Goal: Task Accomplishment & Management: Manage account settings

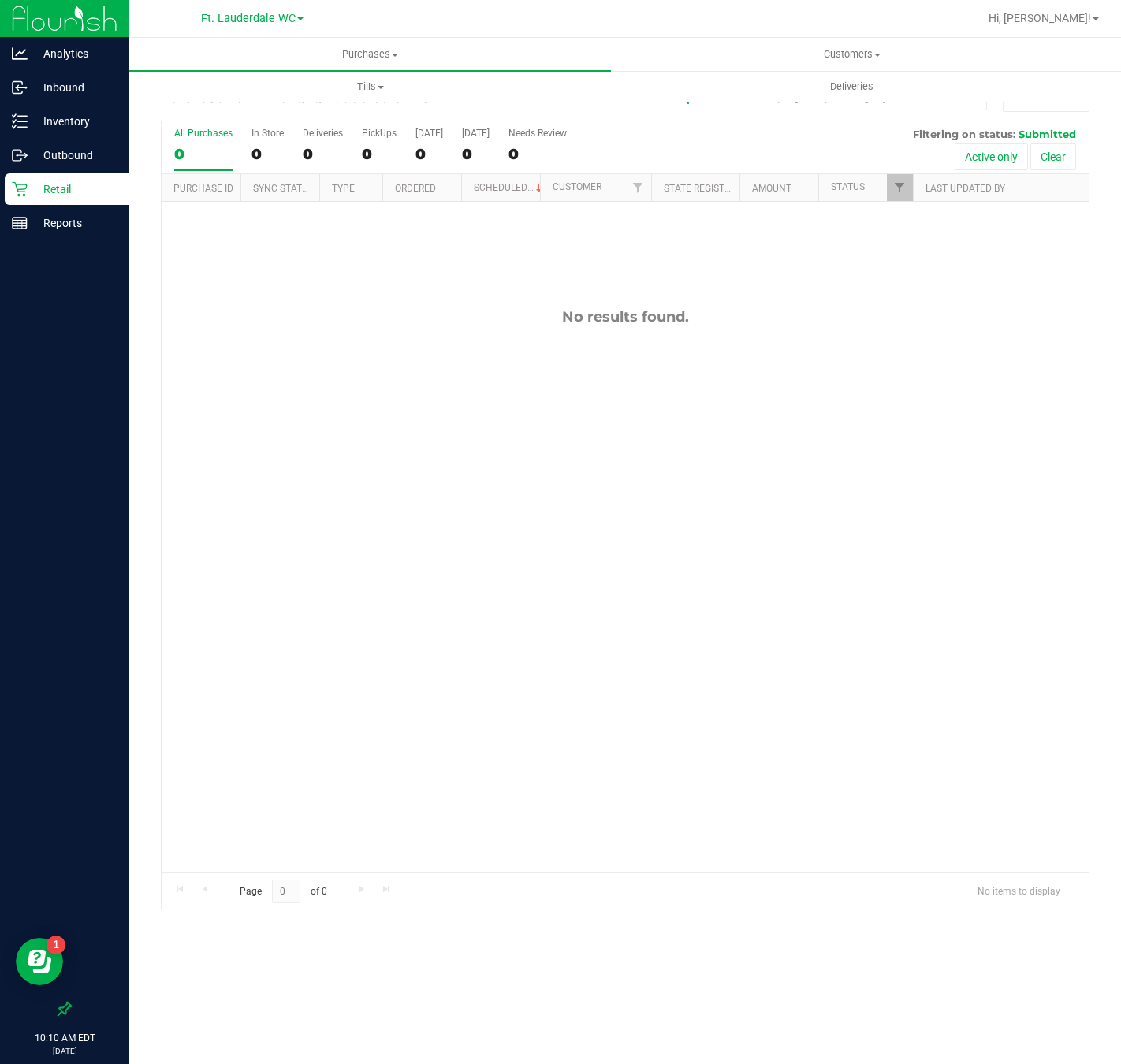
click at [45, 194] on p "Retail" at bounding box center [74, 189] width 94 height 19
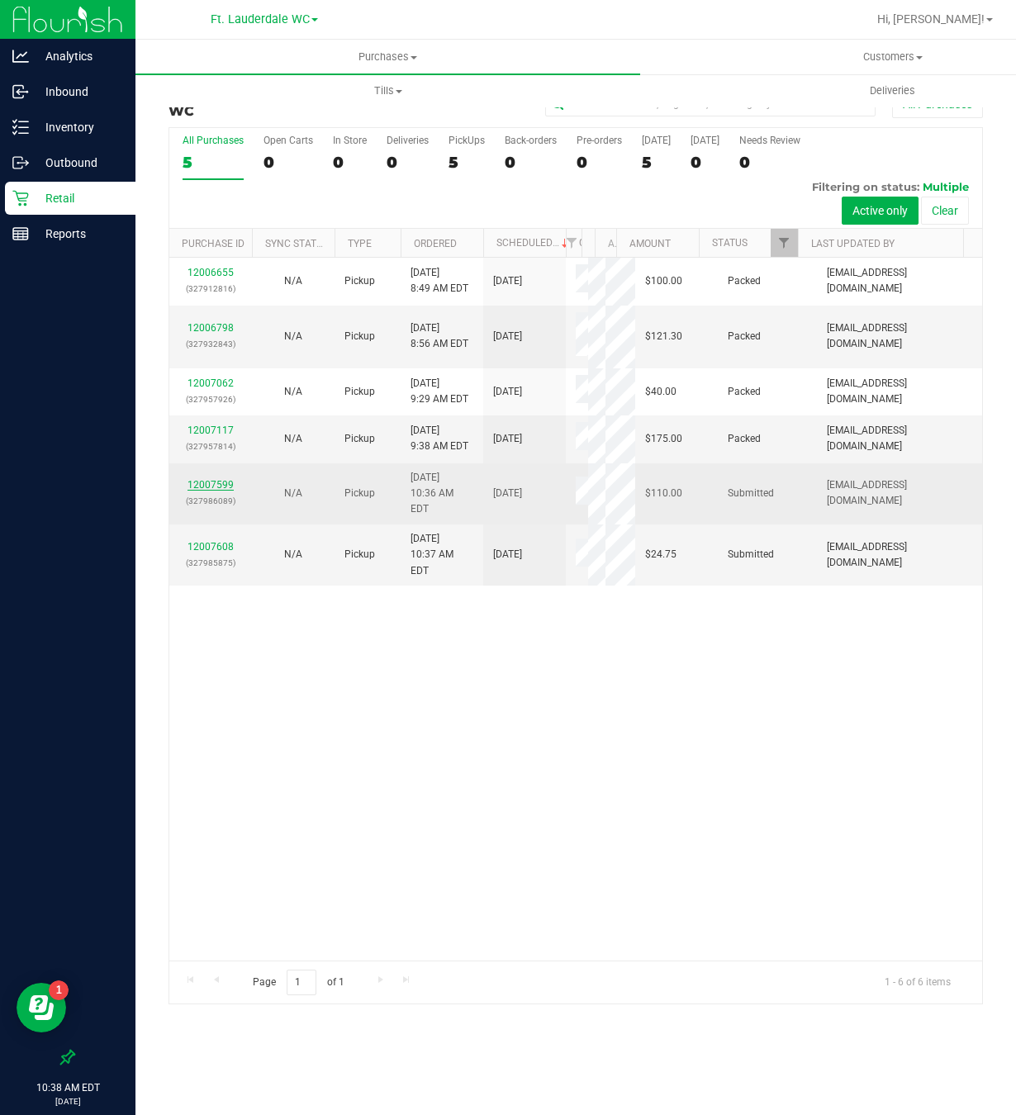
click at [196, 491] on link "12007599" at bounding box center [211, 485] width 46 height 12
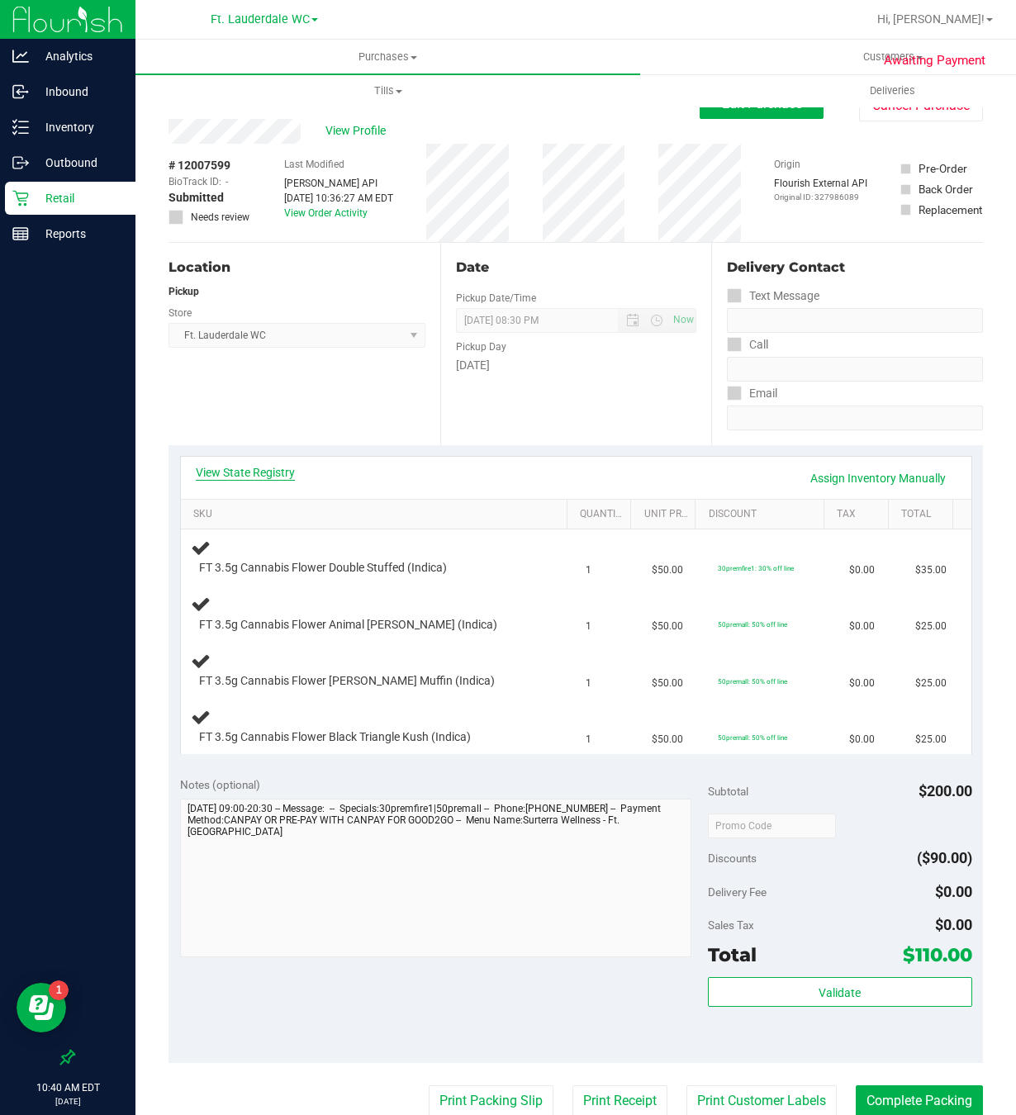
click at [283, 477] on link "View State Registry" at bounding box center [245, 472] width 99 height 17
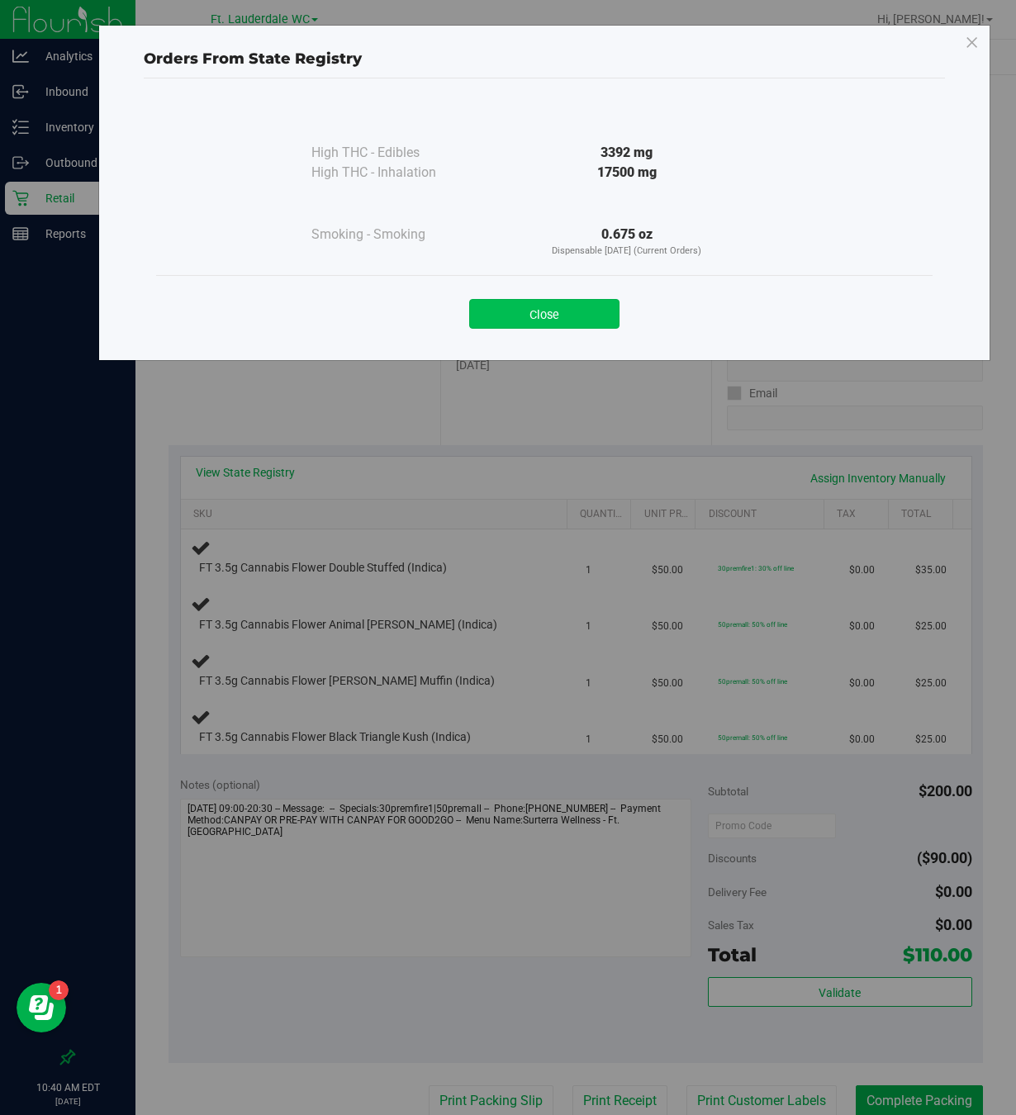
click at [502, 316] on button "Close" at bounding box center [544, 314] width 150 height 30
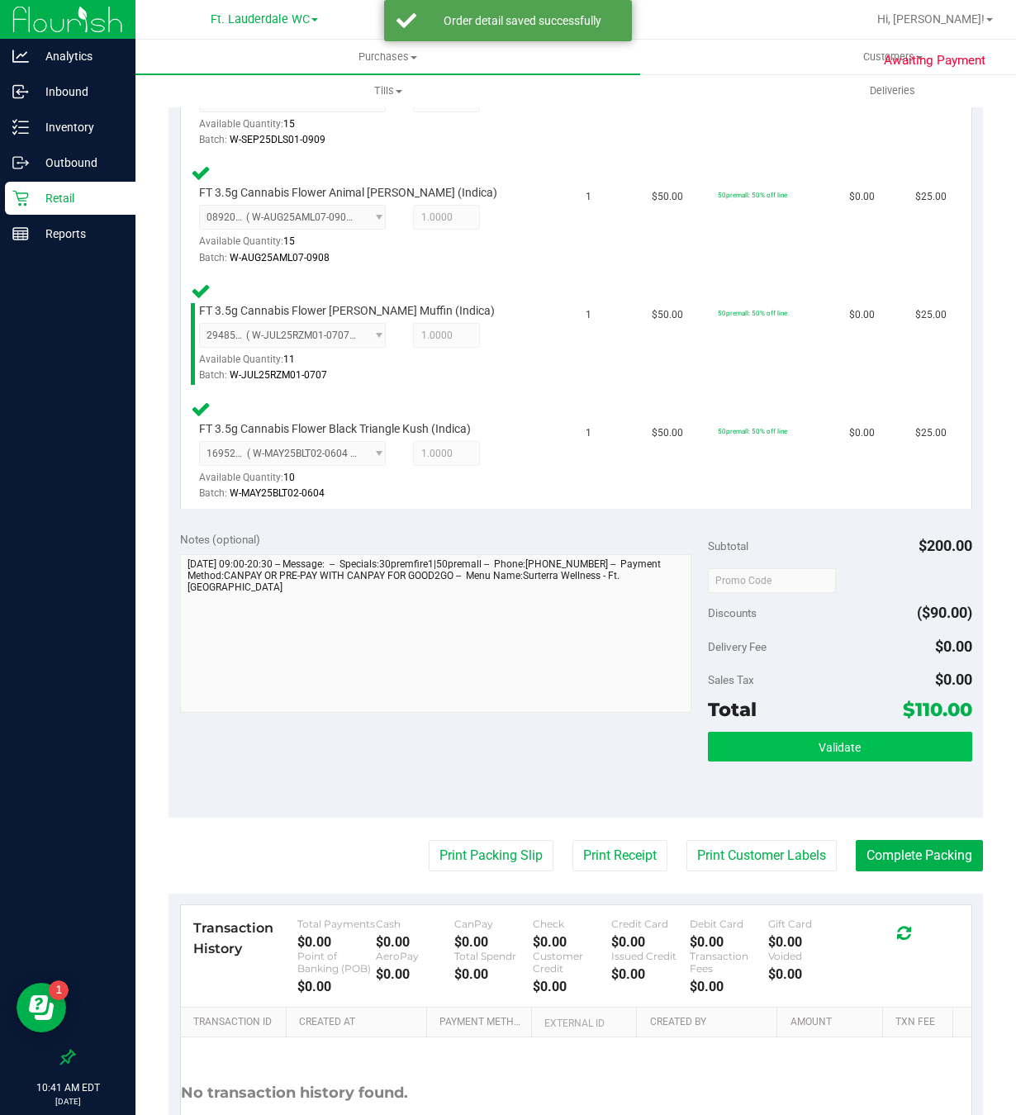
scroll to position [496, 0]
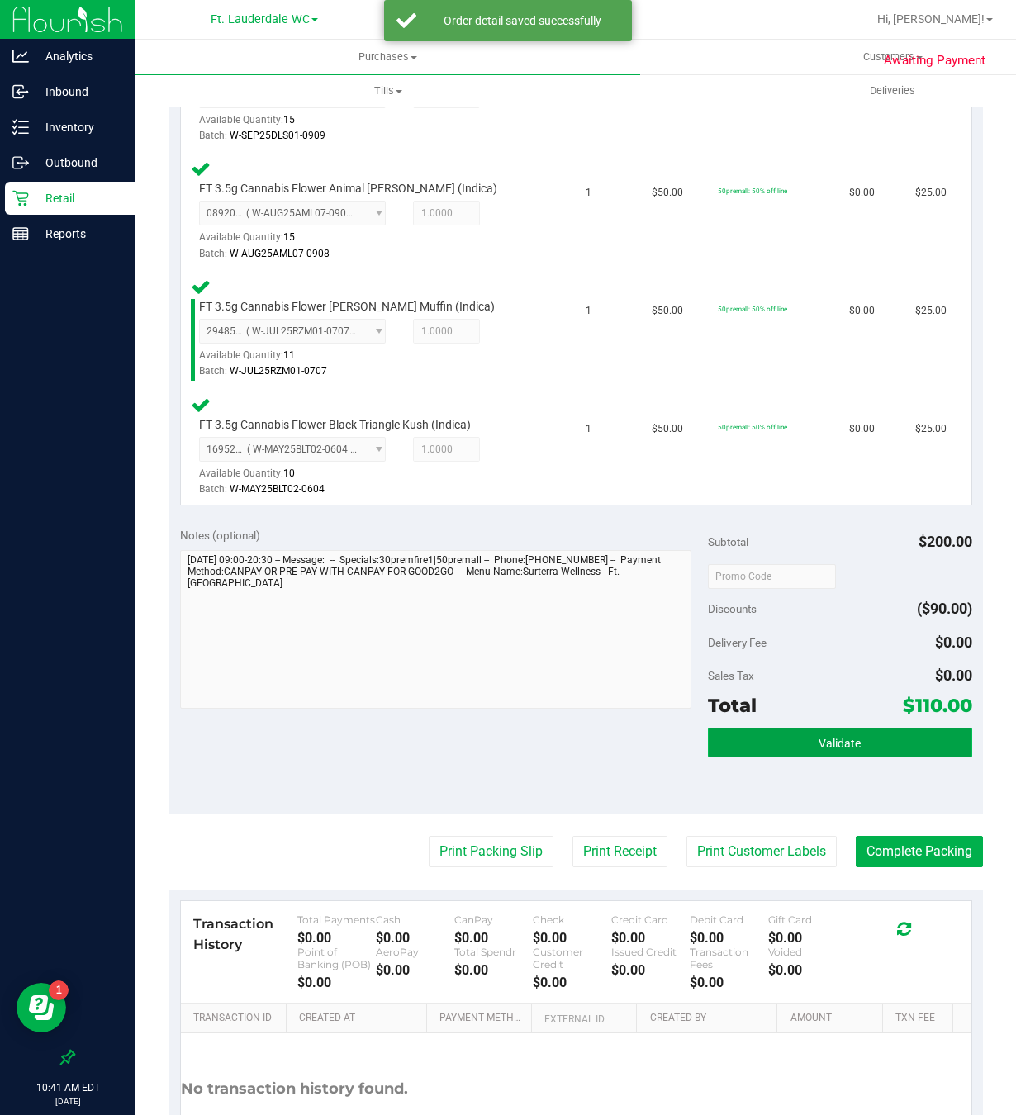
click at [736, 744] on button "Validate" at bounding box center [840, 743] width 264 height 30
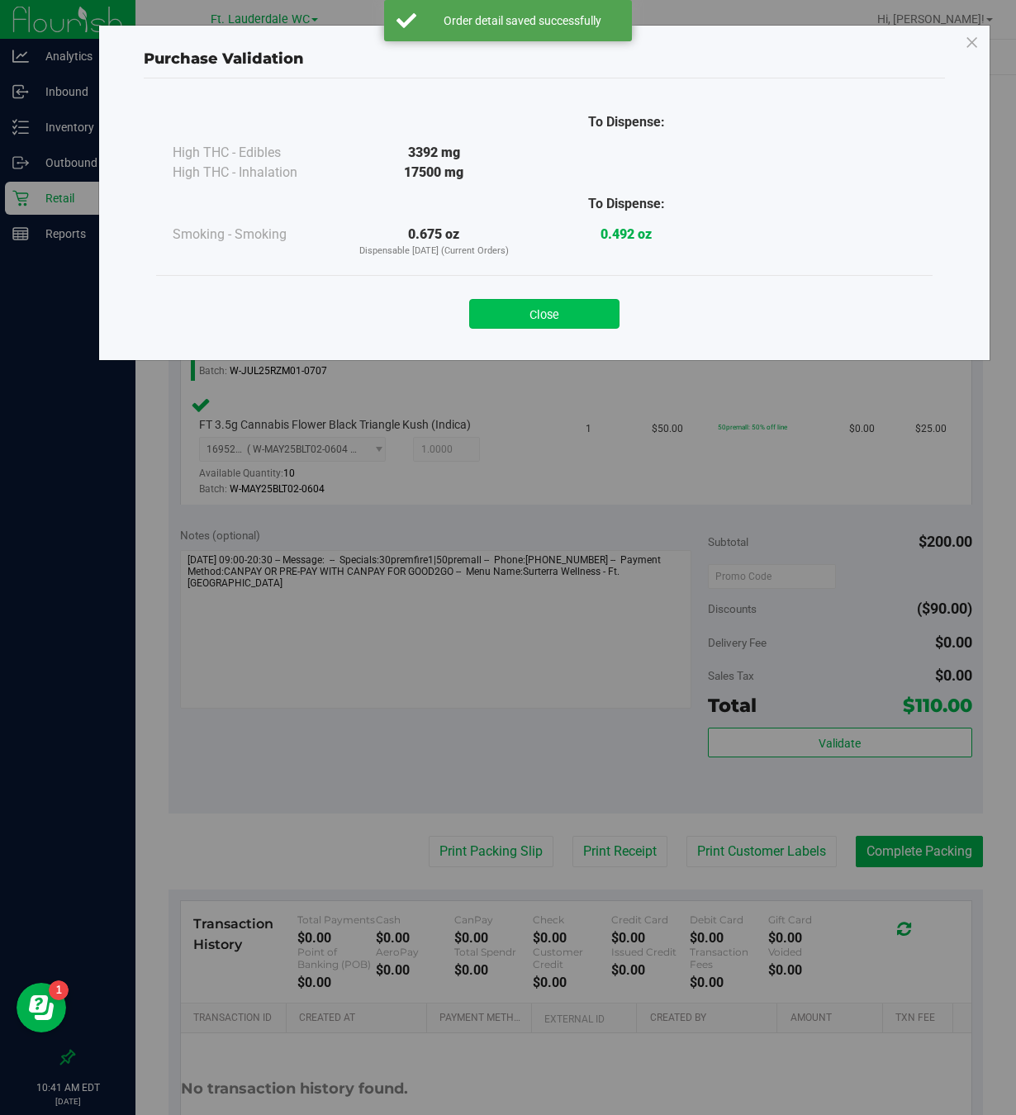
click at [529, 307] on button "Close" at bounding box center [544, 314] width 150 height 30
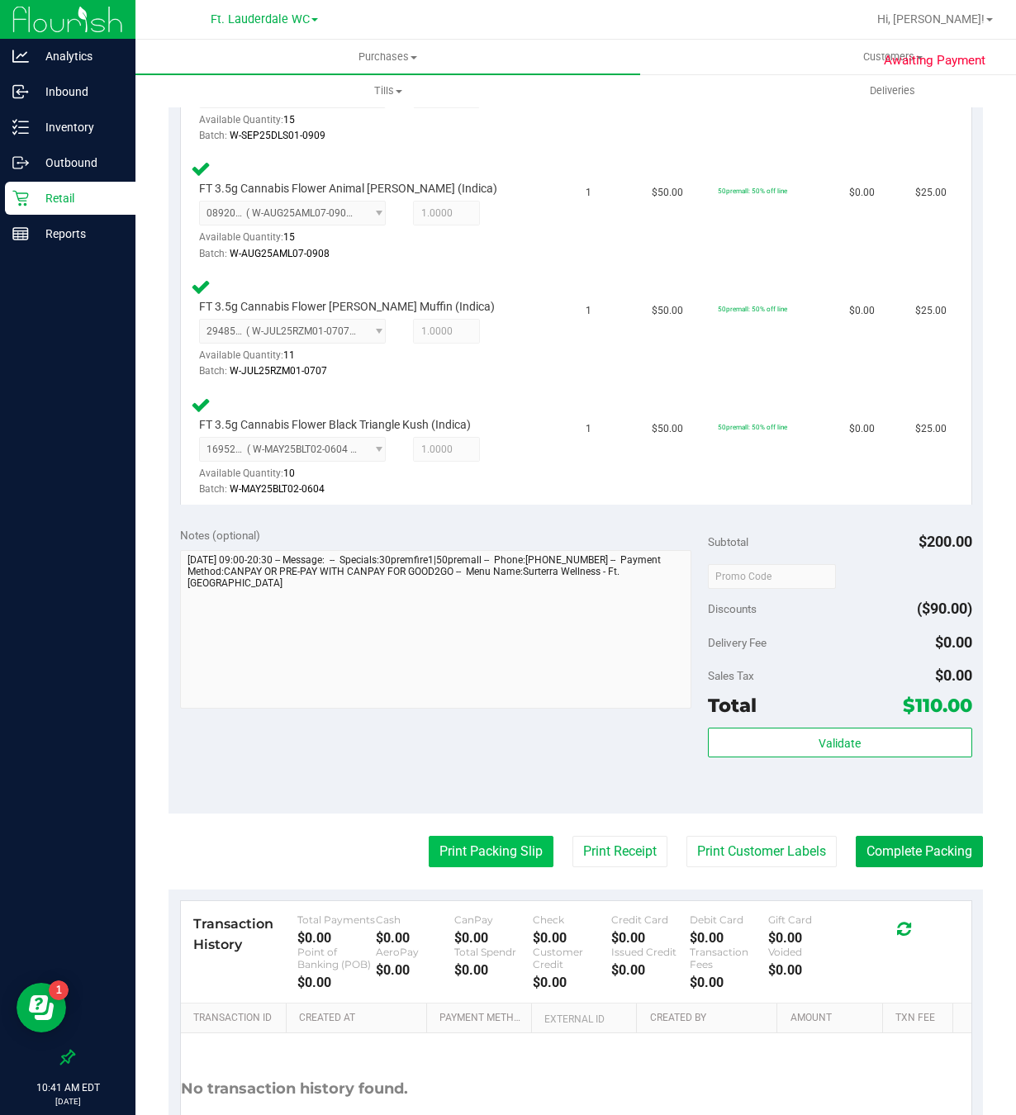
click at [493, 858] on button "Print Packing Slip" at bounding box center [491, 851] width 125 height 31
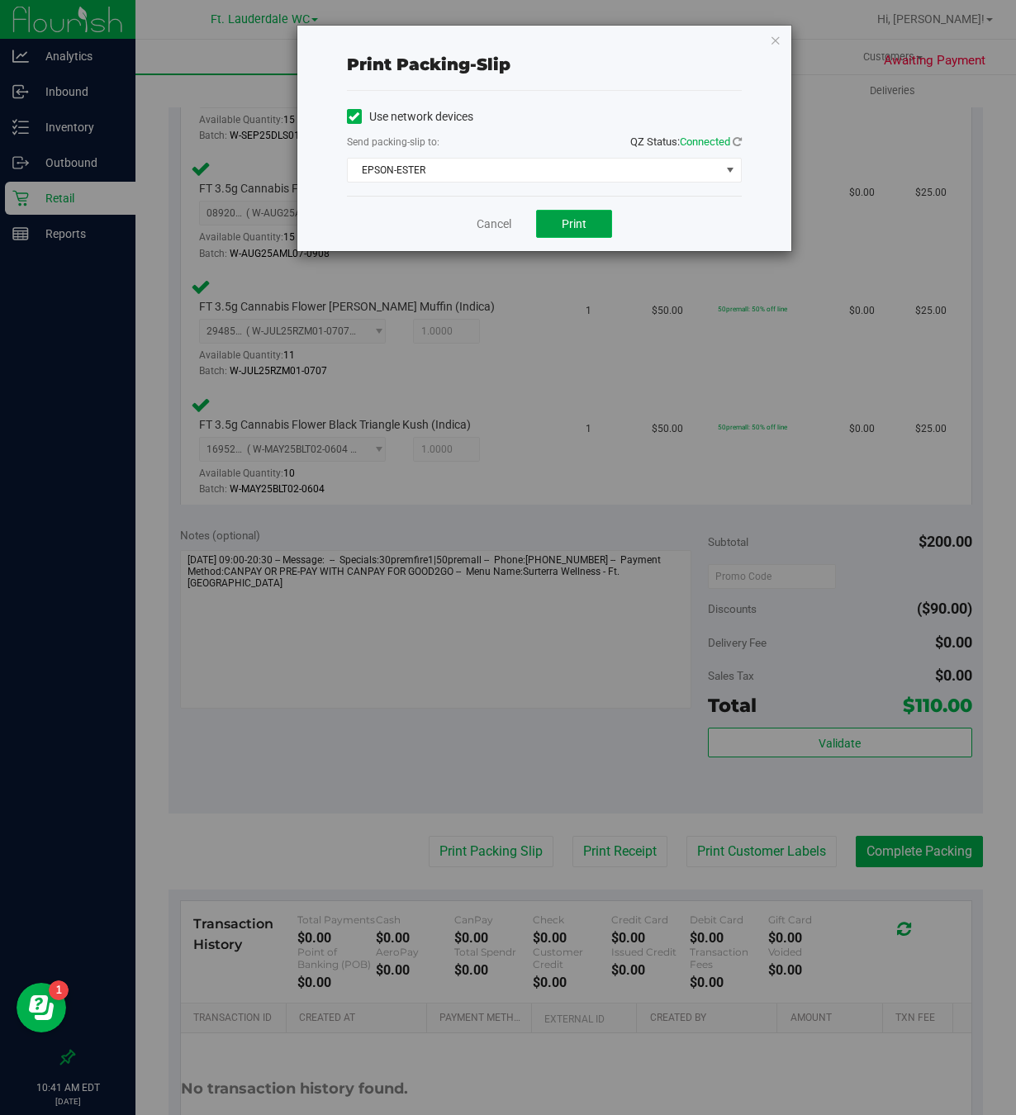
click at [575, 235] on button "Print" at bounding box center [574, 224] width 76 height 28
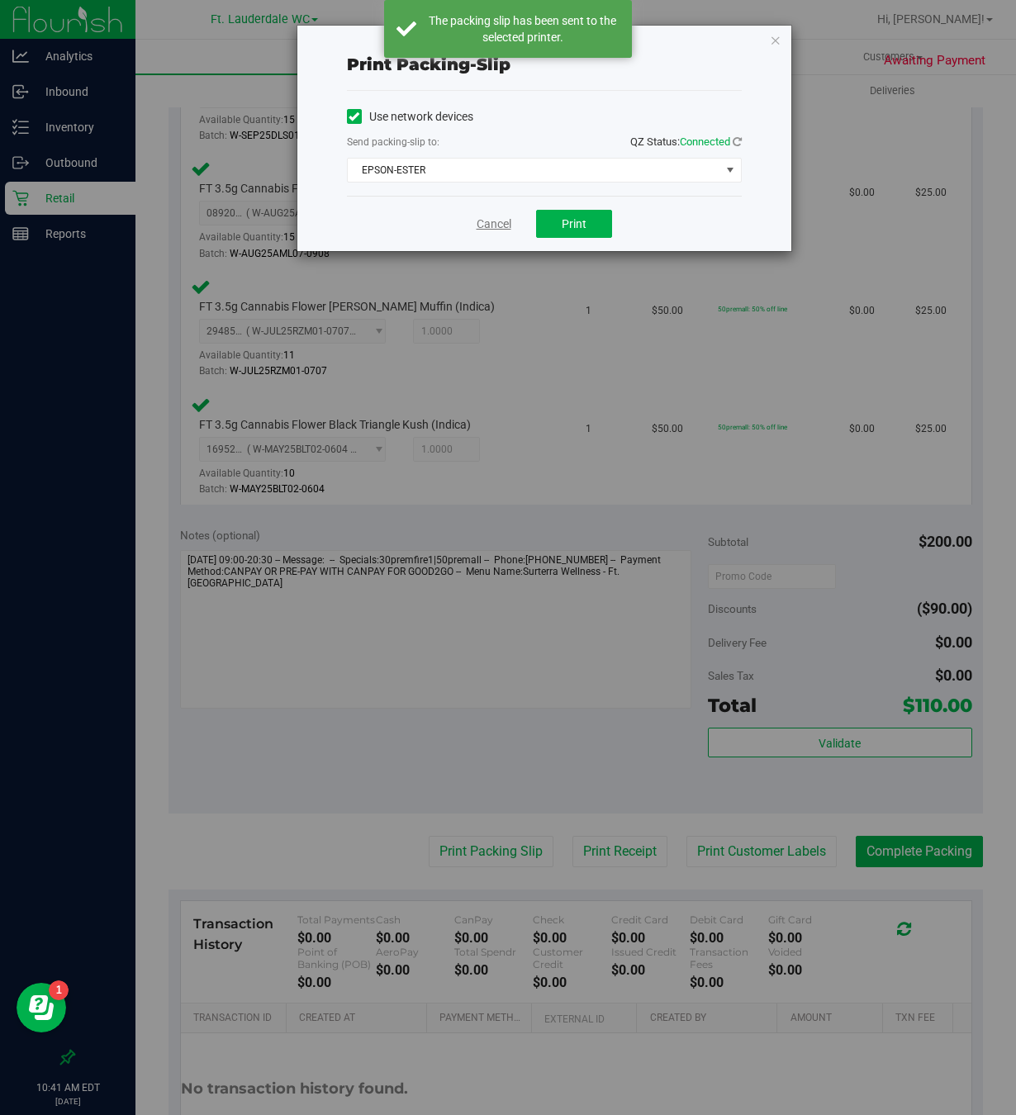
click at [499, 223] on link "Cancel" at bounding box center [494, 224] width 35 height 17
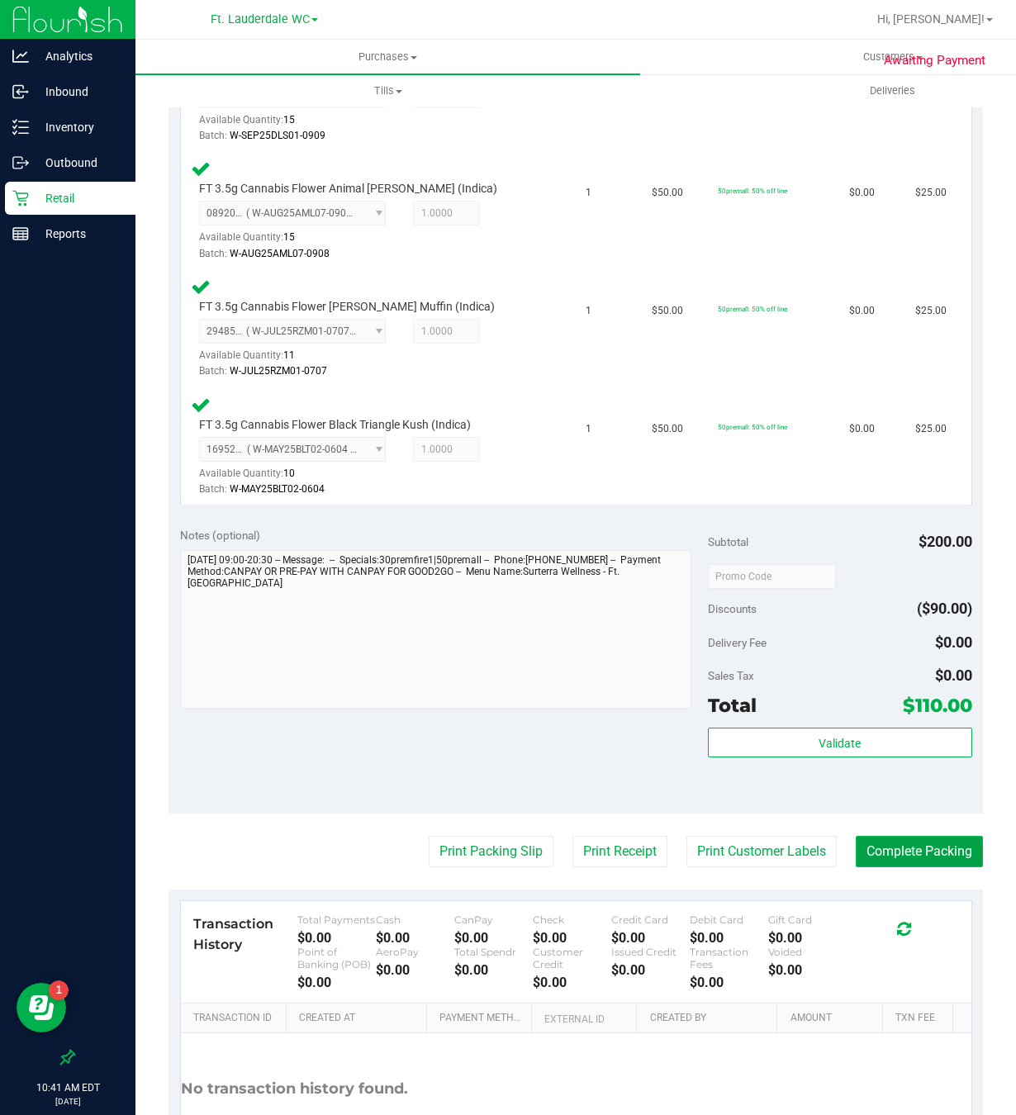
click at [856, 848] on button "Complete Packing" at bounding box center [919, 851] width 127 height 31
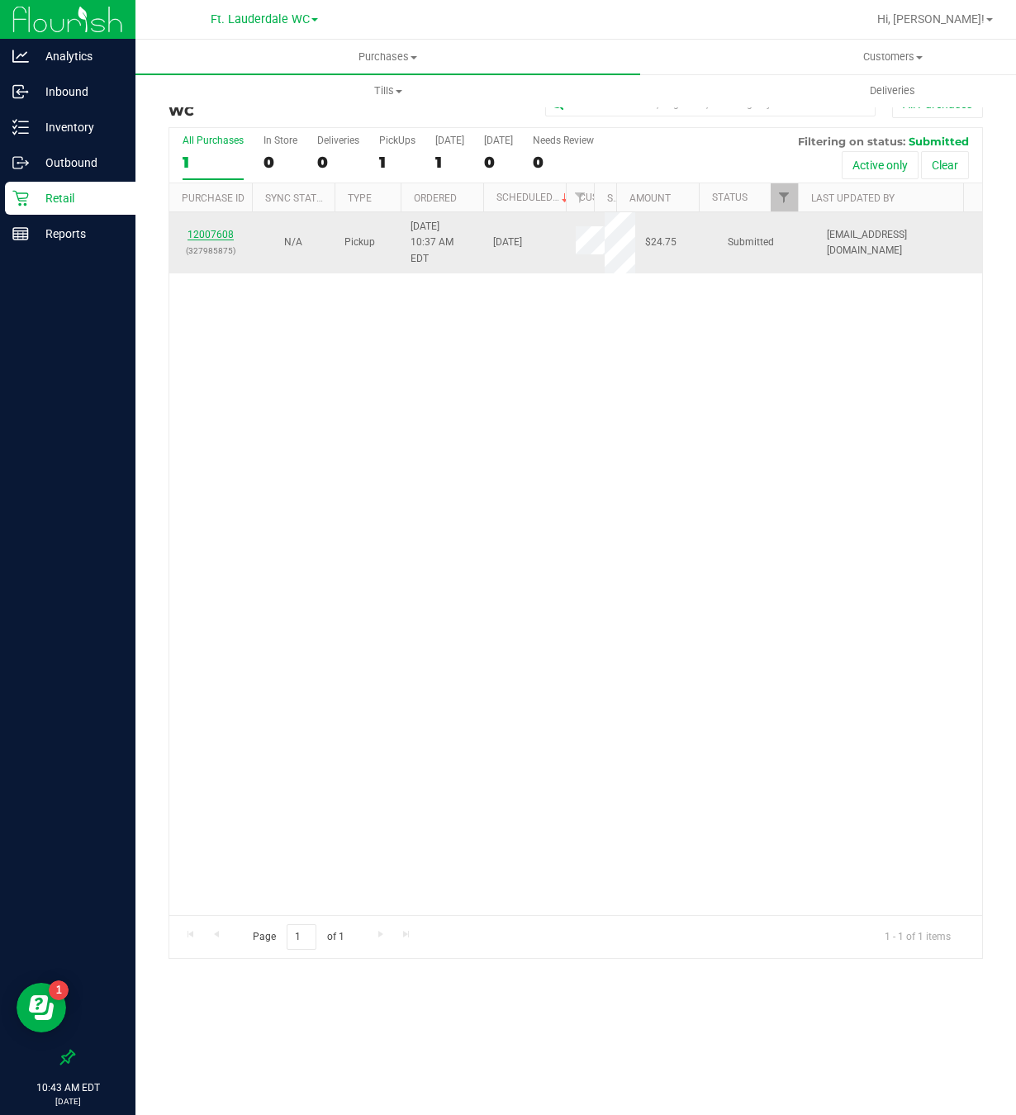
click at [221, 229] on link "12007608" at bounding box center [211, 235] width 46 height 12
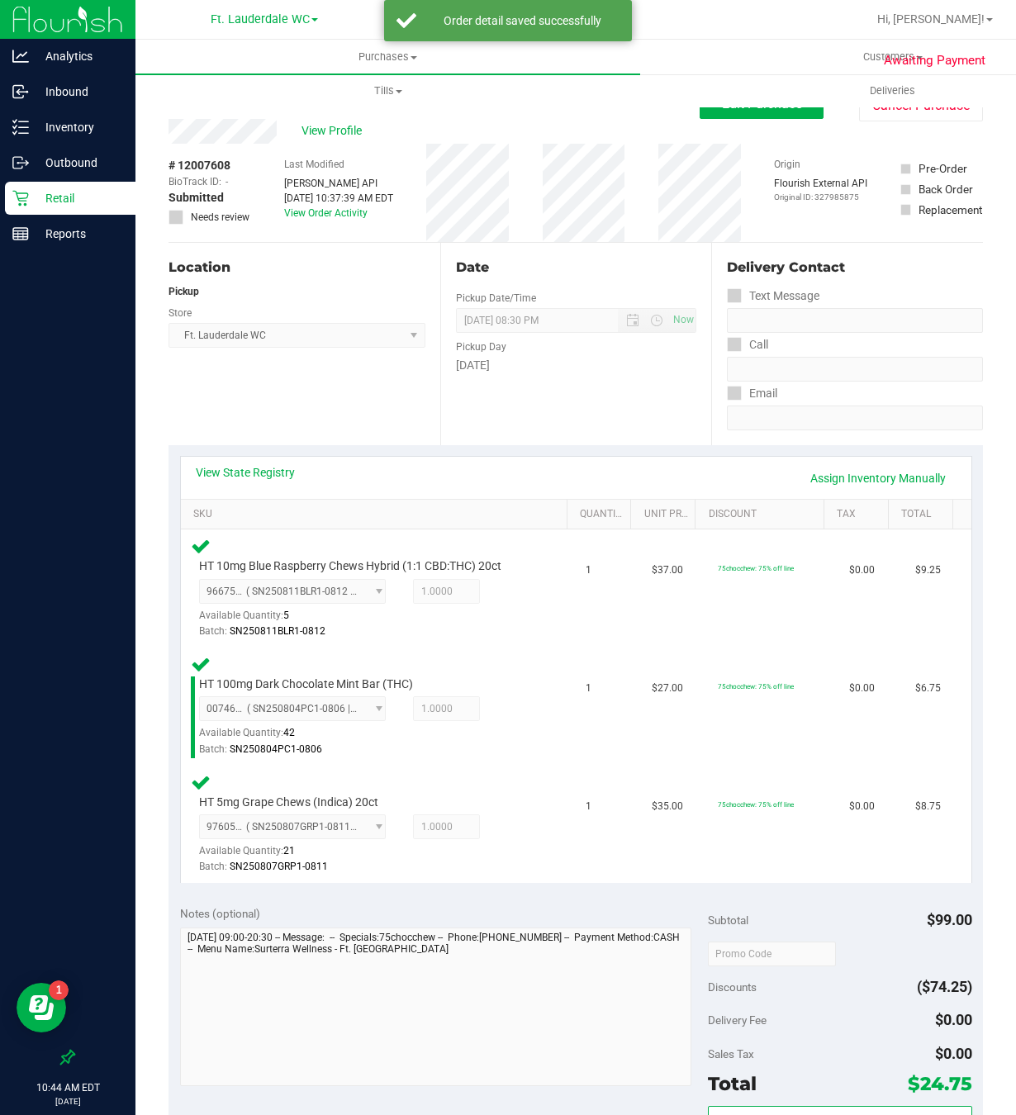
scroll to position [372, 0]
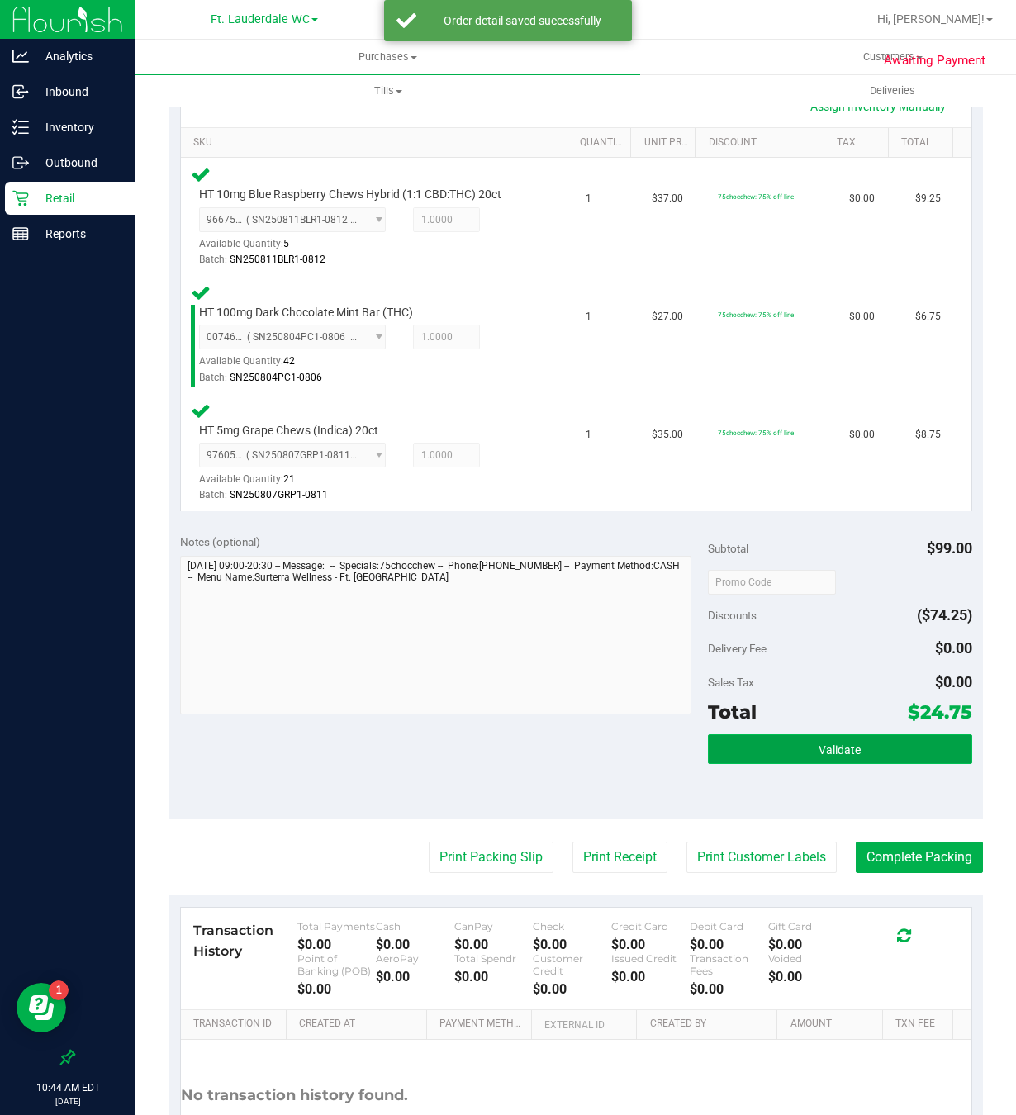
click at [720, 757] on button "Validate" at bounding box center [840, 750] width 264 height 30
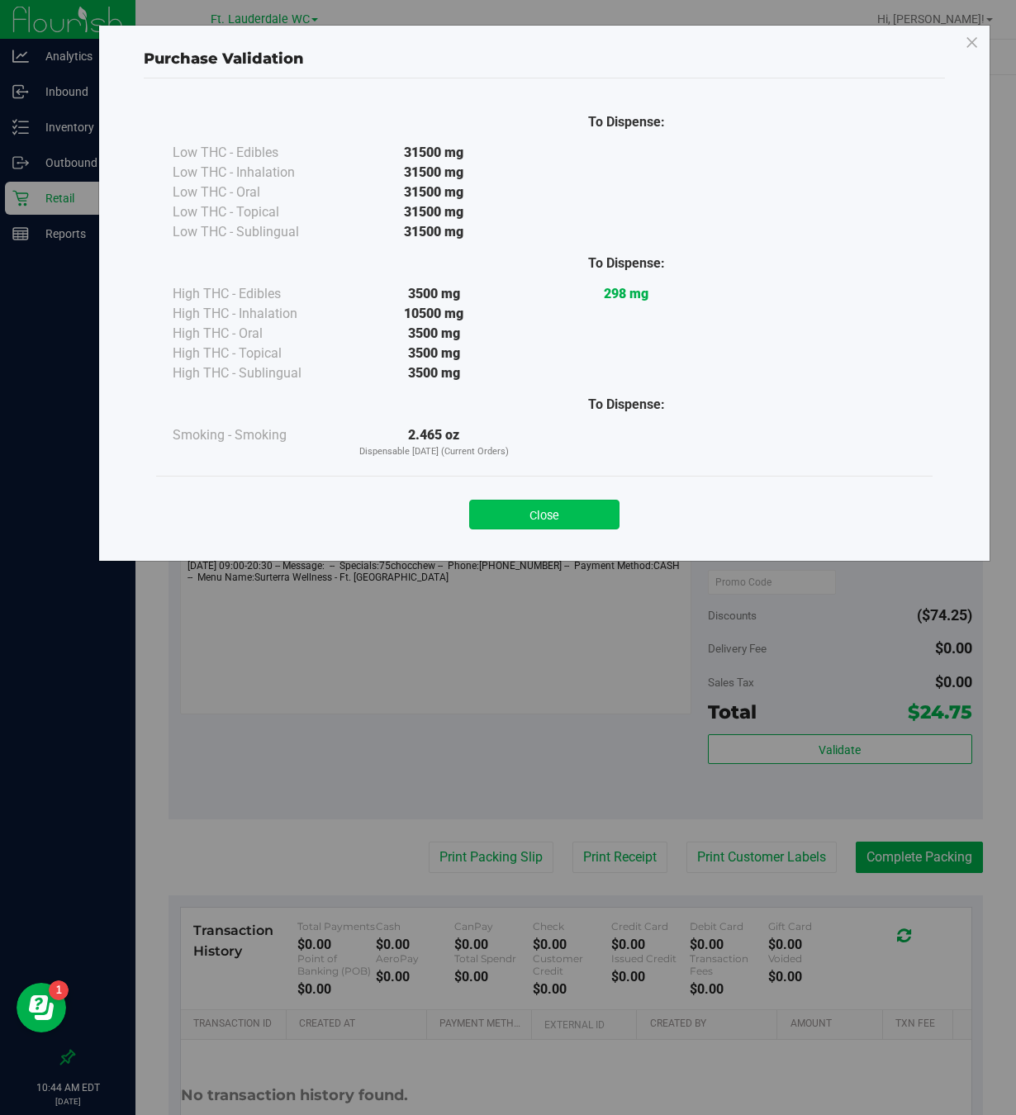
click at [556, 509] on button "Close" at bounding box center [544, 515] width 150 height 30
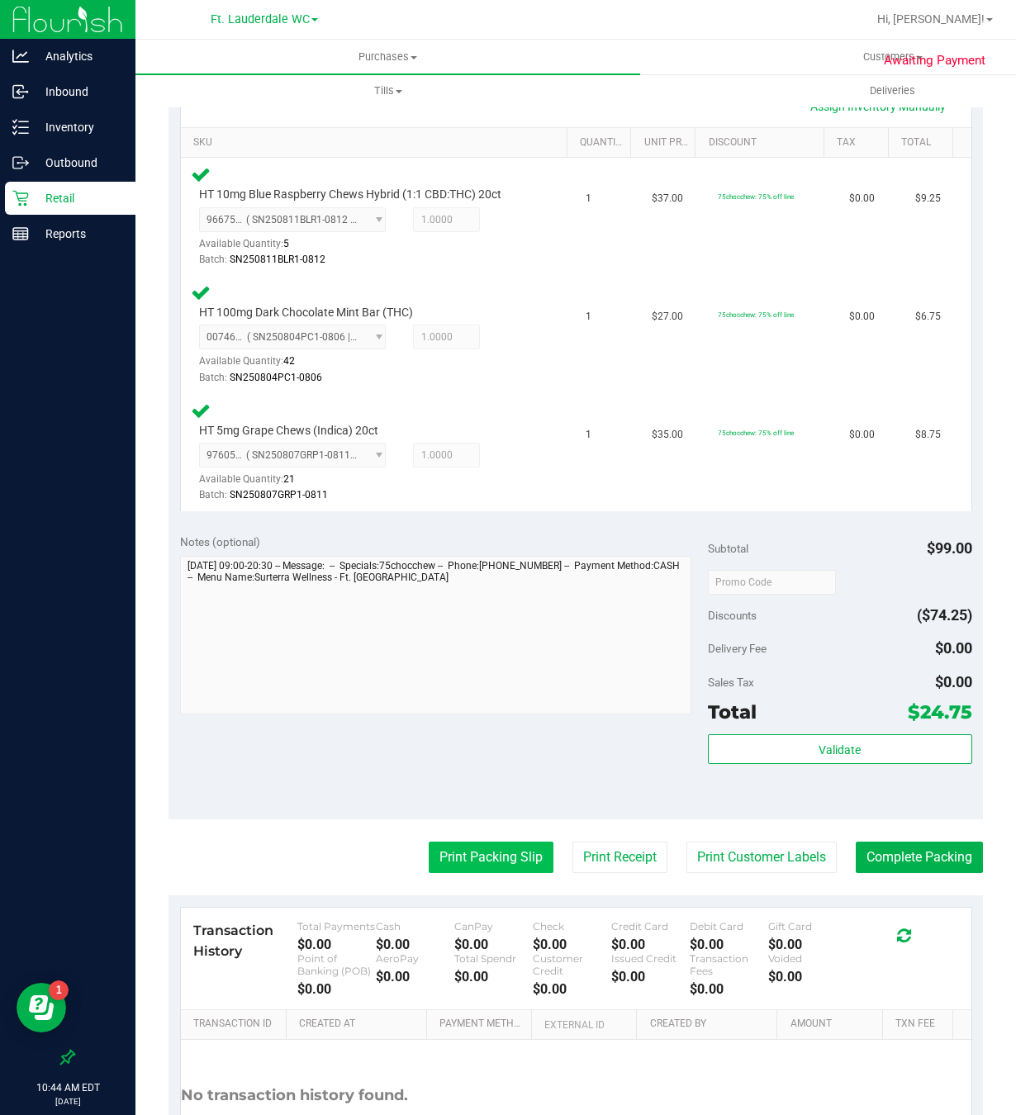
click at [444, 858] on button "Print Packing Slip" at bounding box center [491, 857] width 125 height 31
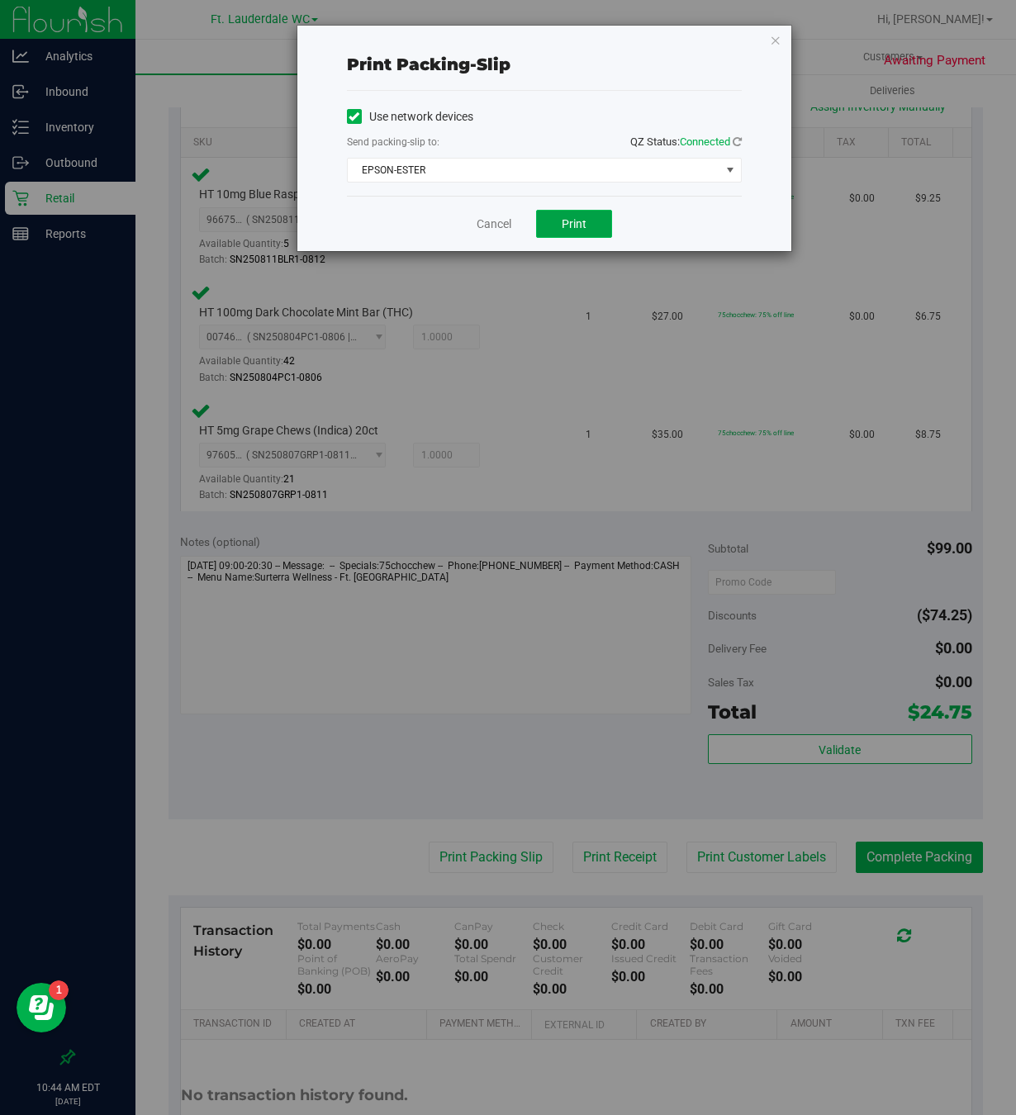
click at [560, 216] on button "Print" at bounding box center [574, 224] width 76 height 28
click at [502, 231] on link "Cancel" at bounding box center [494, 224] width 35 height 17
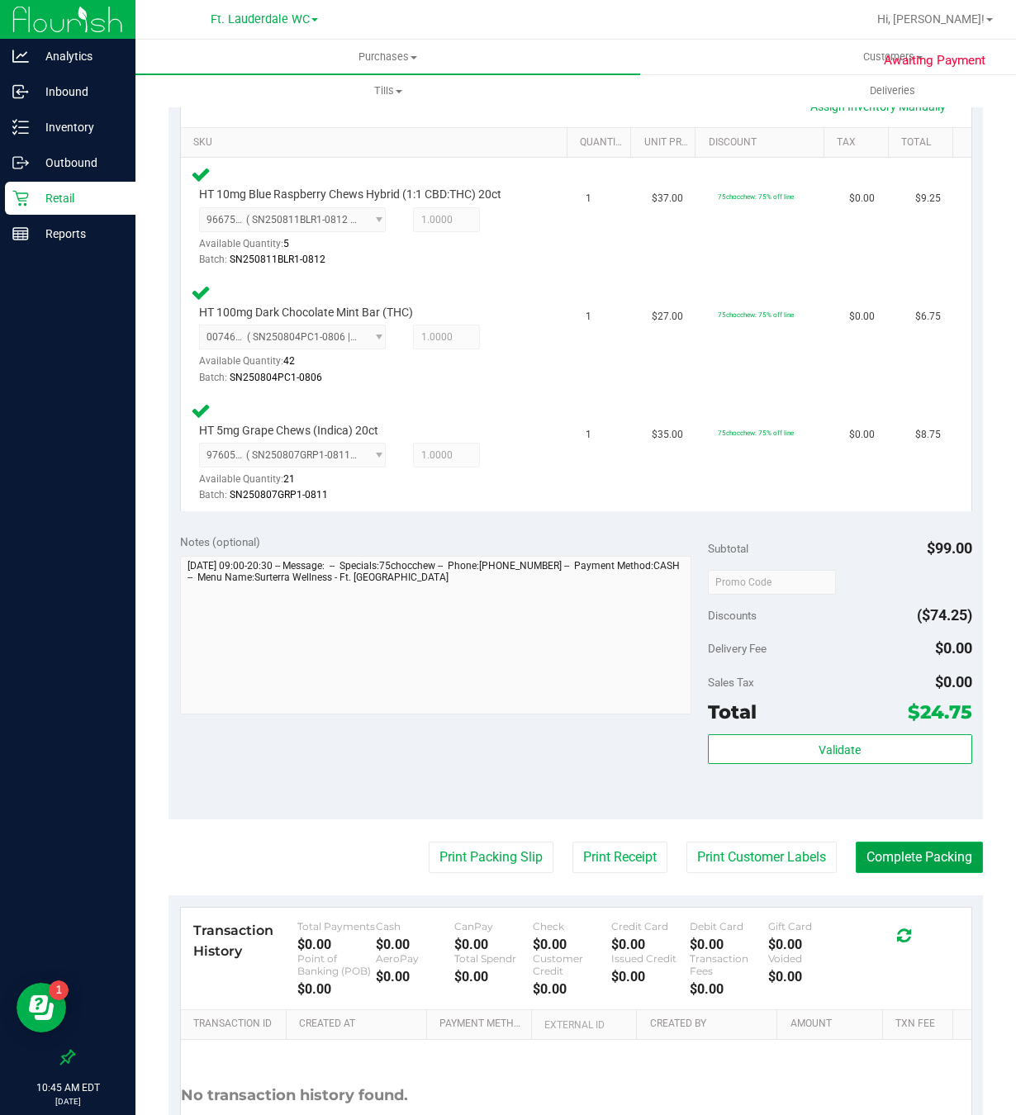
click at [890, 865] on button "Complete Packing" at bounding box center [919, 857] width 127 height 31
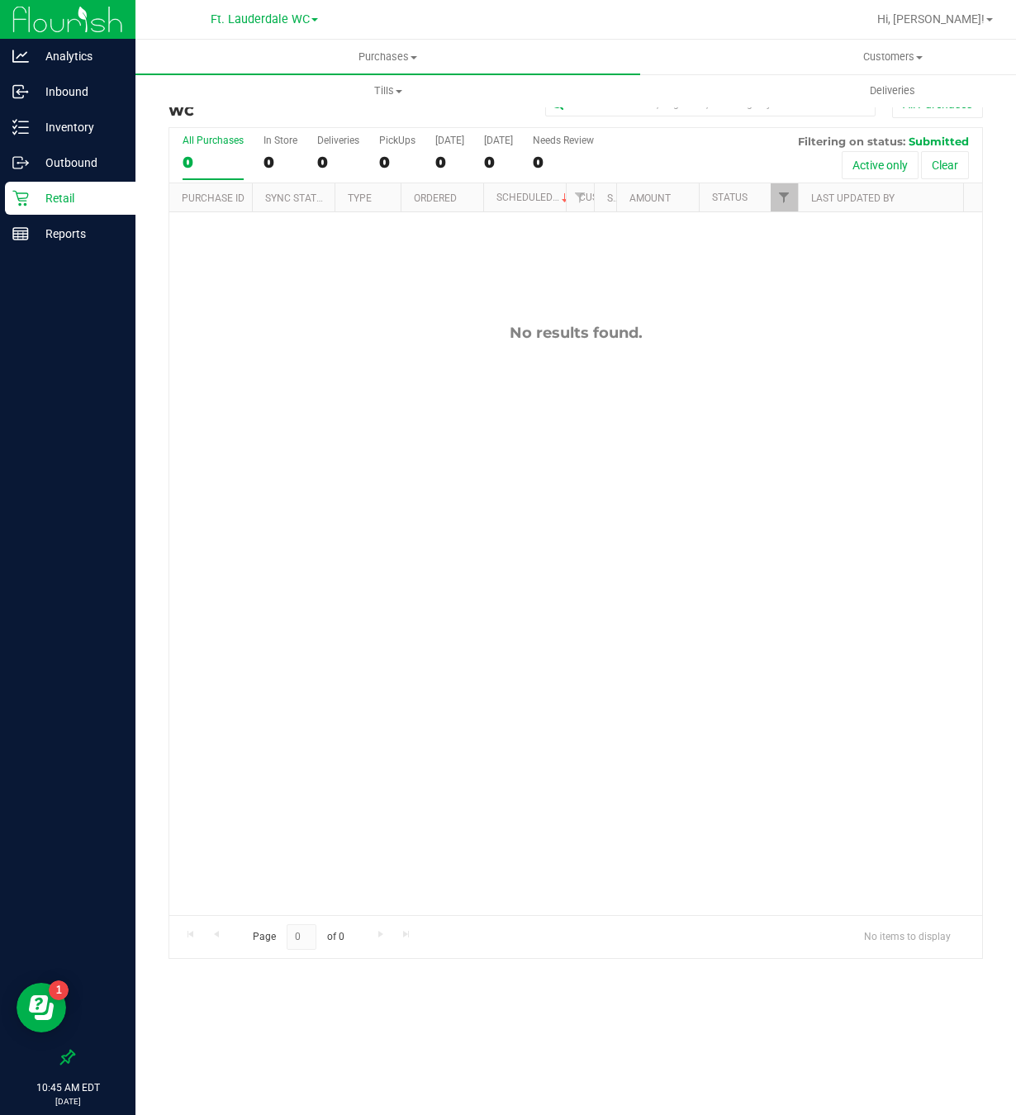
click at [45, 191] on p "Retail" at bounding box center [78, 198] width 99 height 20
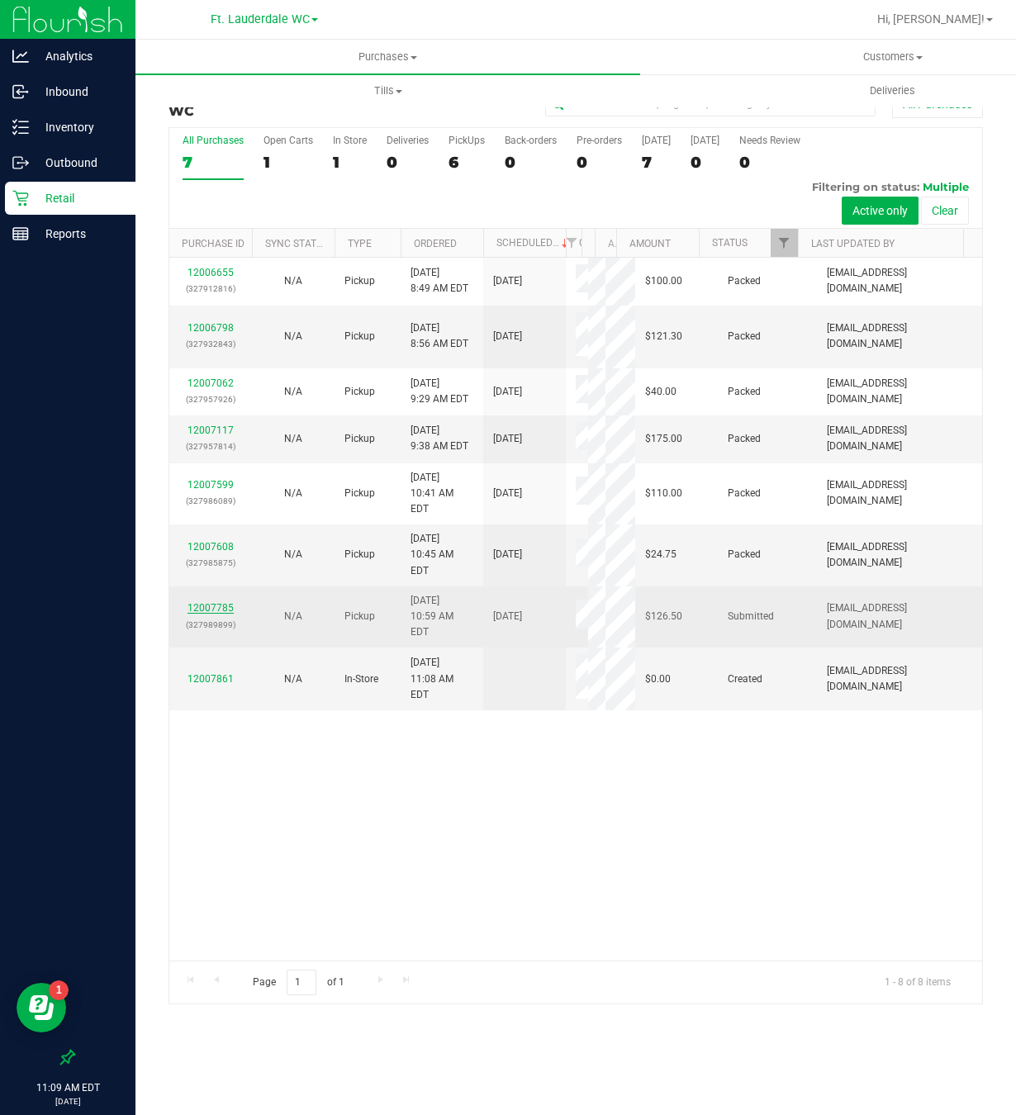
click at [221, 614] on link "12007785" at bounding box center [211, 608] width 46 height 12
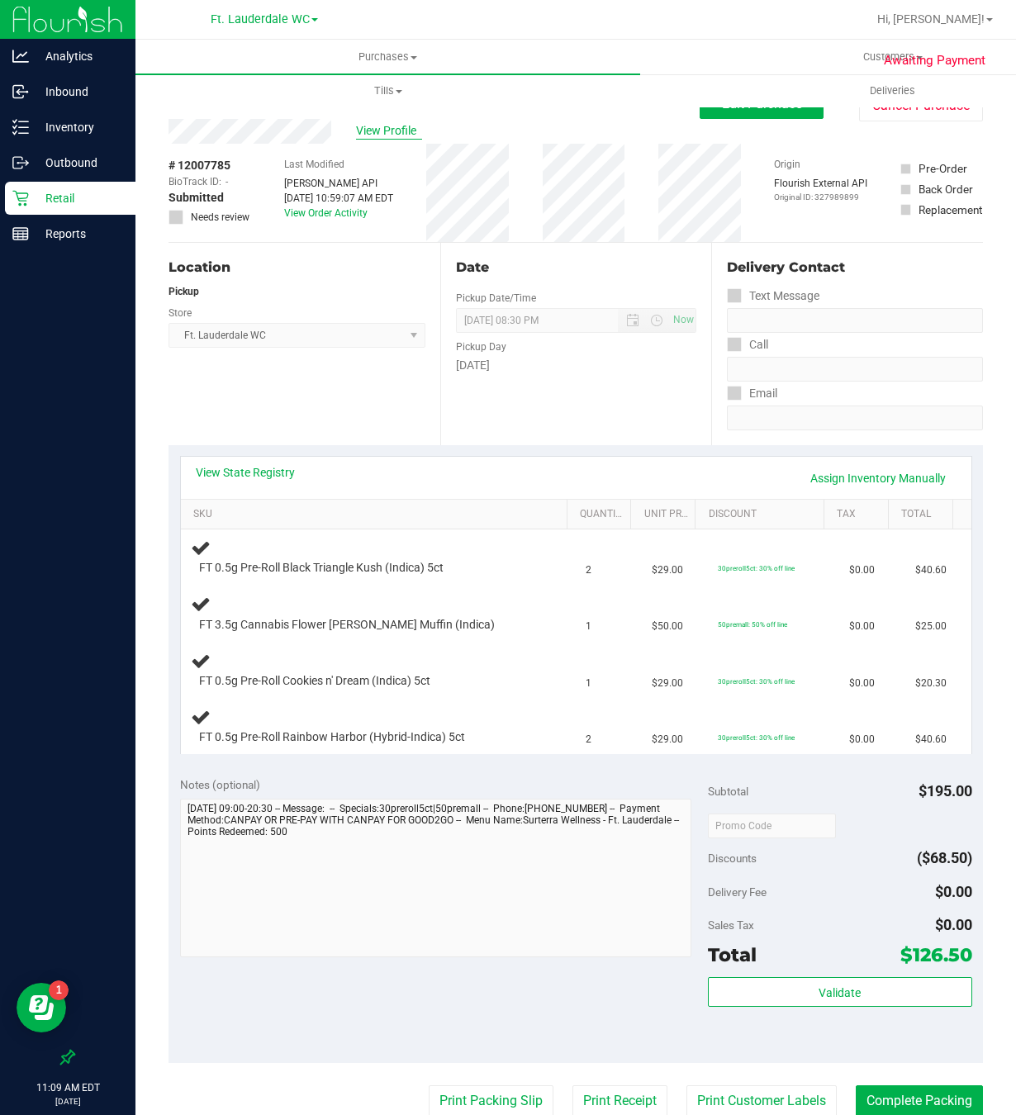
click at [368, 126] on span "View Profile" at bounding box center [389, 130] width 66 height 17
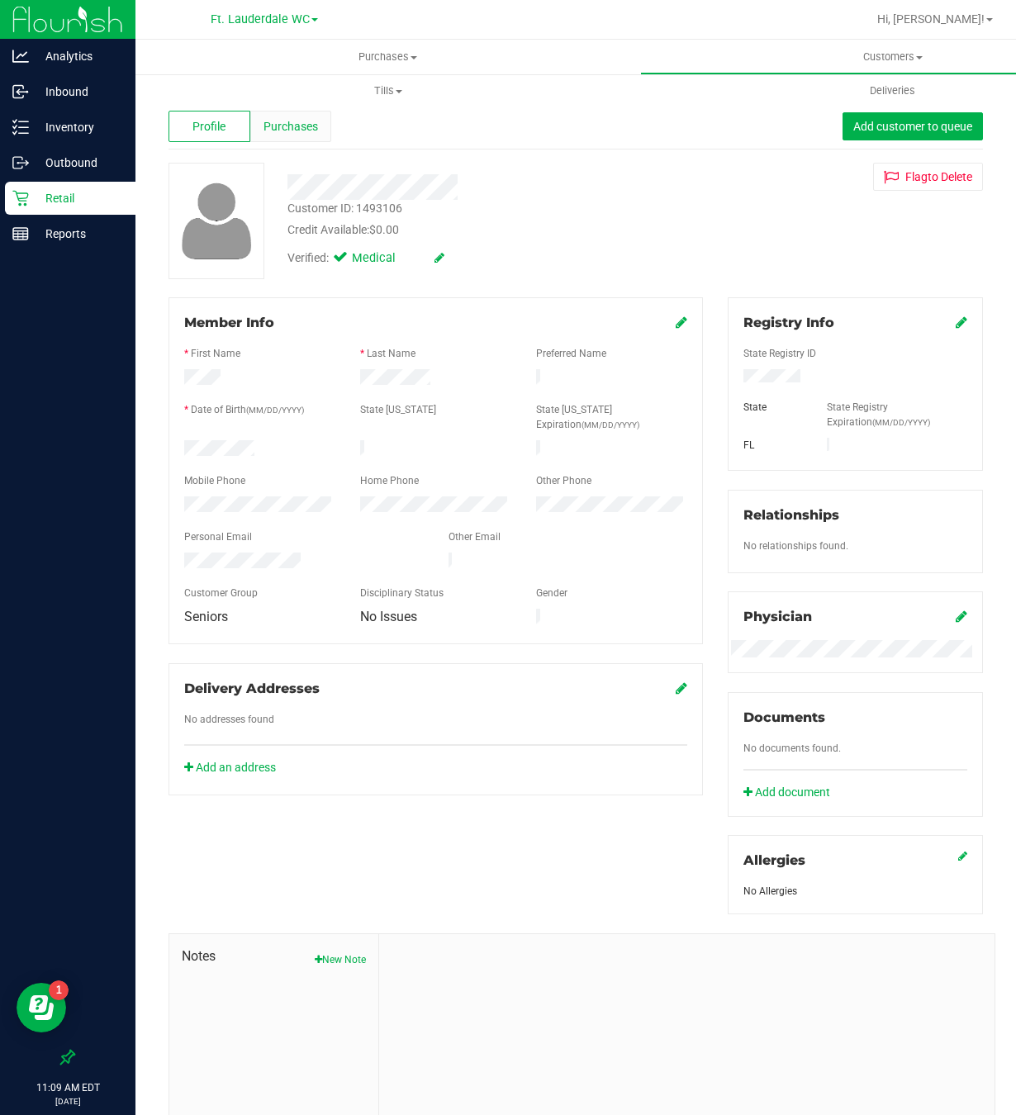
click at [305, 129] on span "Purchases" at bounding box center [291, 126] width 55 height 17
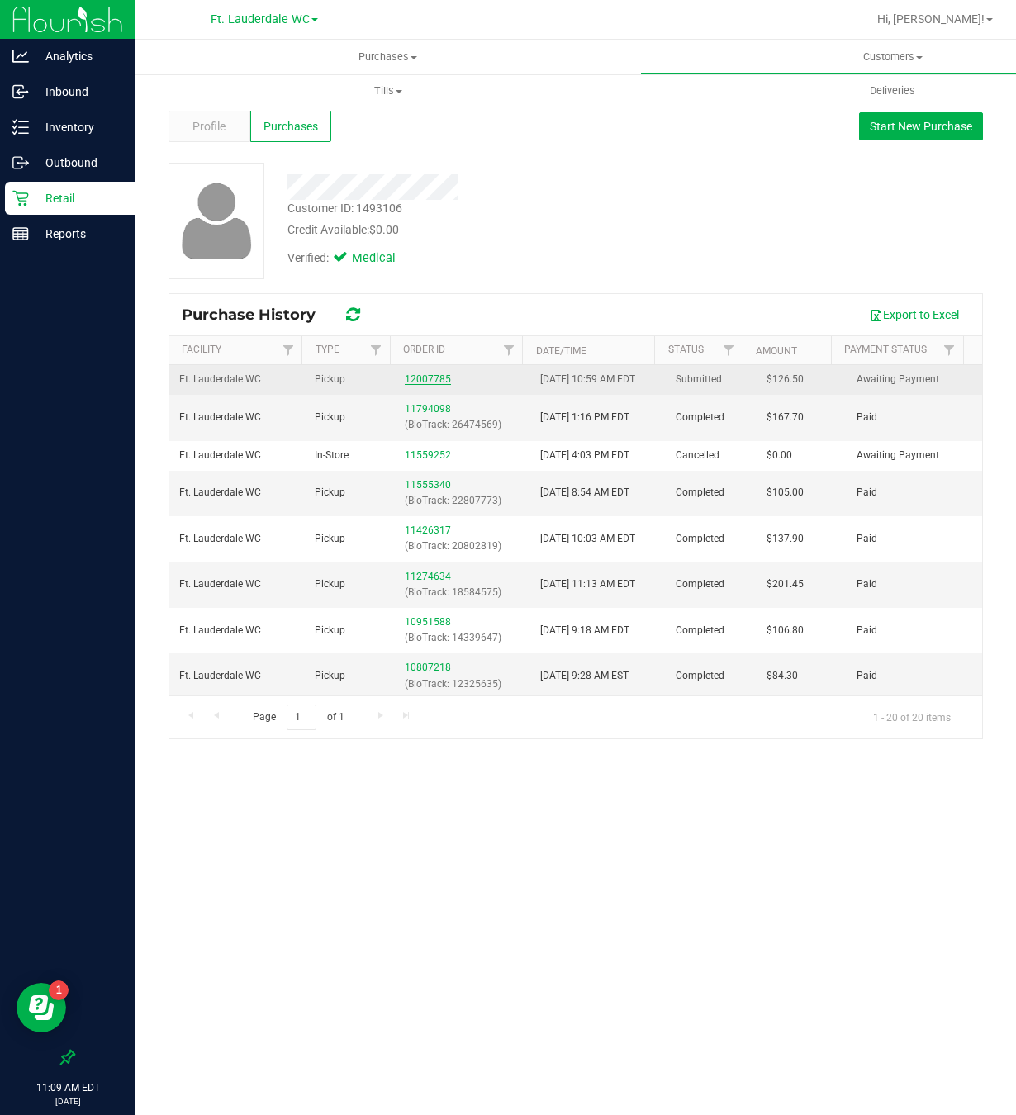
click at [426, 382] on link "12007785" at bounding box center [428, 379] width 46 height 12
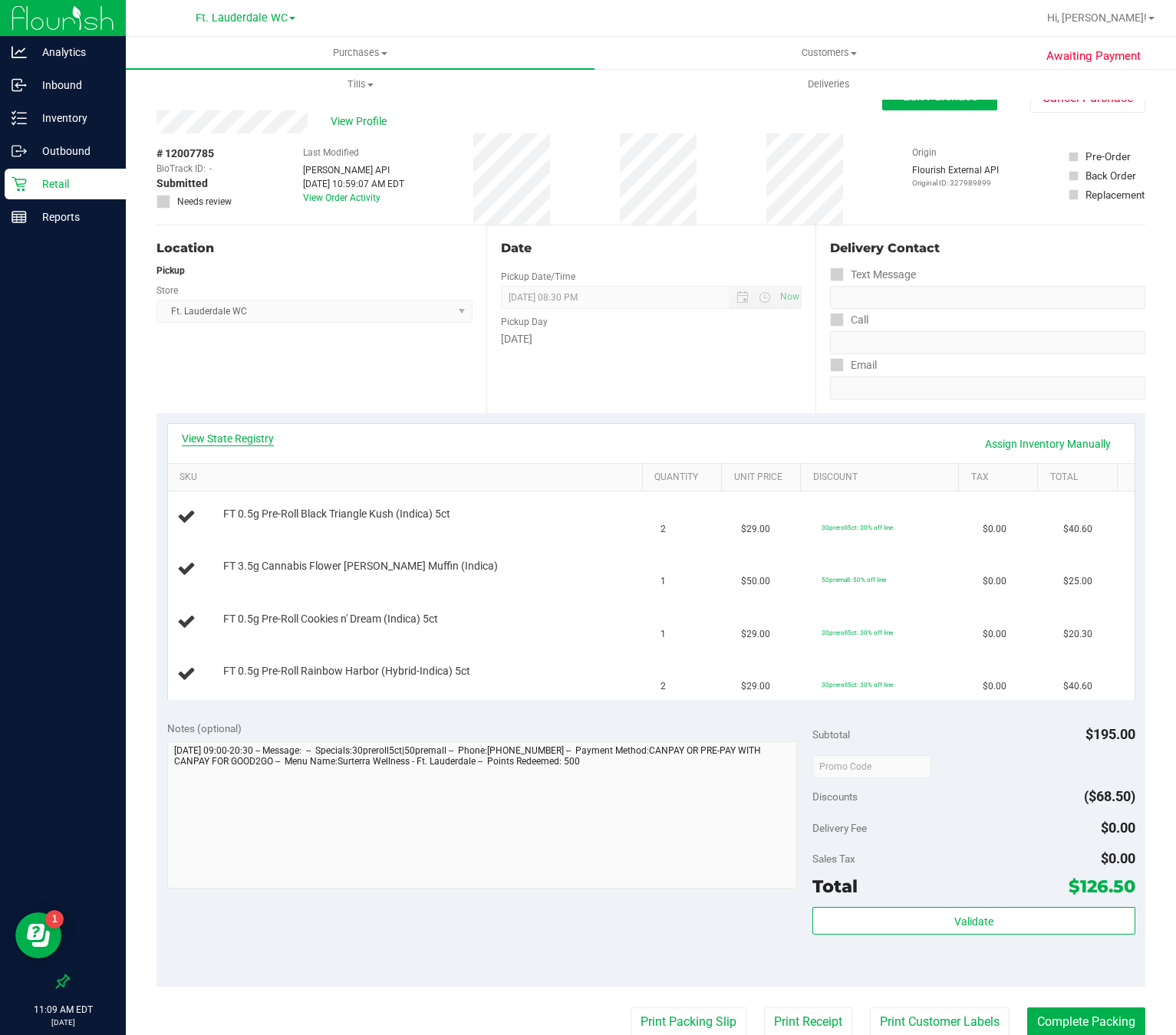
click at [226, 445] on link "View State Registry" at bounding box center [227, 438] width 92 height 16
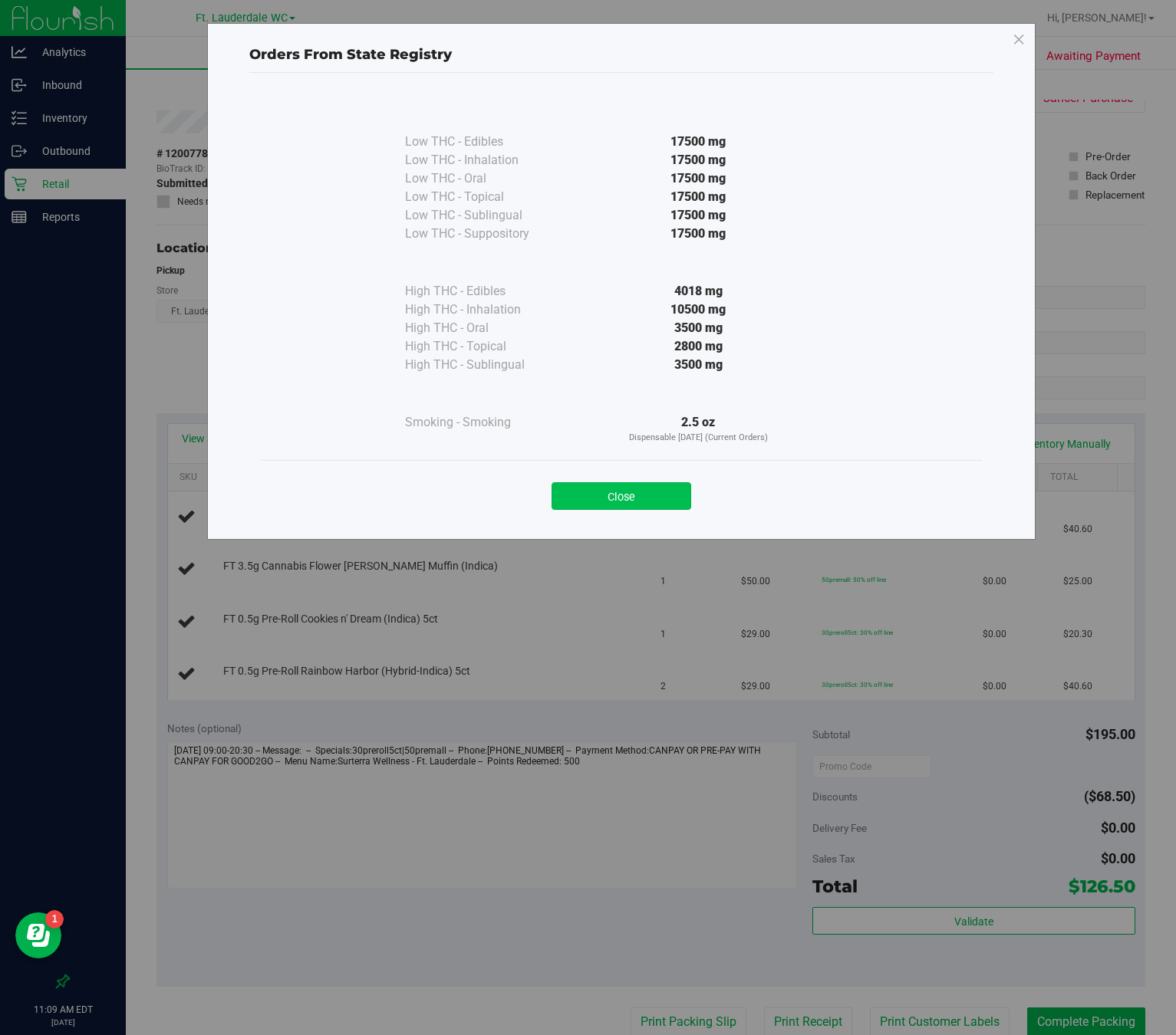
click at [559, 498] on button "Close" at bounding box center [621, 497] width 139 height 28
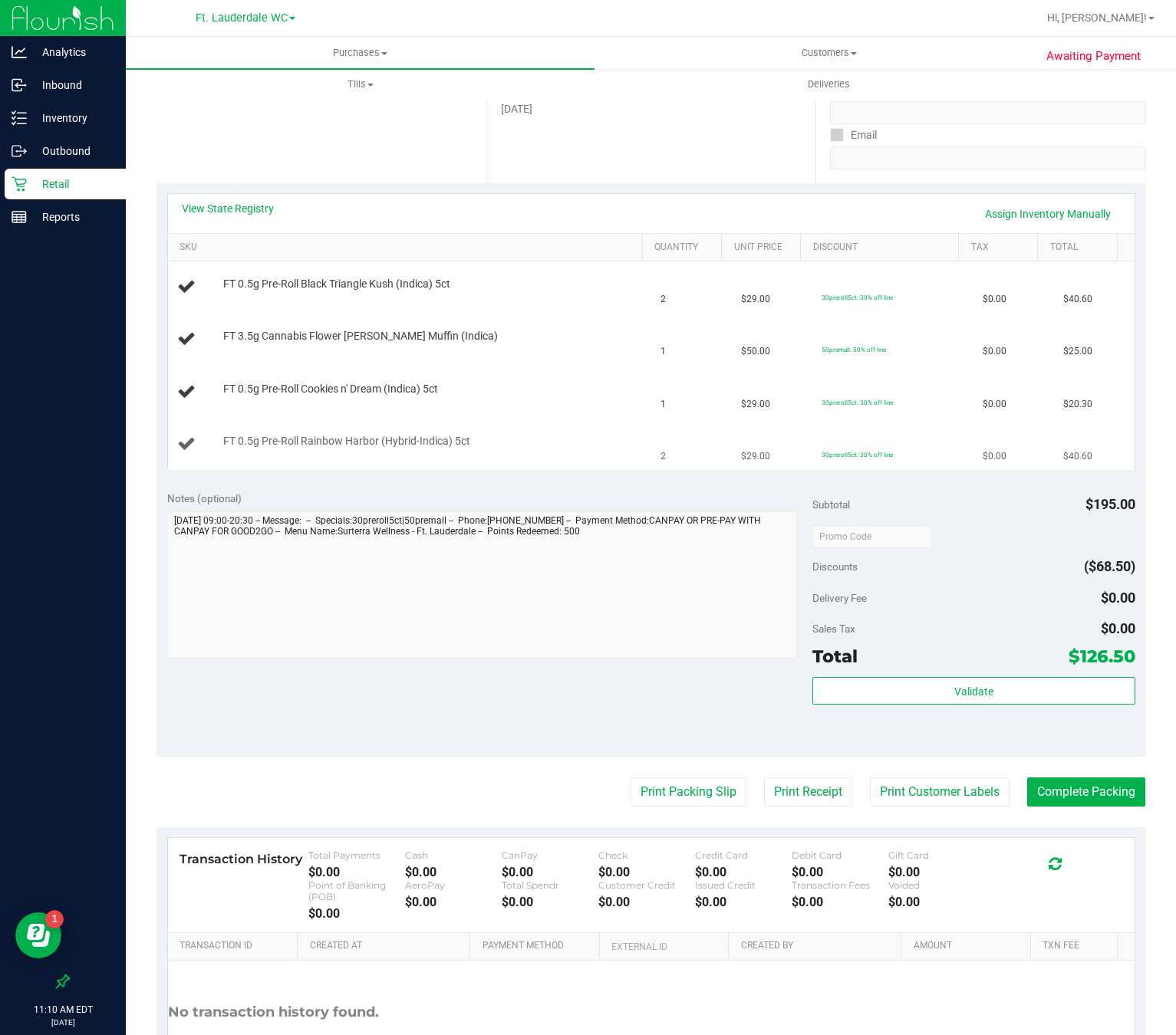
scroll to position [345, 0]
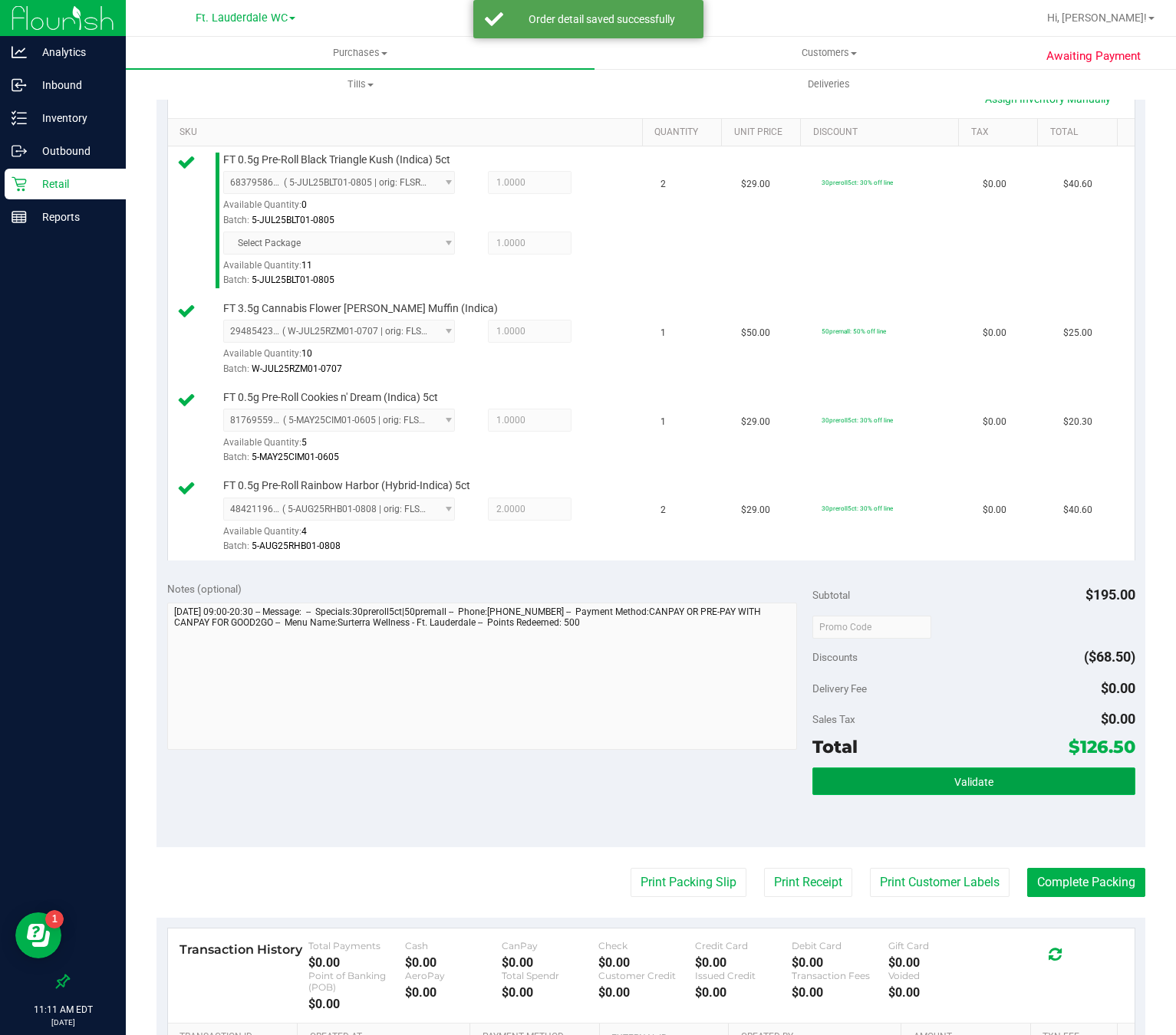
click at [921, 795] on button "Validate" at bounding box center [974, 782] width 323 height 28
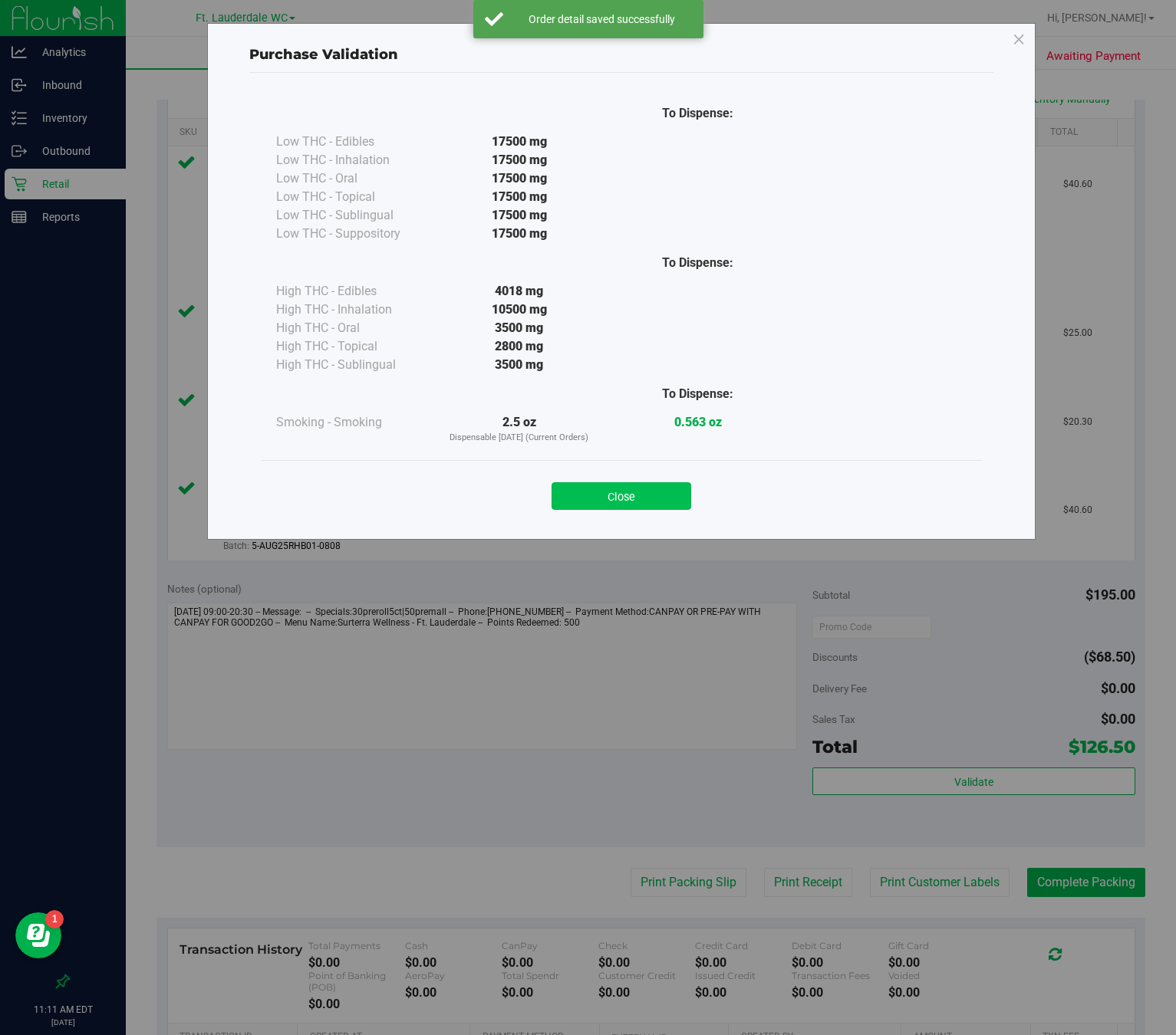
click at [640, 490] on button "Close" at bounding box center [621, 497] width 139 height 28
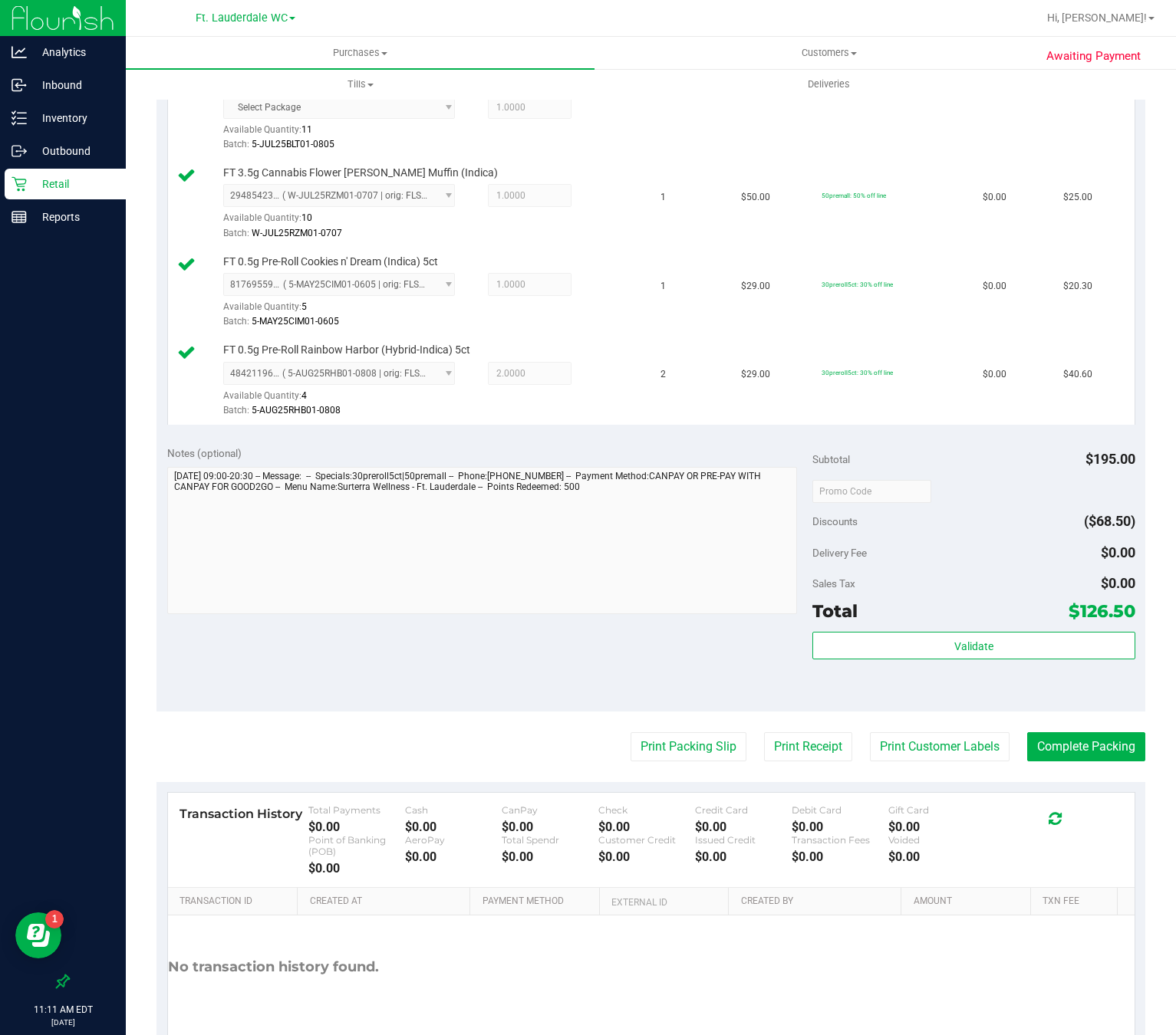
scroll to position [566, 0]
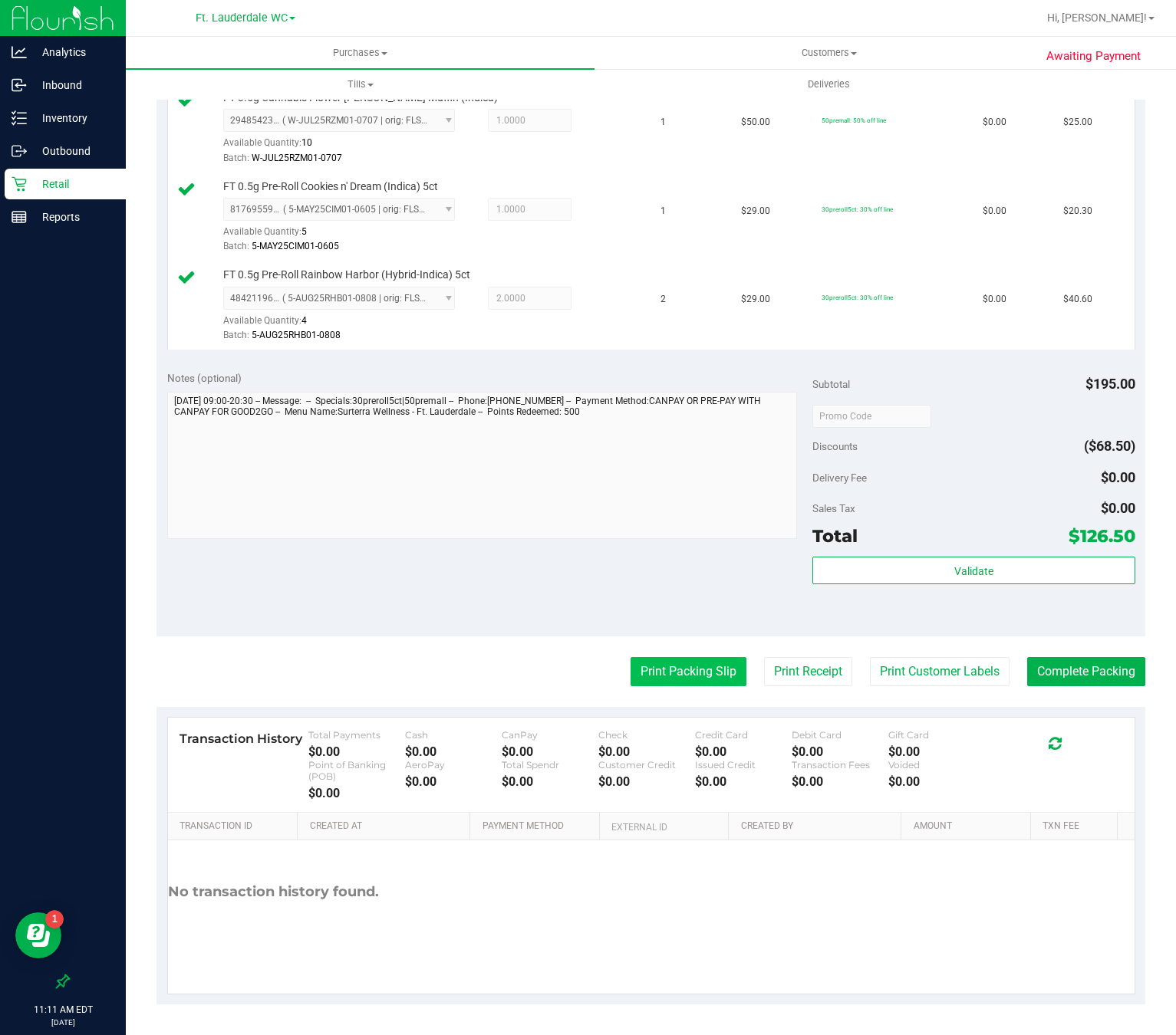
click at [678, 679] on button "Print Packing Slip" at bounding box center [688, 671] width 116 height 29
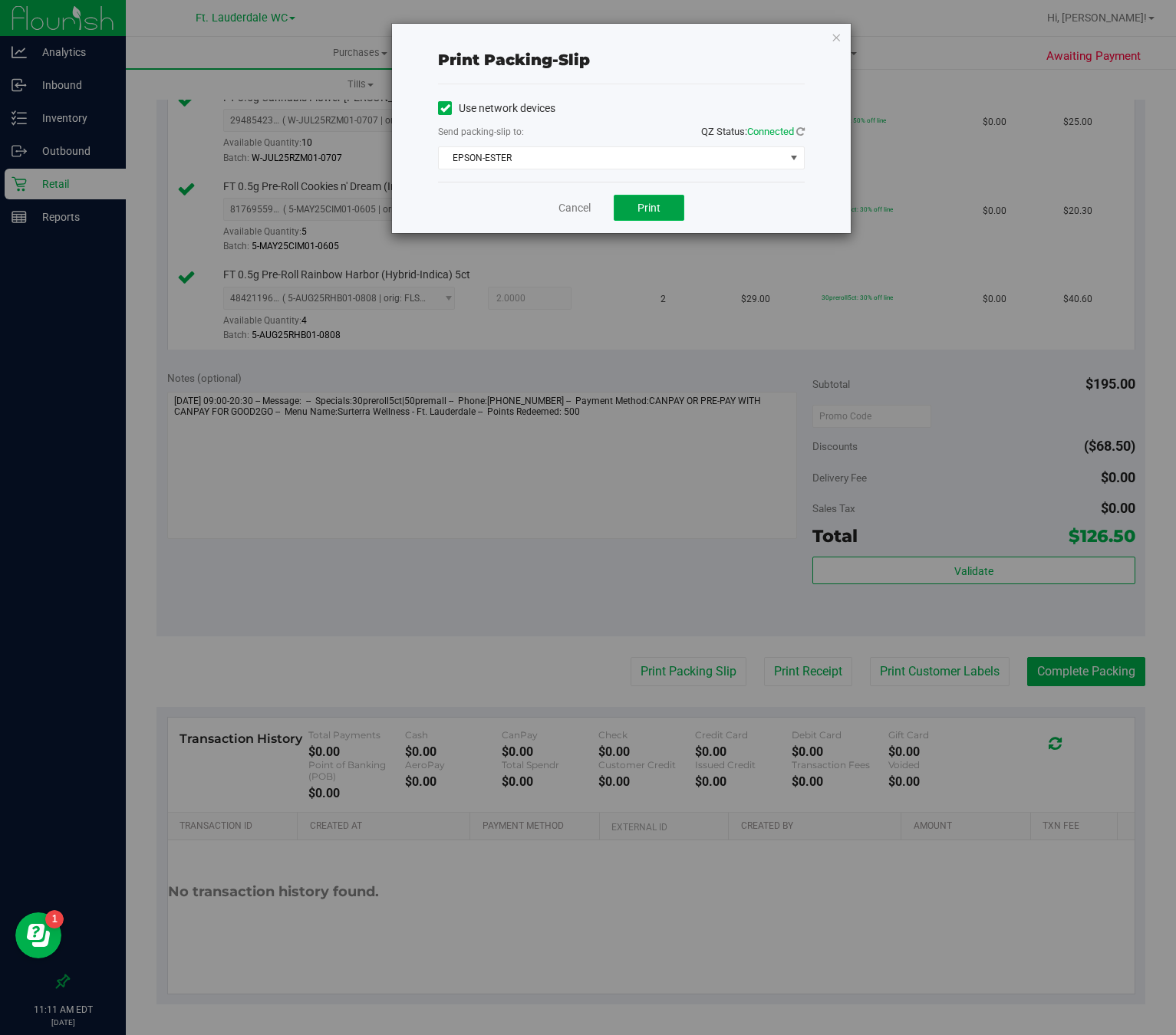
click at [654, 203] on span "Print" at bounding box center [649, 207] width 23 height 12
click at [576, 208] on link "Cancel" at bounding box center [575, 208] width 32 height 16
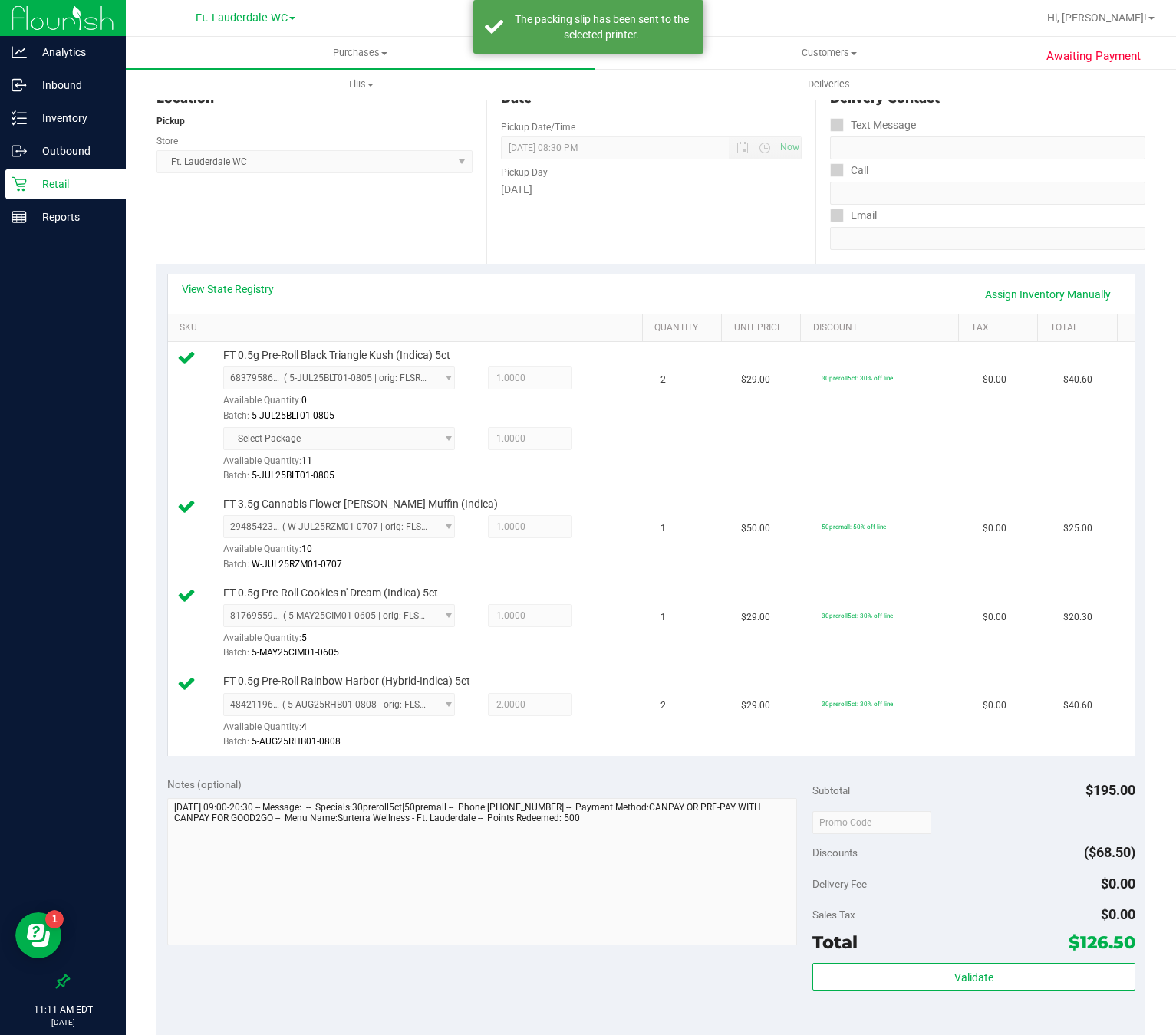
scroll to position [0, 0]
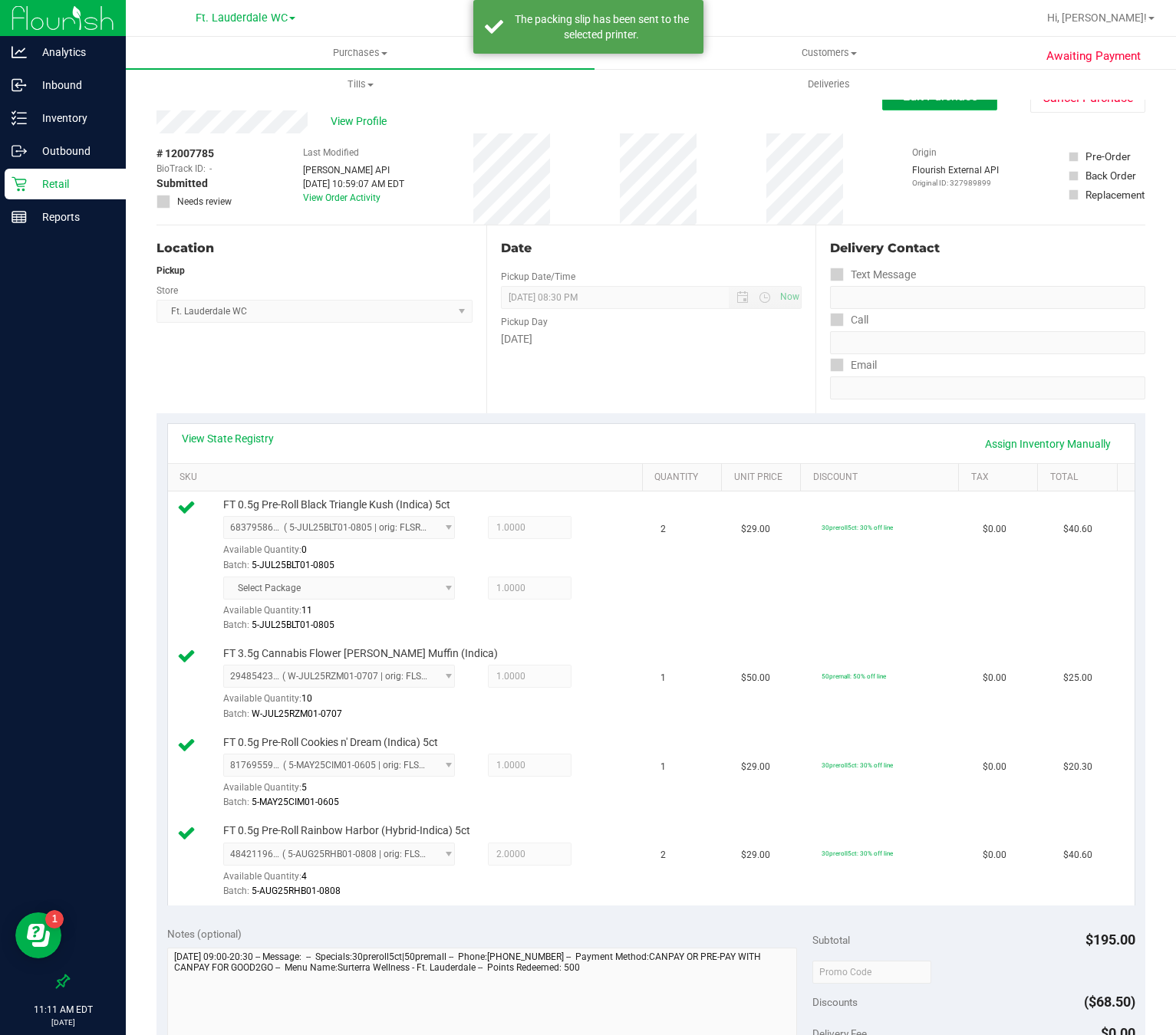
click at [943, 109] on button "Edit Purchase" at bounding box center [939, 97] width 115 height 28
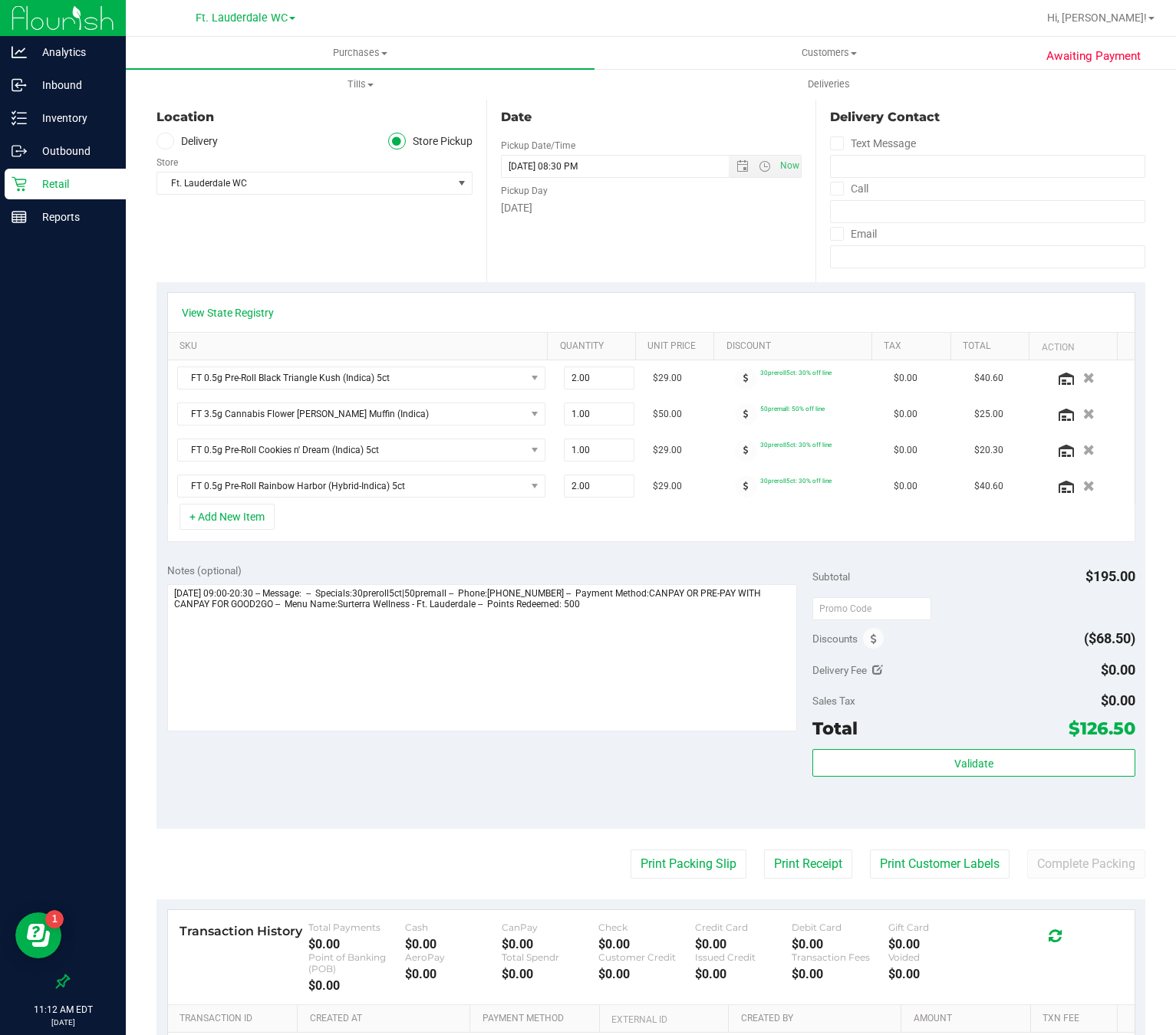
scroll to position [230, 0]
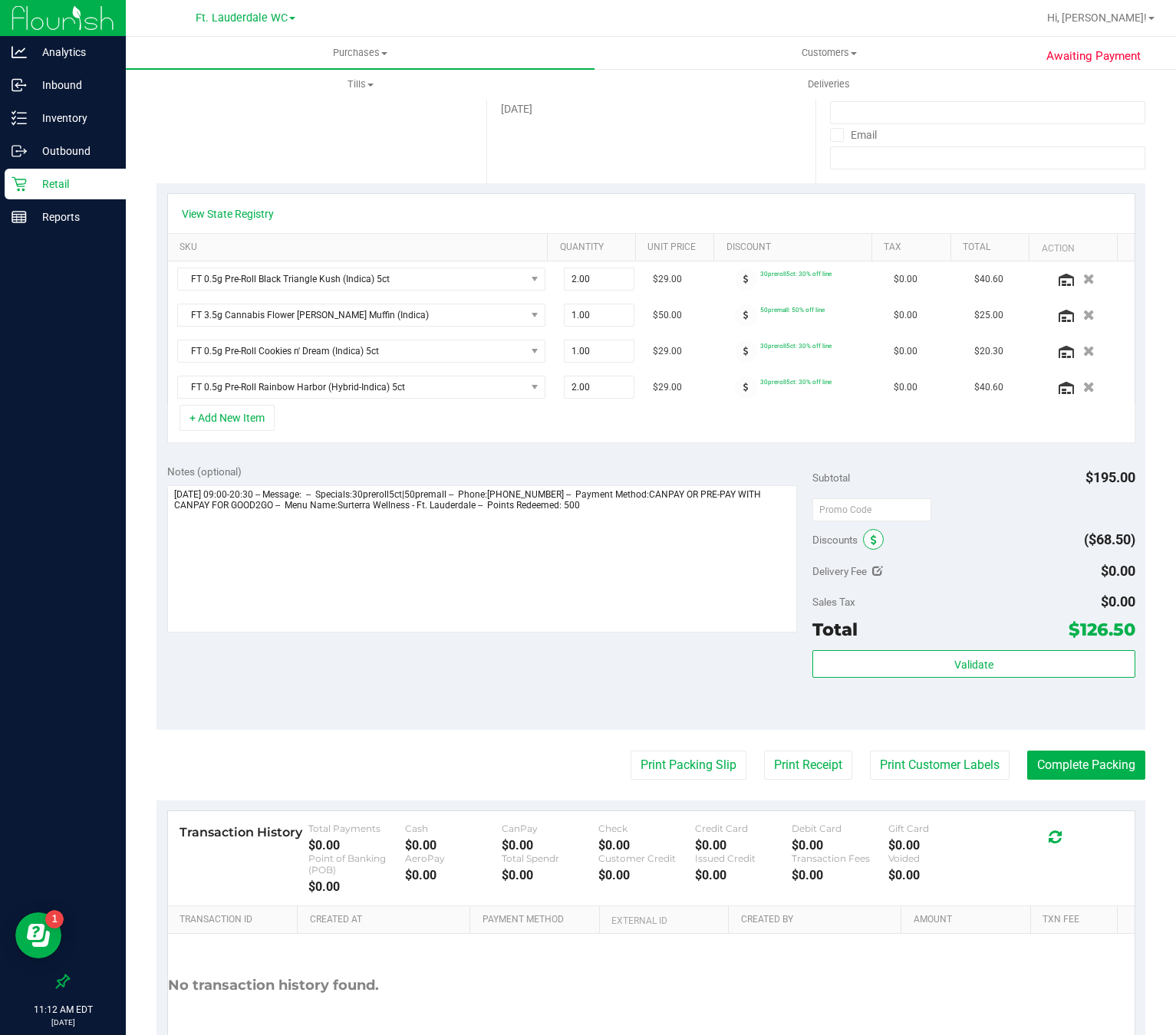
click at [871, 546] on icon at bounding box center [873, 541] width 6 height 11
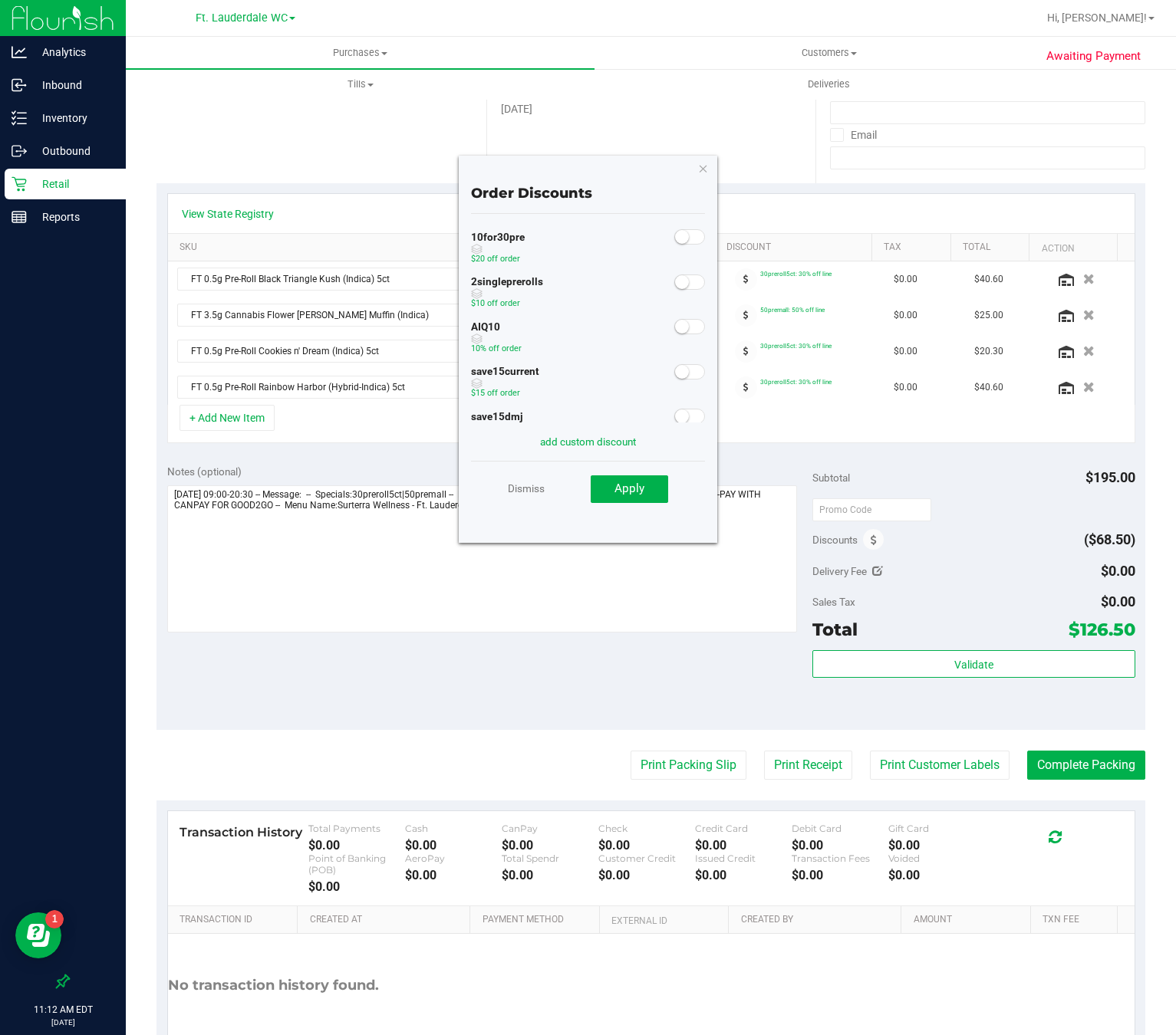
click at [674, 333] on span at bounding box center [689, 327] width 31 height 16
click at [655, 472] on div "Dismiss Apply" at bounding box center [588, 488] width 235 height 54
click at [654, 475] on button "Apply" at bounding box center [628, 489] width 77 height 28
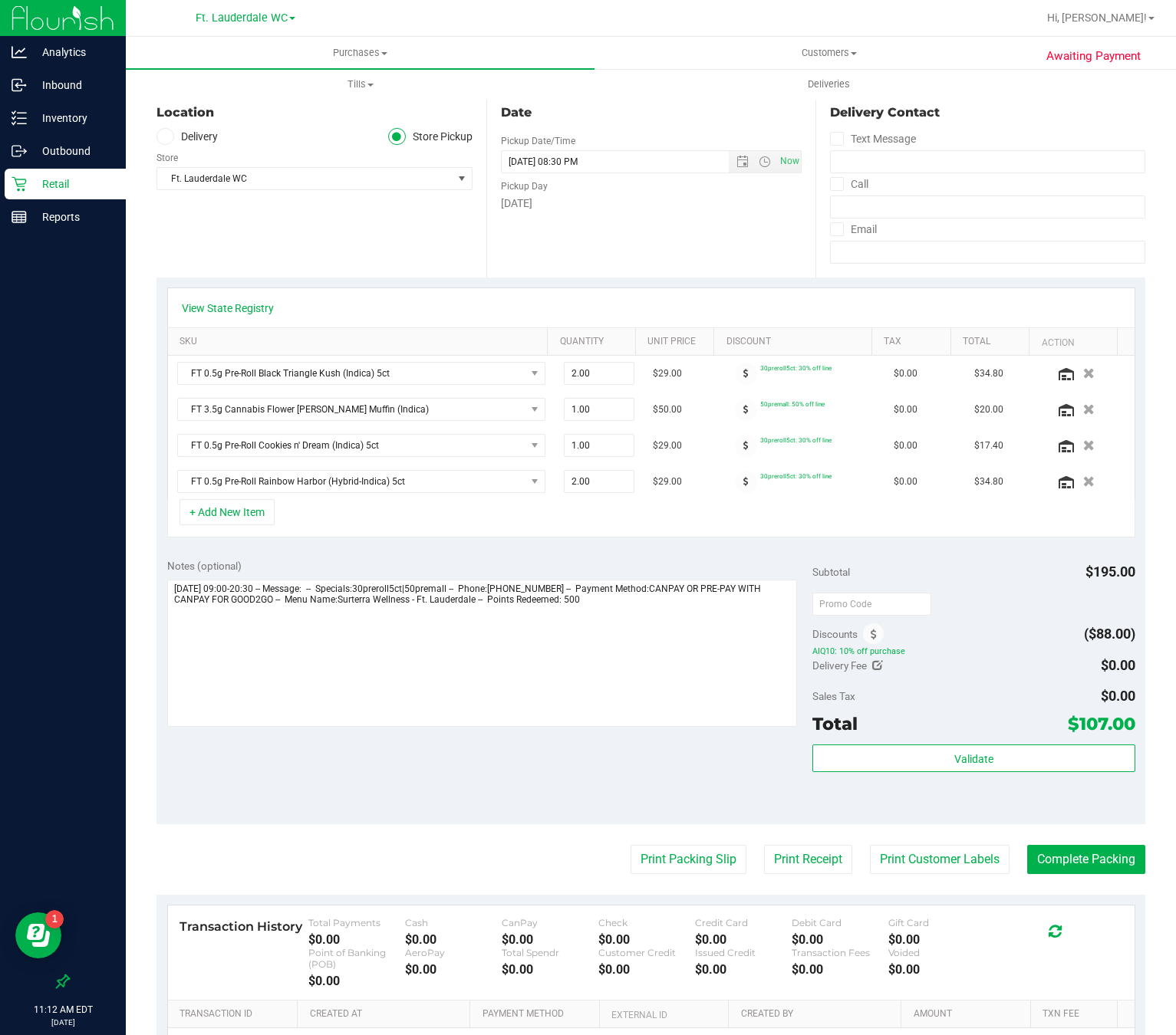
scroll to position [0, 0]
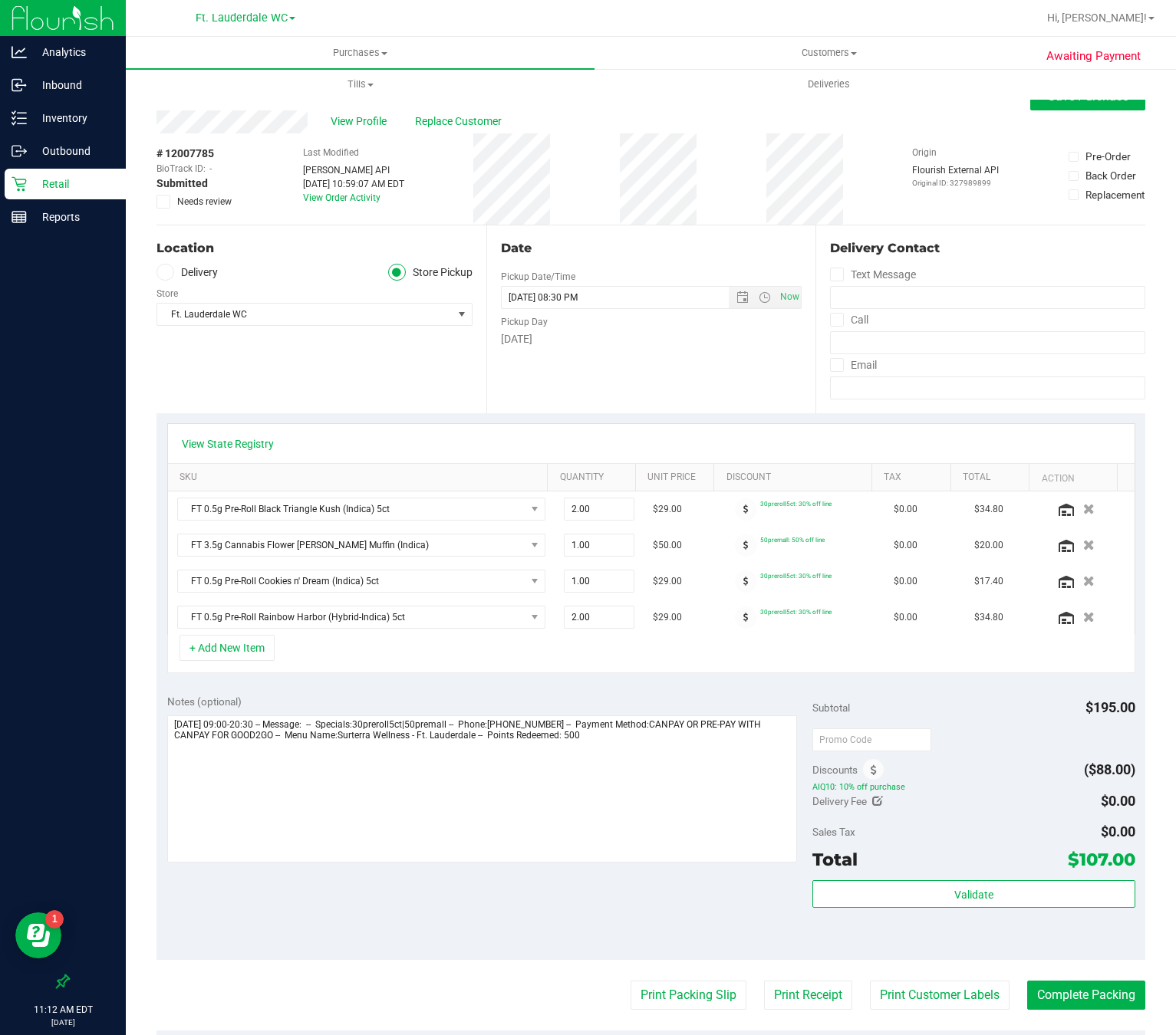
click at [1049, 111] on div "View Profile Replace Customer" at bounding box center [651, 122] width 989 height 23
click at [1050, 109] on button "Save Purchase" at bounding box center [1088, 97] width 115 height 28
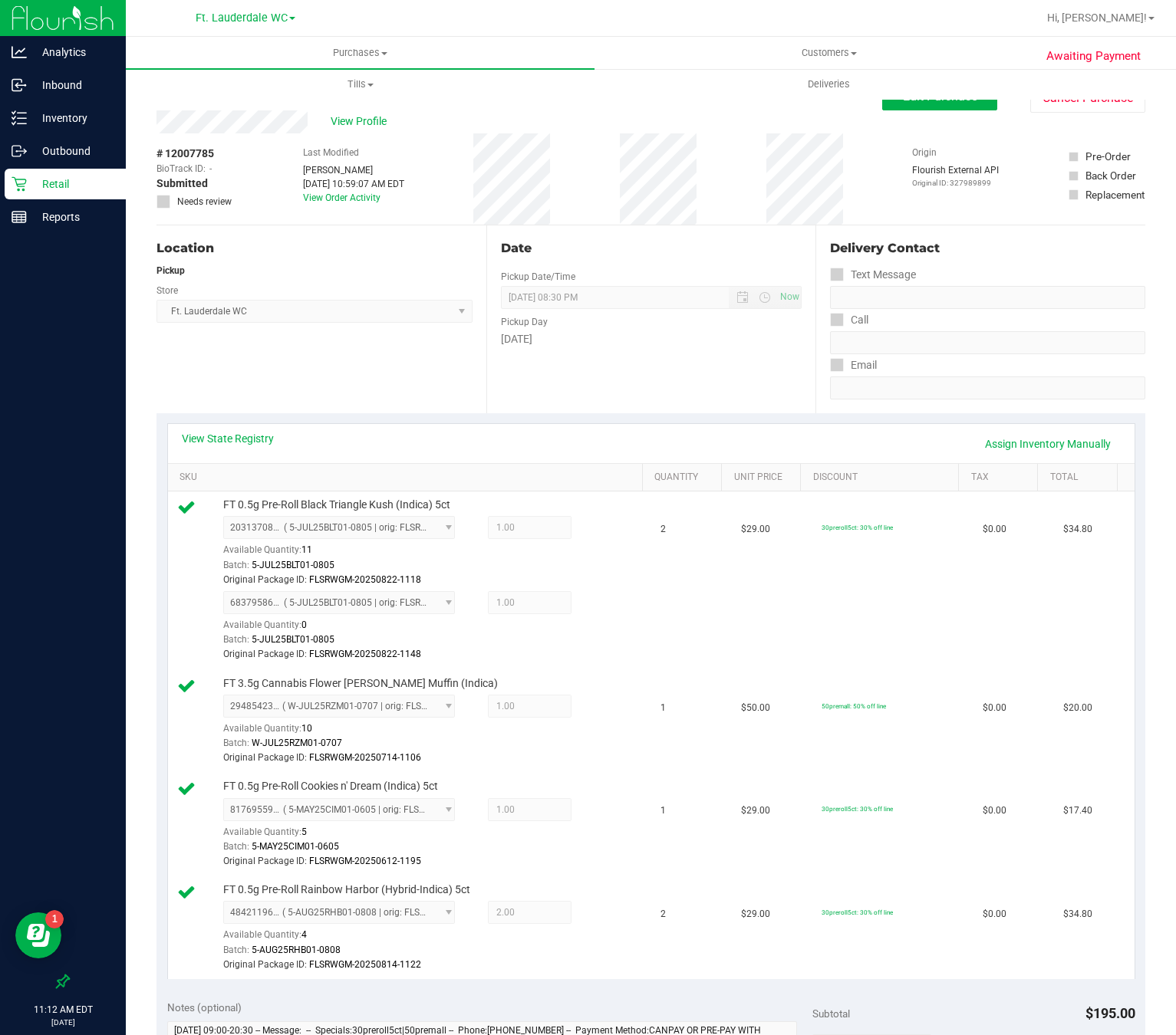
scroll to position [576, 0]
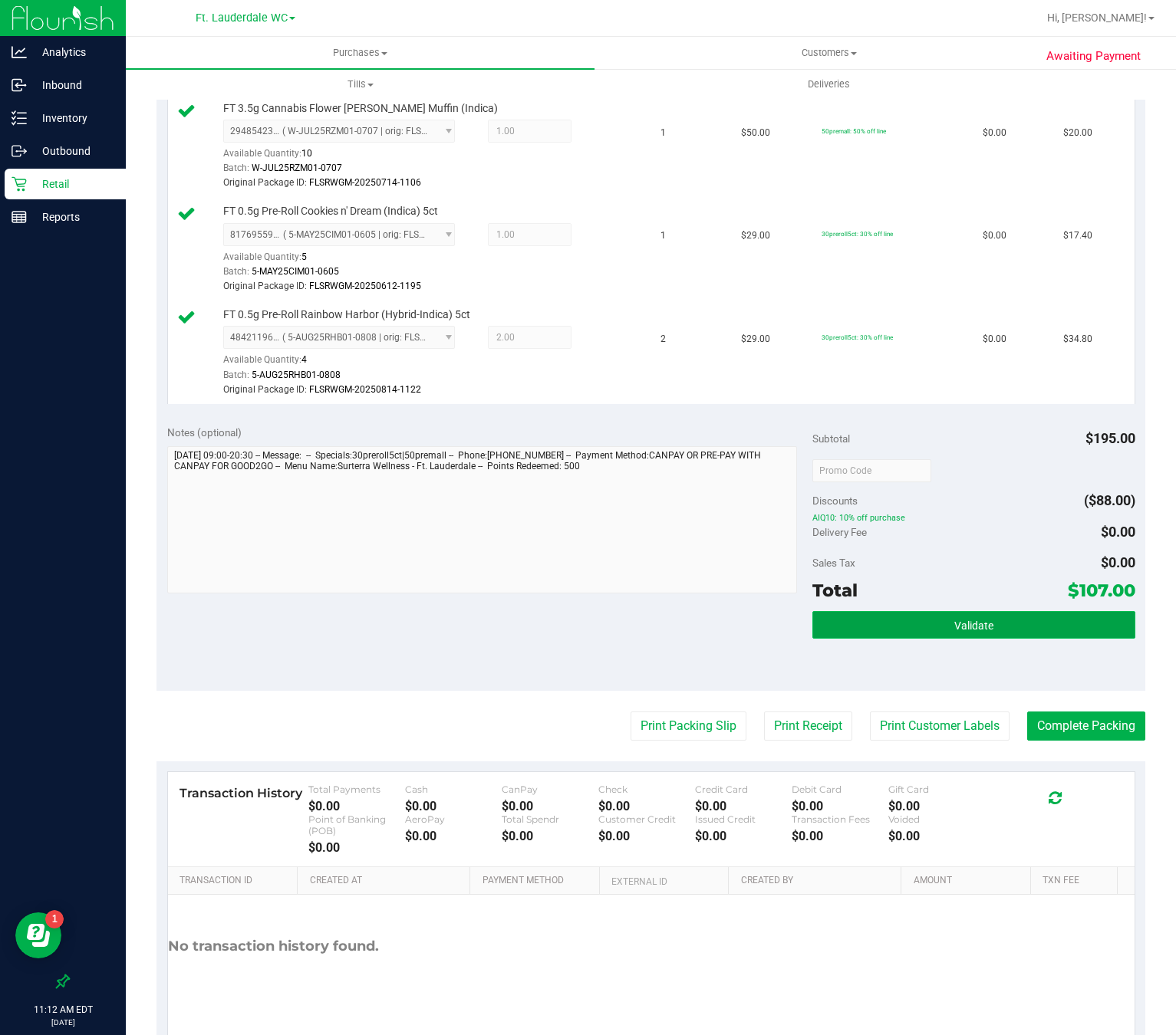
click at [964, 632] on span "Validate" at bounding box center [974, 626] width 39 height 12
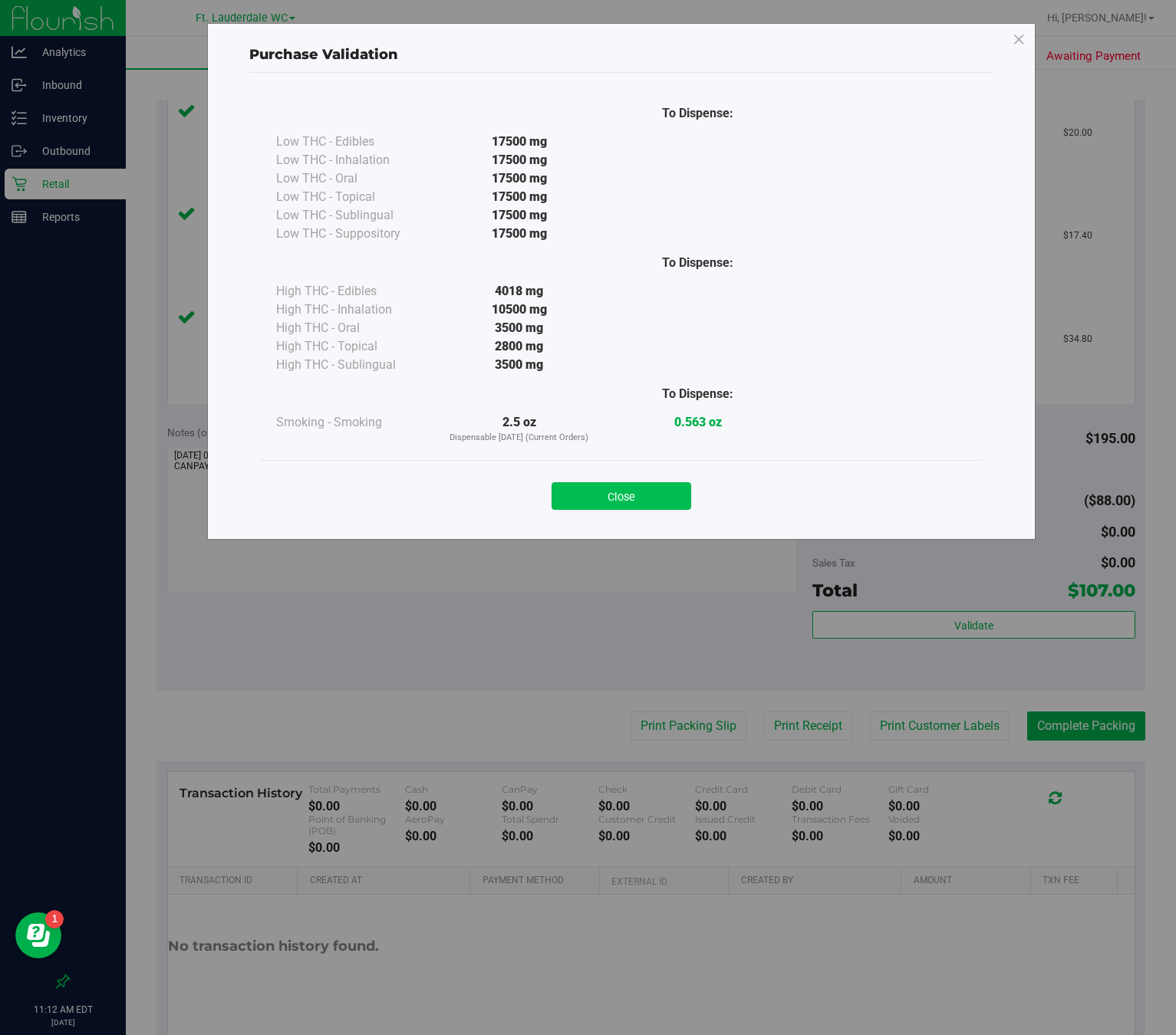
click at [634, 501] on button "Close" at bounding box center [621, 497] width 139 height 28
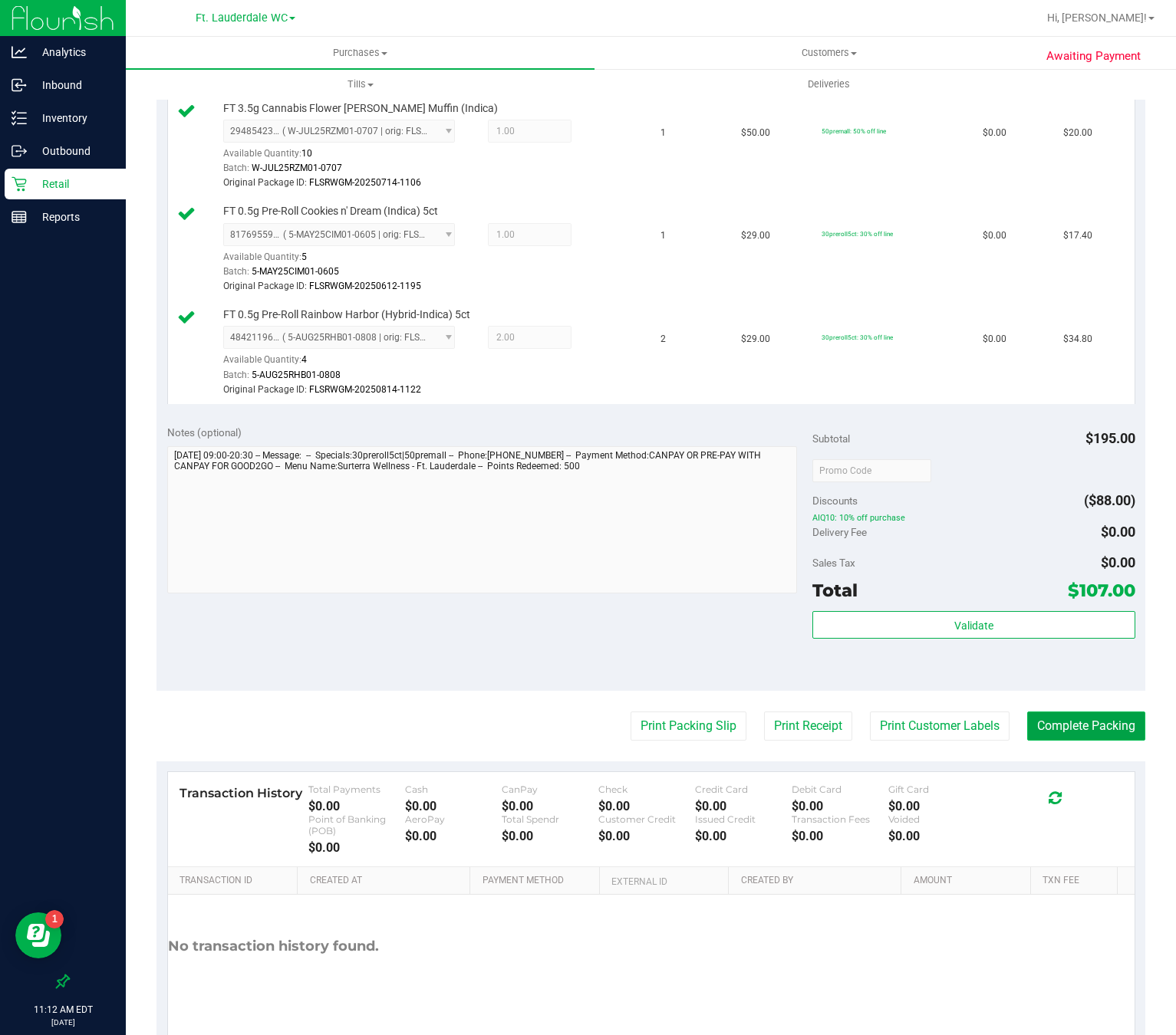
click at [1054, 739] on button "Complete Packing" at bounding box center [1085, 726] width 118 height 29
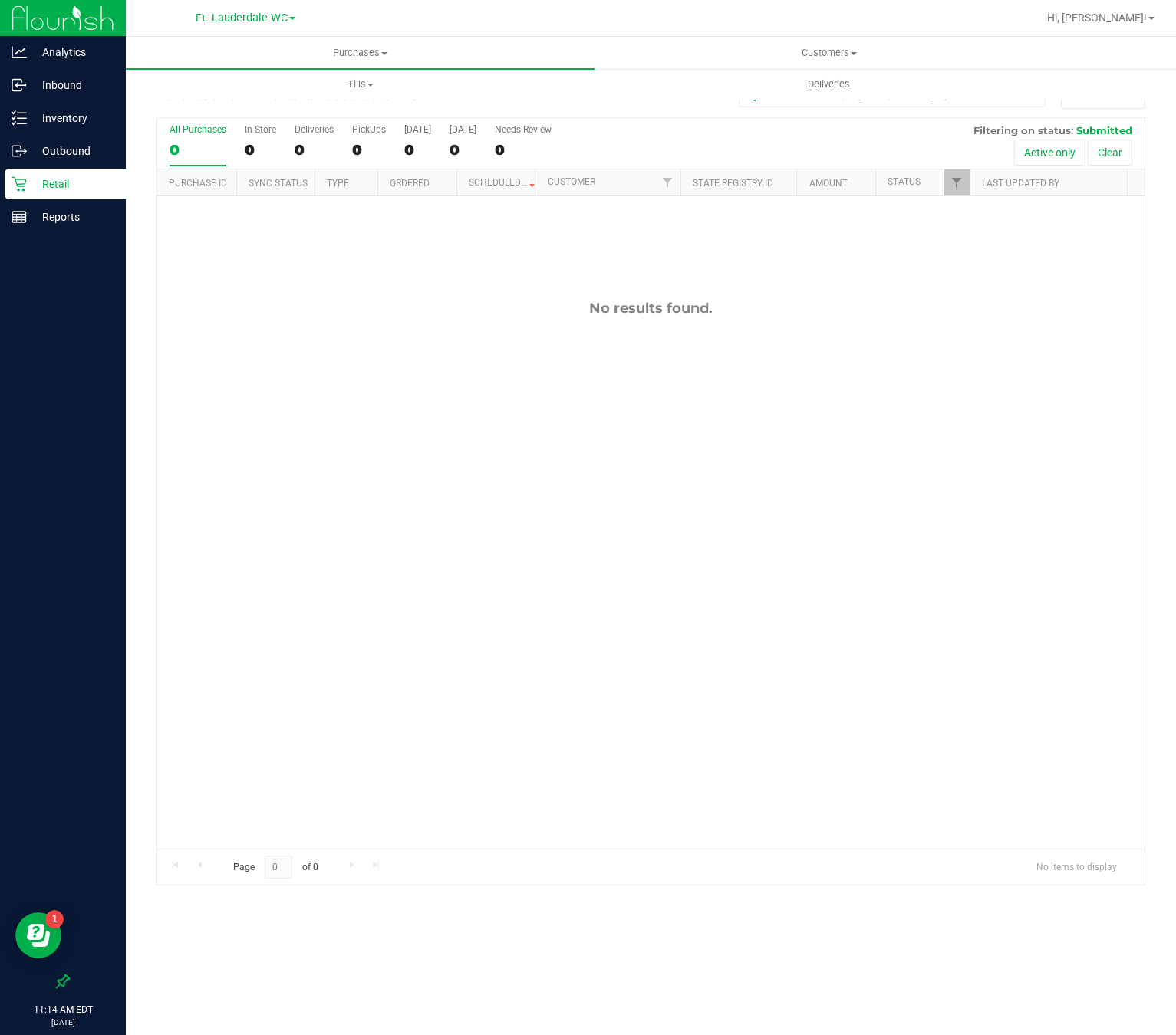
click at [39, 197] on div "Retail" at bounding box center [65, 184] width 122 height 31
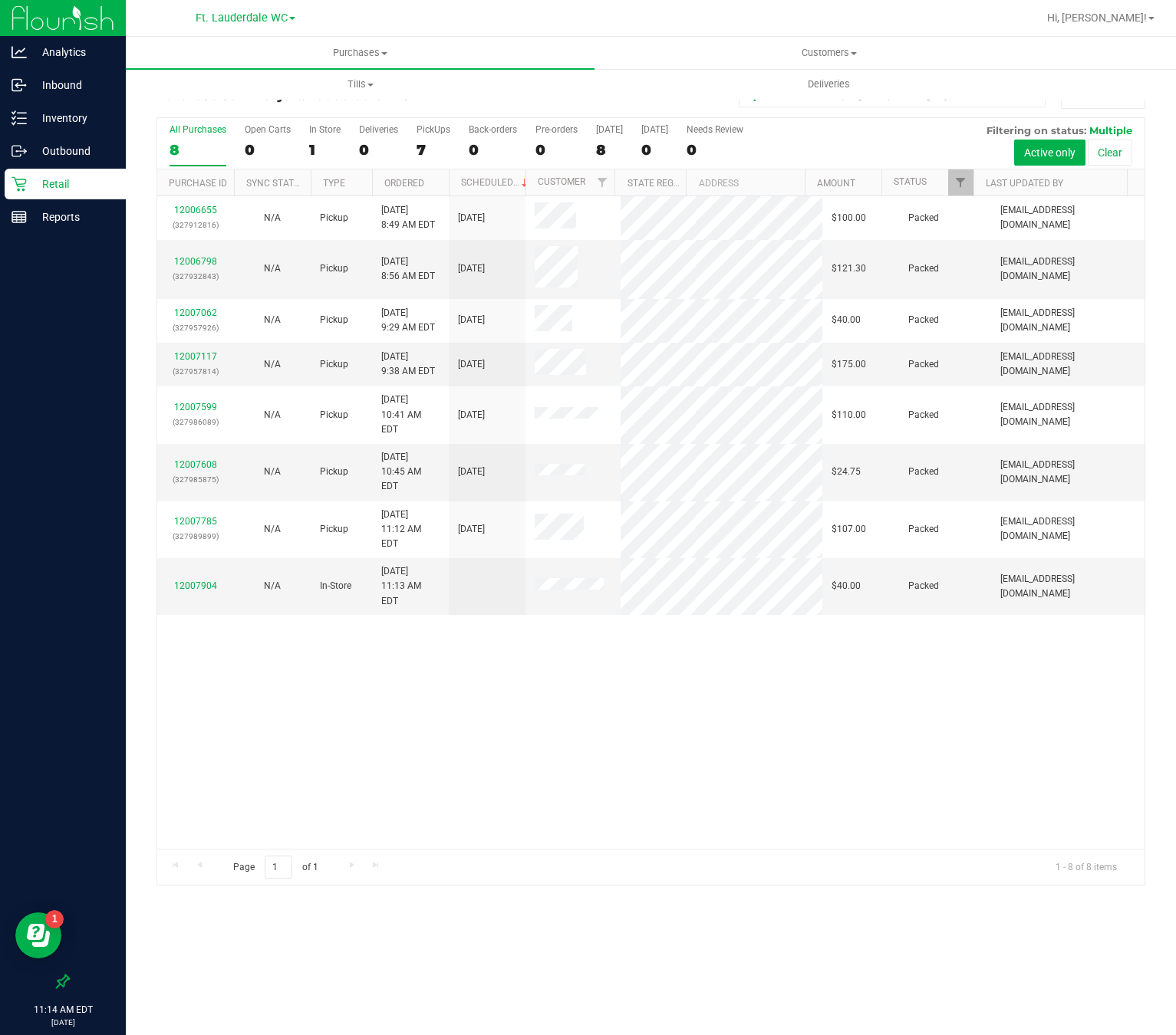
click at [535, 770] on div "12006655 (327912816) N/A Pickup 9/26/2025 8:49 AM EDT 9/26/2025 $100.00 Packed …" at bounding box center [650, 523] width 987 height 653
click at [193, 574] on link "12007973" at bounding box center [196, 579] width 43 height 11
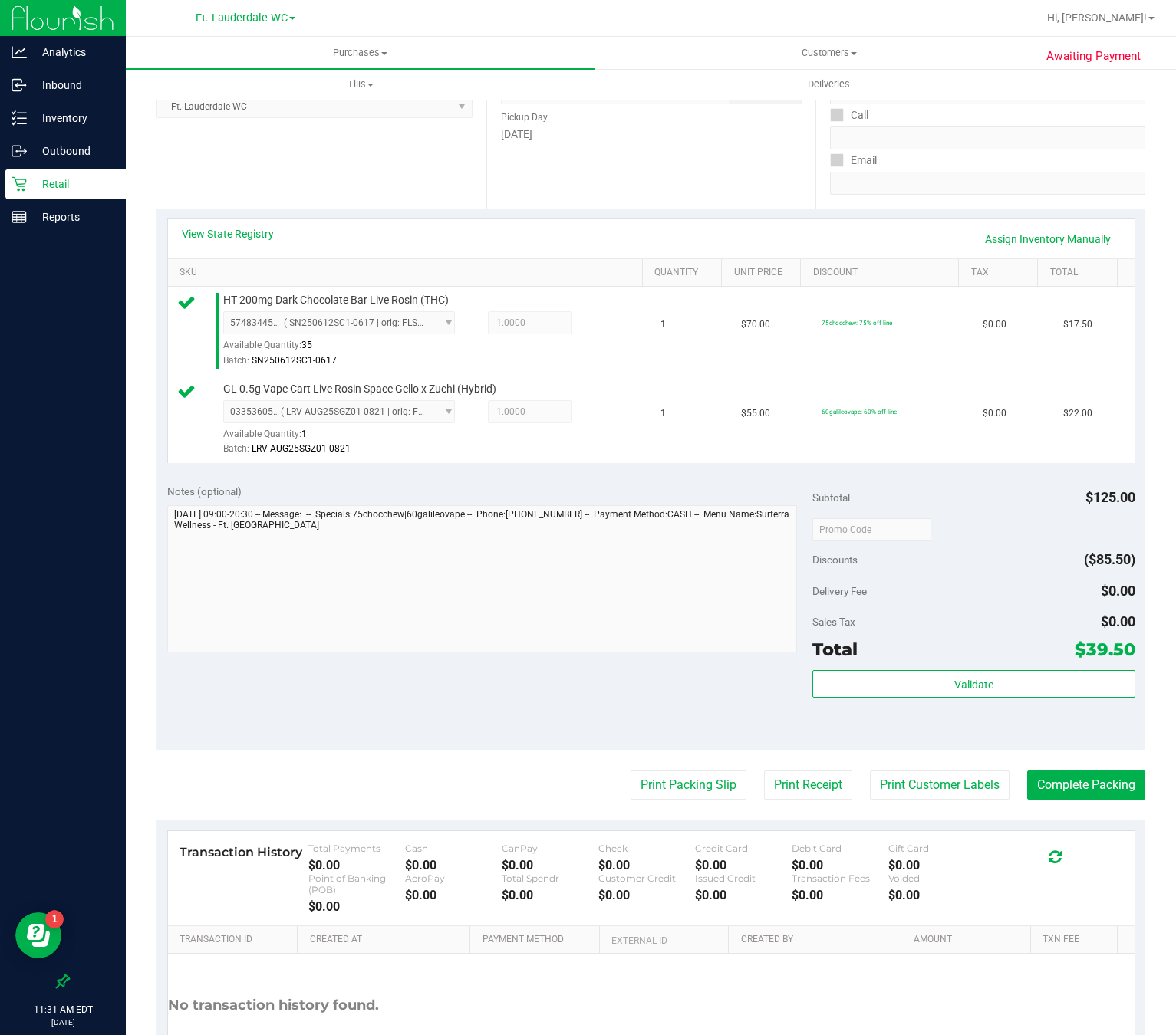
scroll to position [230, 0]
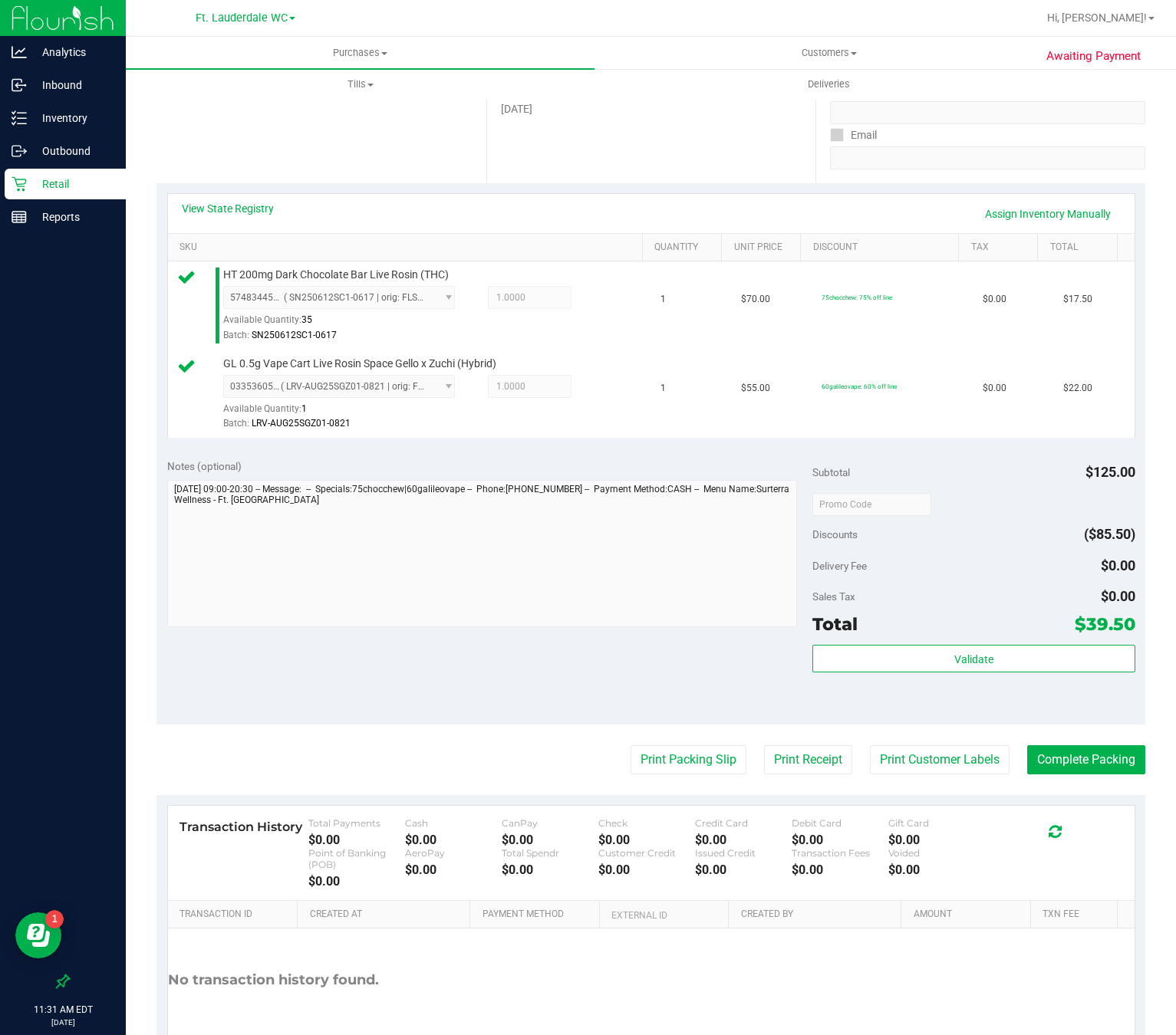
click at [889, 689] on div "Validate" at bounding box center [974, 679] width 323 height 69
click at [913, 667] on button "Validate" at bounding box center [974, 659] width 323 height 28
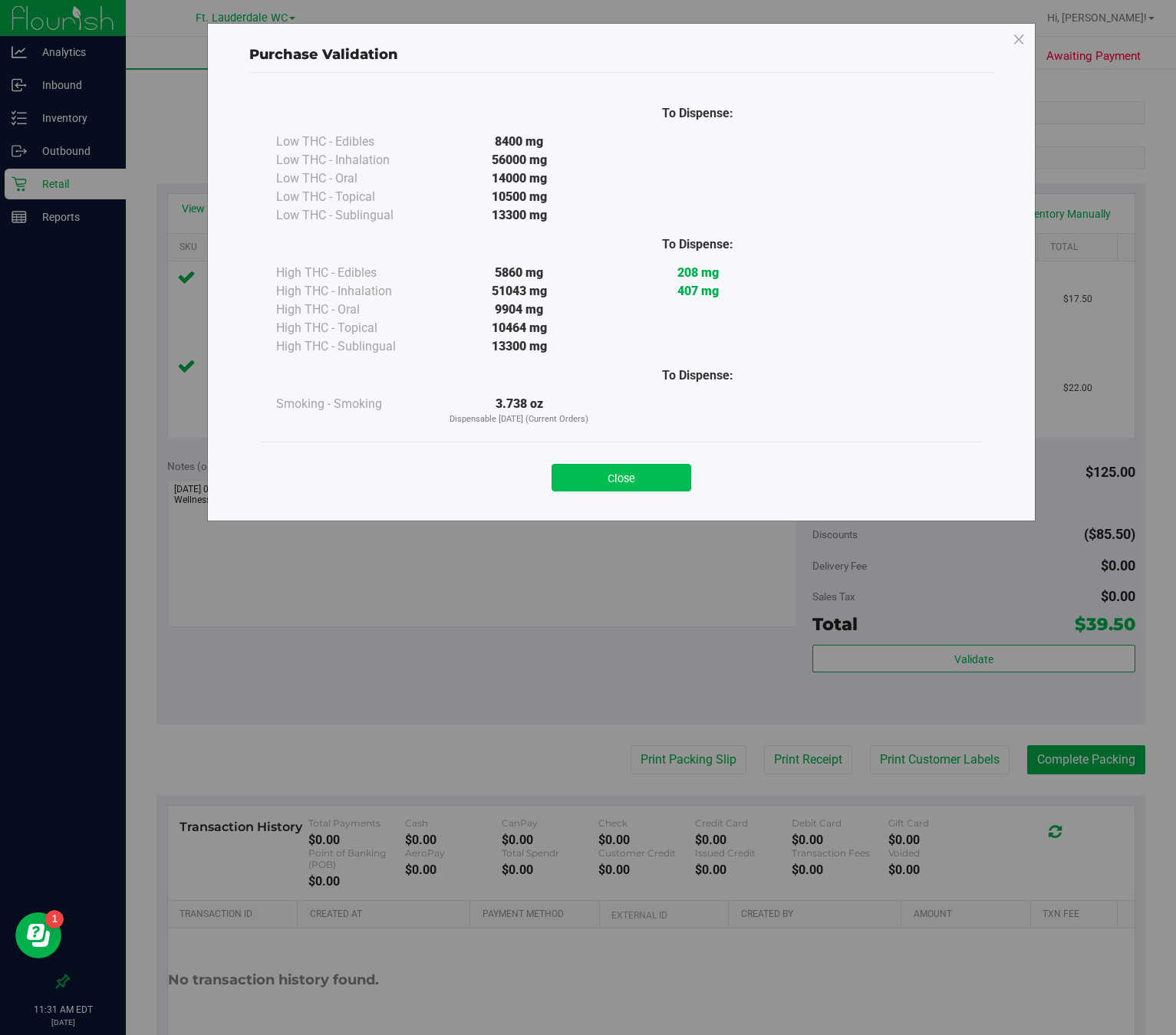
click at [592, 466] on button "Close" at bounding box center [621, 478] width 139 height 28
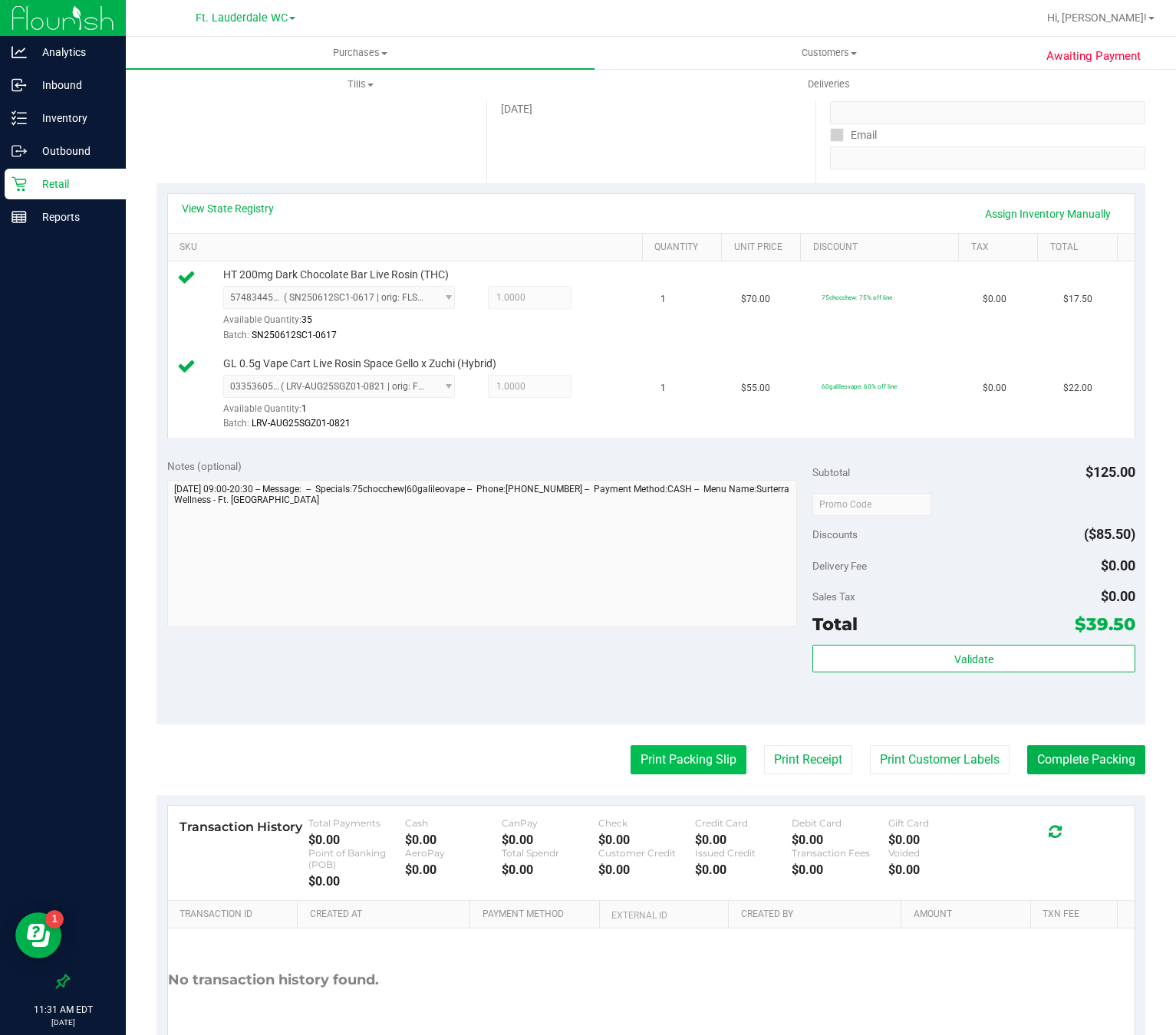
click at [691, 770] on button "Print Packing Slip" at bounding box center [688, 759] width 116 height 29
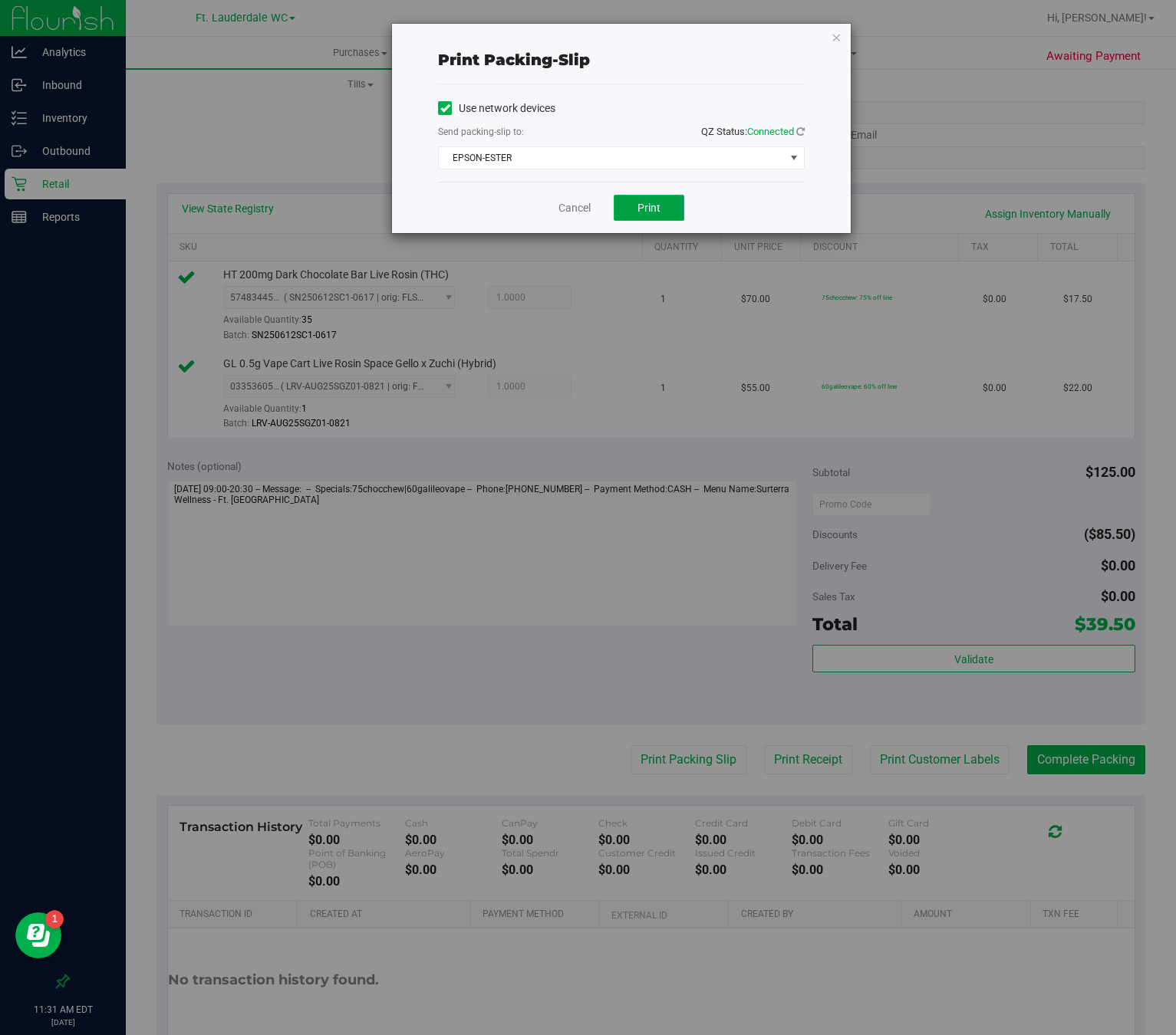
click at [663, 212] on button "Print" at bounding box center [649, 208] width 71 height 26
click at [591, 210] on div "Cancel Print" at bounding box center [621, 207] width 367 height 51
click at [578, 210] on link "Cancel" at bounding box center [575, 208] width 32 height 16
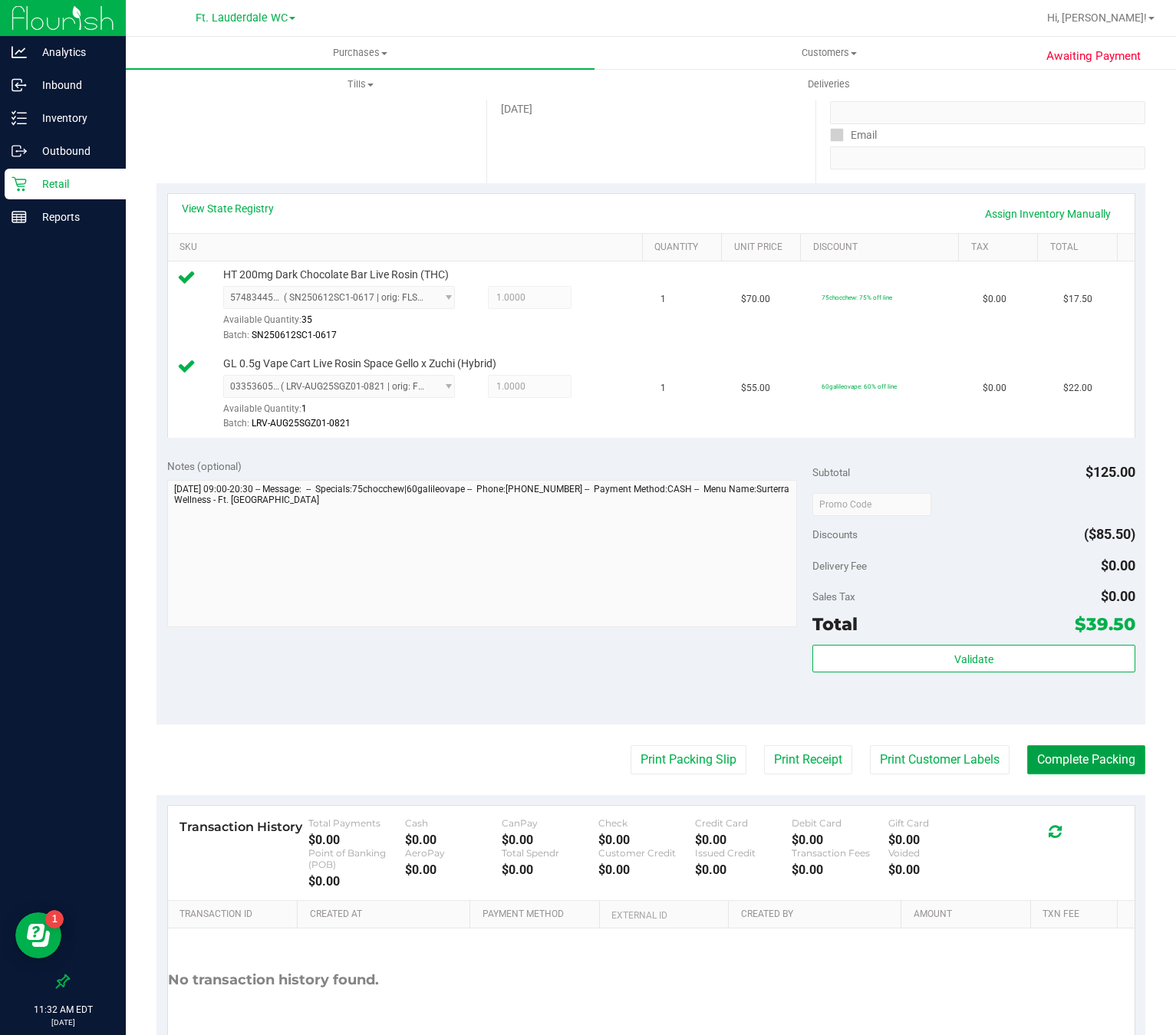
click at [1089, 775] on button "Complete Packing" at bounding box center [1085, 759] width 118 height 29
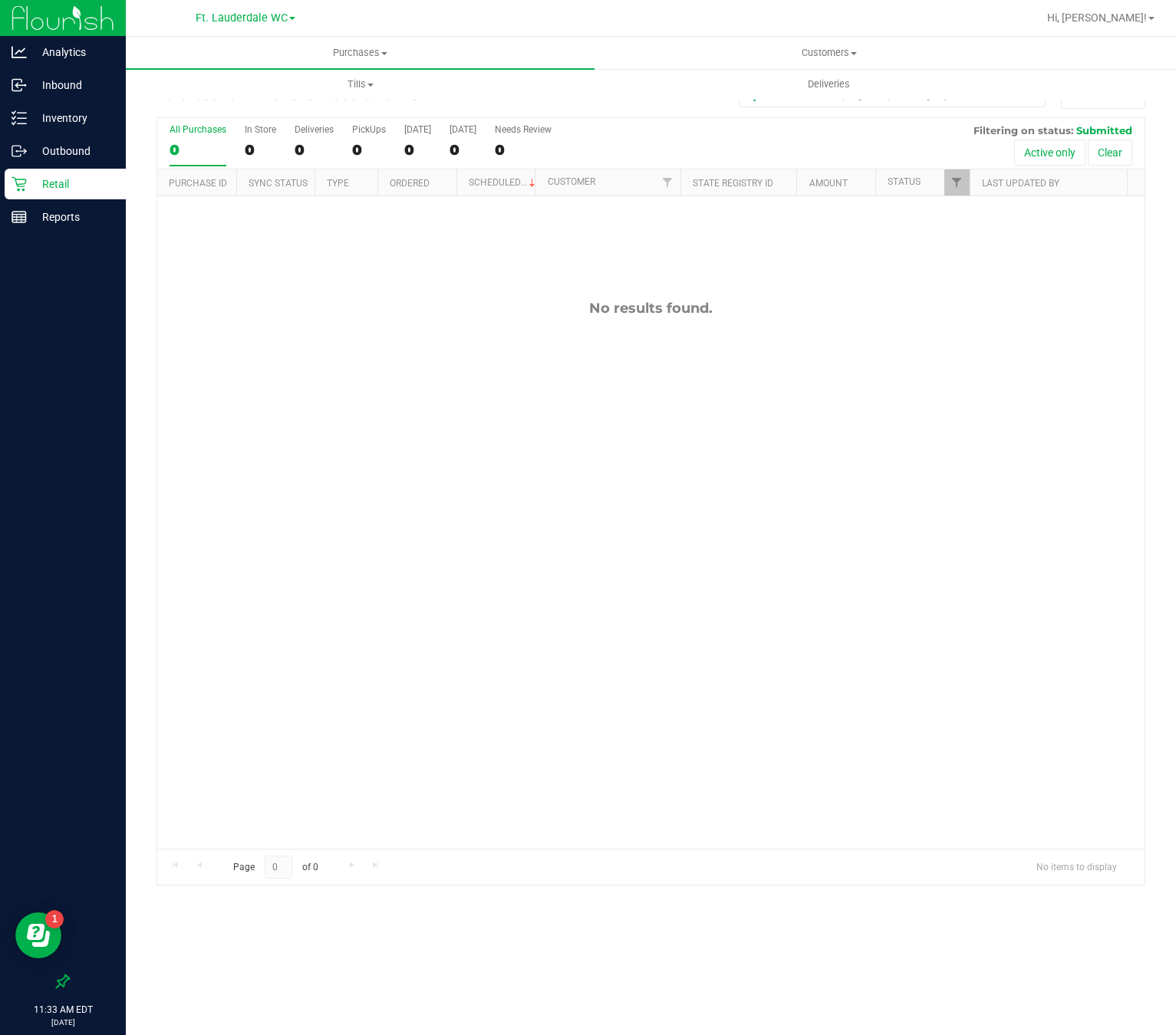
click at [62, 197] on div "Retail" at bounding box center [65, 184] width 122 height 31
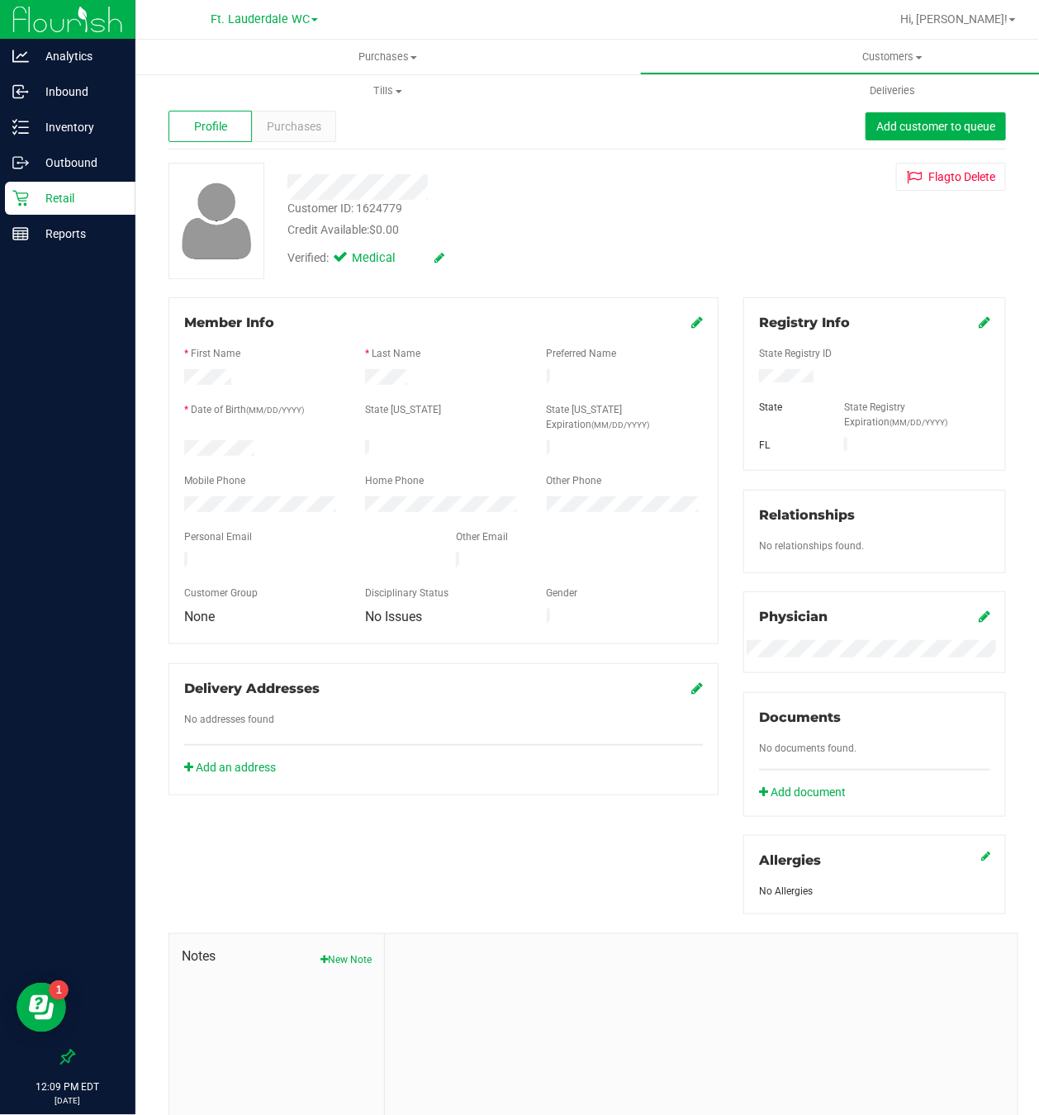
click at [62, 194] on p "Retail" at bounding box center [78, 198] width 99 height 20
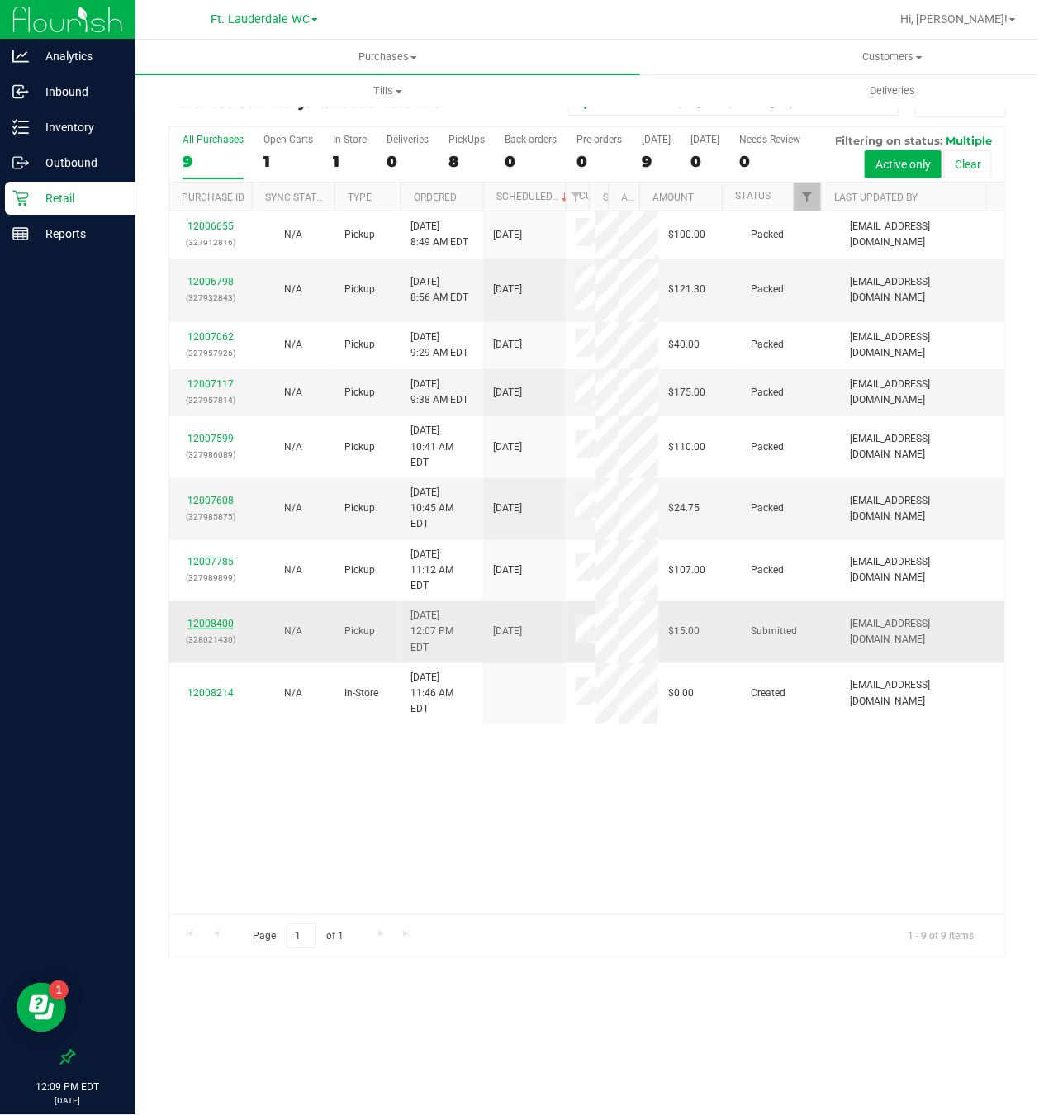
click at [224, 630] on link "12008400" at bounding box center [211, 624] width 46 height 12
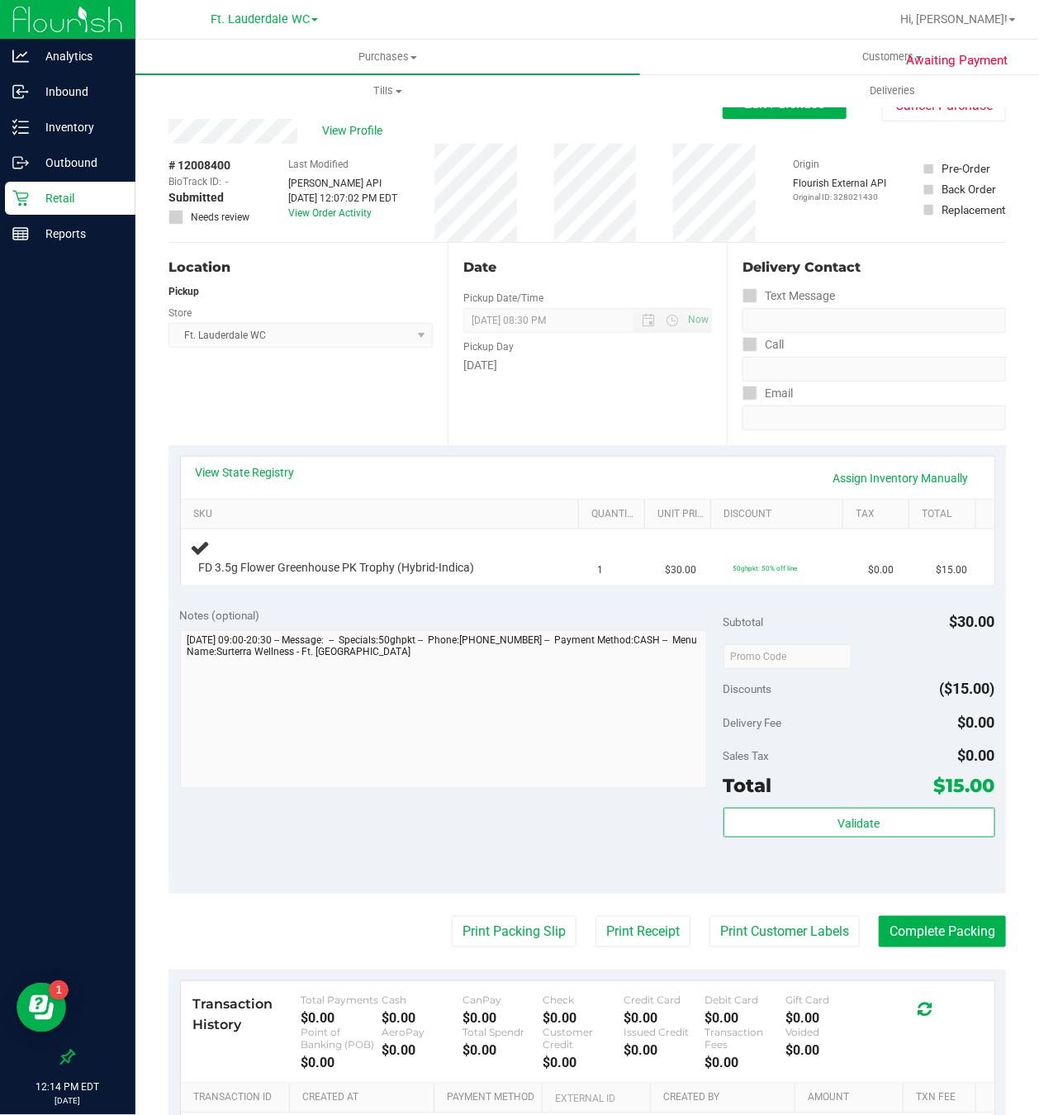
click at [188, 844] on div "Notes (optional) Subtotal $30.00 Discounts ($15.00) Delivery Fee $0.00 Sales Ta…" at bounding box center [588, 745] width 838 height 297
click at [193, 838] on div "Notes (optional) Subtotal $30.00 Discounts ($15.00) Delivery Fee $0.00 Sales Ta…" at bounding box center [588, 745] width 838 height 297
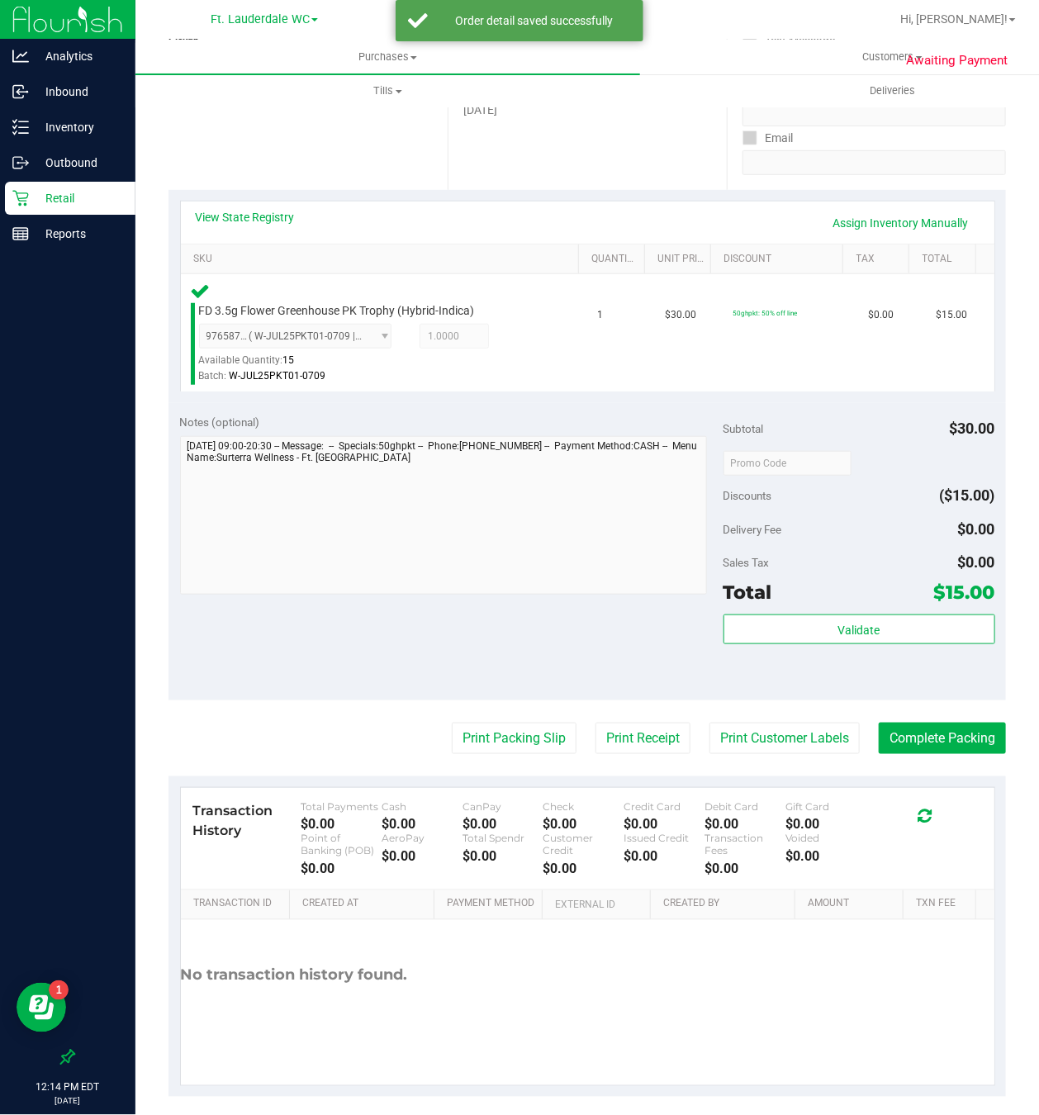
scroll to position [276, 0]
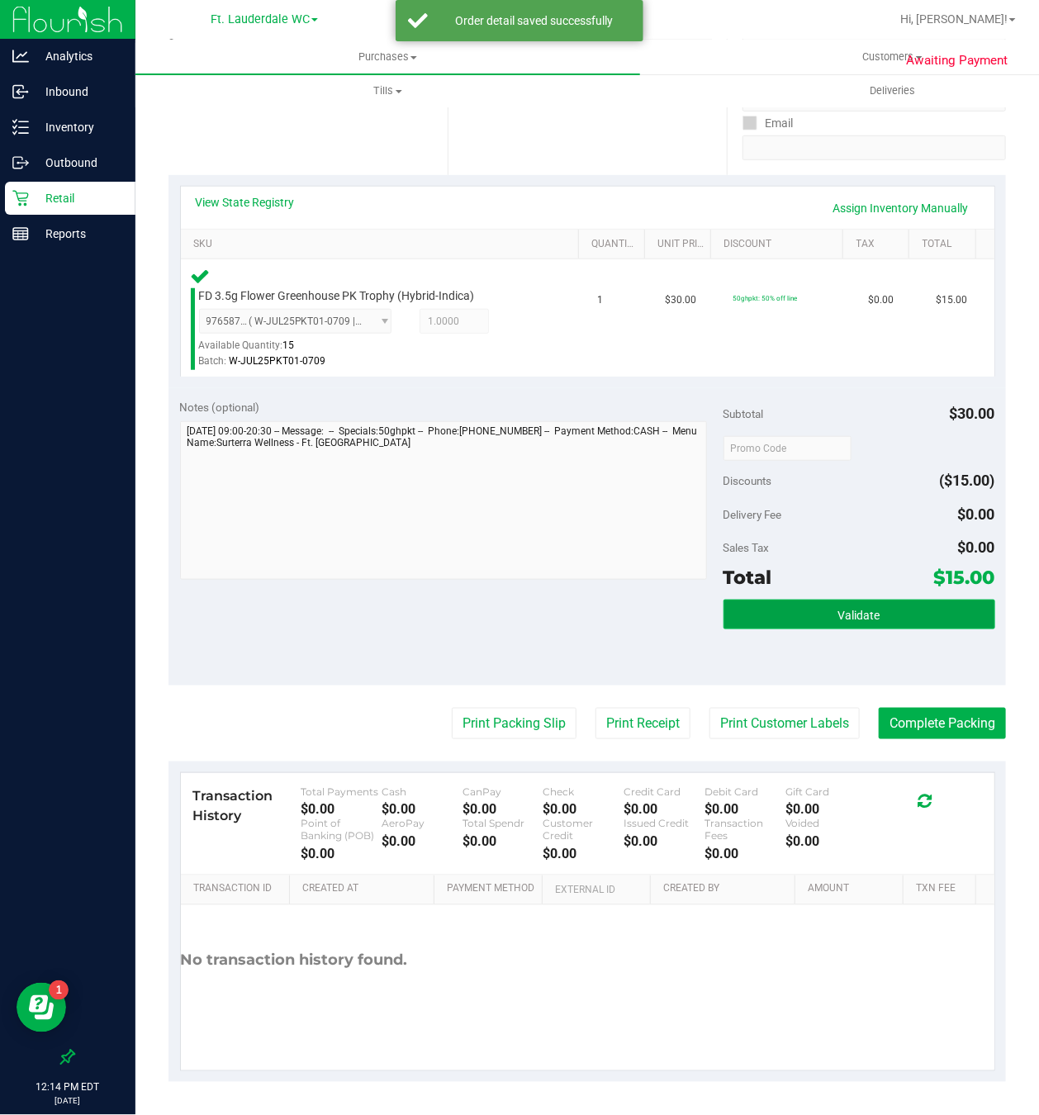
click at [741, 613] on button "Validate" at bounding box center [860, 615] width 272 height 30
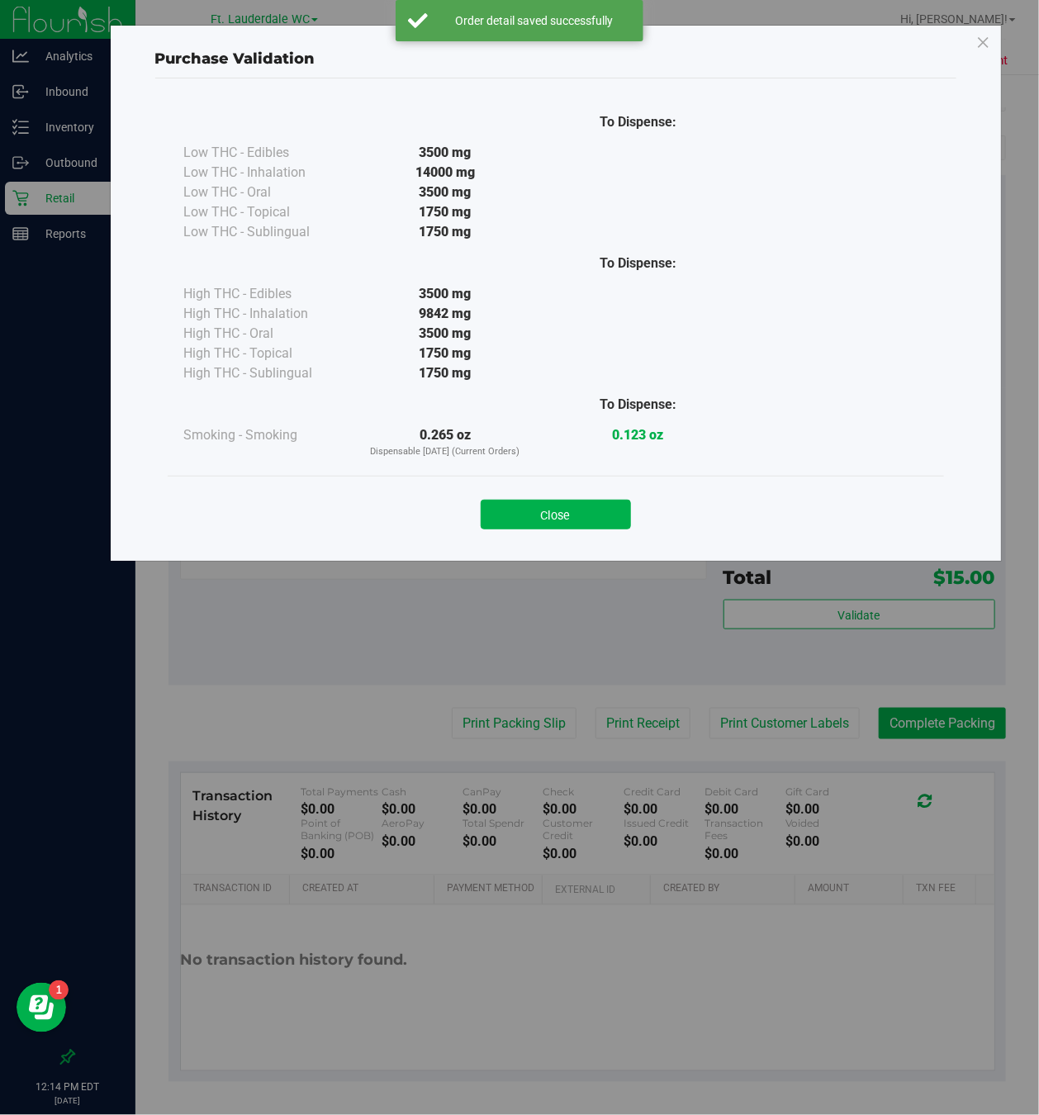
click at [581, 513] on button "Close" at bounding box center [556, 515] width 150 height 30
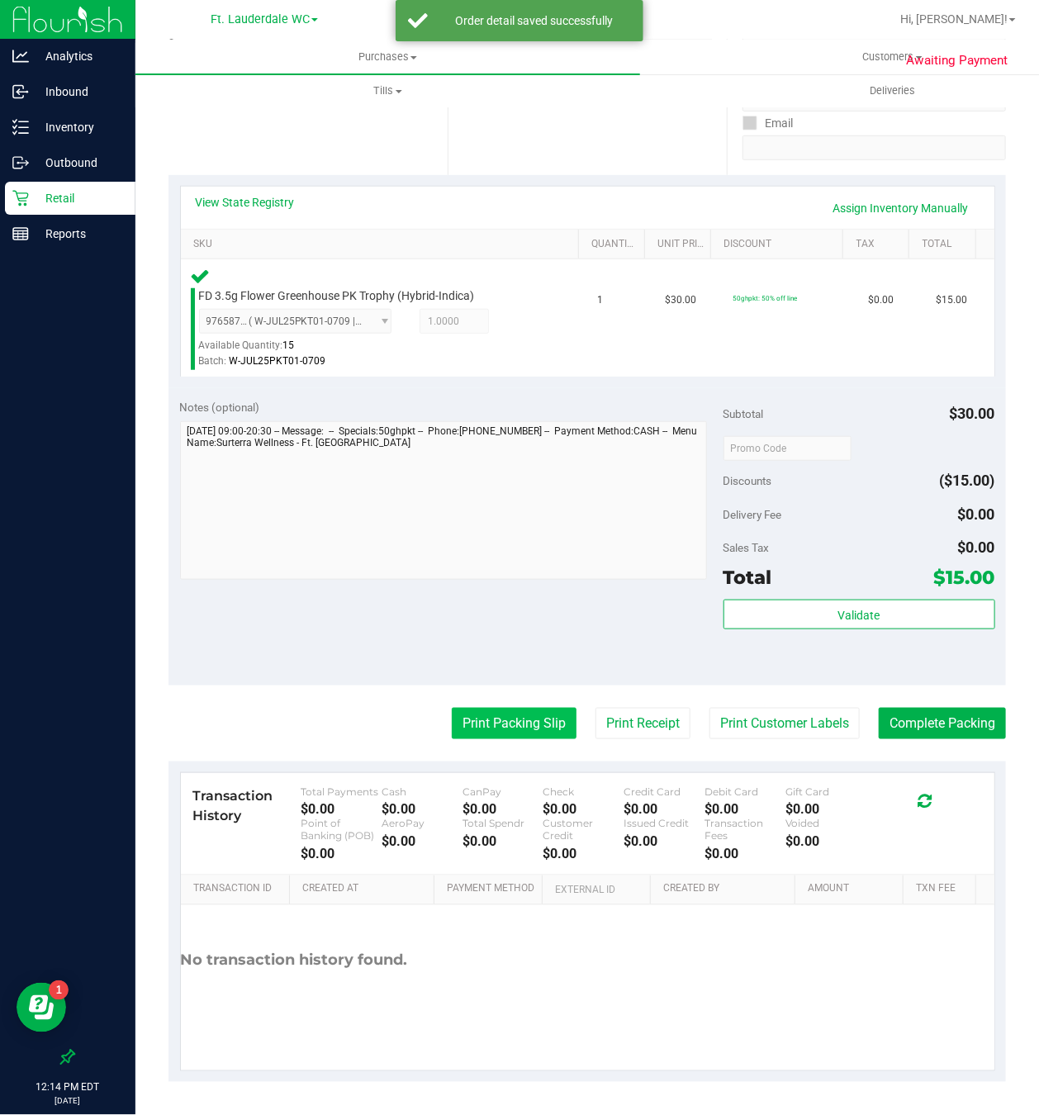
click at [464, 722] on button "Print Packing Slip" at bounding box center [514, 723] width 125 height 31
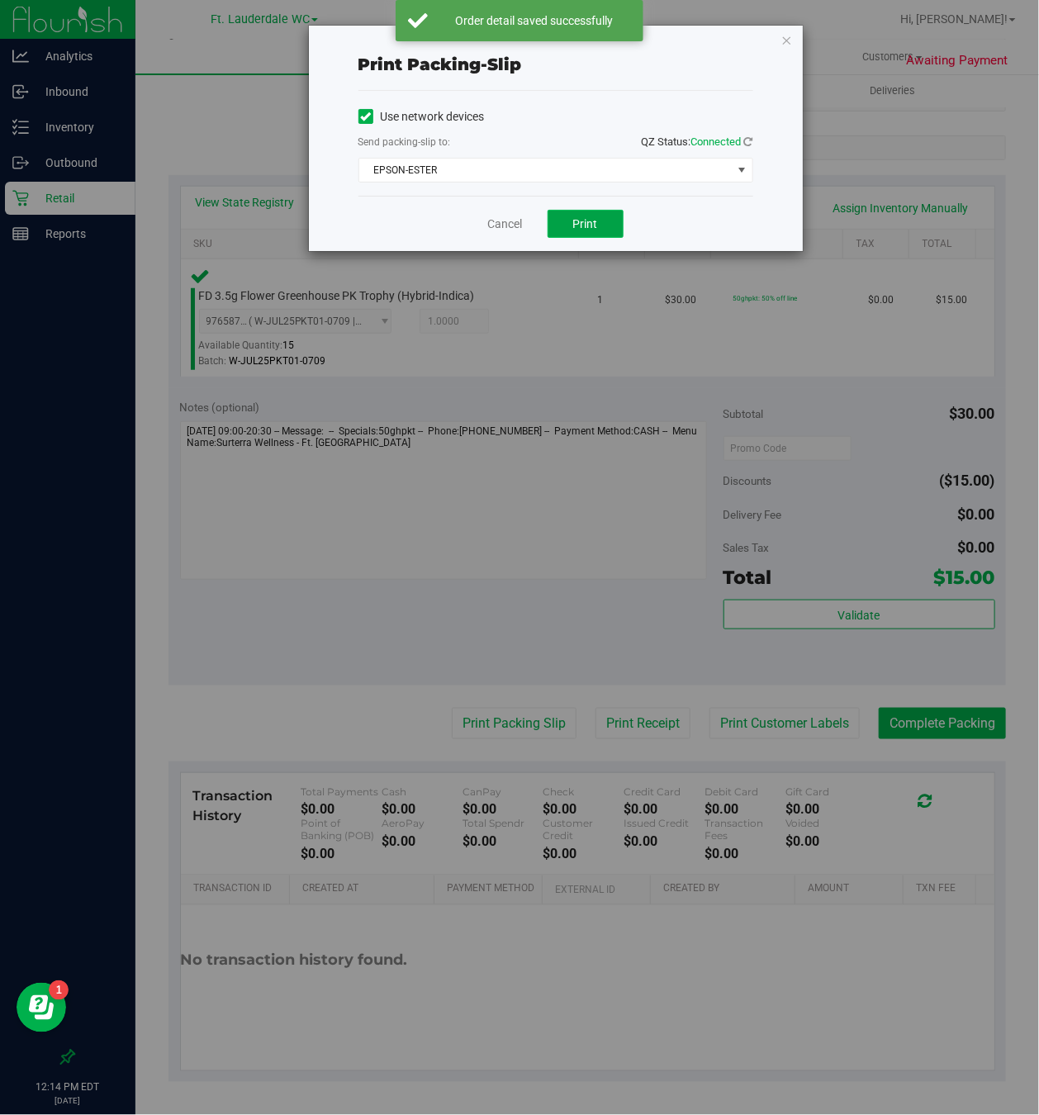
click at [588, 226] on span "Print" at bounding box center [585, 223] width 25 height 13
click at [498, 226] on link "Cancel" at bounding box center [505, 224] width 35 height 17
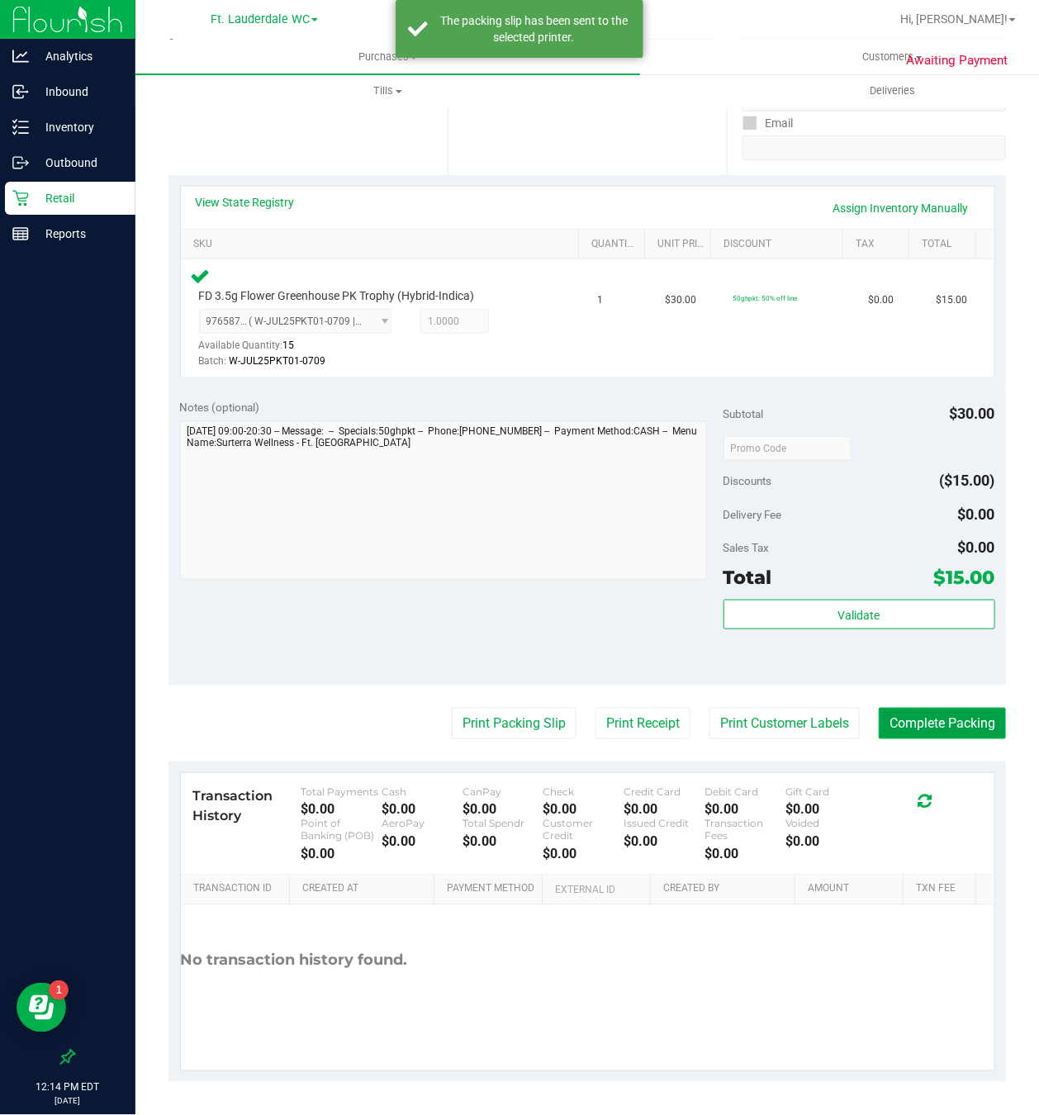
click at [915, 730] on button "Complete Packing" at bounding box center [942, 723] width 127 height 31
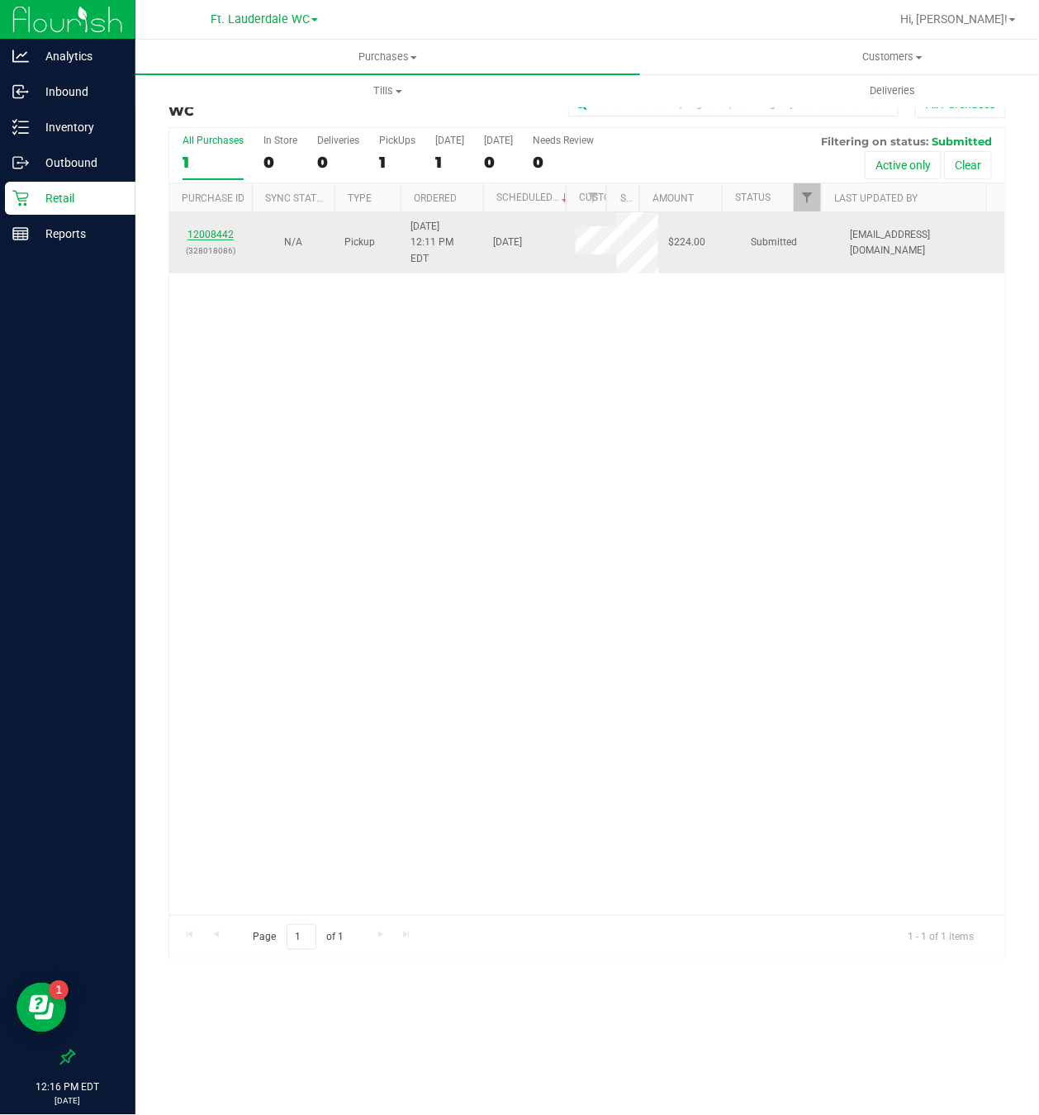
click at [229, 229] on link "12008442" at bounding box center [211, 235] width 46 height 12
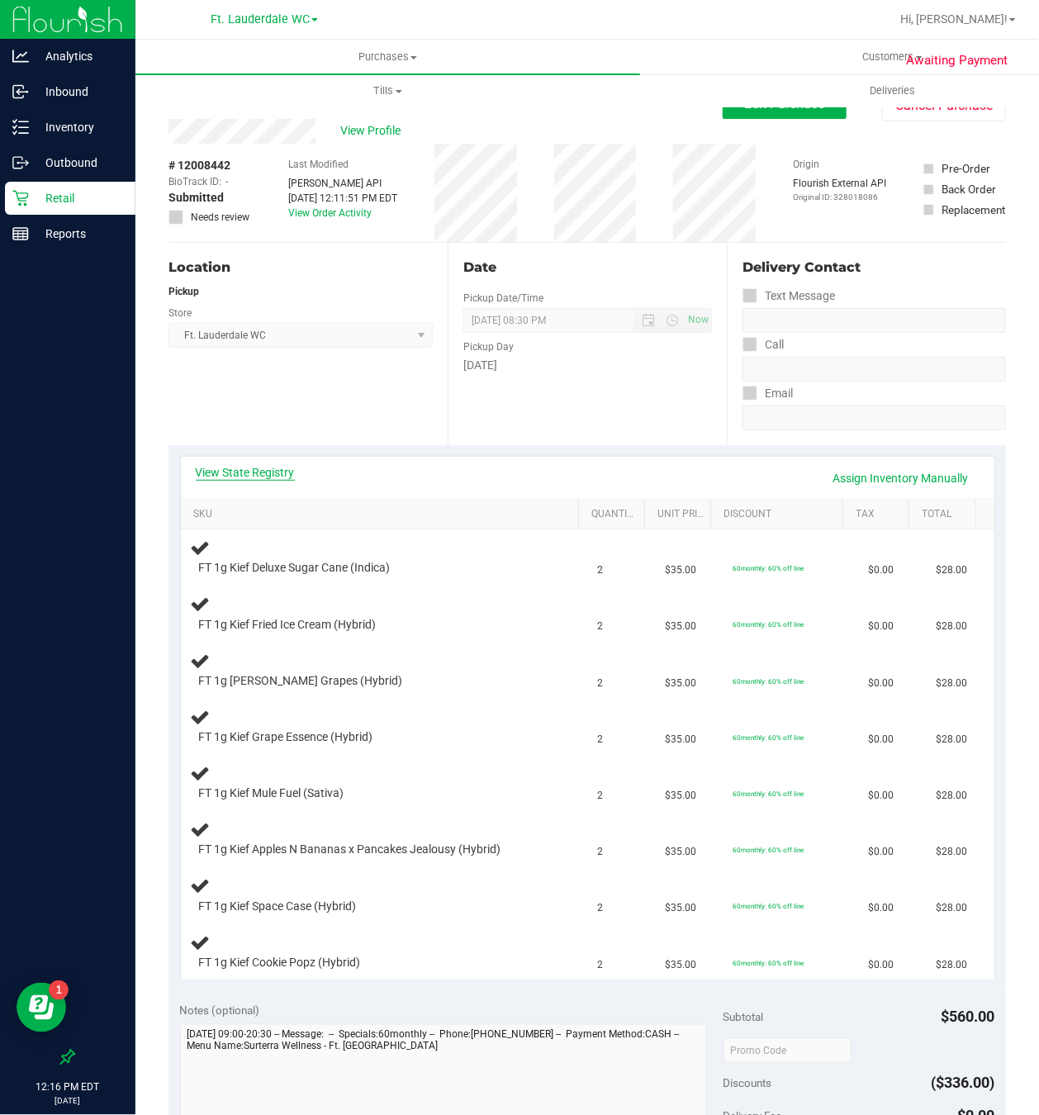
click at [286, 476] on link "View State Registry" at bounding box center [245, 472] width 99 height 17
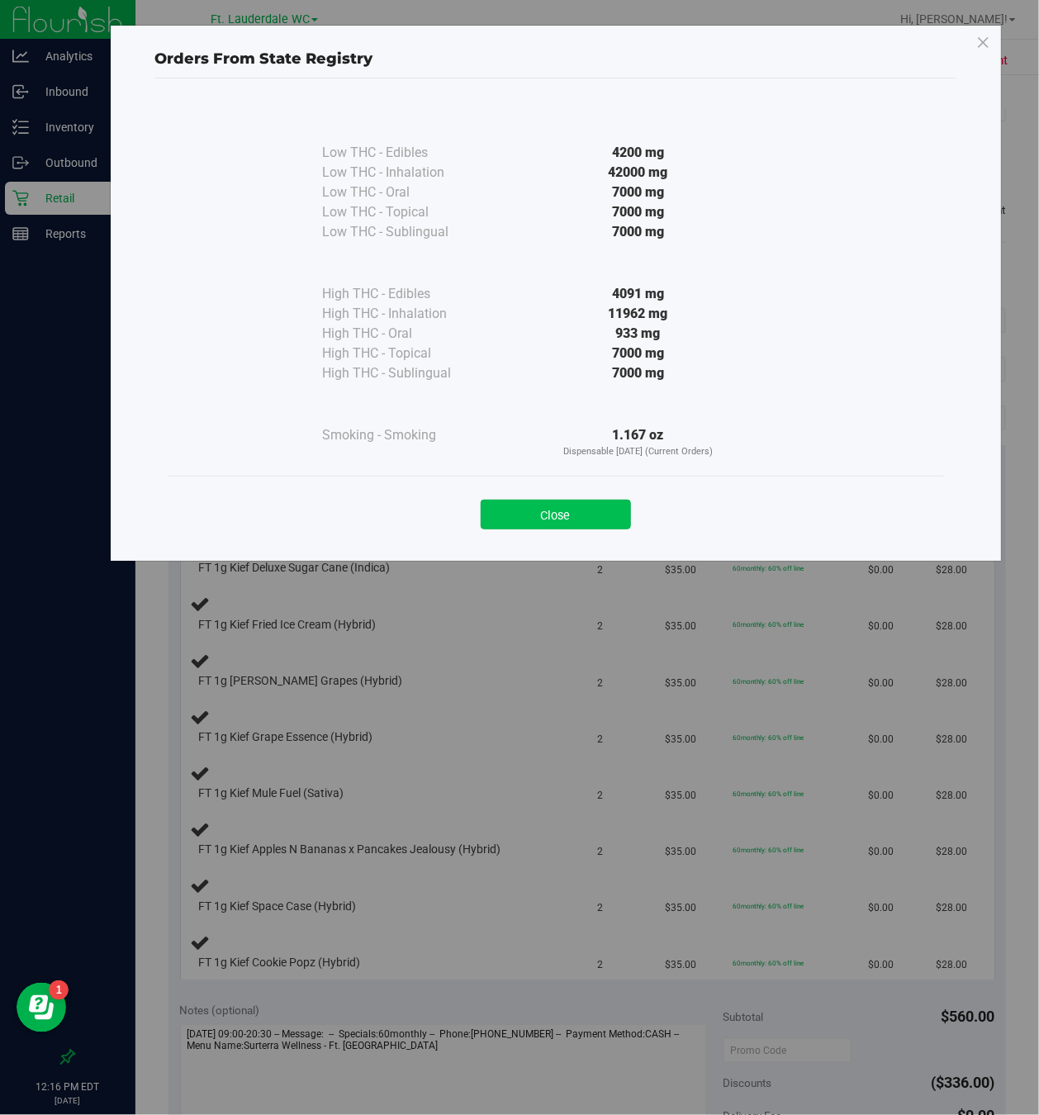
click at [564, 521] on button "Close" at bounding box center [556, 515] width 150 height 30
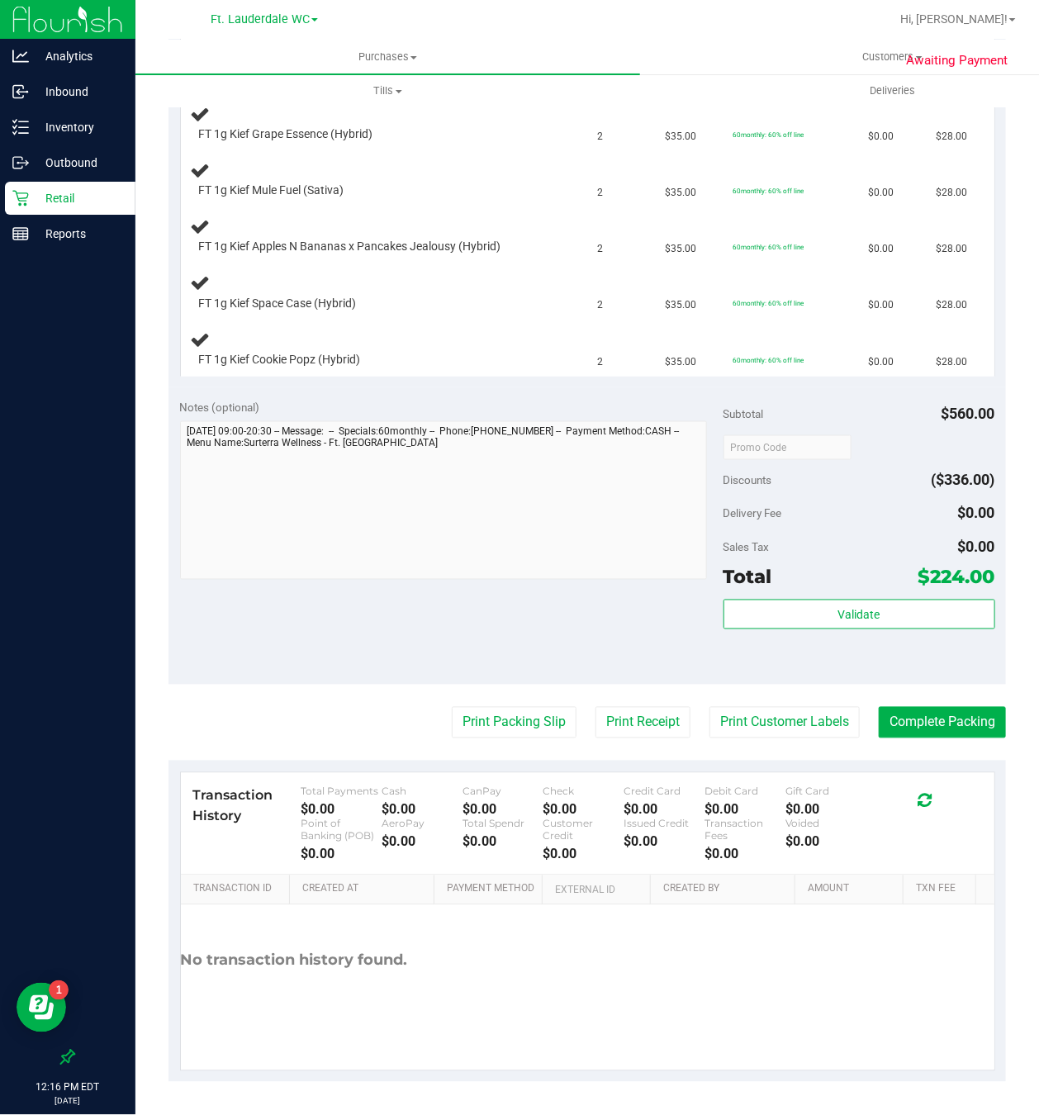
scroll to position [611, 0]
click at [535, 715] on button "Print Packing Slip" at bounding box center [514, 722] width 125 height 31
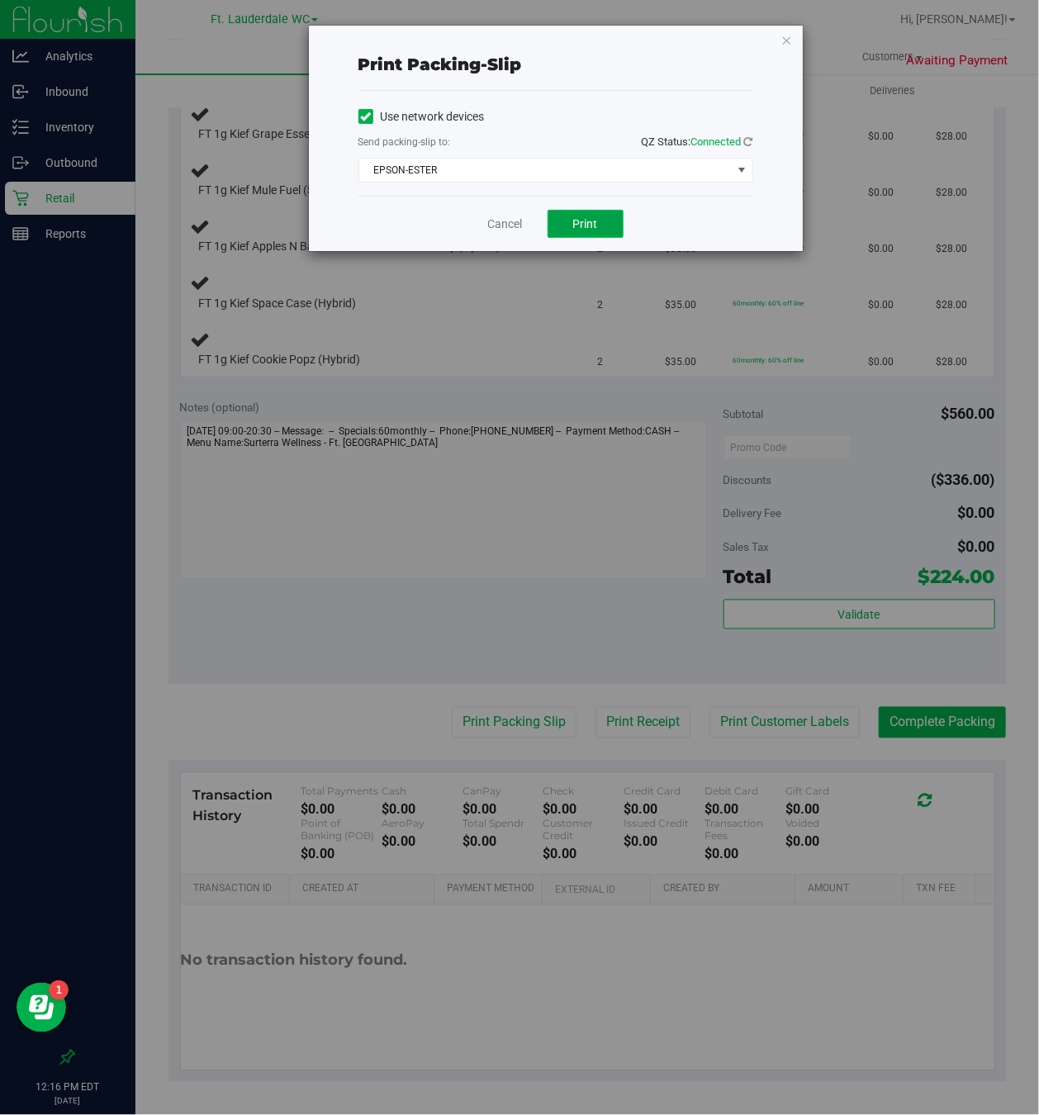
click at [573, 238] on button "Print" at bounding box center [586, 224] width 76 height 28
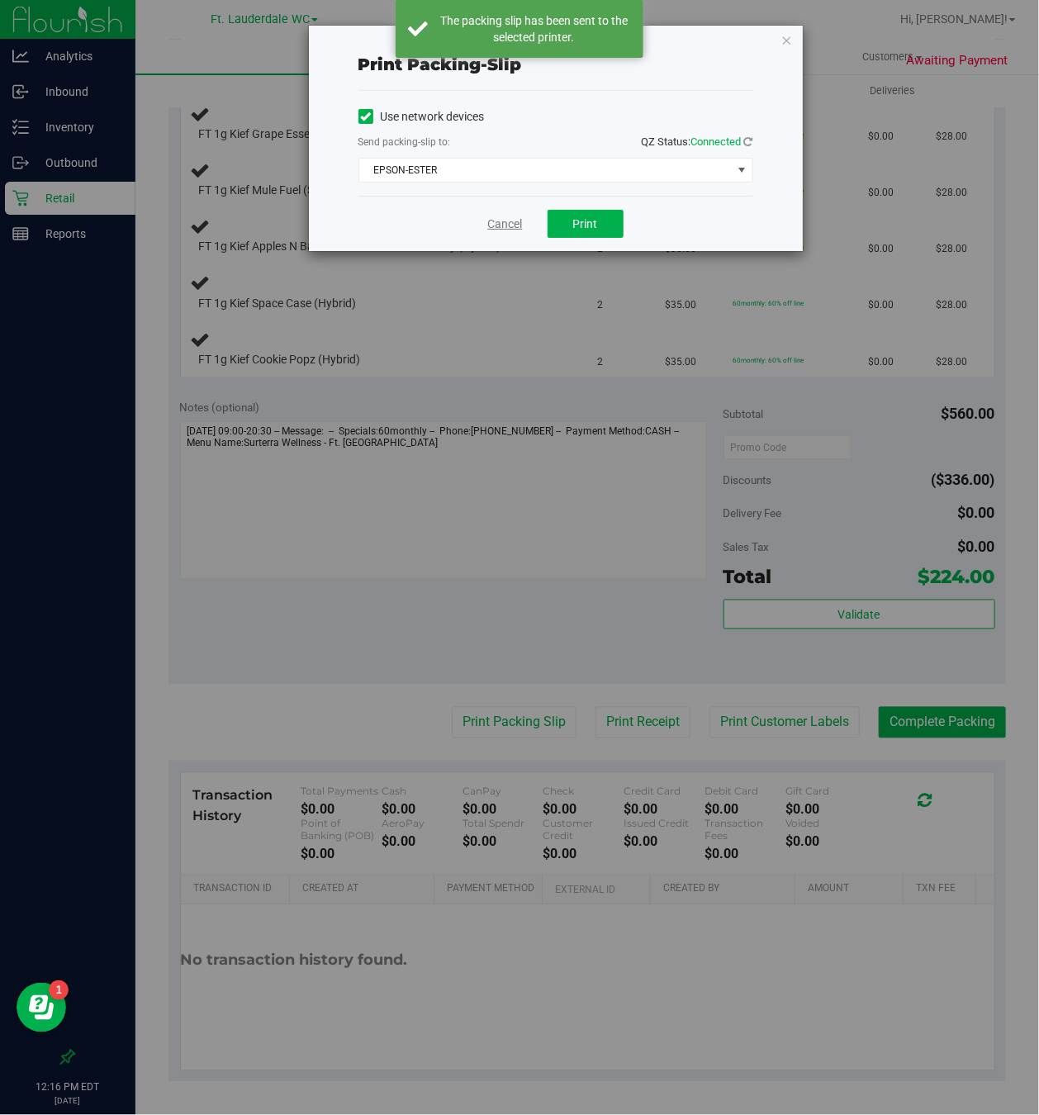
click at [516, 233] on link "Cancel" at bounding box center [505, 224] width 35 height 17
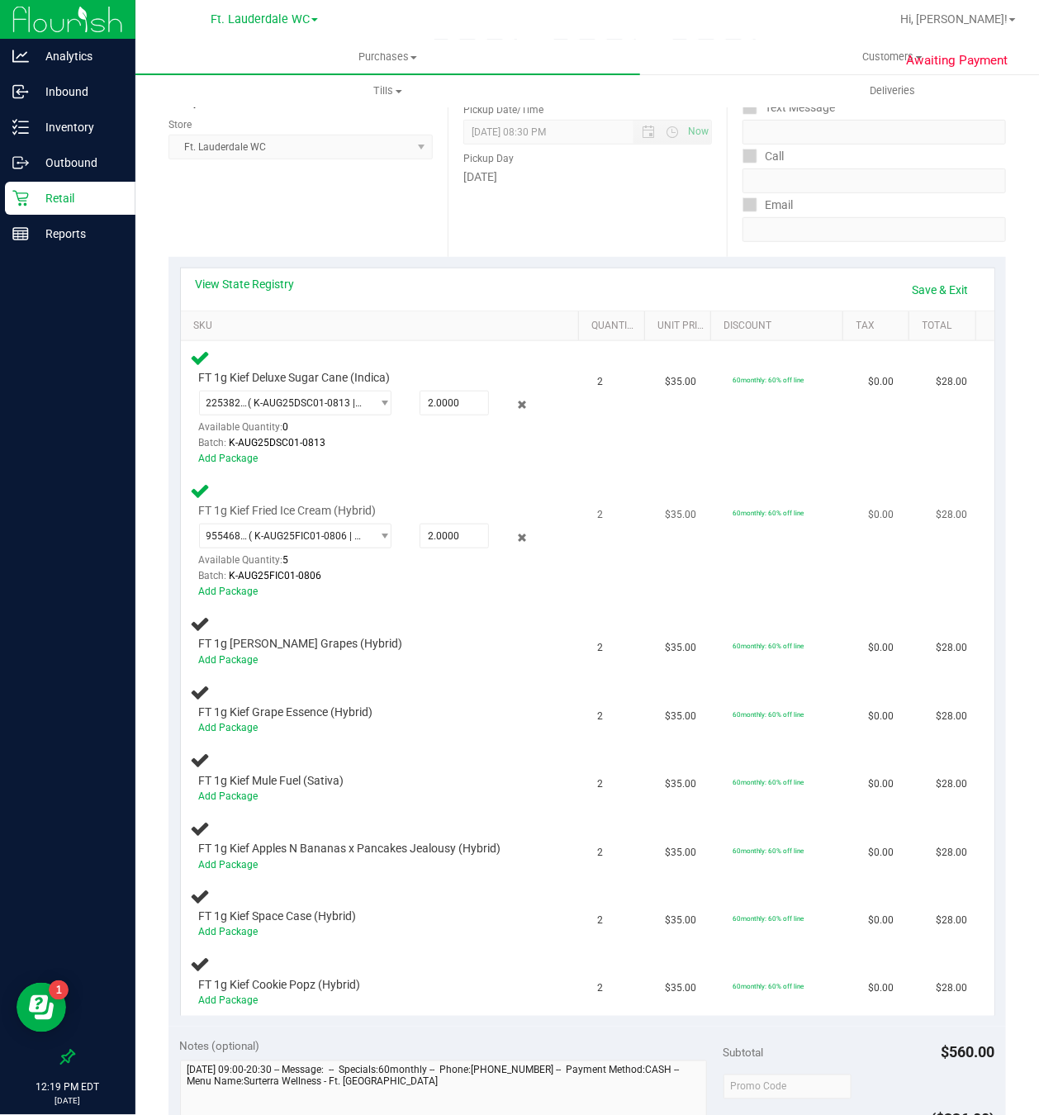
scroll to position [248, 0]
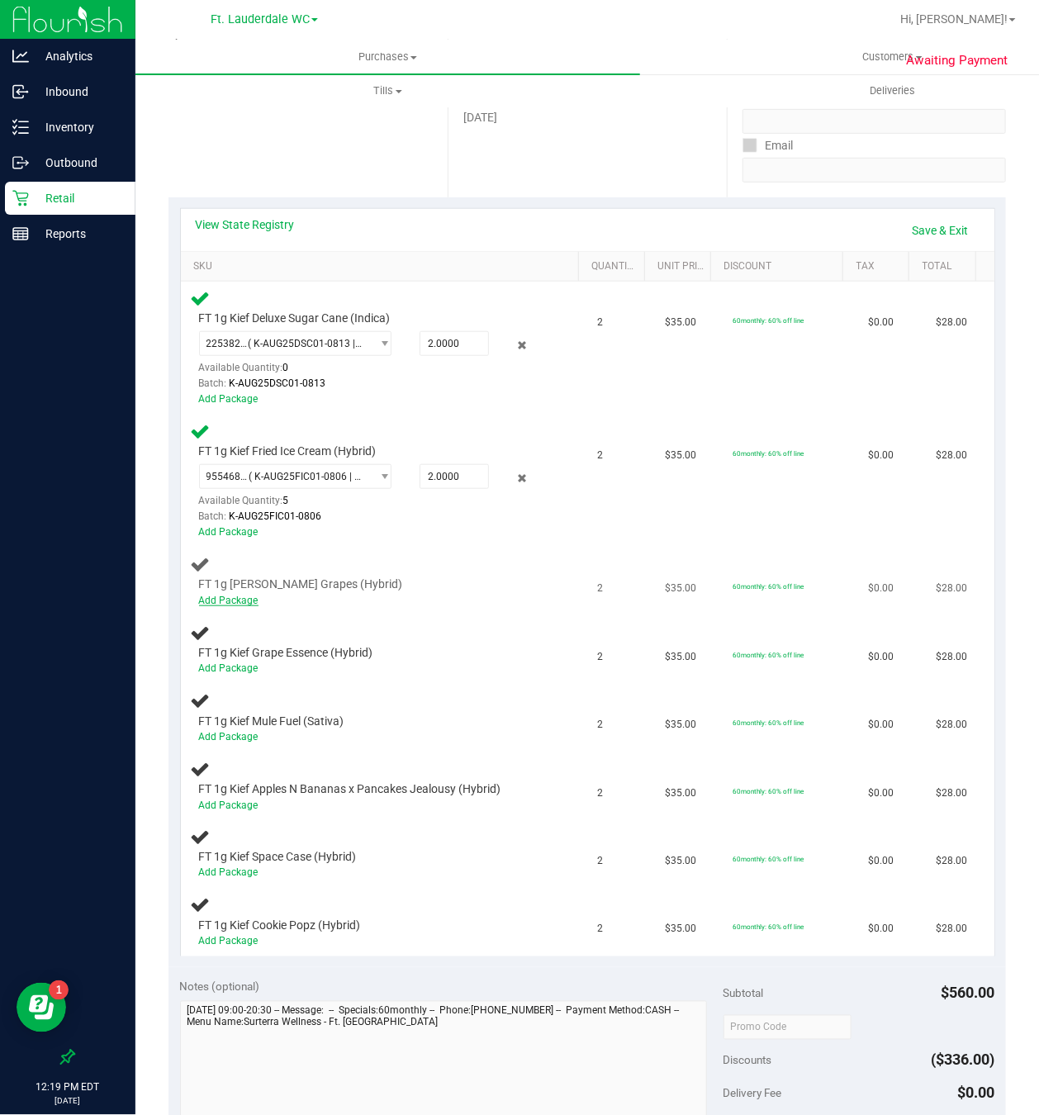
click at [250, 603] on link "Add Package" at bounding box center [228, 601] width 59 height 12
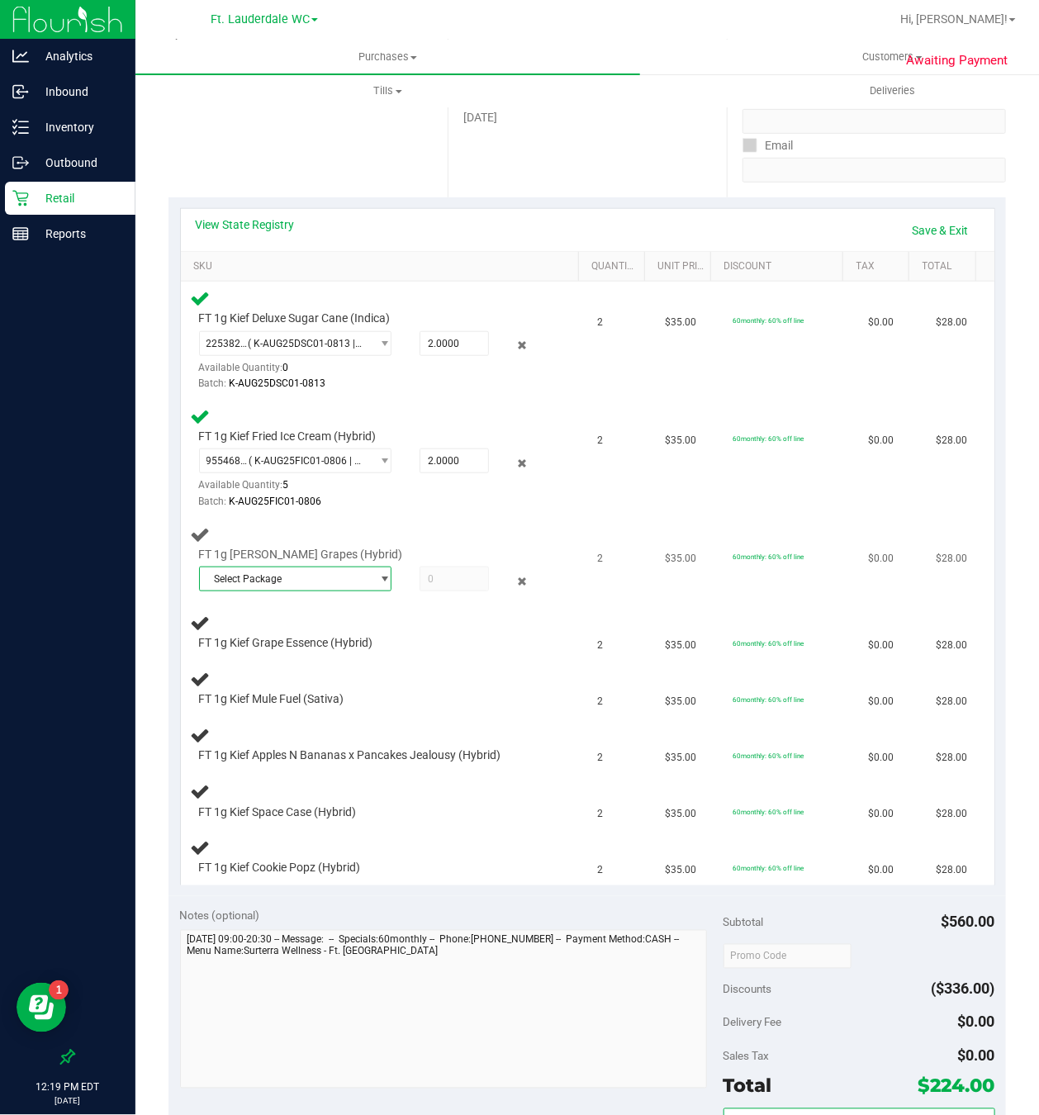
click at [281, 583] on span "Select Package" at bounding box center [285, 579] width 171 height 23
click at [293, 650] on span "3544101384390665" at bounding box center [265, 651] width 112 height 12
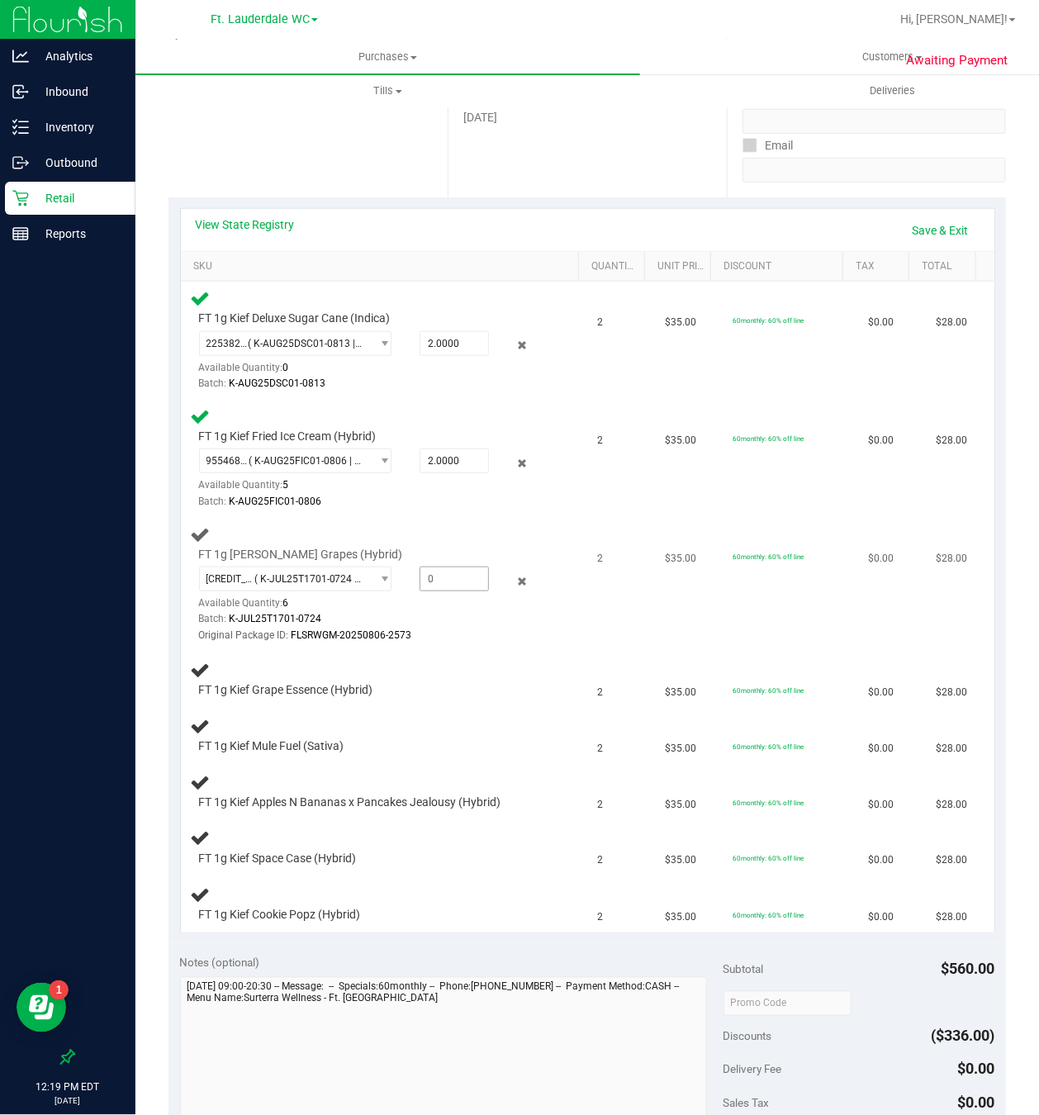
click at [426, 585] on span at bounding box center [454, 579] width 69 height 25
type input "2"
type input "2.0000"
click at [456, 632] on div "Original Package ID: FLSRWGM-20250806-2573" at bounding box center [373, 636] width 349 height 16
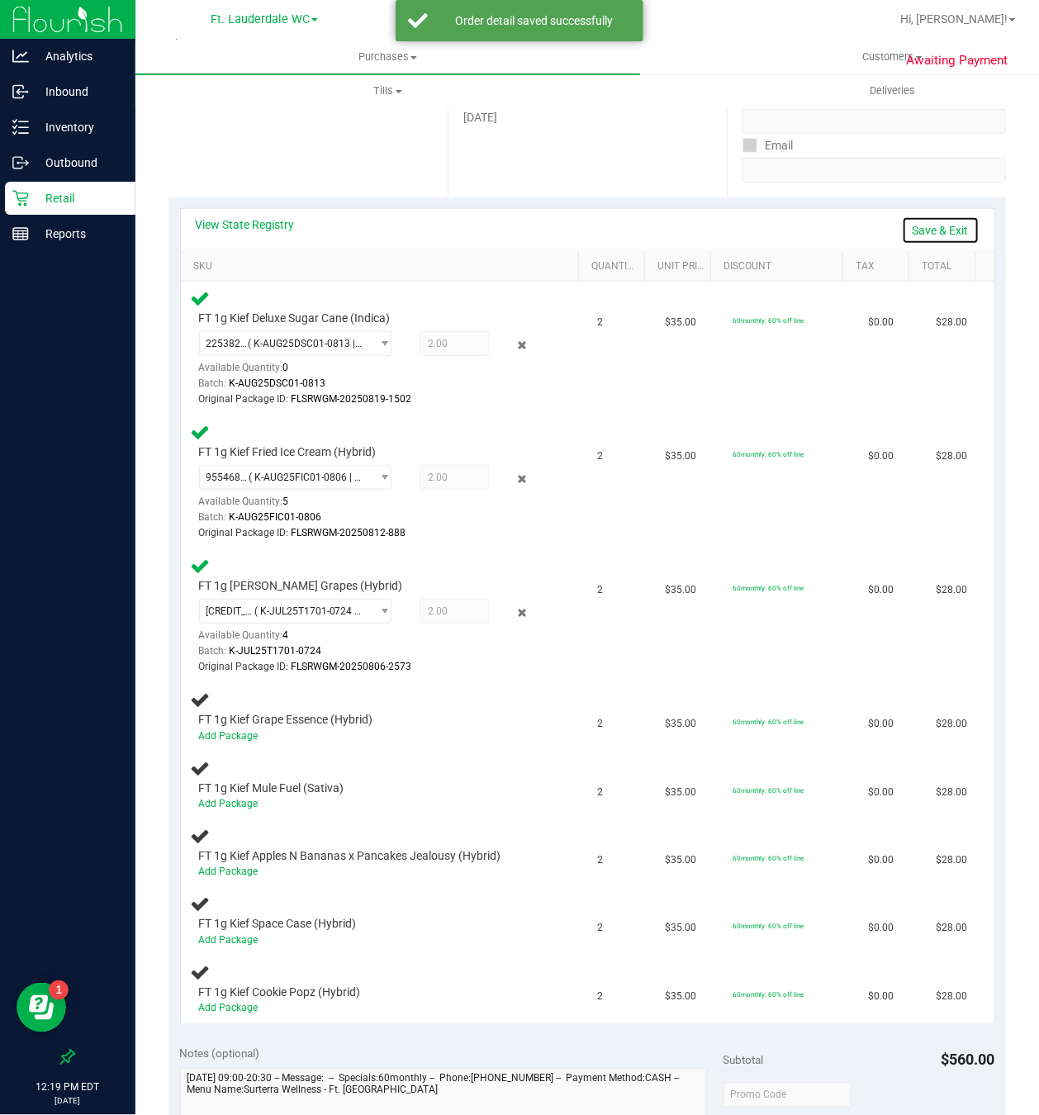
click at [920, 231] on link "Save & Exit" at bounding box center [941, 230] width 78 height 28
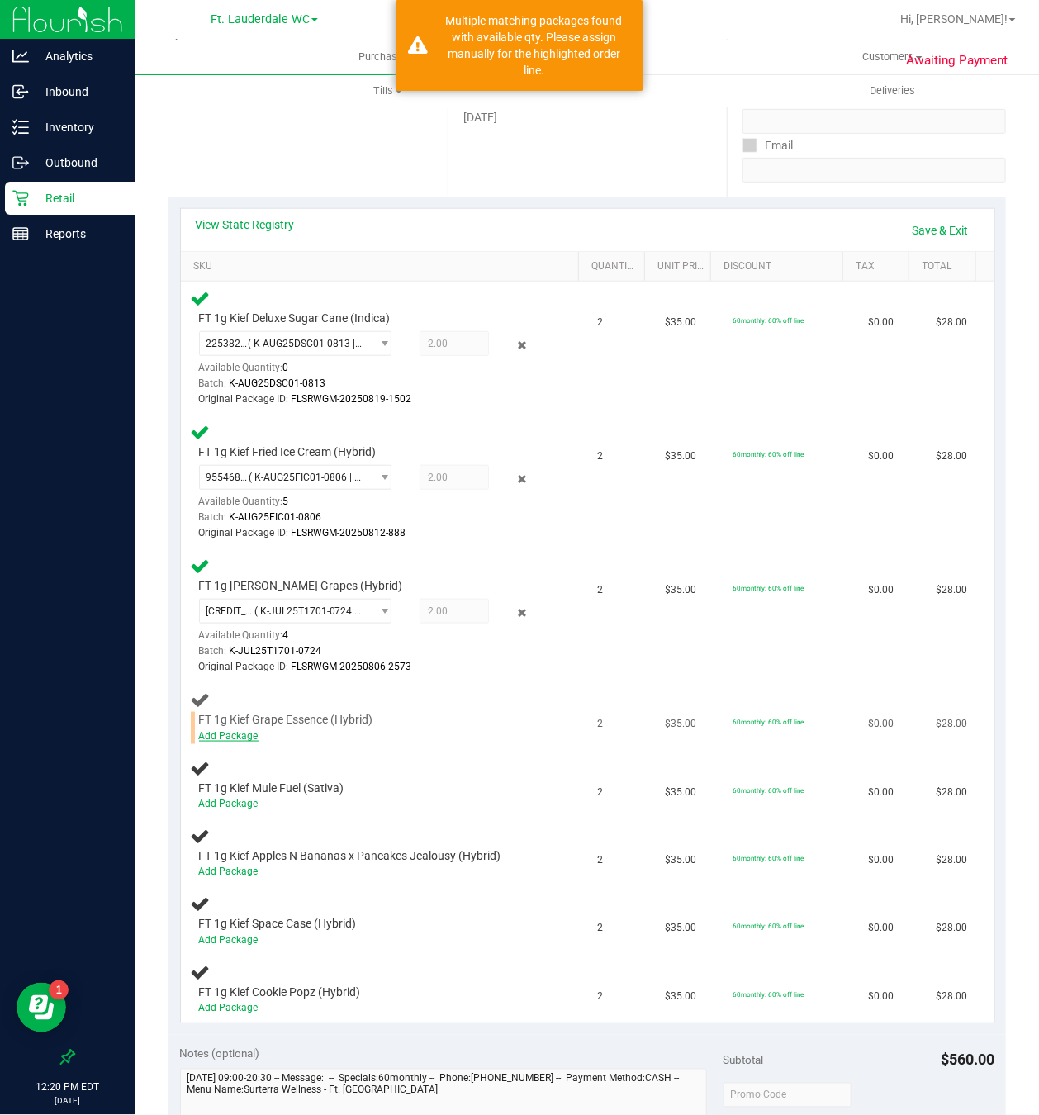
click at [214, 739] on link "Add Package" at bounding box center [228, 736] width 59 height 12
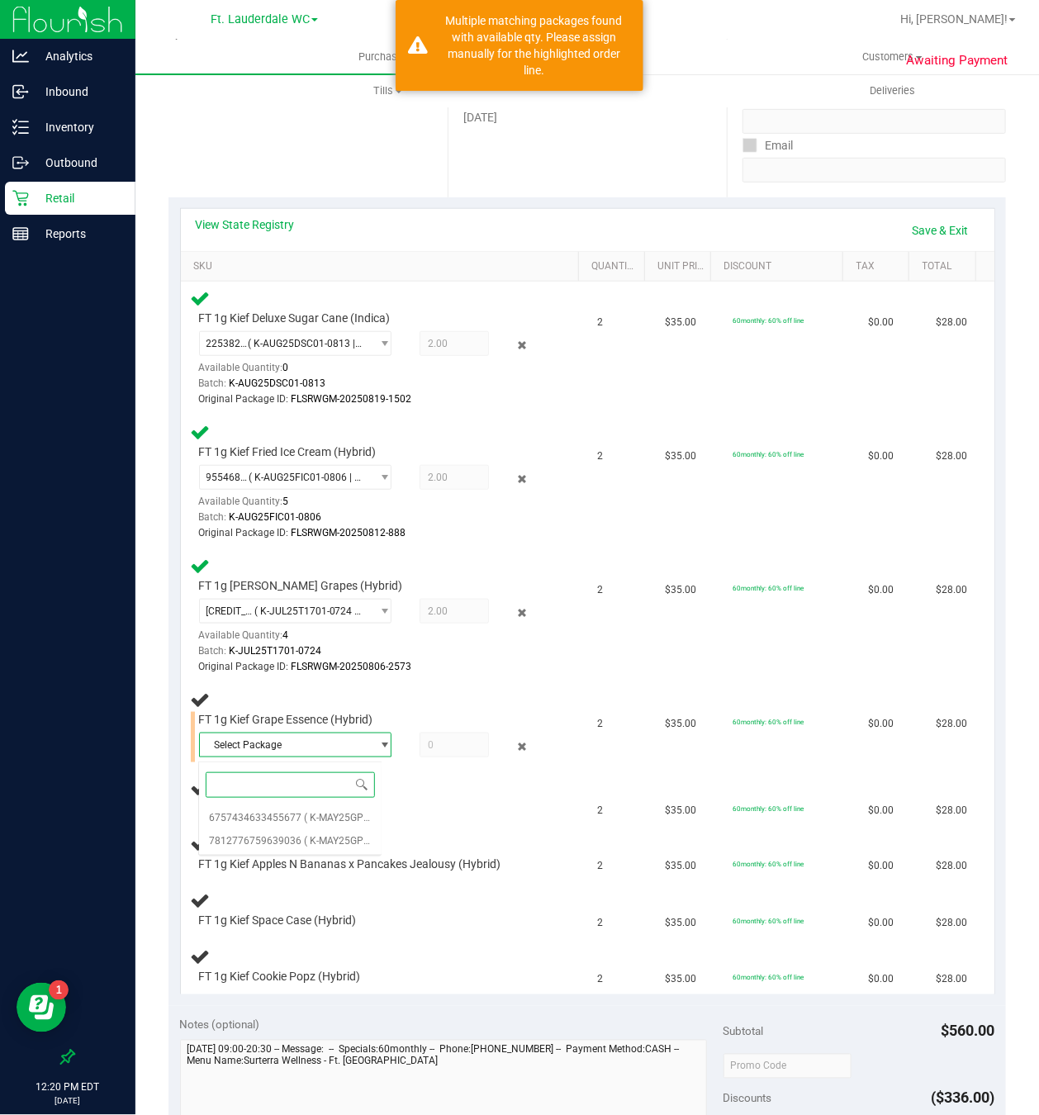
click at [240, 749] on span "Select Package" at bounding box center [285, 745] width 171 height 23
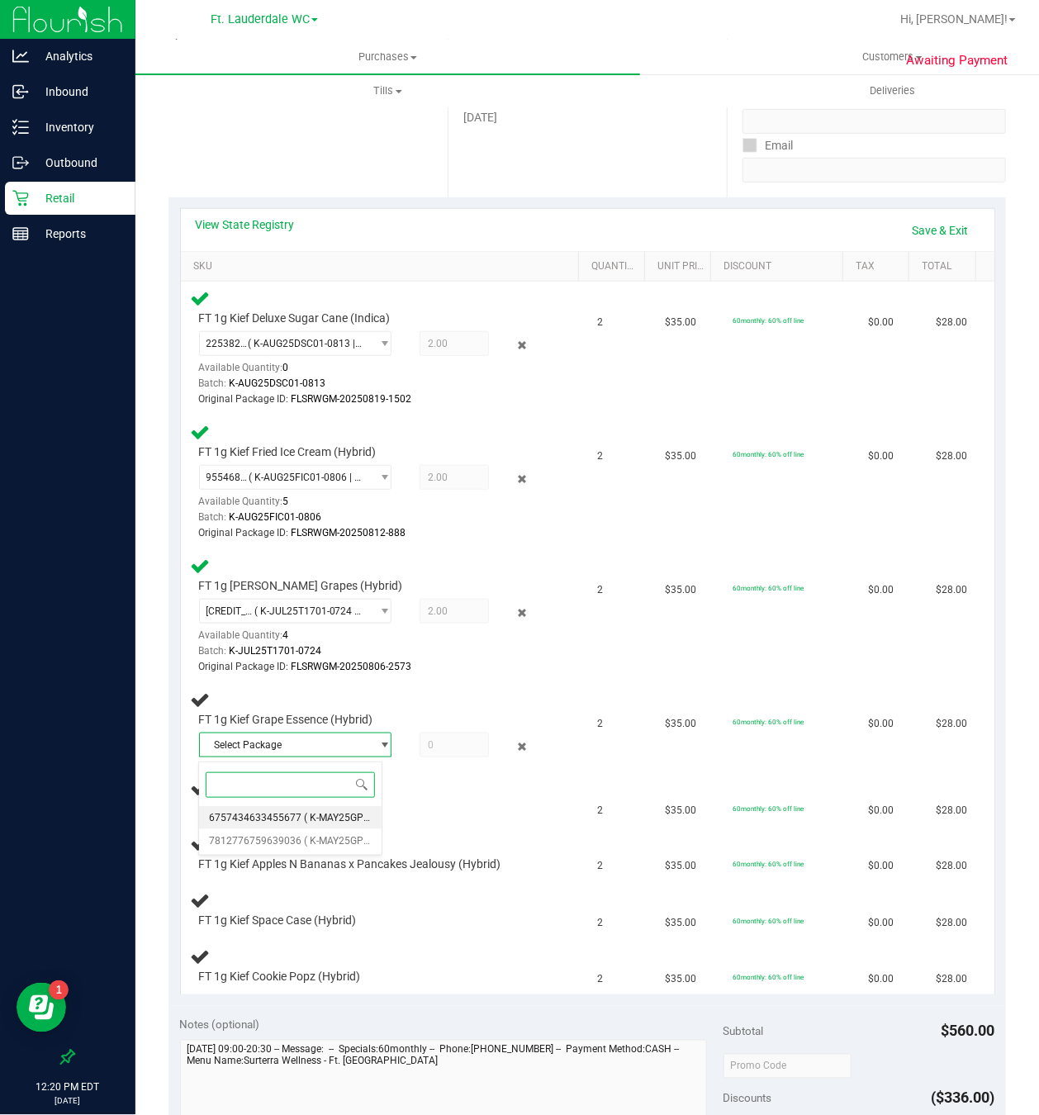
click at [243, 826] on li "6757434633455677 ( K-MAY25GPE01-0501 | orig: FLSRWGM-20250512-2224 )" at bounding box center [290, 817] width 182 height 23
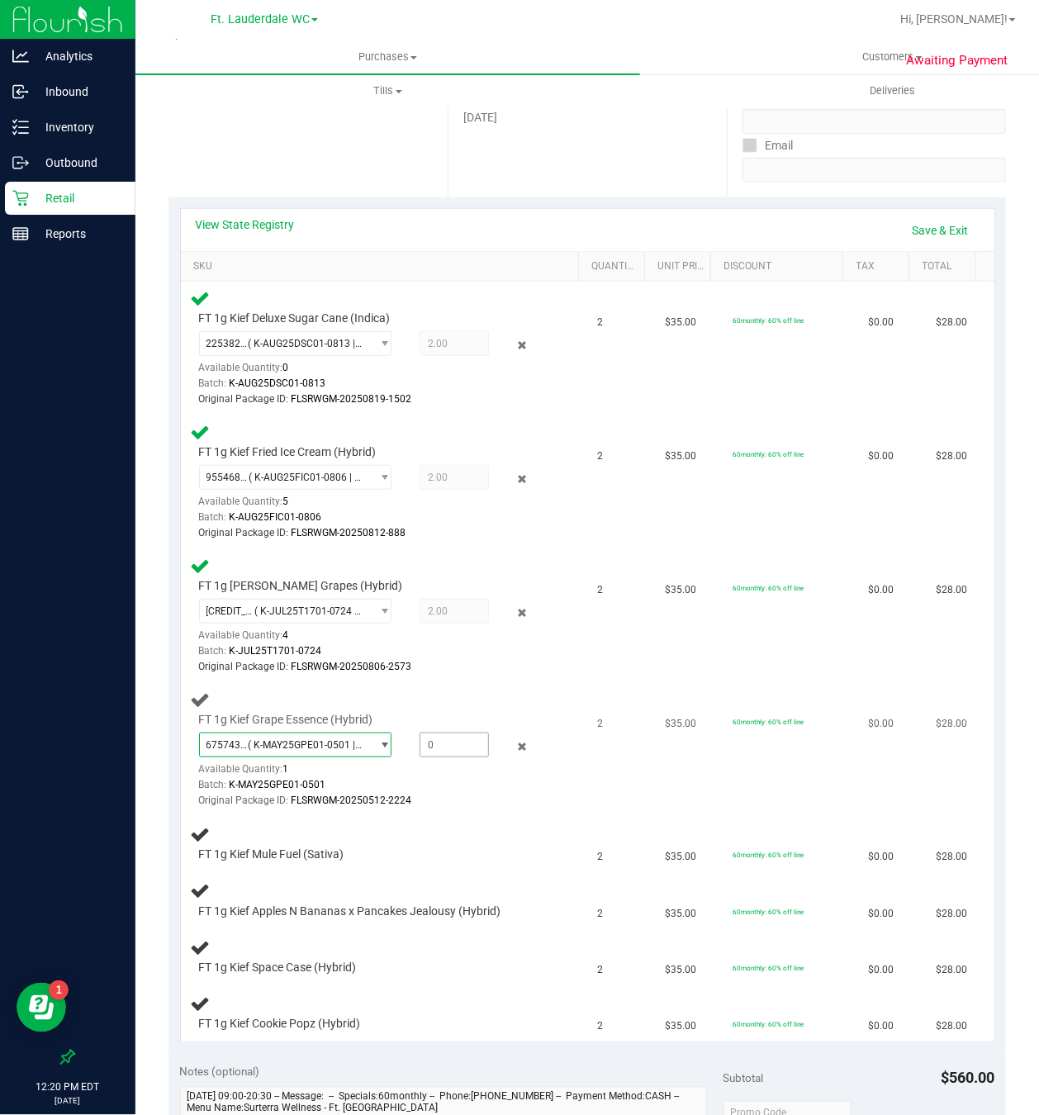
click at [440, 754] on span at bounding box center [454, 745] width 69 height 25
type input "1"
type input "1.0000"
click at [435, 798] on div "Original Package ID: FLSRWGM-20250512-2224" at bounding box center [373, 801] width 349 height 16
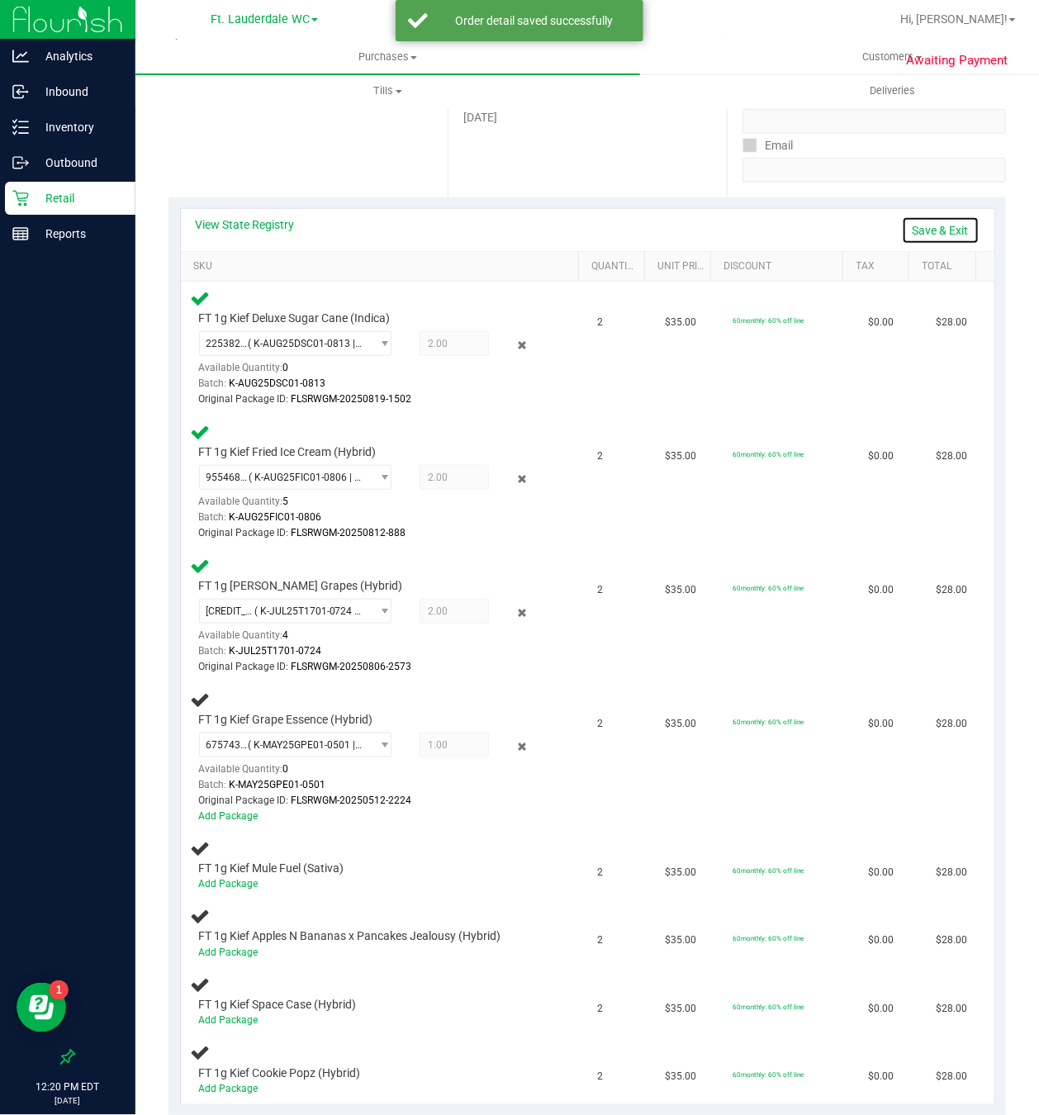
click at [938, 226] on link "Save & Exit" at bounding box center [941, 230] width 78 height 28
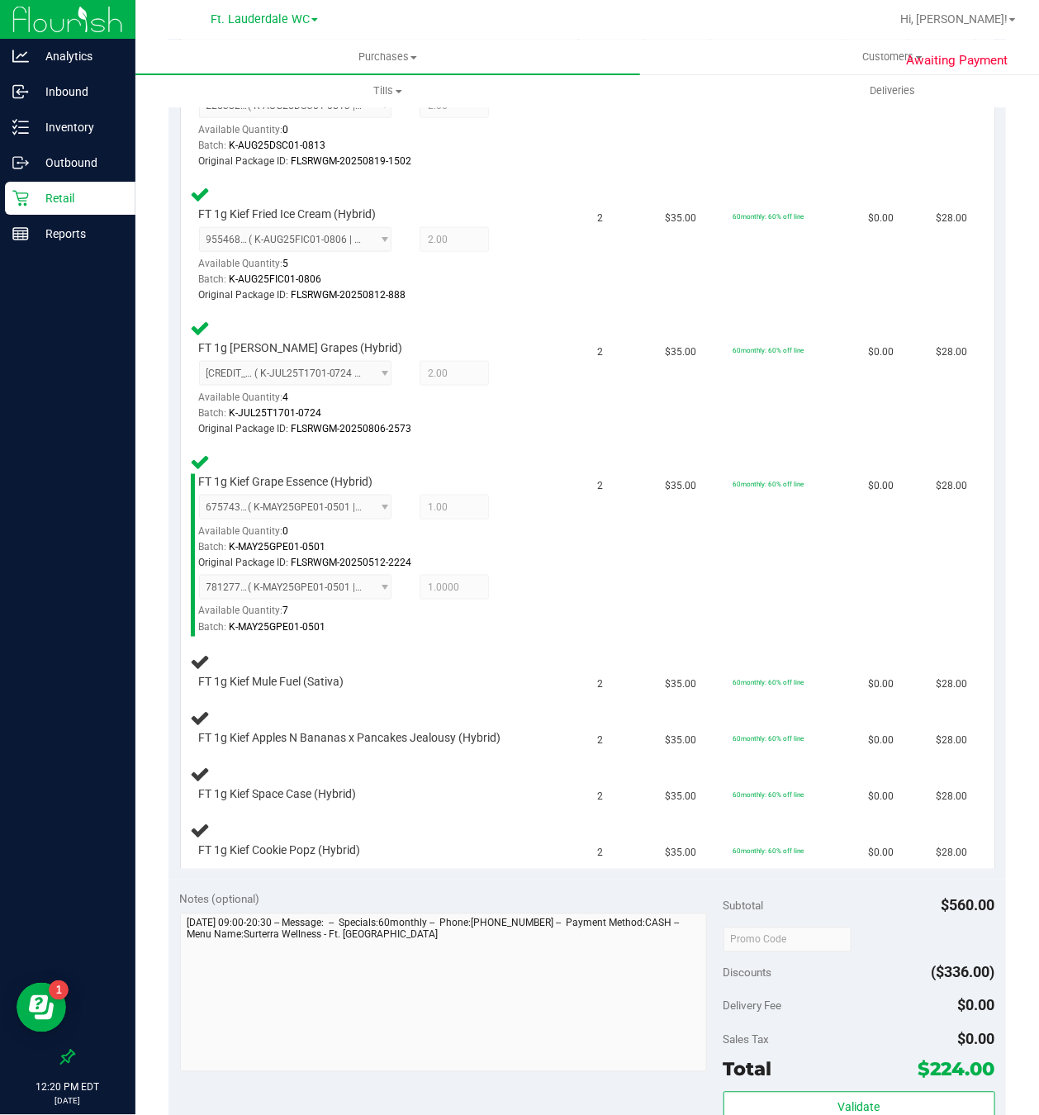
scroll to position [496, 0]
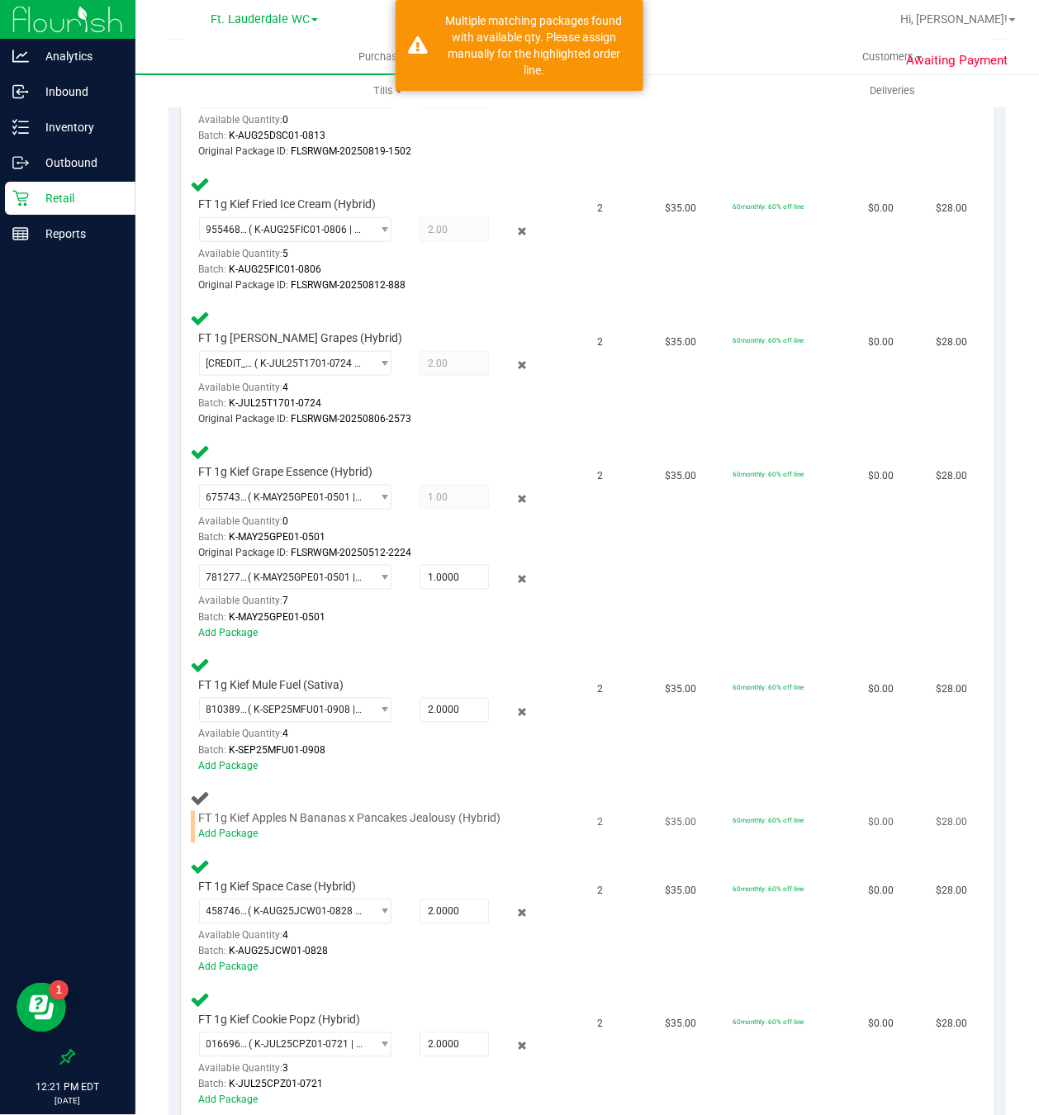
click at [250, 843] on div "Add Package" at bounding box center [373, 835] width 349 height 16
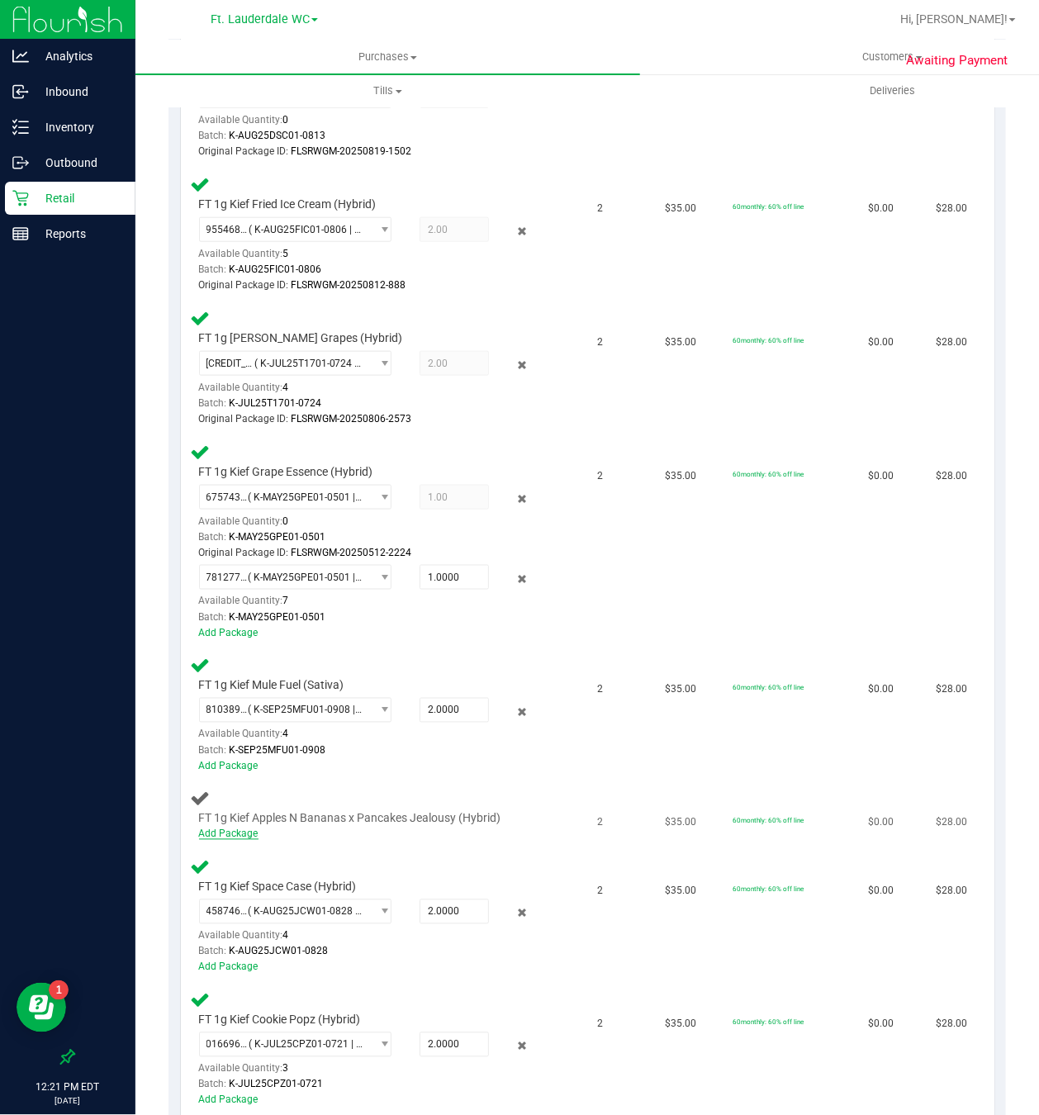
click at [245, 840] on link "Add Package" at bounding box center [228, 835] width 59 height 12
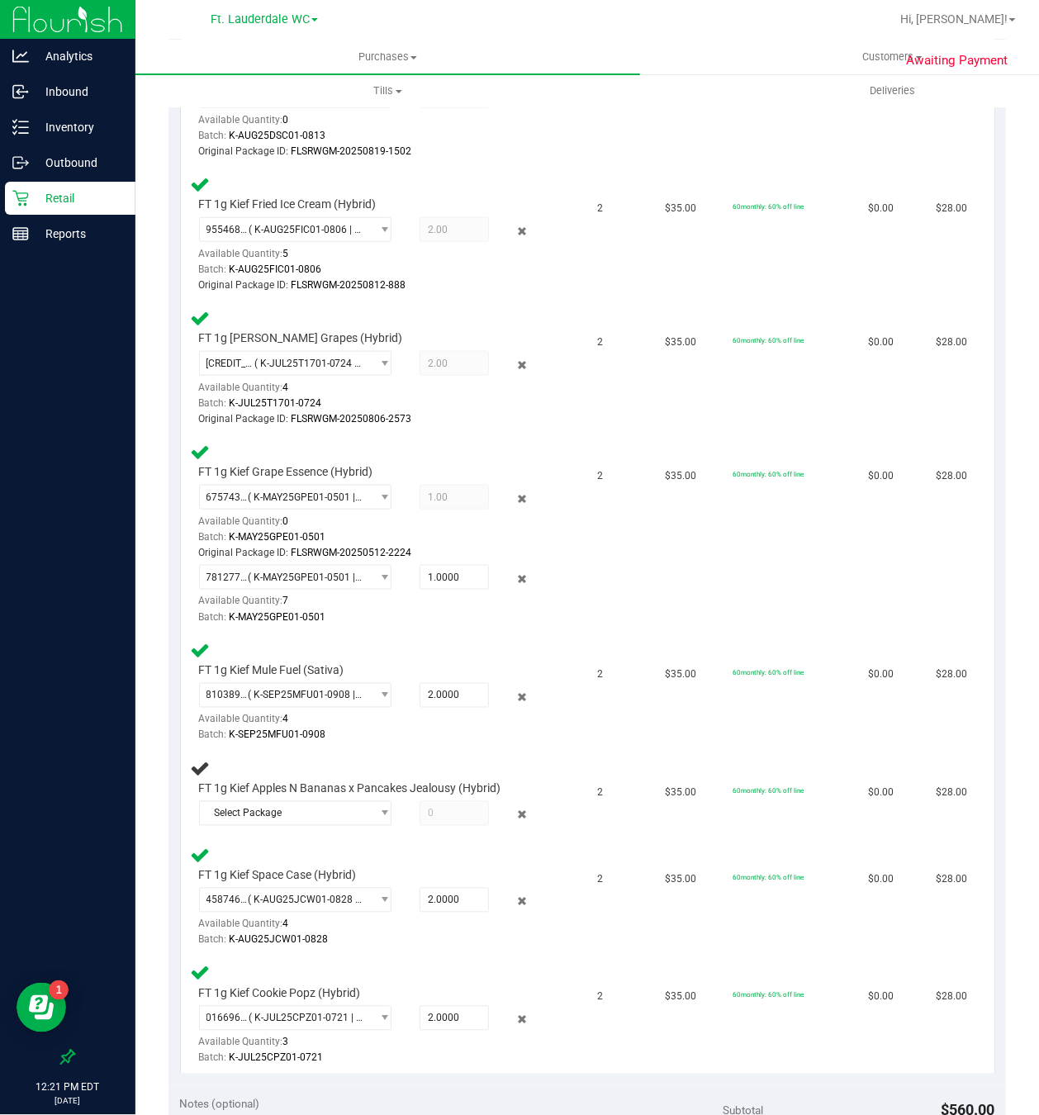
click at [291, 855] on div "FT 1g Kief Space Case (Hybrid) 4587465590924147 ( K-AUG25JCW01-0828 | orig: FLS…" at bounding box center [385, 898] width 388 height 104
click at [293, 825] on span "Select Package" at bounding box center [285, 813] width 171 height 23
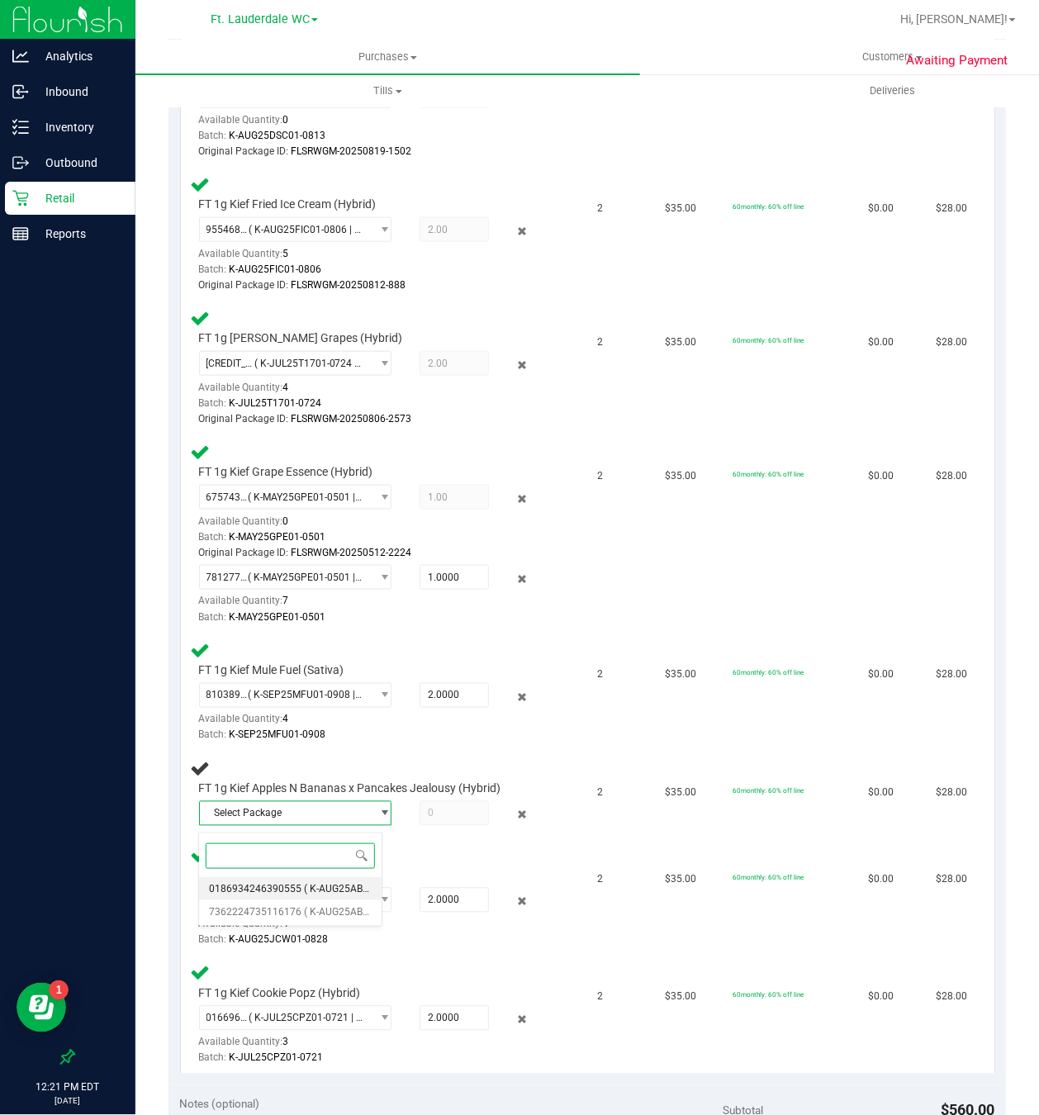
click at [296, 886] on span "0186934246390555" at bounding box center [255, 889] width 93 height 12
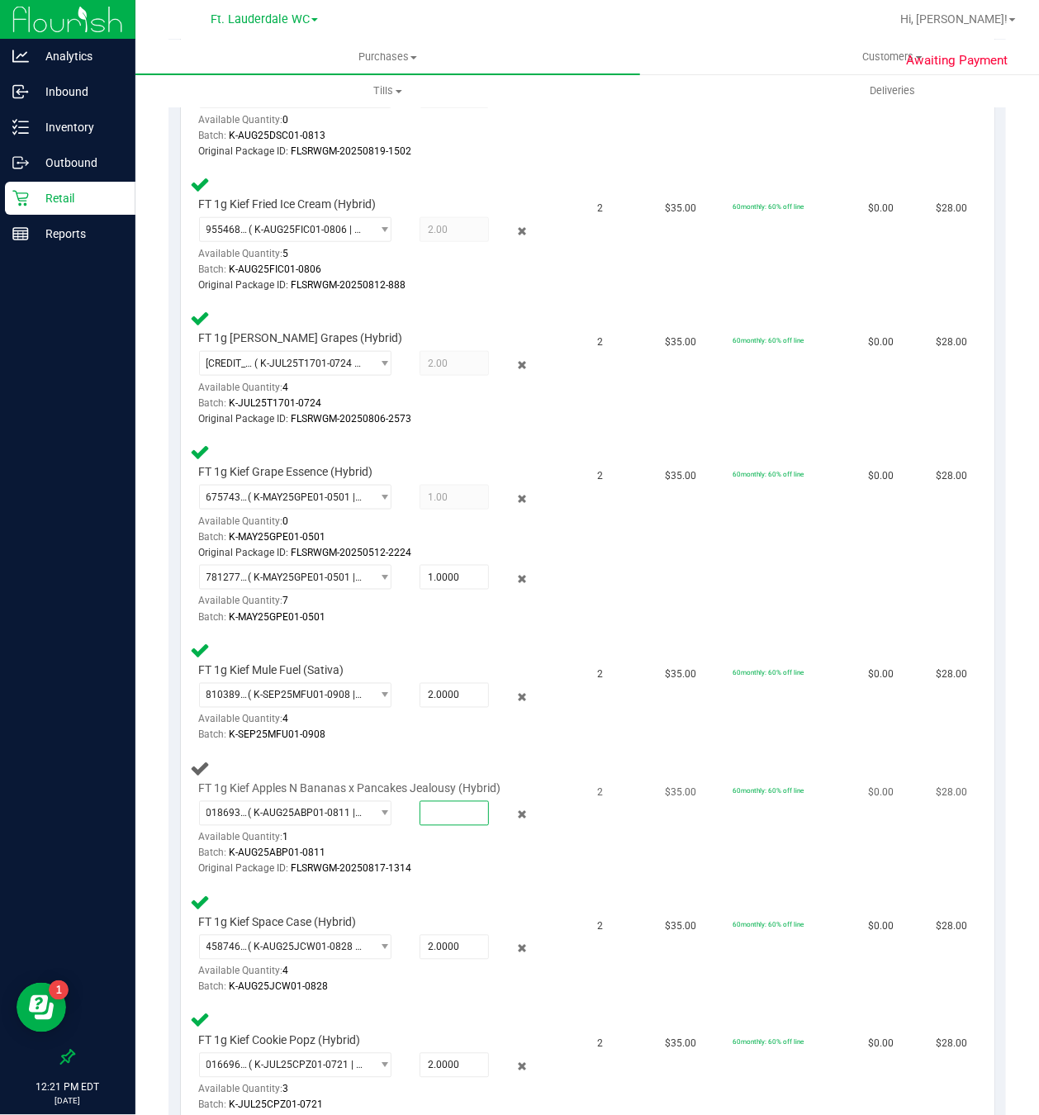
click at [447, 826] on span at bounding box center [454, 813] width 69 height 25
type input "1"
type input "1.0000"
click at [450, 853] on div "Batch: K-AUG25ABP01-0811" at bounding box center [373, 854] width 349 height 16
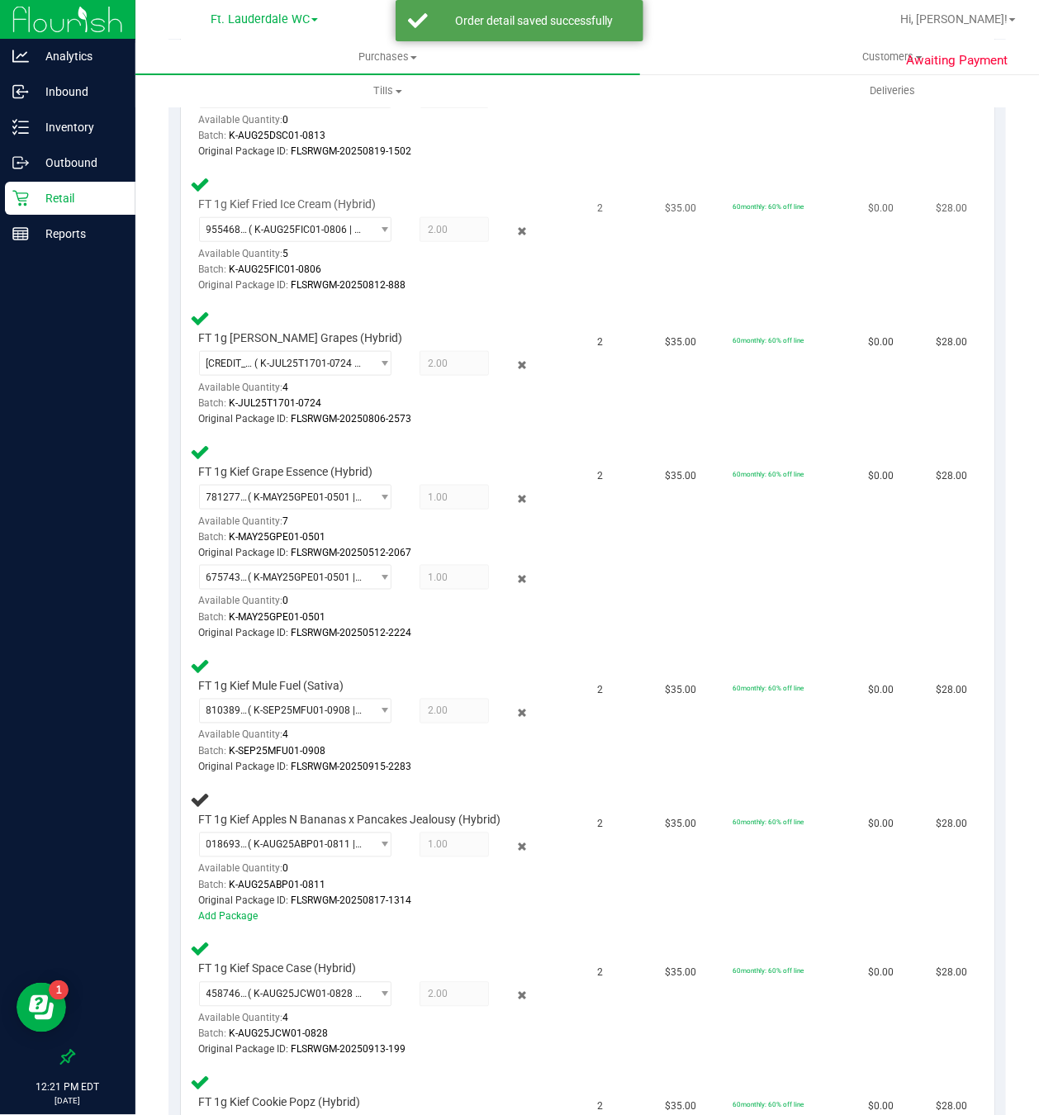
scroll to position [248, 0]
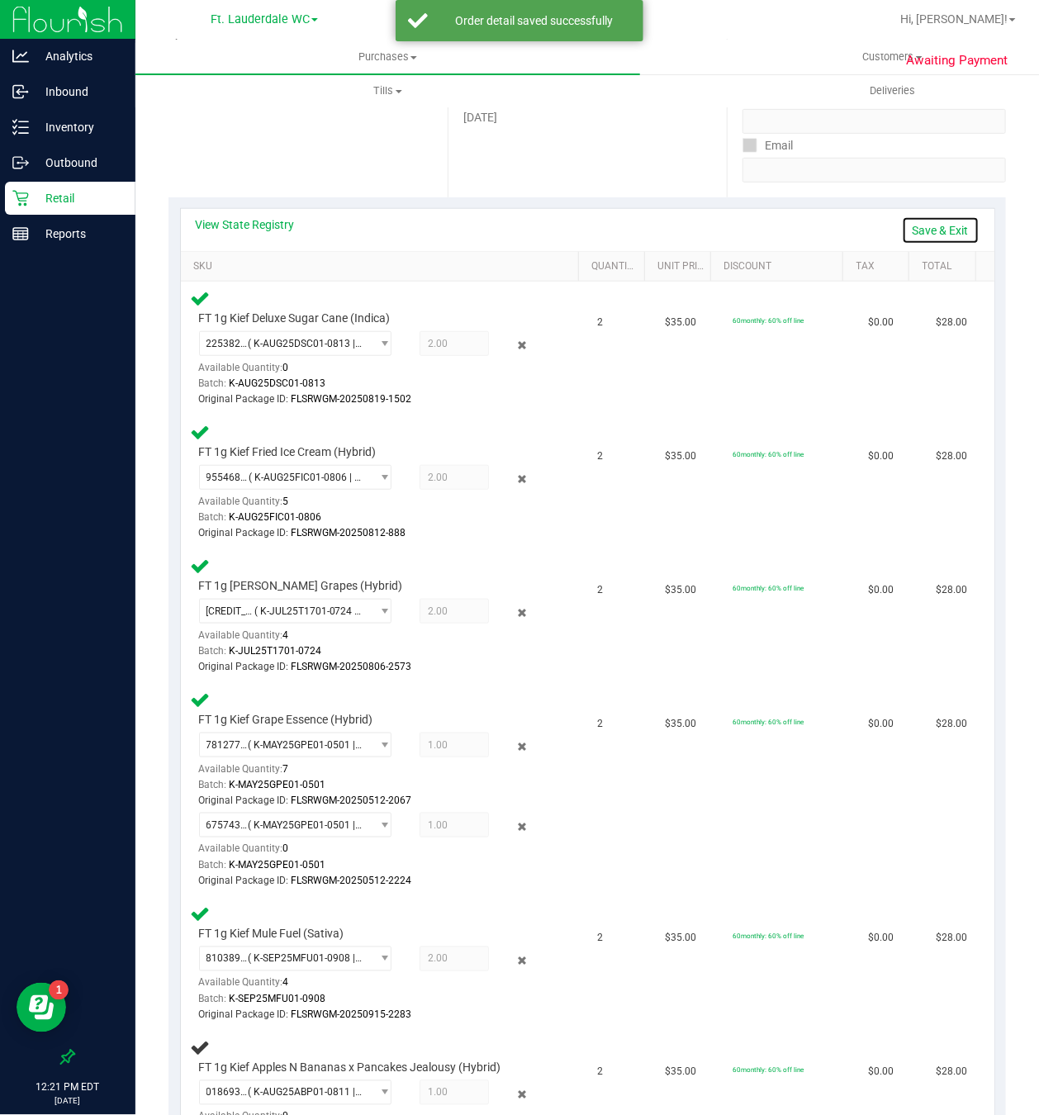
click at [925, 228] on link "Save & Exit" at bounding box center [941, 230] width 78 height 28
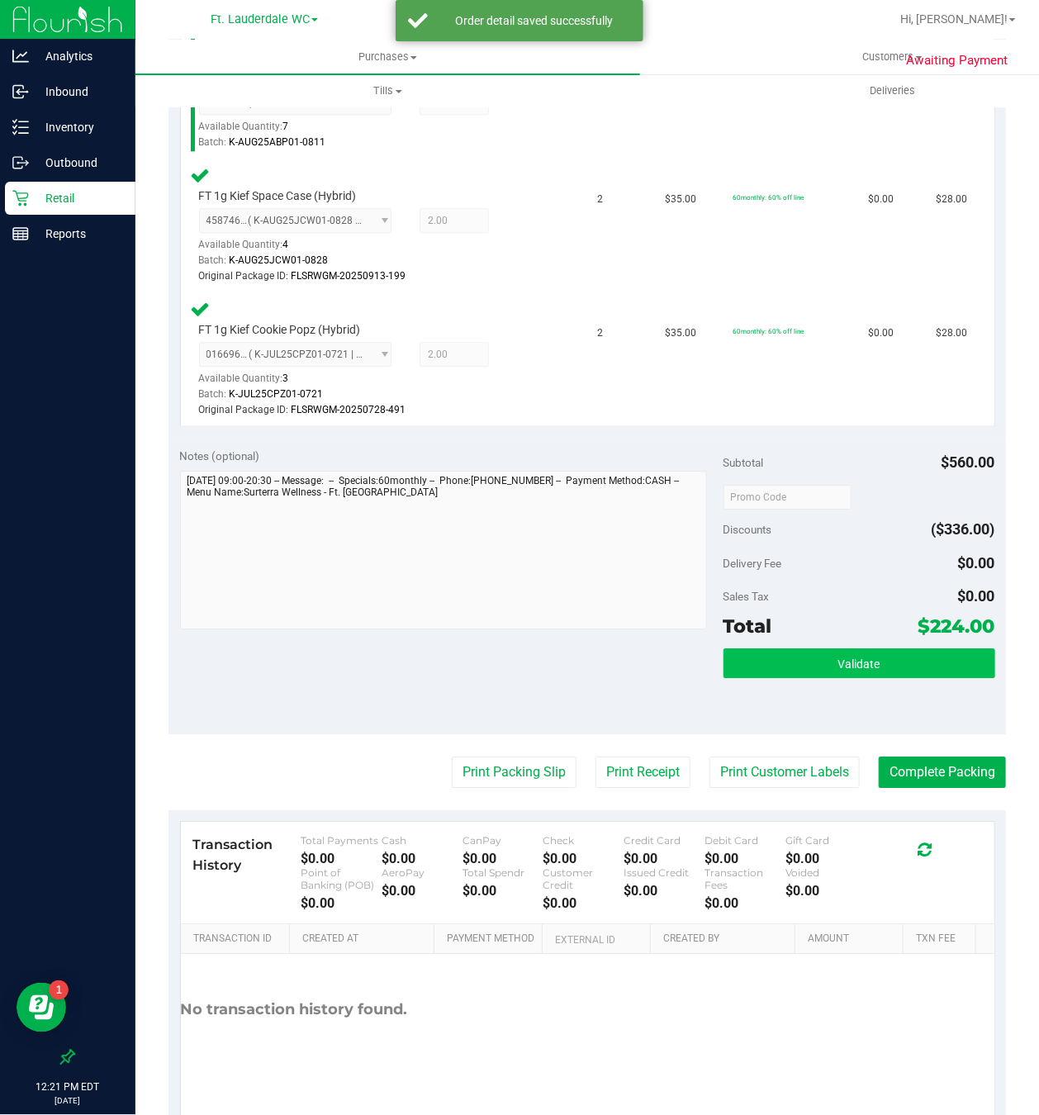
scroll to position [1363, 0]
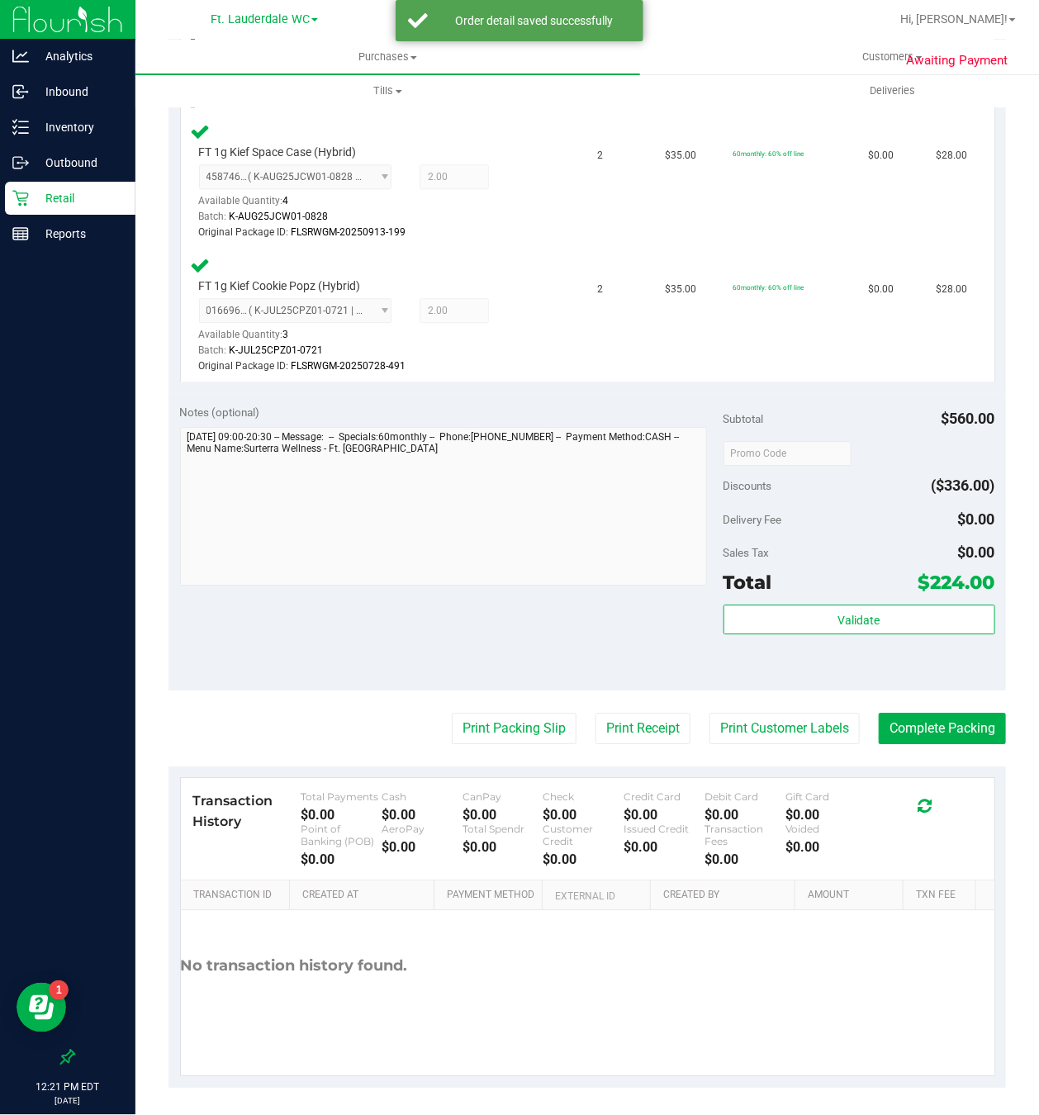
click at [860, 653] on div "Validate" at bounding box center [860, 642] width 272 height 74
click at [860, 627] on span "Validate" at bounding box center [860, 620] width 42 height 13
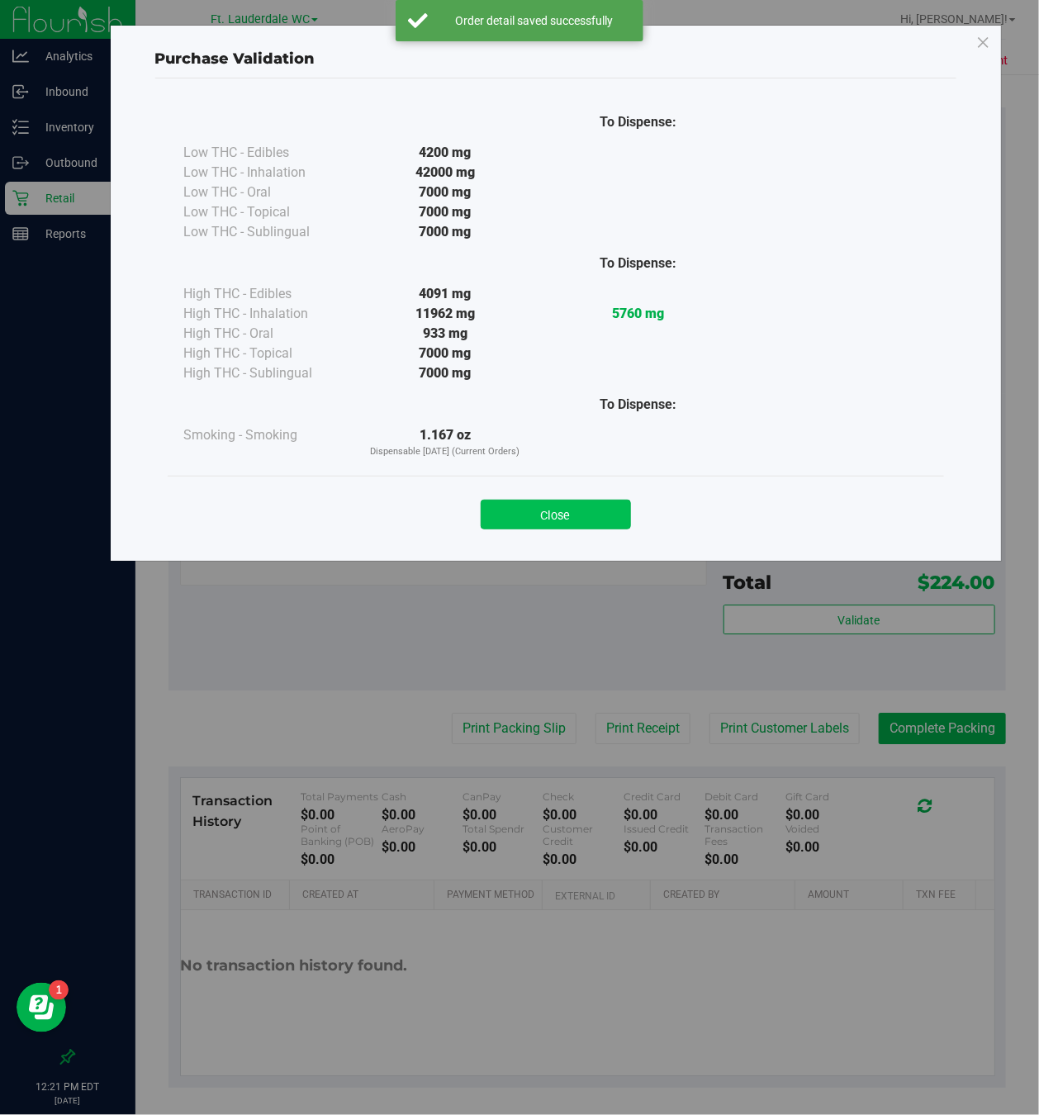
click at [560, 513] on button "Close" at bounding box center [556, 515] width 150 height 30
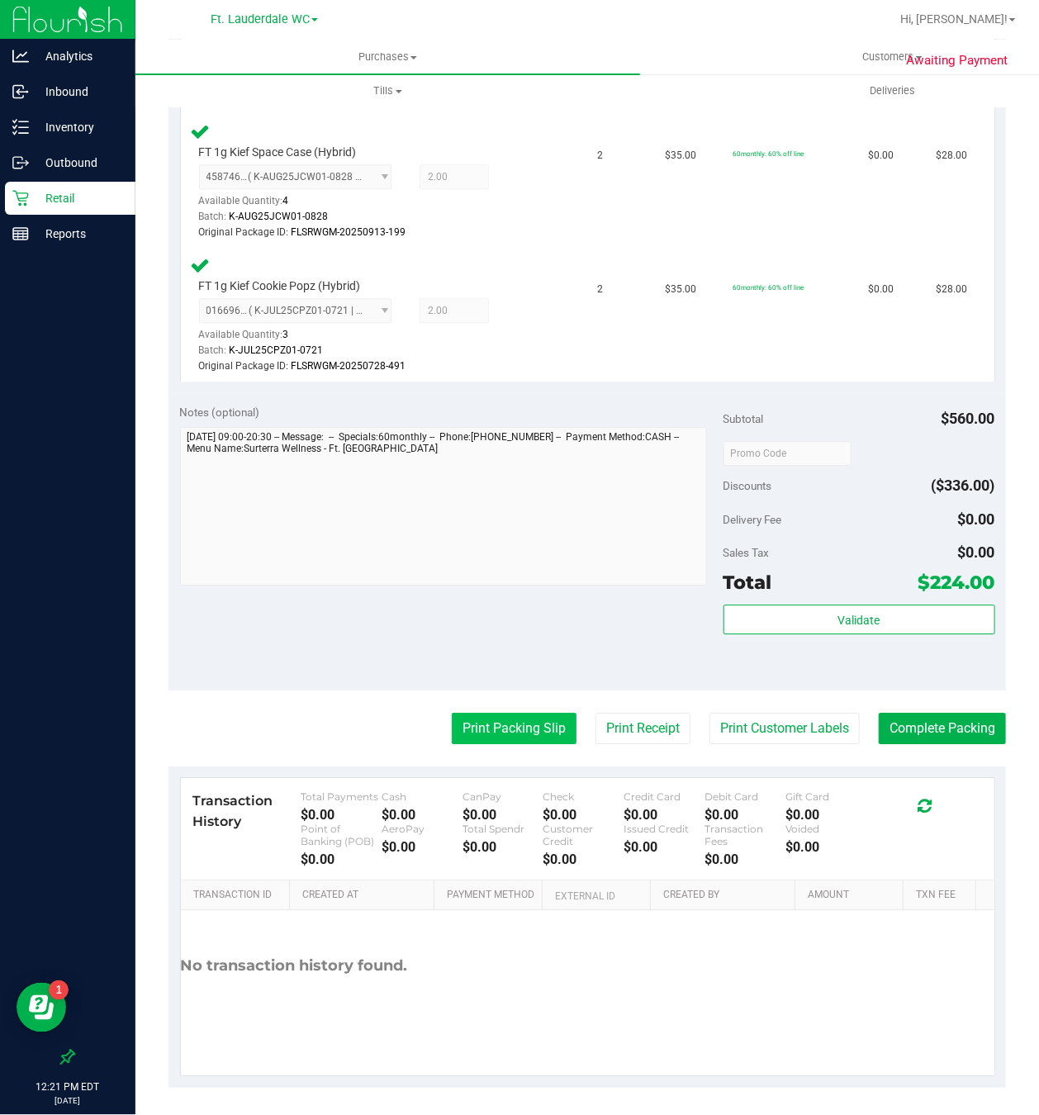
click at [509, 732] on button "Print Packing Slip" at bounding box center [514, 728] width 125 height 31
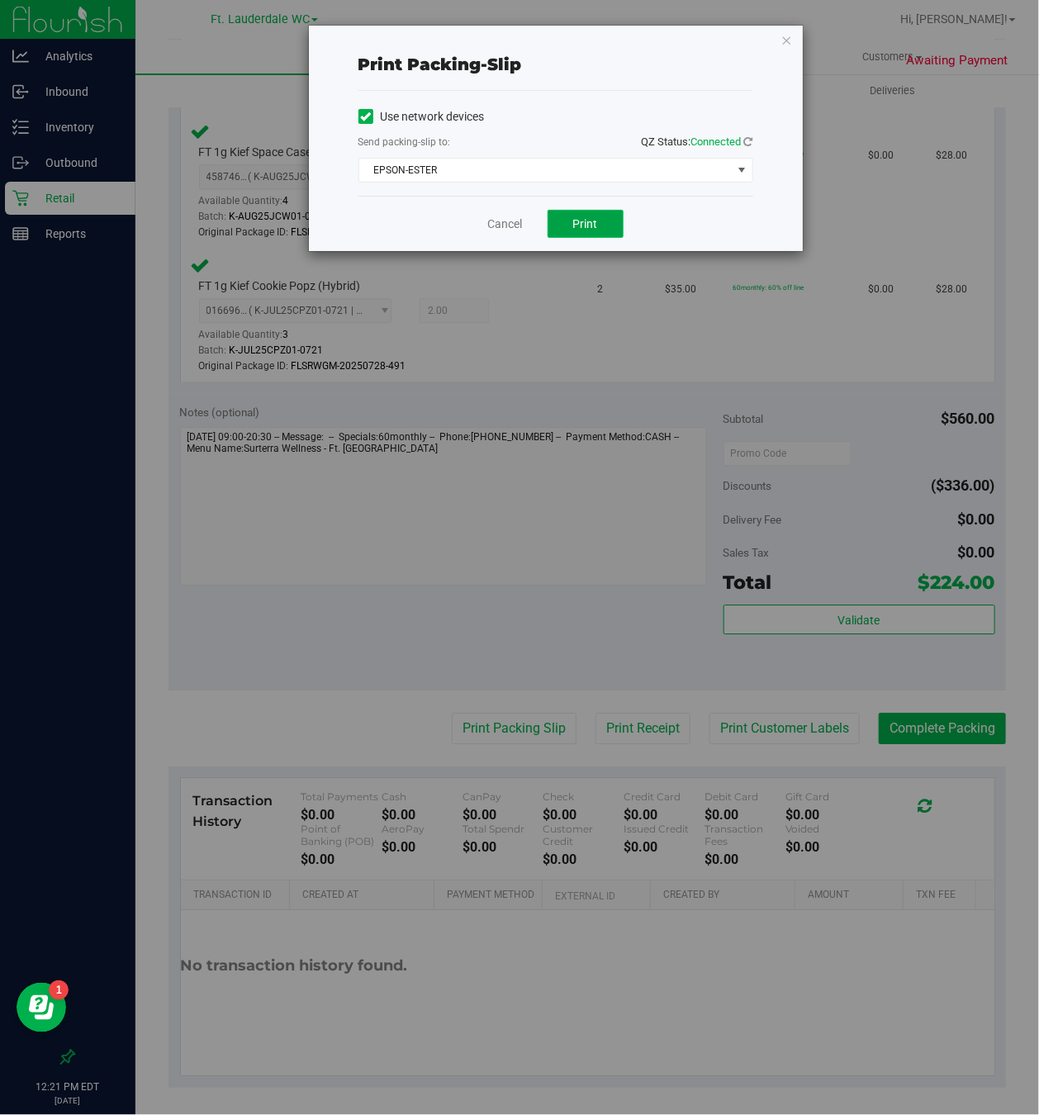
click at [585, 221] on span "Print" at bounding box center [585, 223] width 25 height 13
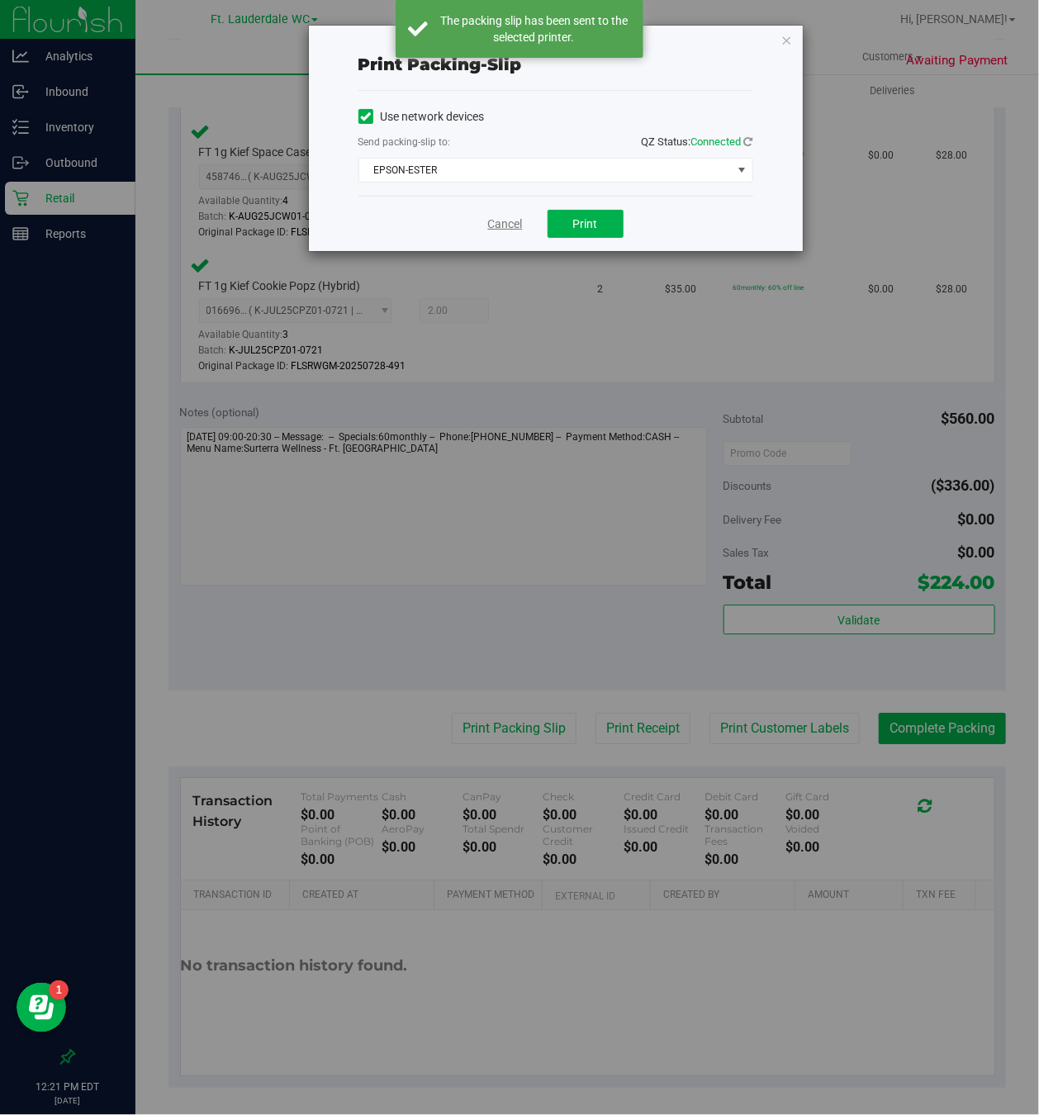
click at [516, 233] on link "Cancel" at bounding box center [505, 224] width 35 height 17
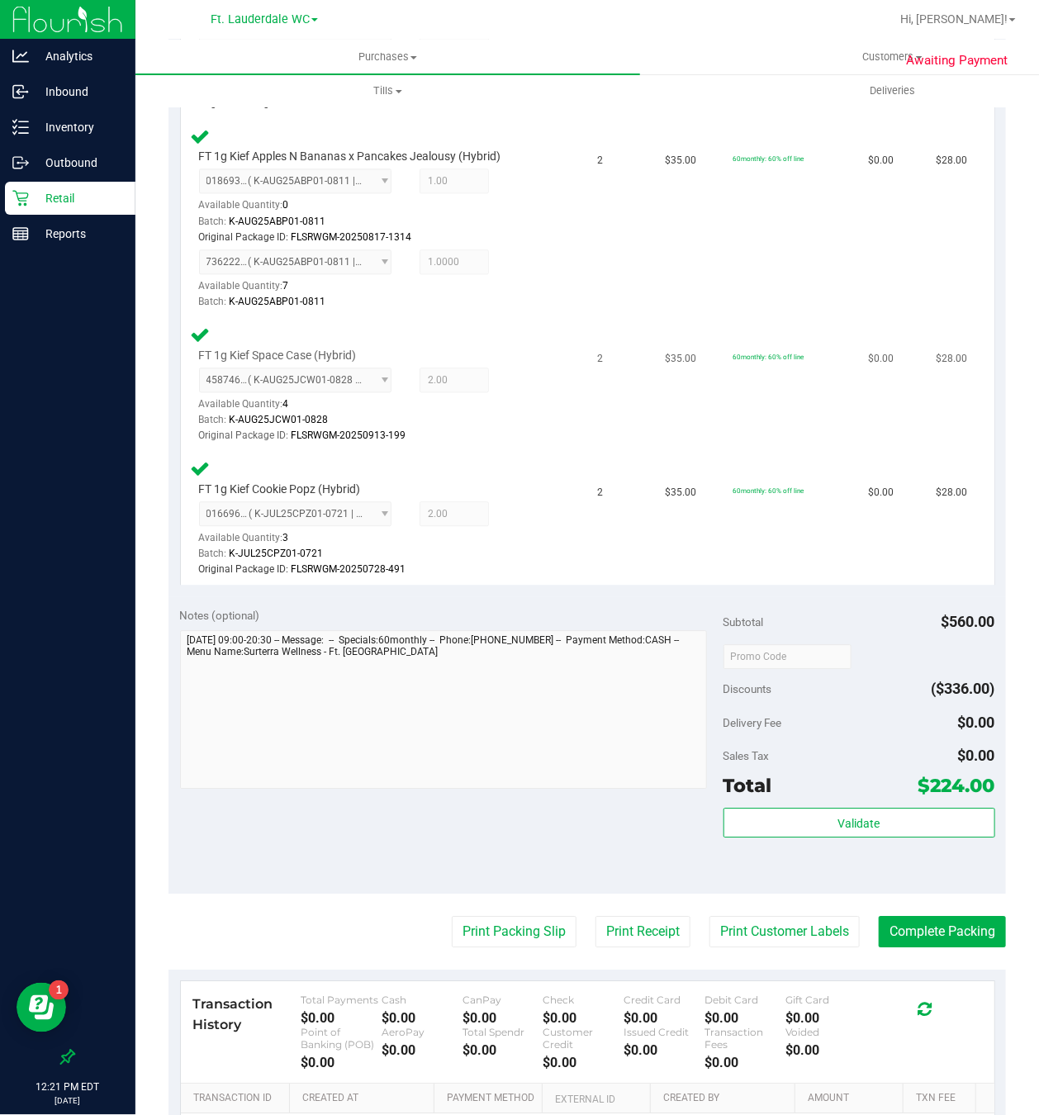
scroll to position [1382, 0]
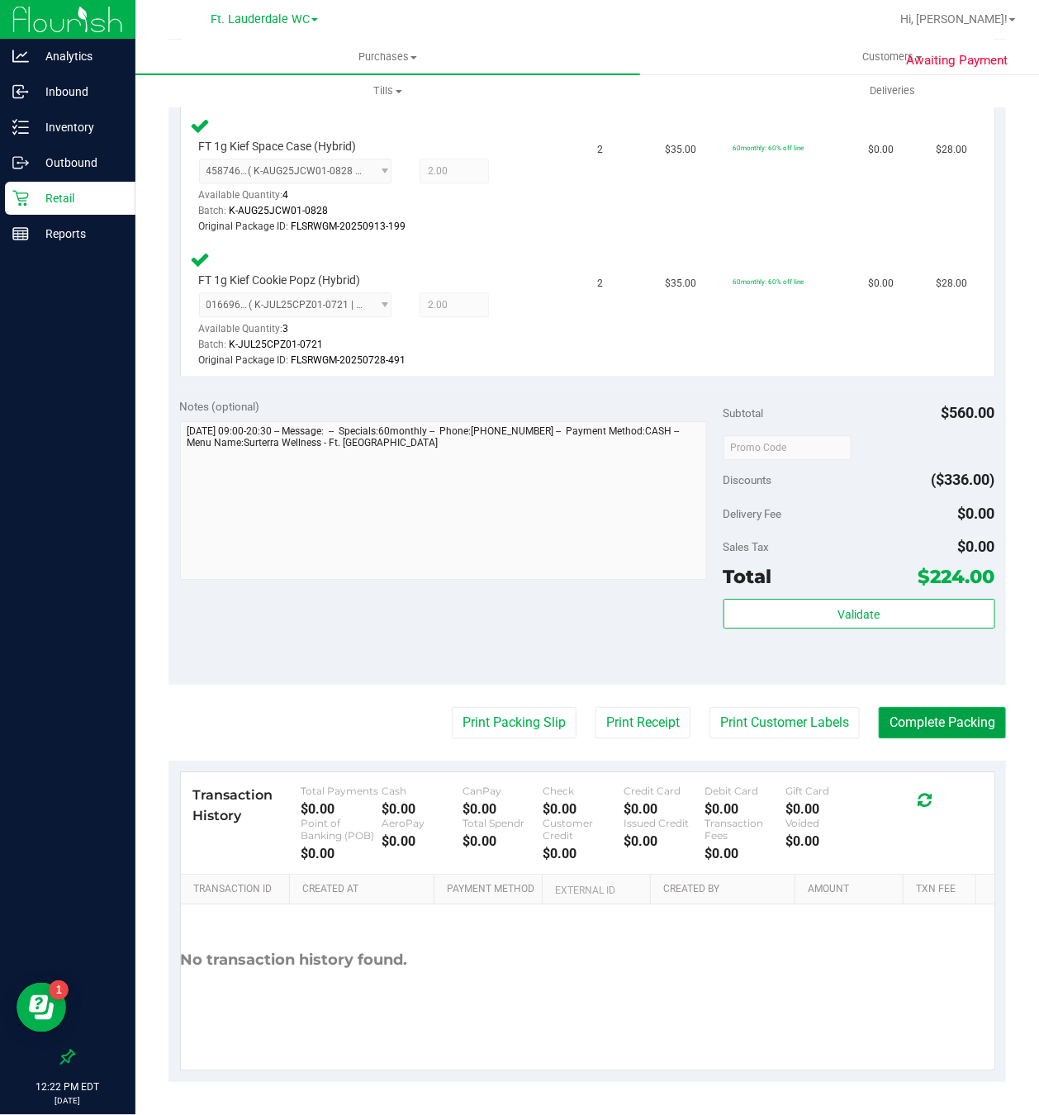
click at [912, 719] on button "Complete Packing" at bounding box center [942, 722] width 127 height 31
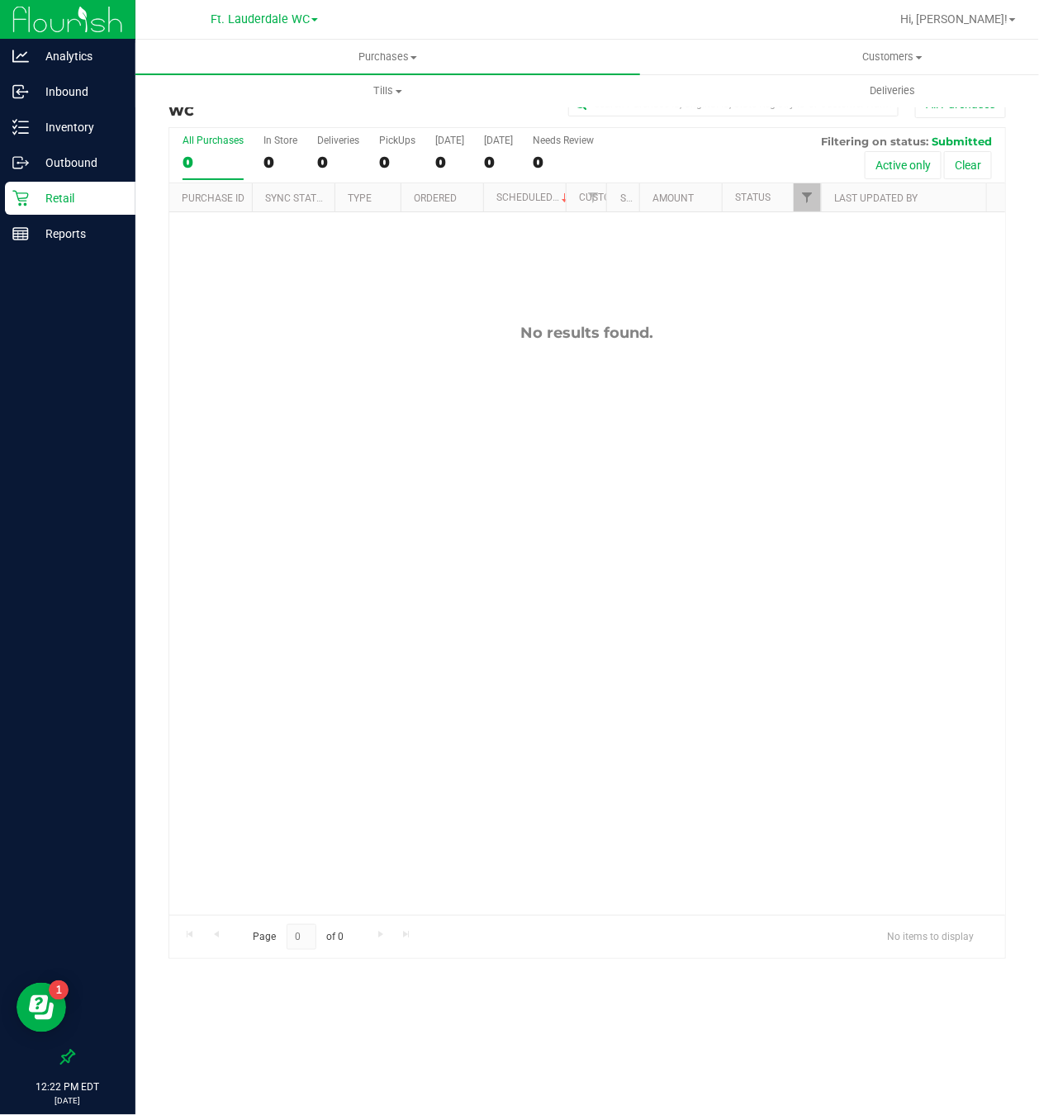
click at [31, 198] on p "Retail" at bounding box center [78, 198] width 99 height 20
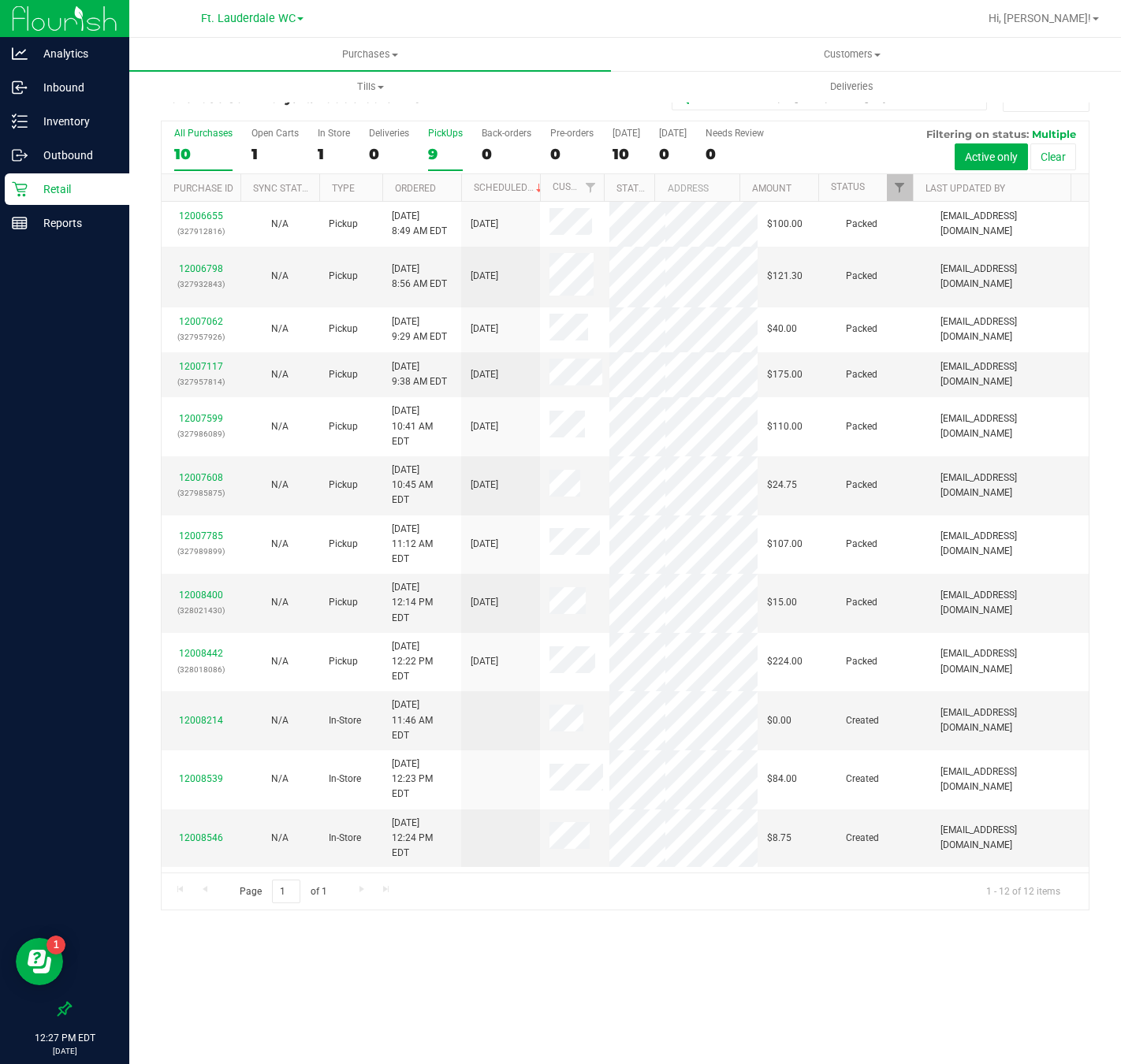
click at [430, 149] on div "9" at bounding box center [446, 154] width 34 height 18
click at [0, 0] on input "PickUps 9" at bounding box center [0, 0] width 0 height 0
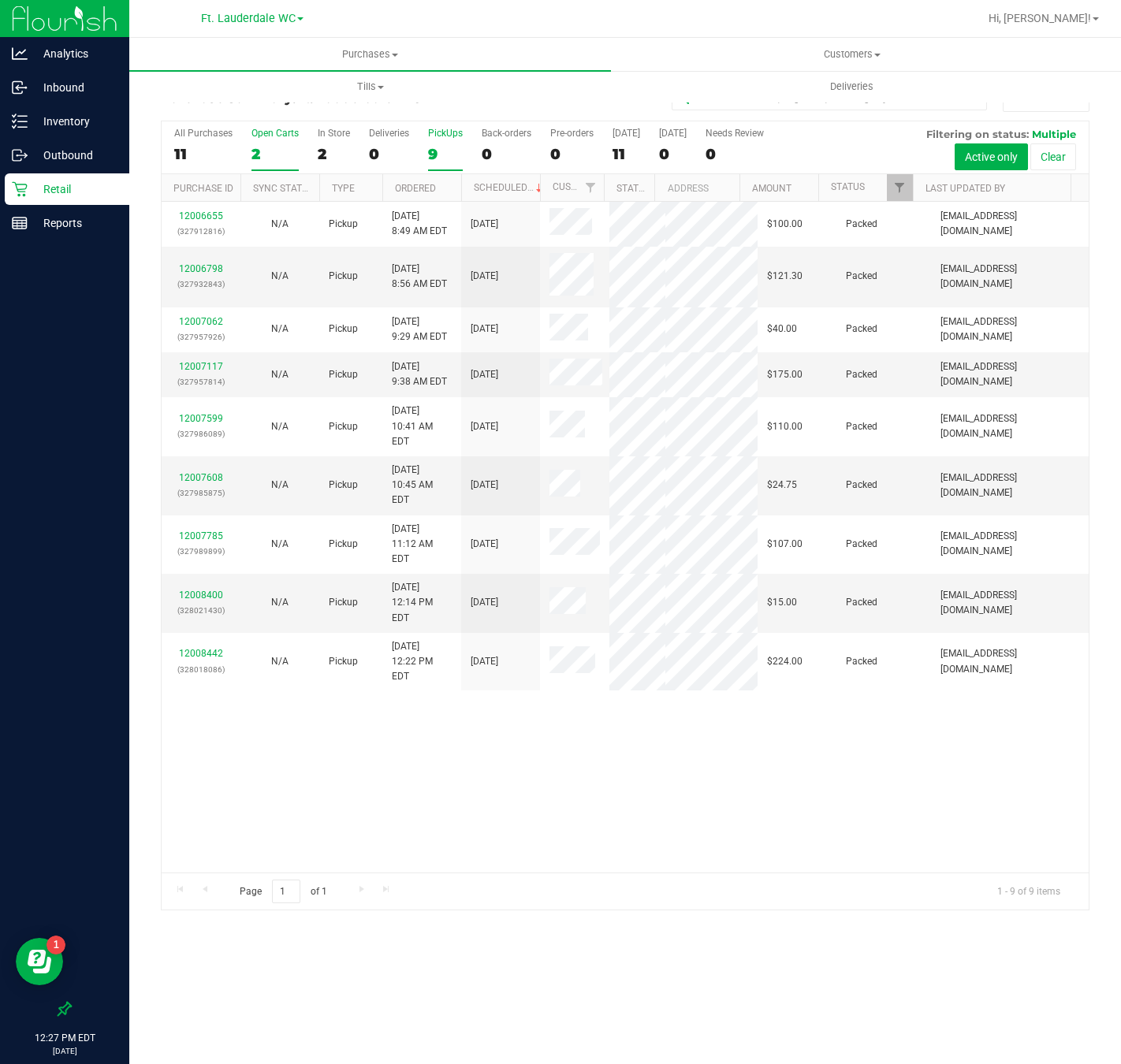
click at [252, 152] on div "2" at bounding box center [276, 154] width 48 height 18
click at [0, 0] on input "Open Carts 2" at bounding box center [0, 0] width 0 height 0
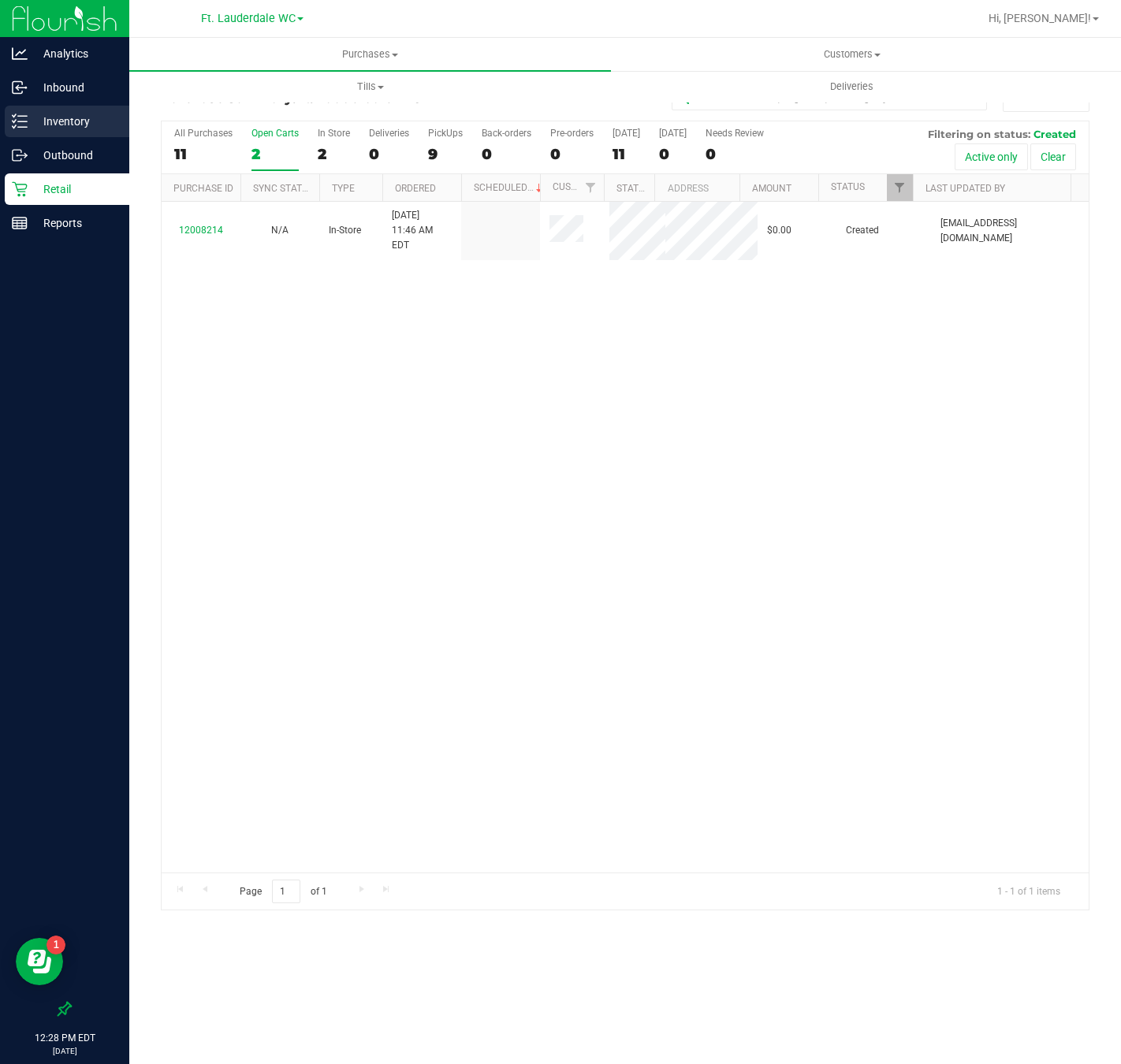
click at [55, 112] on p "Inventory" at bounding box center [74, 121] width 94 height 19
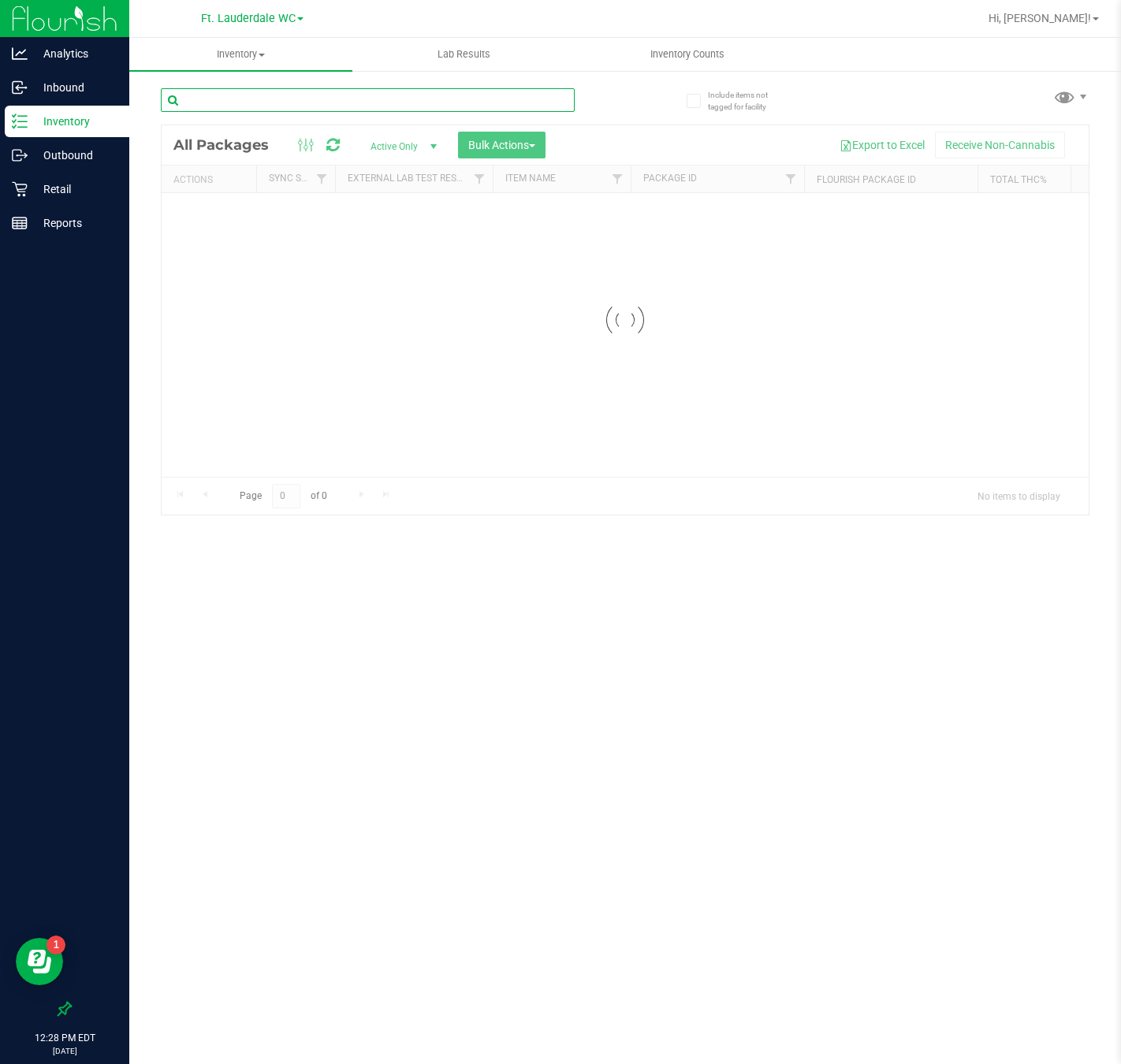
click at [223, 107] on input "text" at bounding box center [368, 100] width 414 height 24
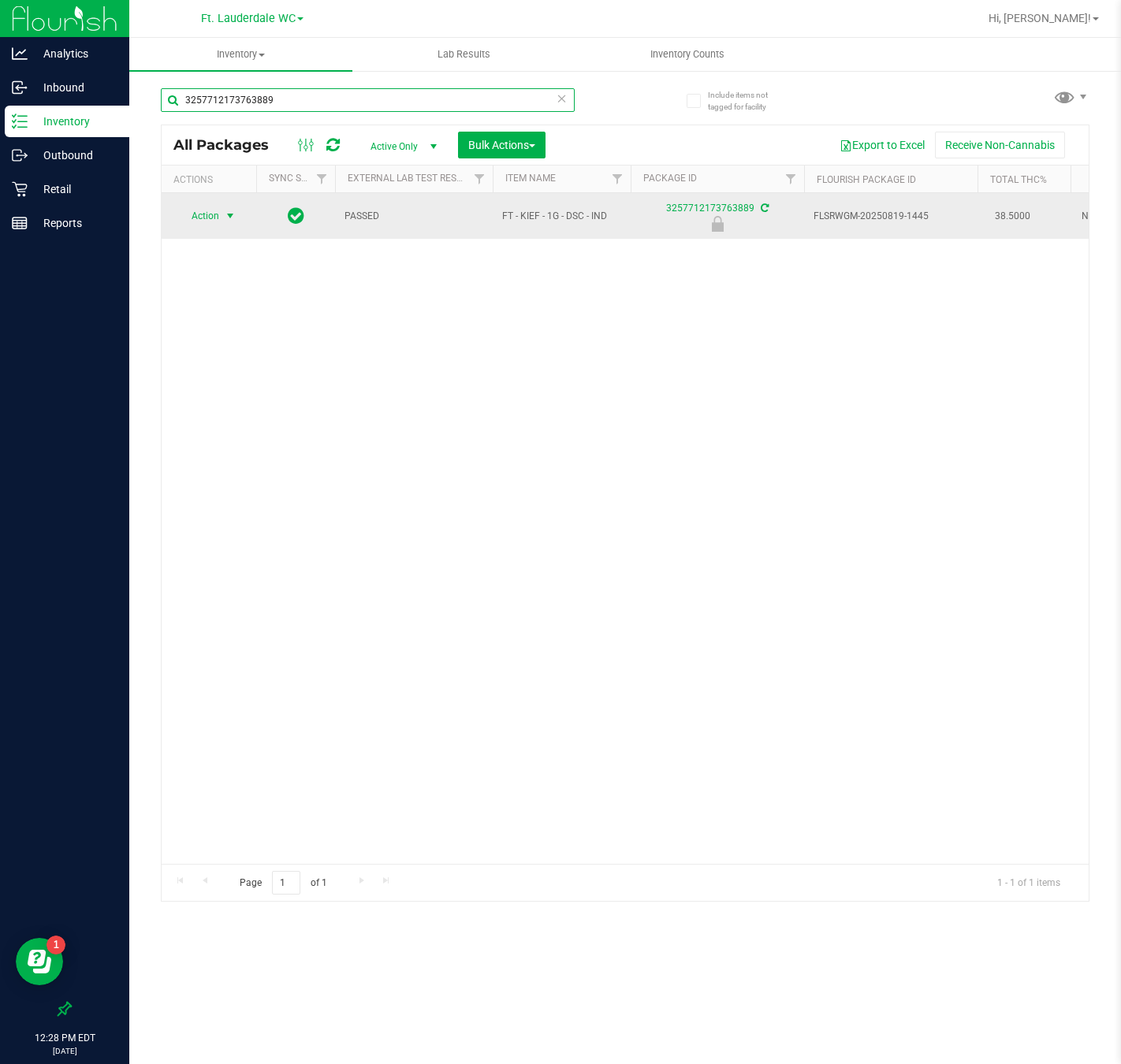
type input "3257712173763889"
click at [218, 216] on span "Action" at bounding box center [198, 216] width 43 height 22
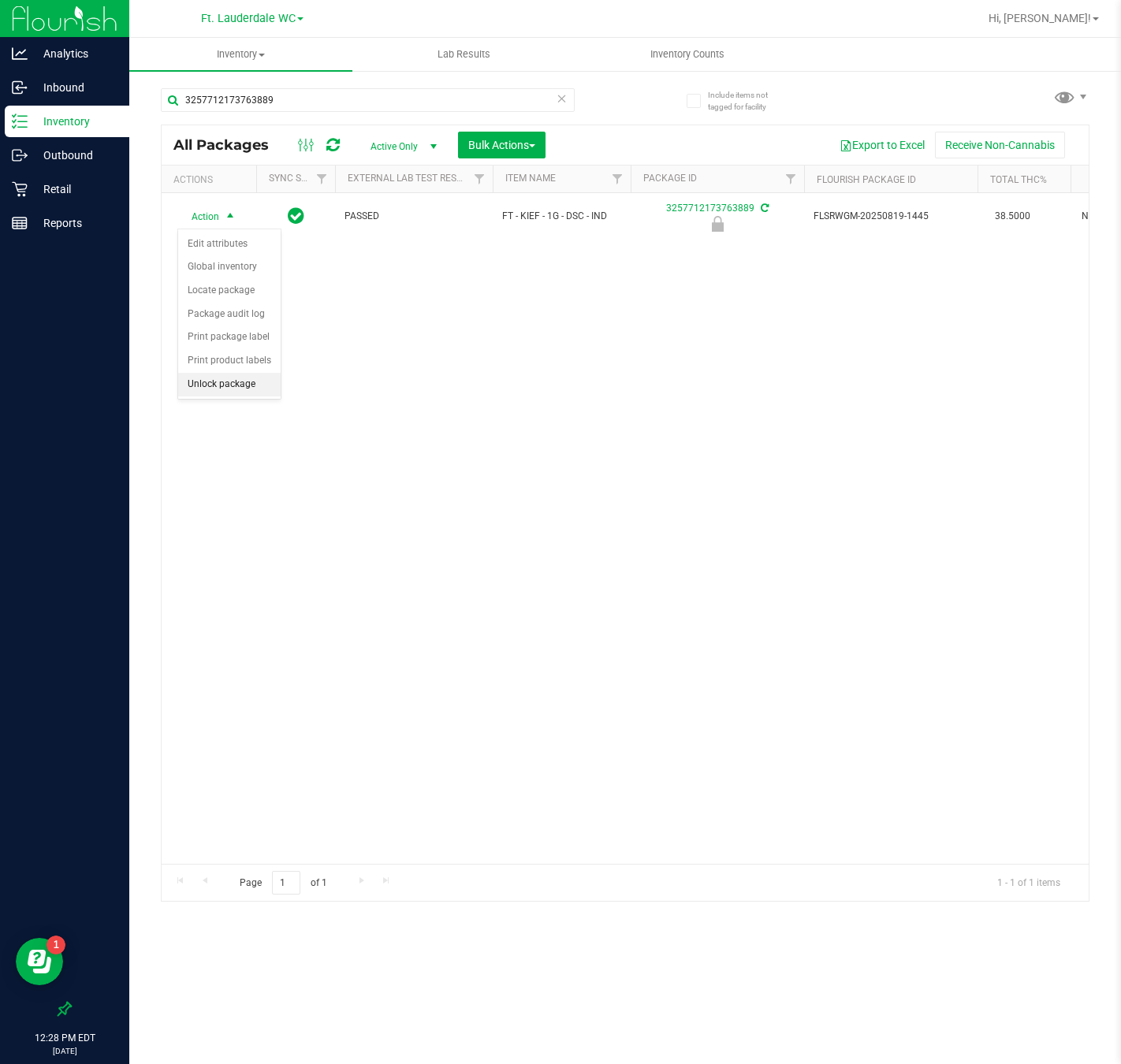
click at [257, 386] on li "Unlock package" at bounding box center [229, 385] width 102 height 24
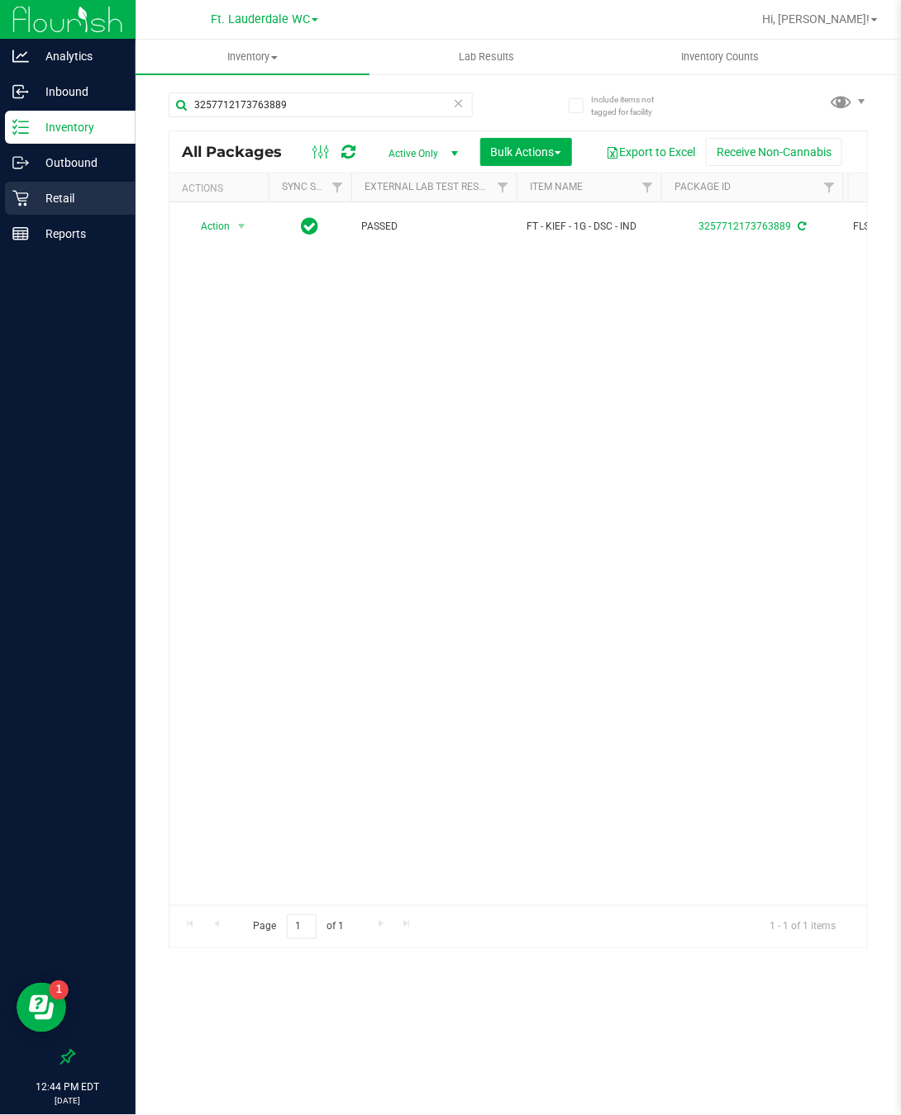
click at [55, 209] on div "Retail" at bounding box center [70, 198] width 131 height 33
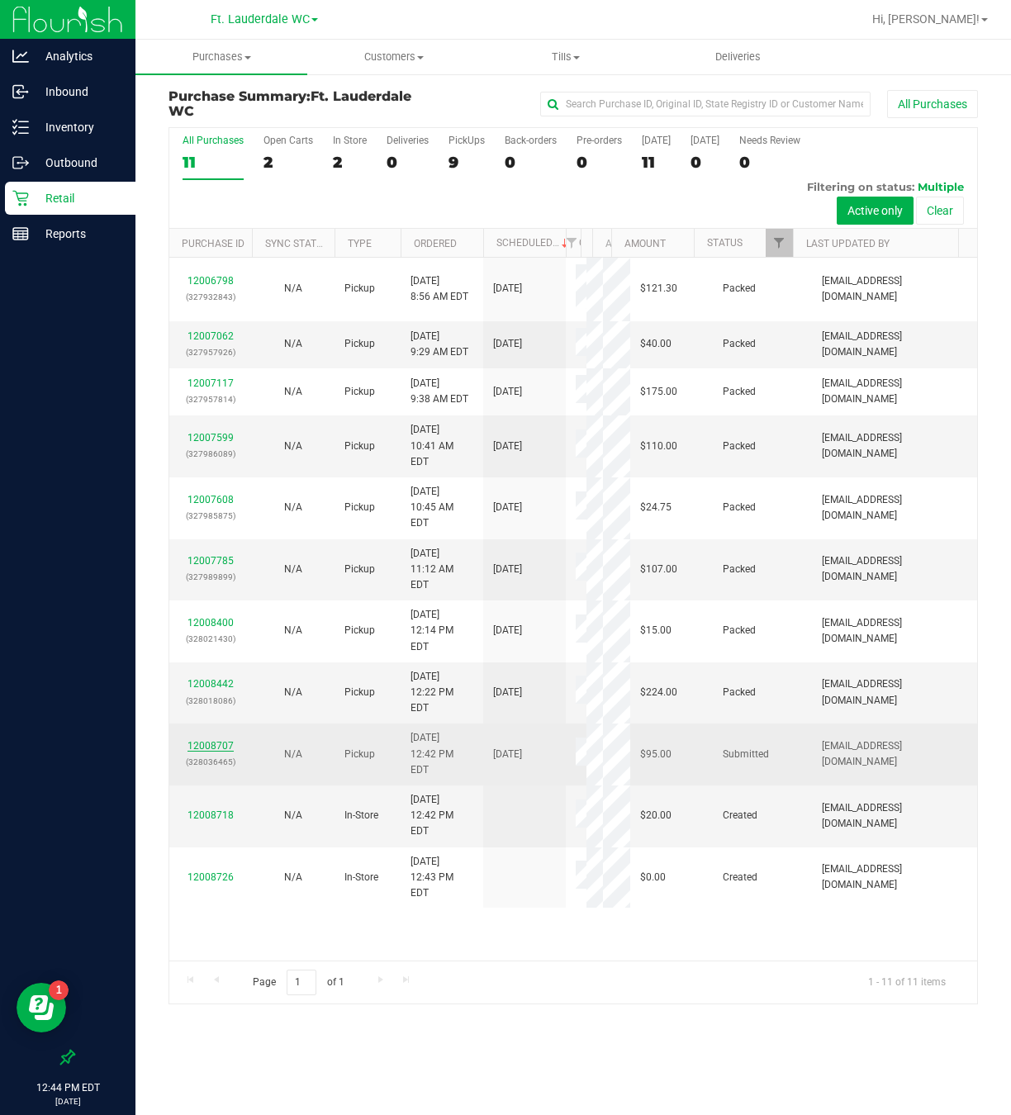
click at [216, 752] on link "12008707" at bounding box center [211, 746] width 46 height 12
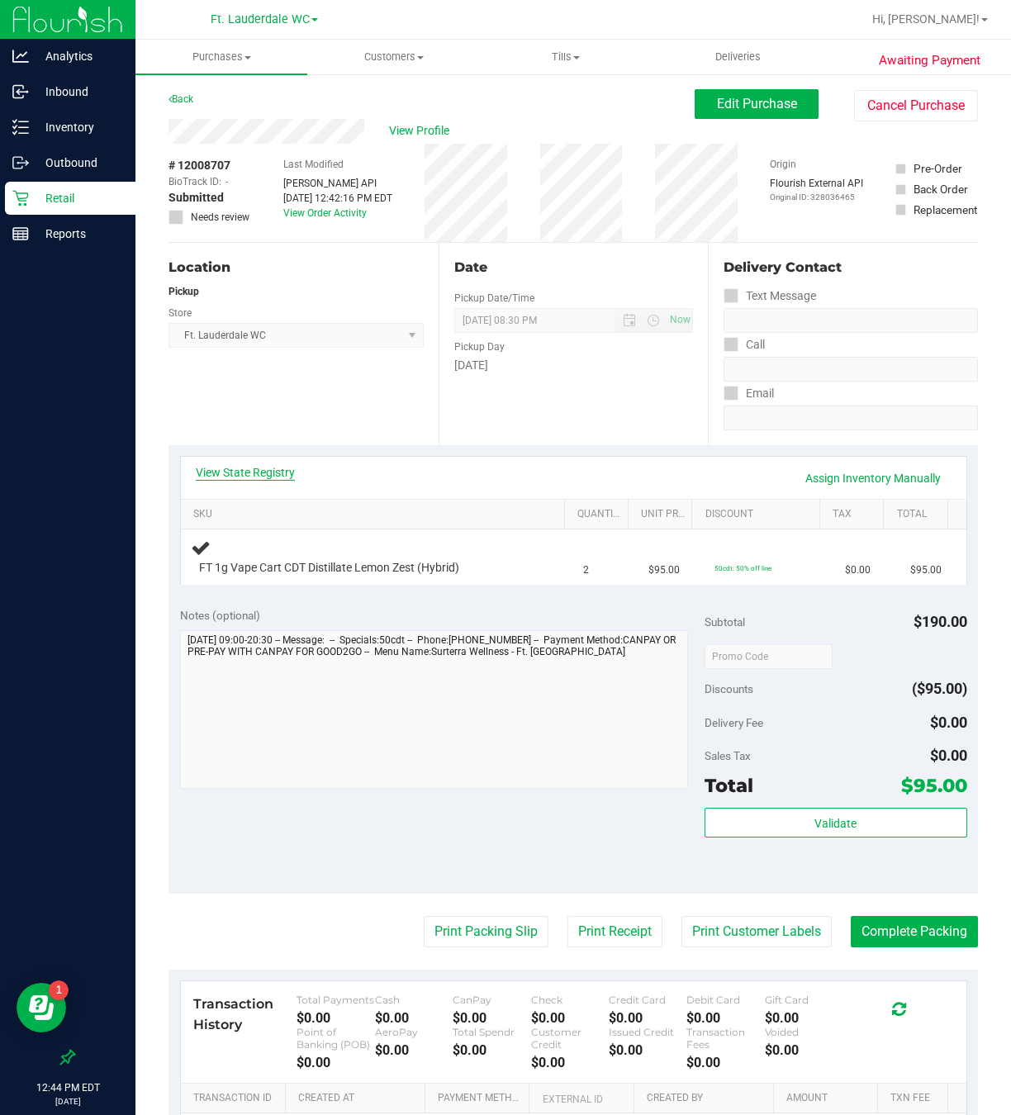
click at [241, 473] on link "View State Registry" at bounding box center [245, 472] width 99 height 17
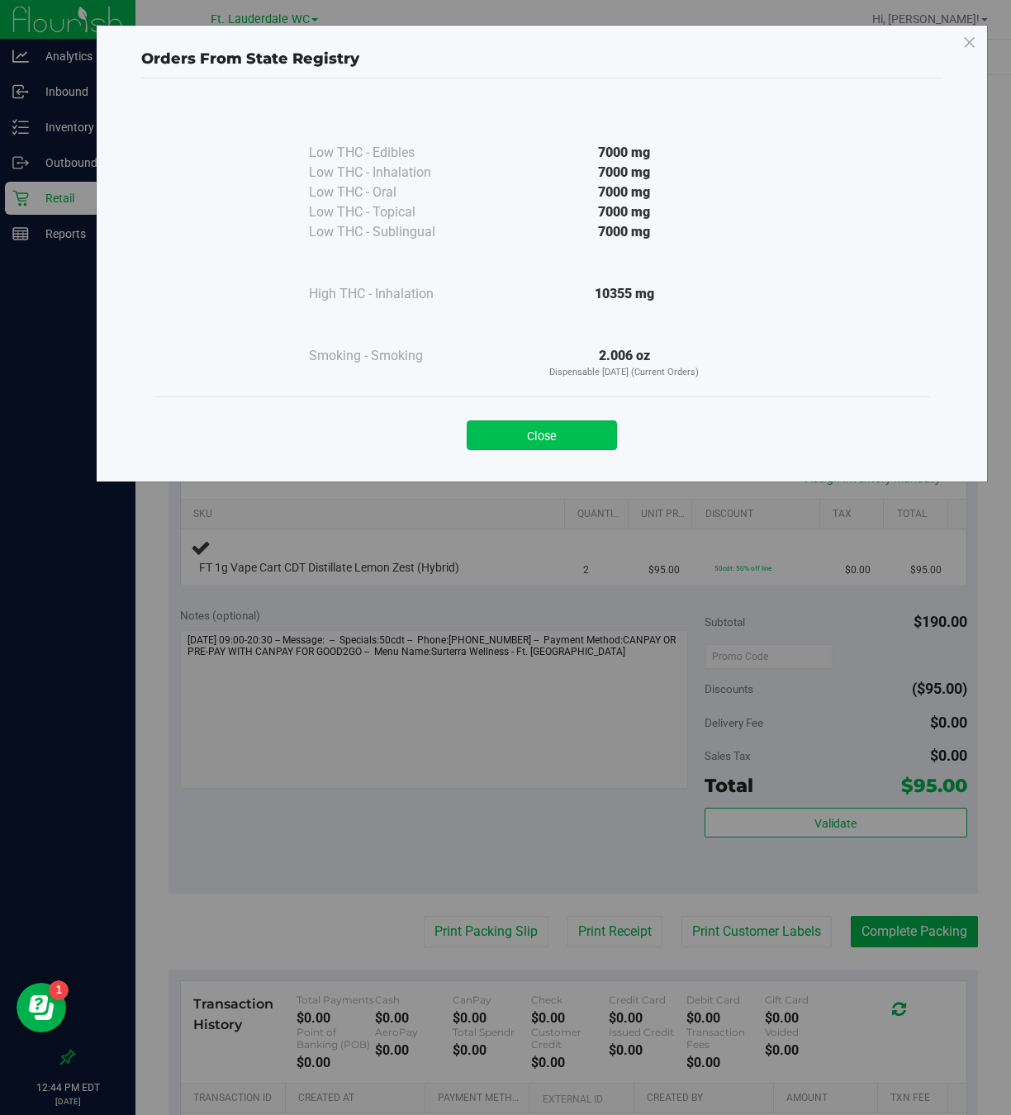
click at [481, 427] on button "Close" at bounding box center [542, 436] width 150 height 30
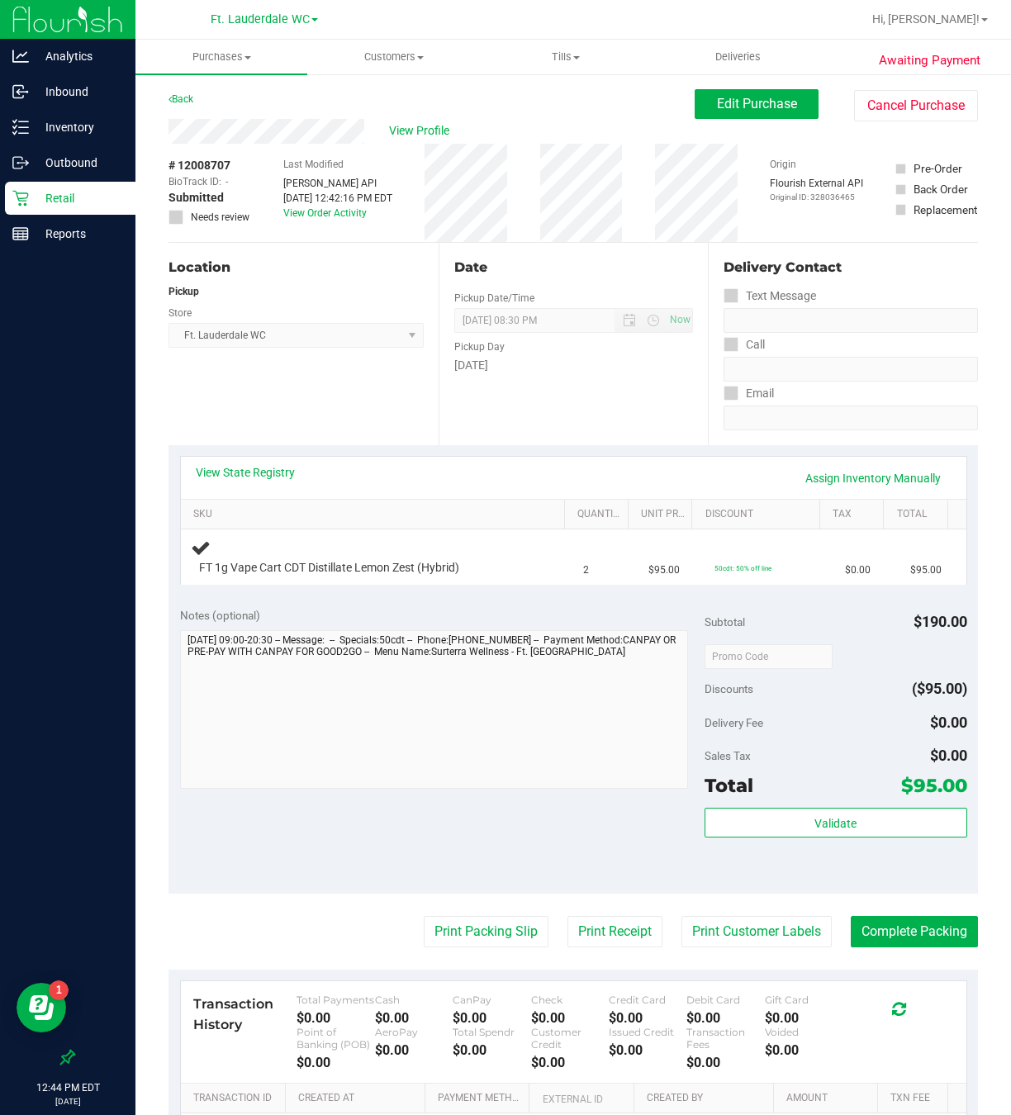
click at [75, 198] on p "Retail" at bounding box center [78, 198] width 99 height 20
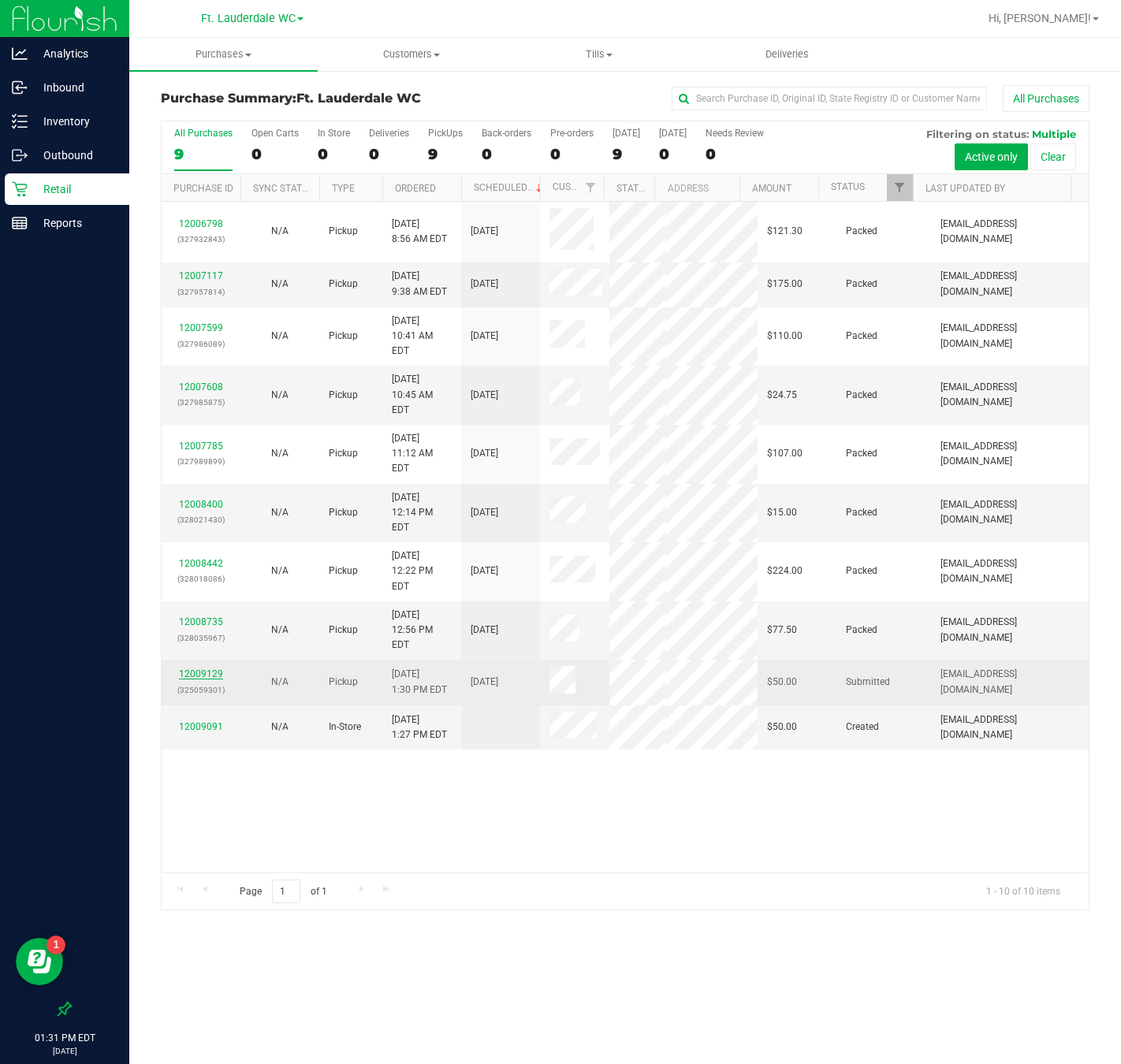
click at [211, 669] on link "12009129" at bounding box center [201, 675] width 44 height 11
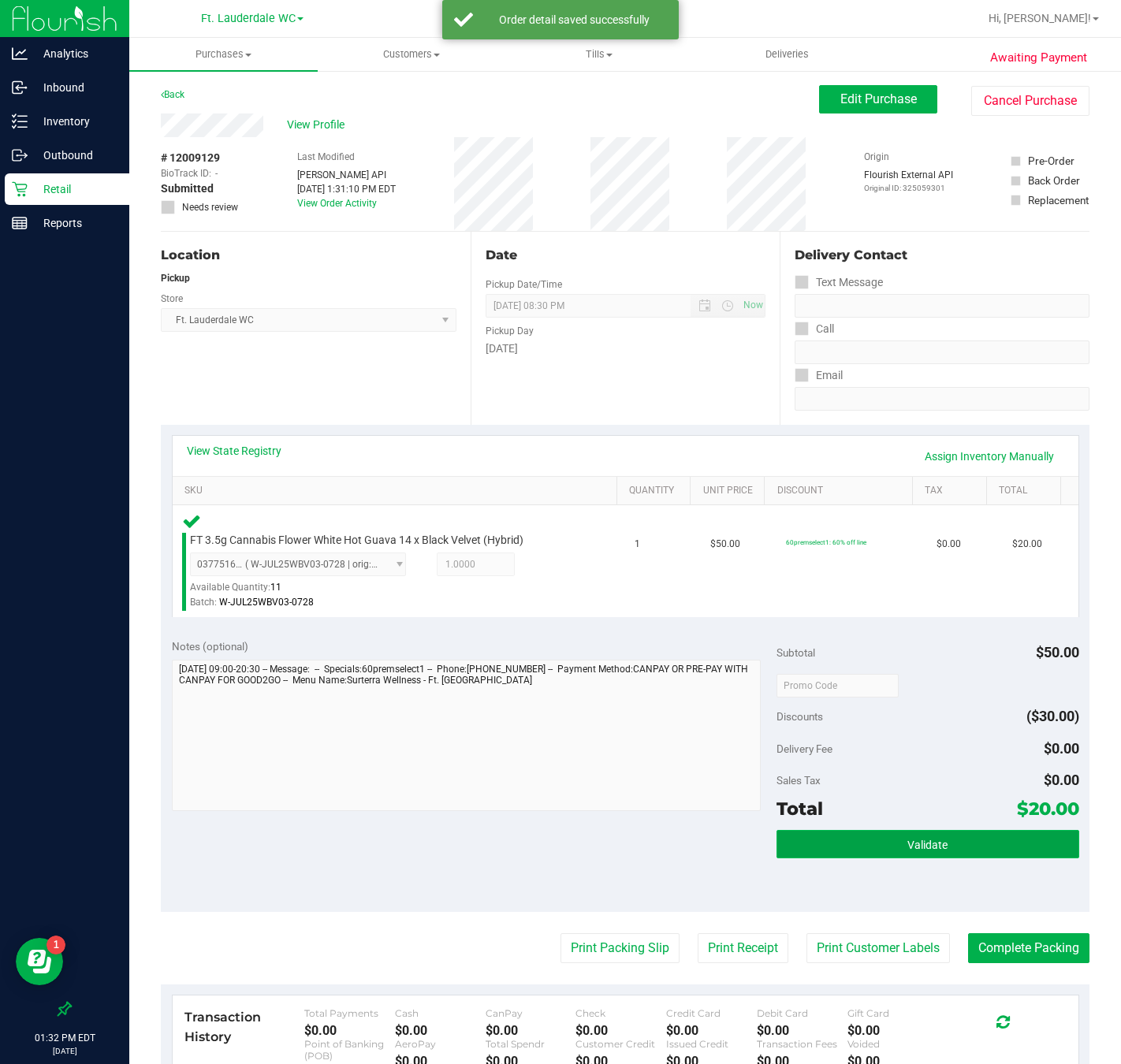
click at [823, 847] on button "Validate" at bounding box center [927, 845] width 302 height 29
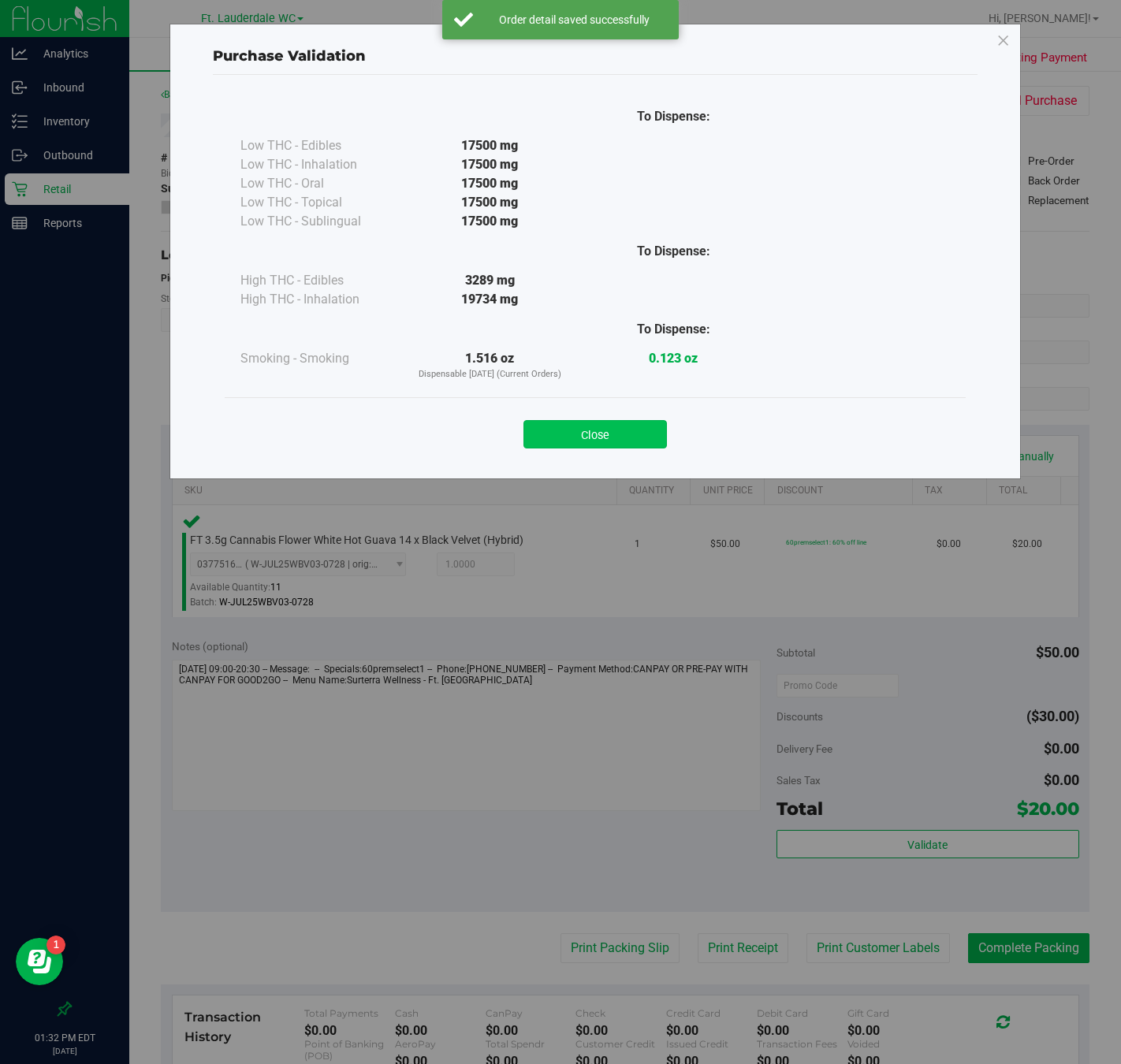
click at [594, 427] on button "Close" at bounding box center [595, 434] width 143 height 29
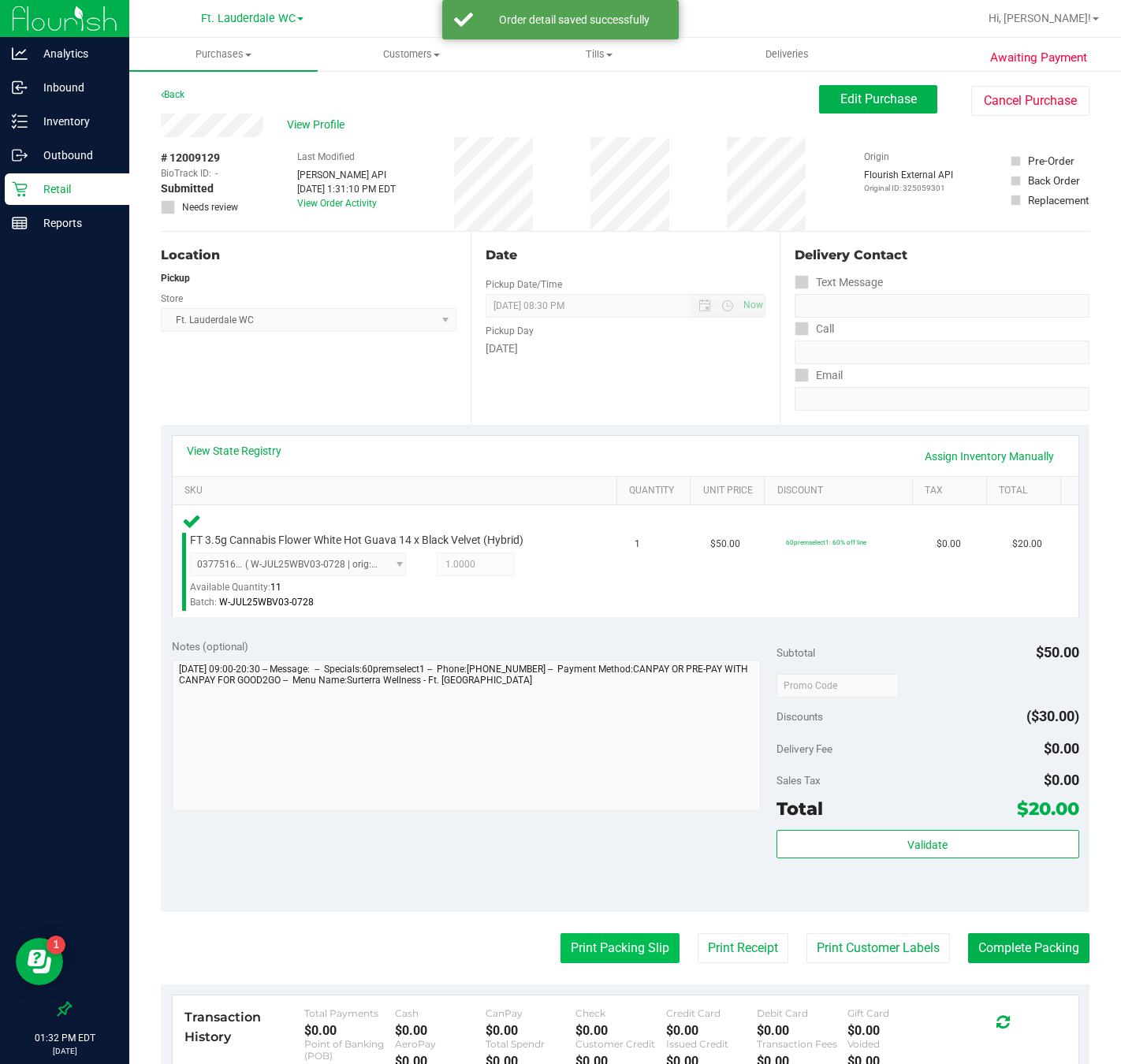
click at [592, 961] on button "Print Packing Slip" at bounding box center [619, 948] width 119 height 30
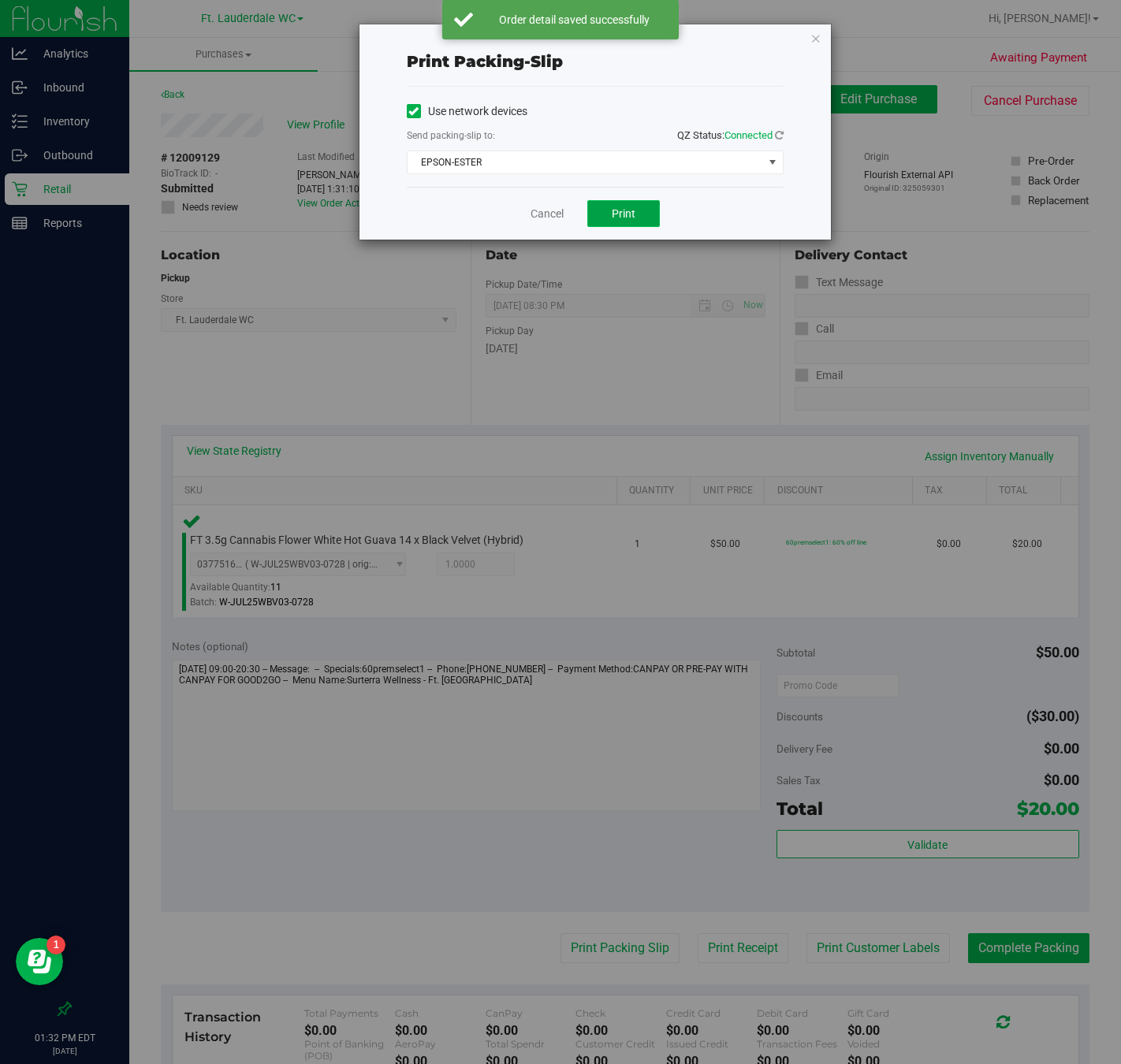
click at [623, 219] on span "Print" at bounding box center [623, 213] width 24 height 12
click at [539, 220] on link "Cancel" at bounding box center [547, 214] width 33 height 16
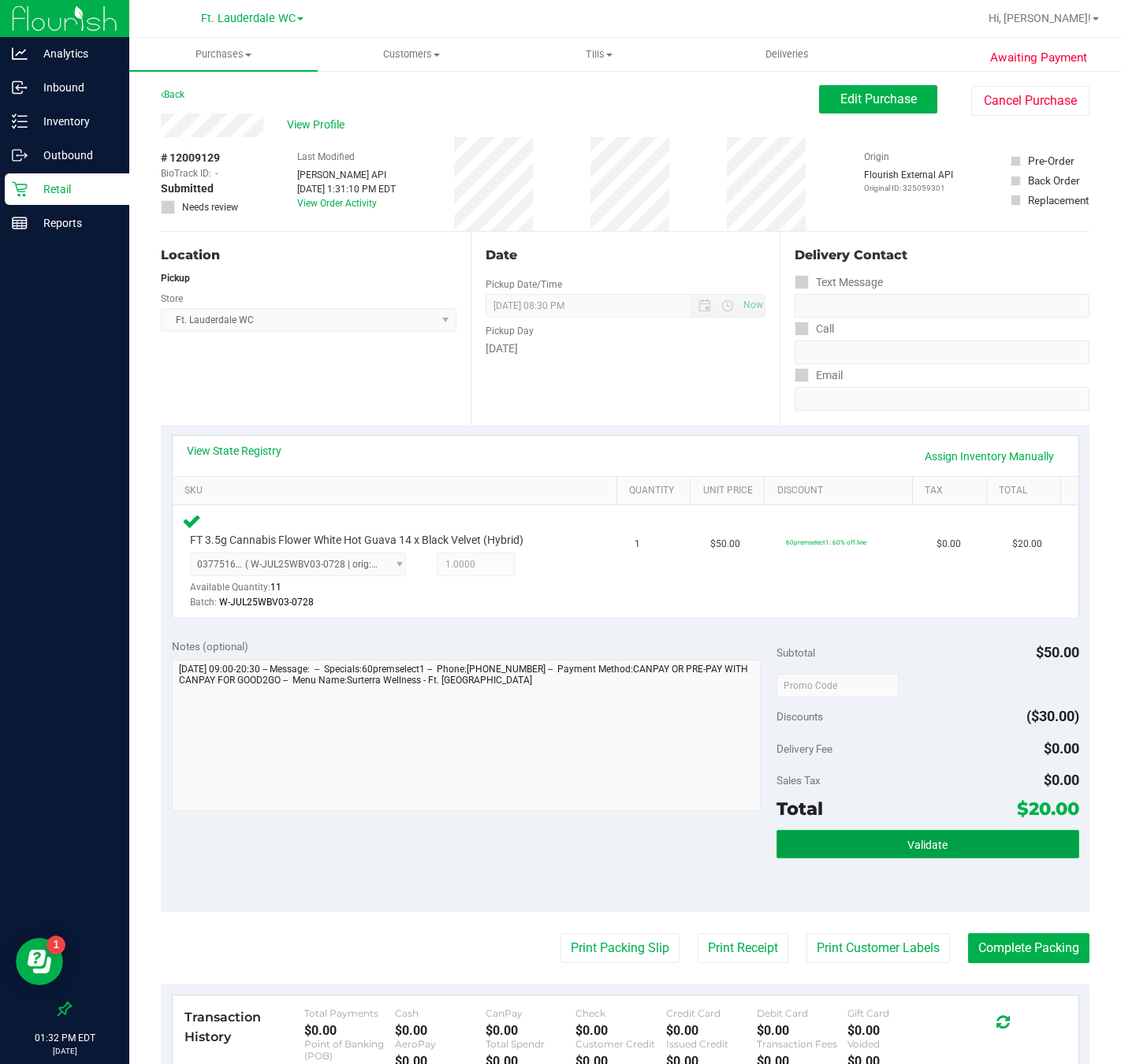
click at [944, 835] on button "Validate" at bounding box center [927, 845] width 302 height 29
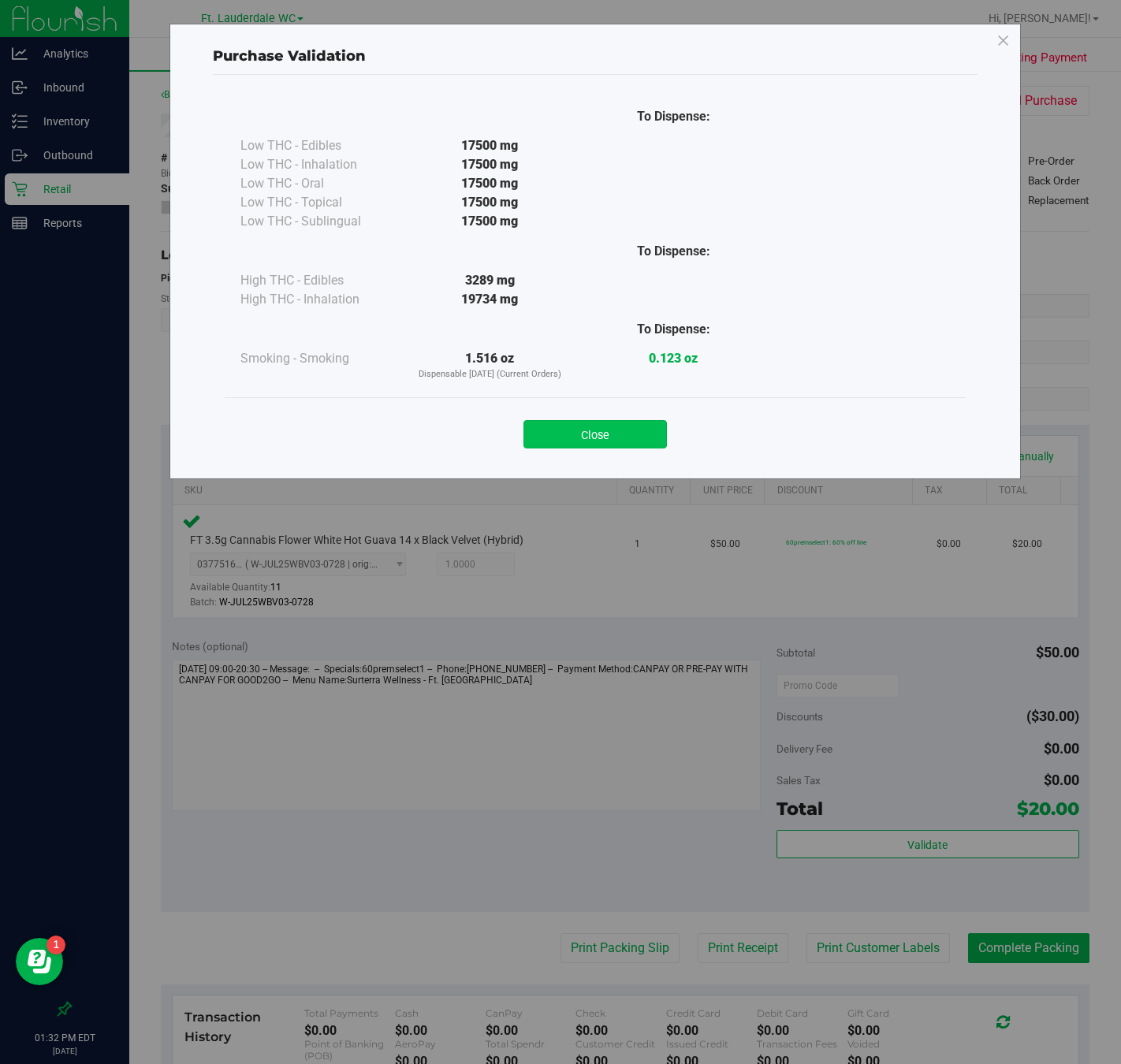
click at [579, 426] on button "Close" at bounding box center [595, 434] width 143 height 29
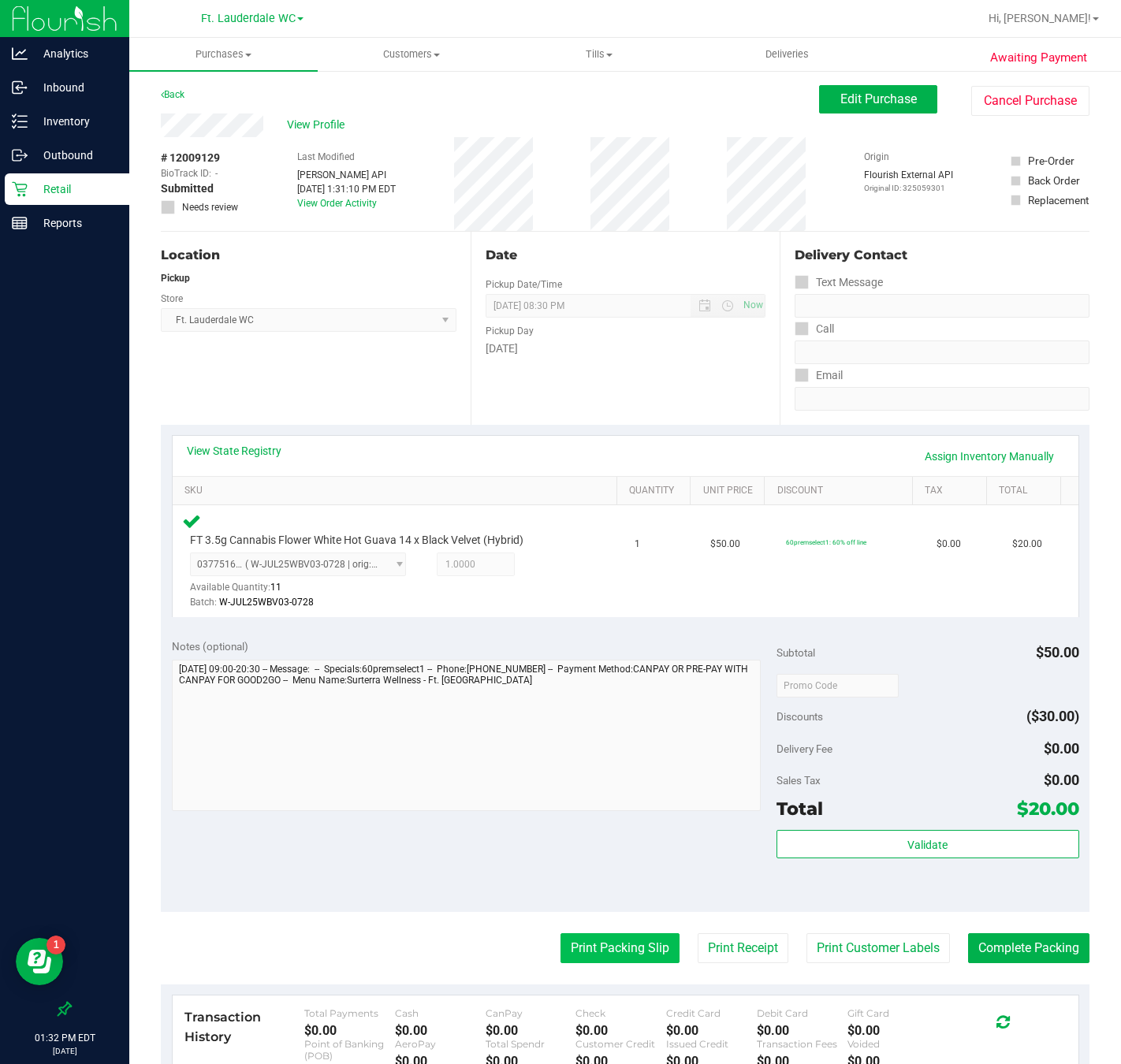
click at [611, 949] on button "Print Packing Slip" at bounding box center [619, 948] width 119 height 30
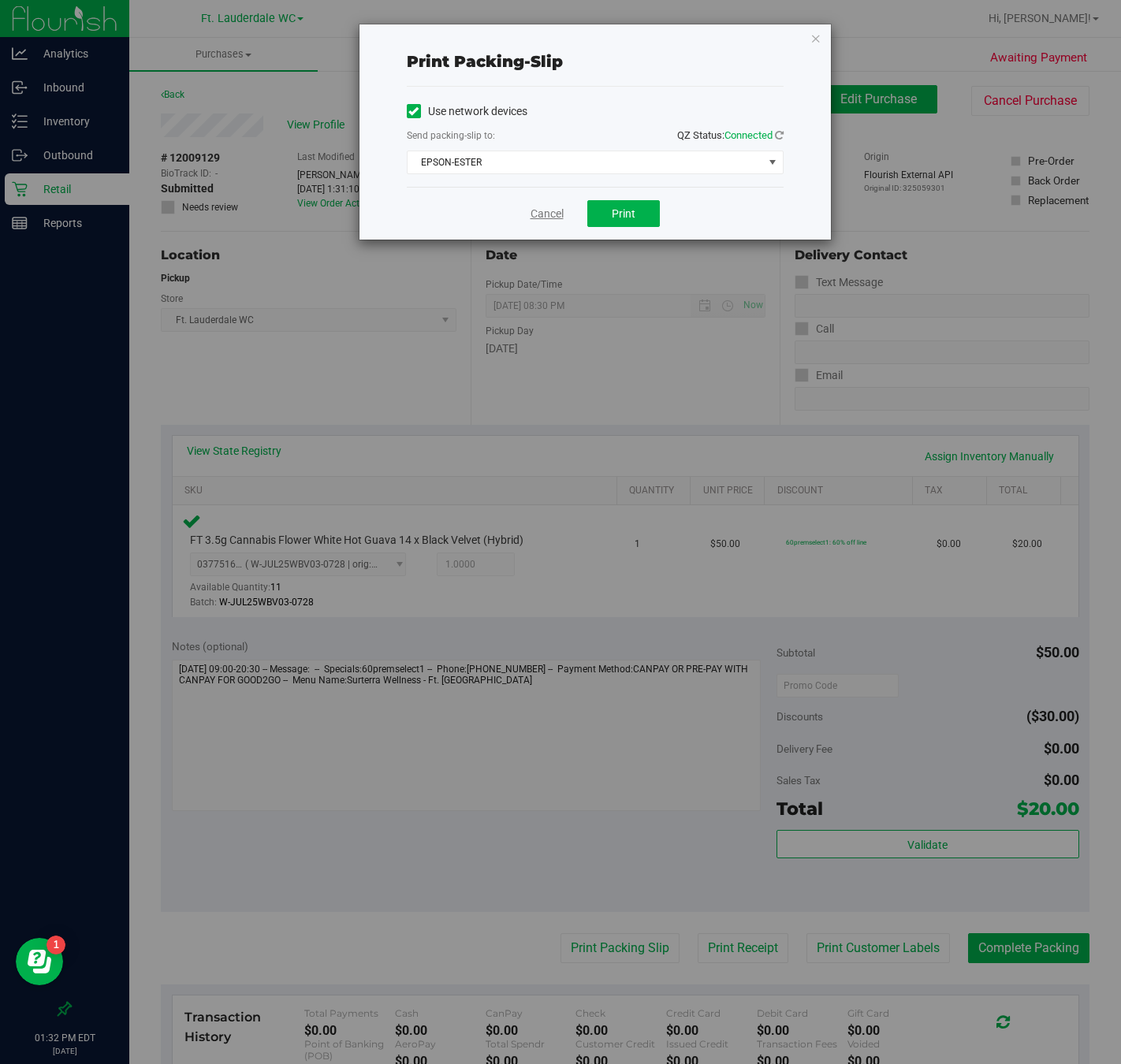
click at [533, 211] on link "Cancel" at bounding box center [547, 214] width 33 height 16
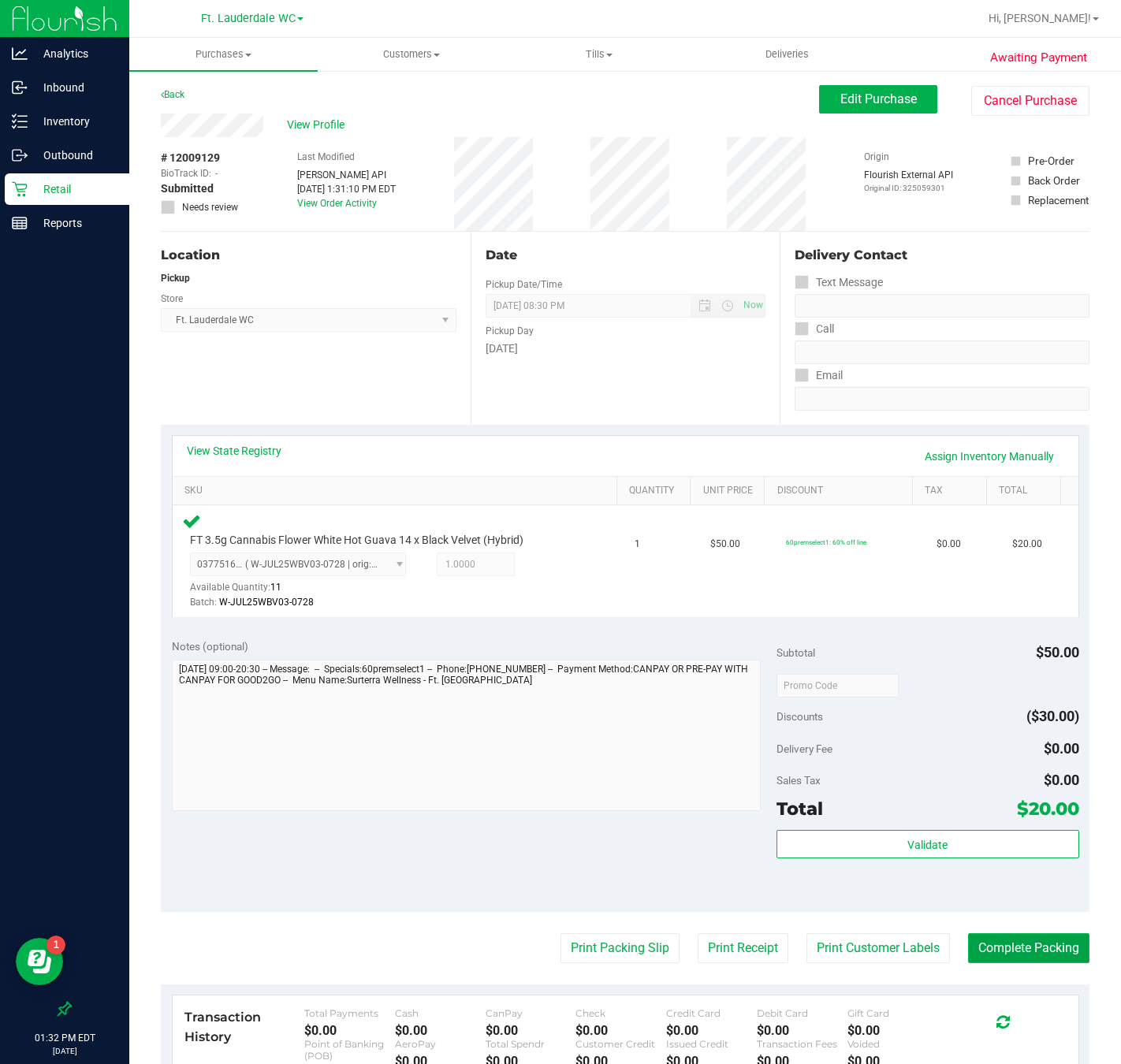
click at [965, 949] on button "Complete Packing" at bounding box center [1028, 948] width 121 height 30
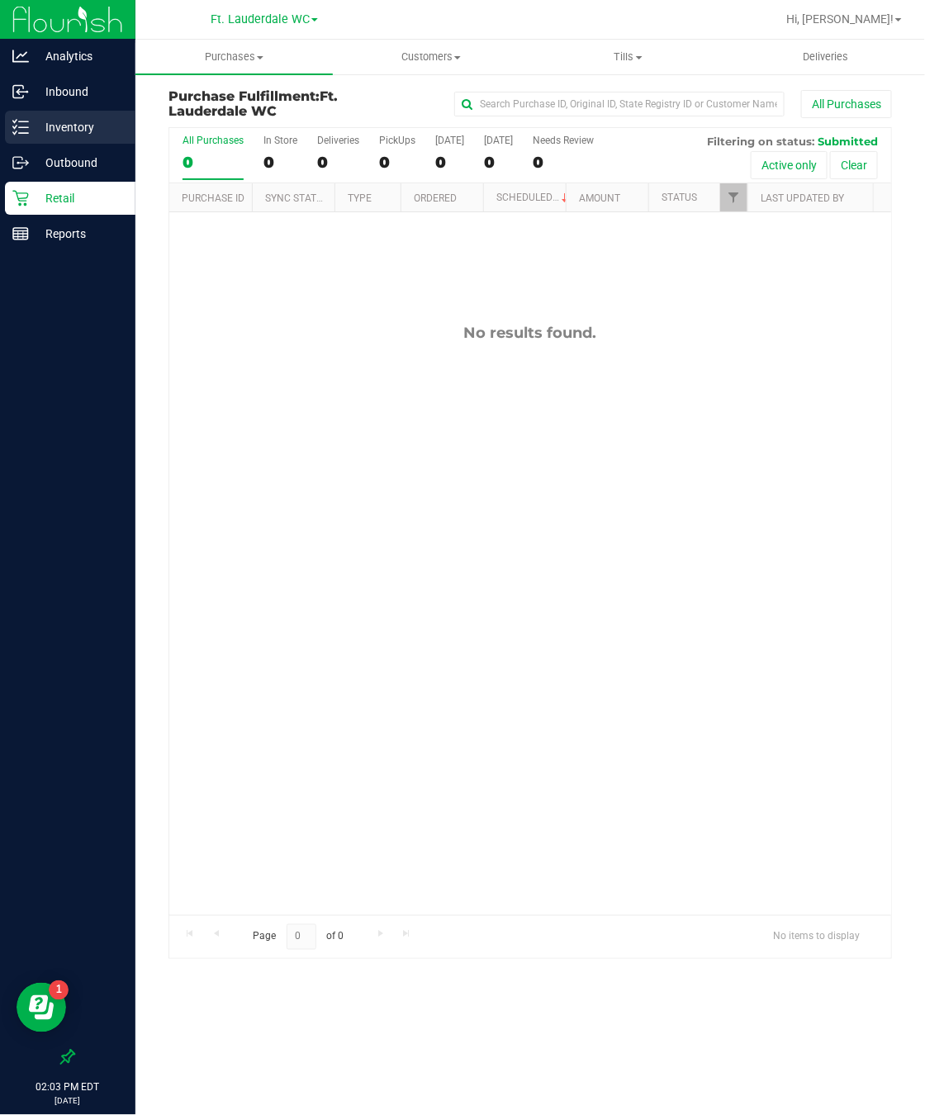
click at [74, 139] on div "Inventory" at bounding box center [70, 127] width 131 height 33
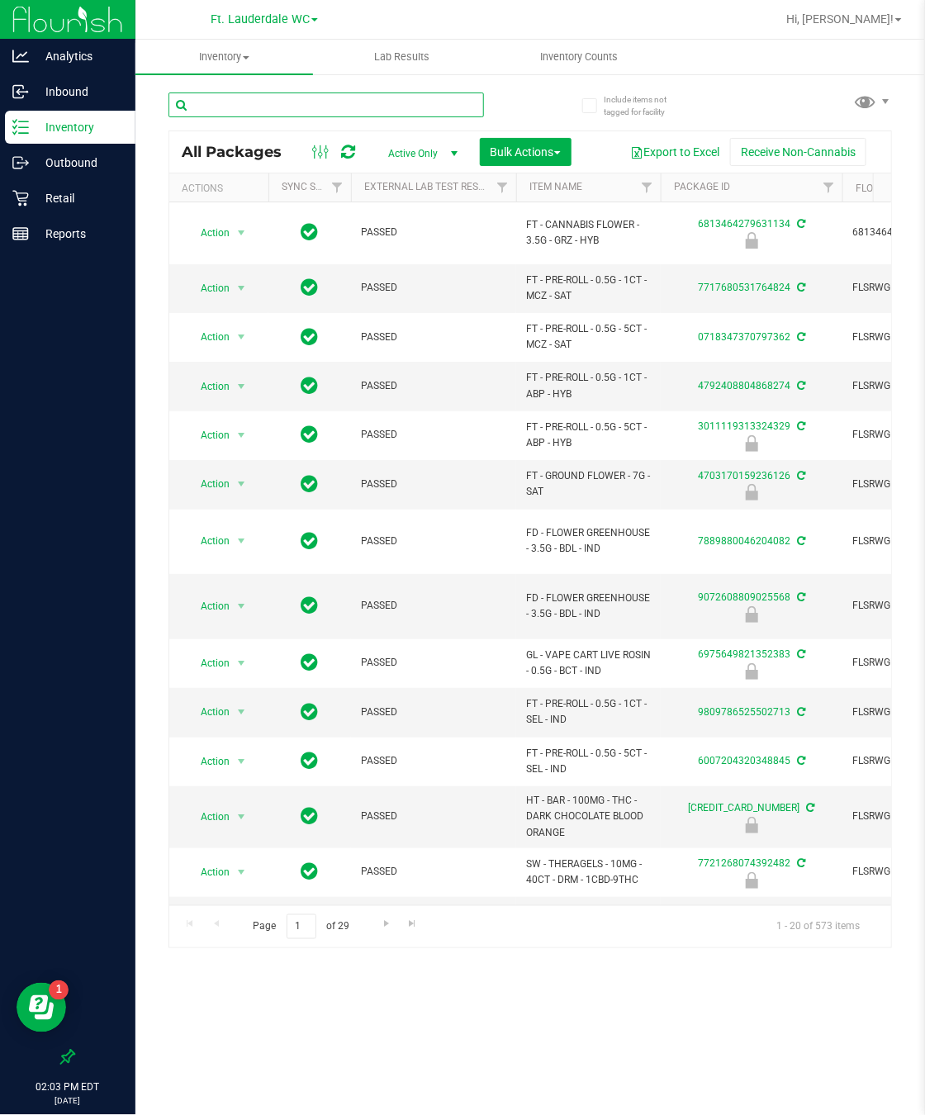
click at [411, 102] on input "text" at bounding box center [327, 105] width 316 height 25
type input "atm"
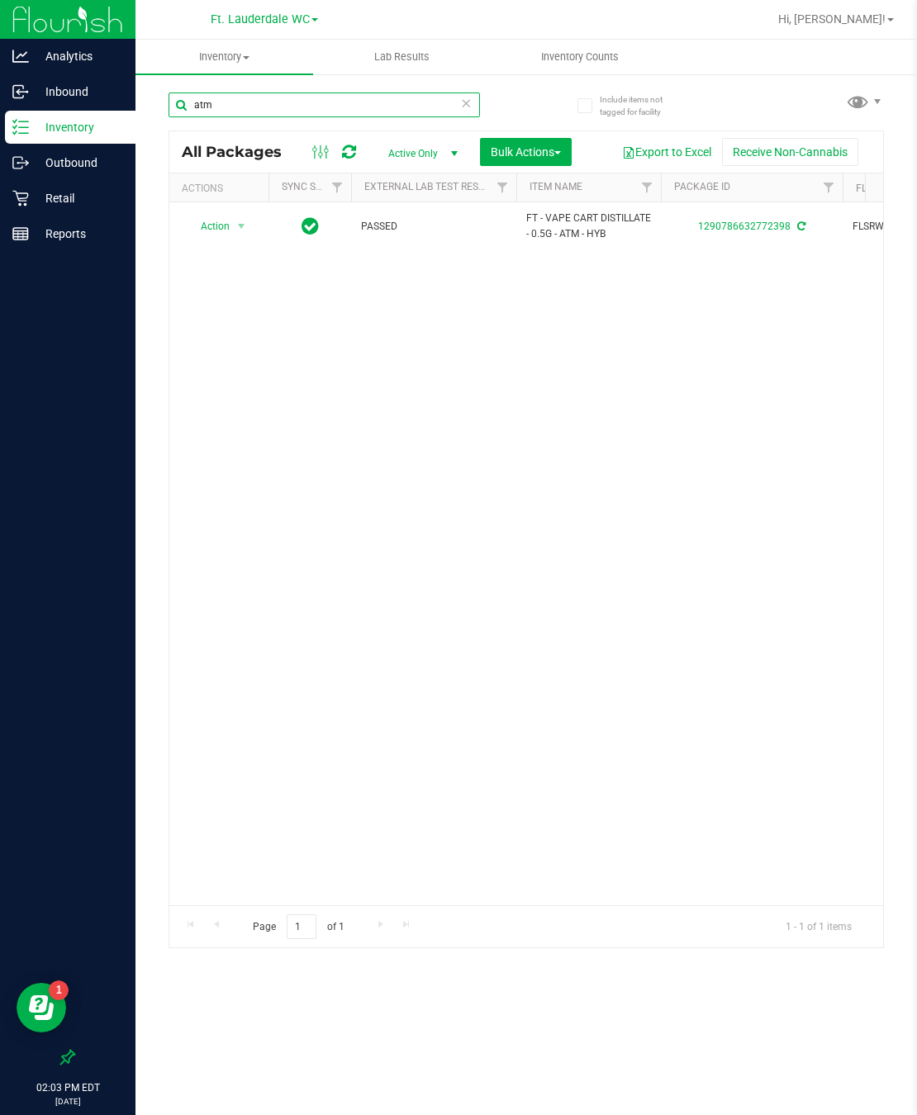
click at [459, 102] on input "atm" at bounding box center [325, 105] width 312 height 25
click at [462, 107] on icon at bounding box center [467, 103] width 12 height 20
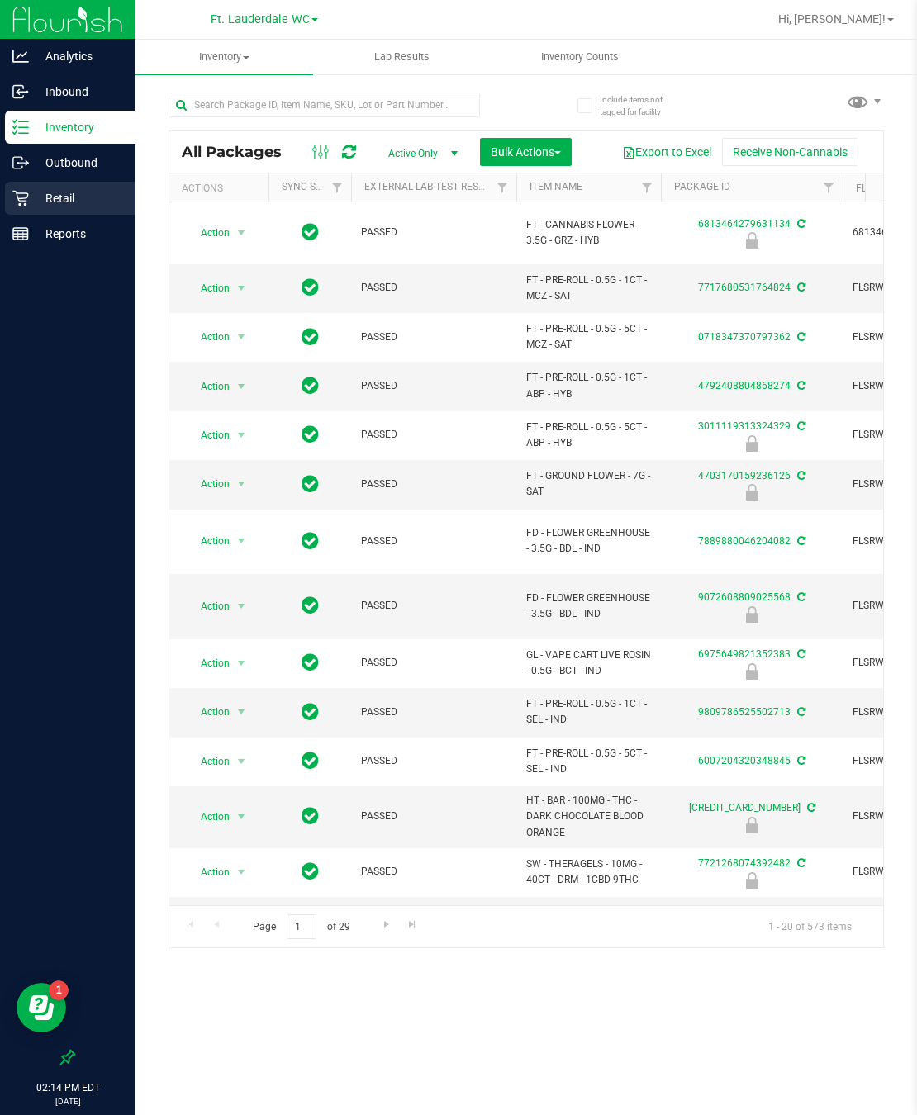
click at [11, 213] on div "Retail" at bounding box center [70, 198] width 131 height 33
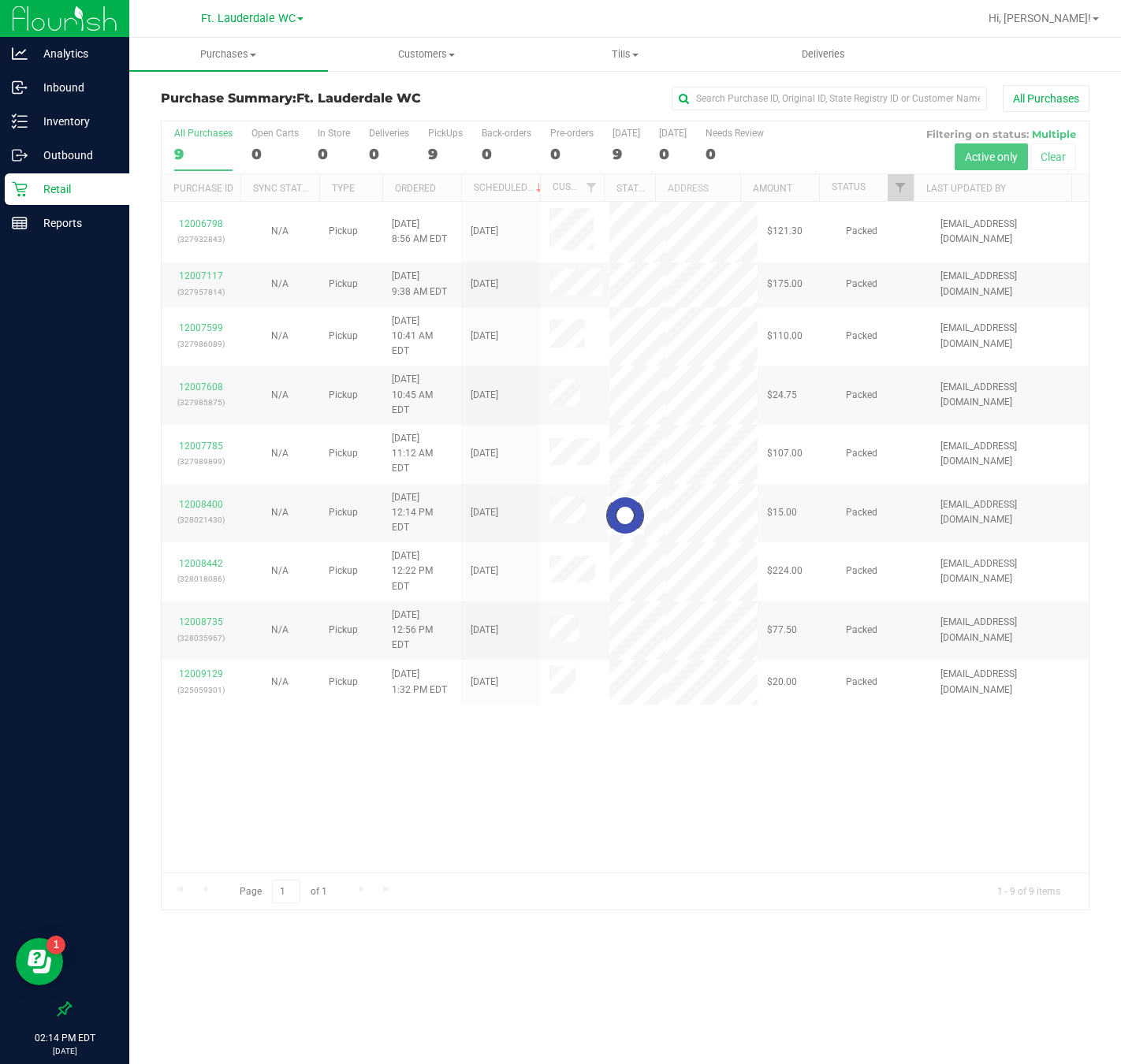
click at [443, 752] on div at bounding box center [625, 515] width 927 height 788
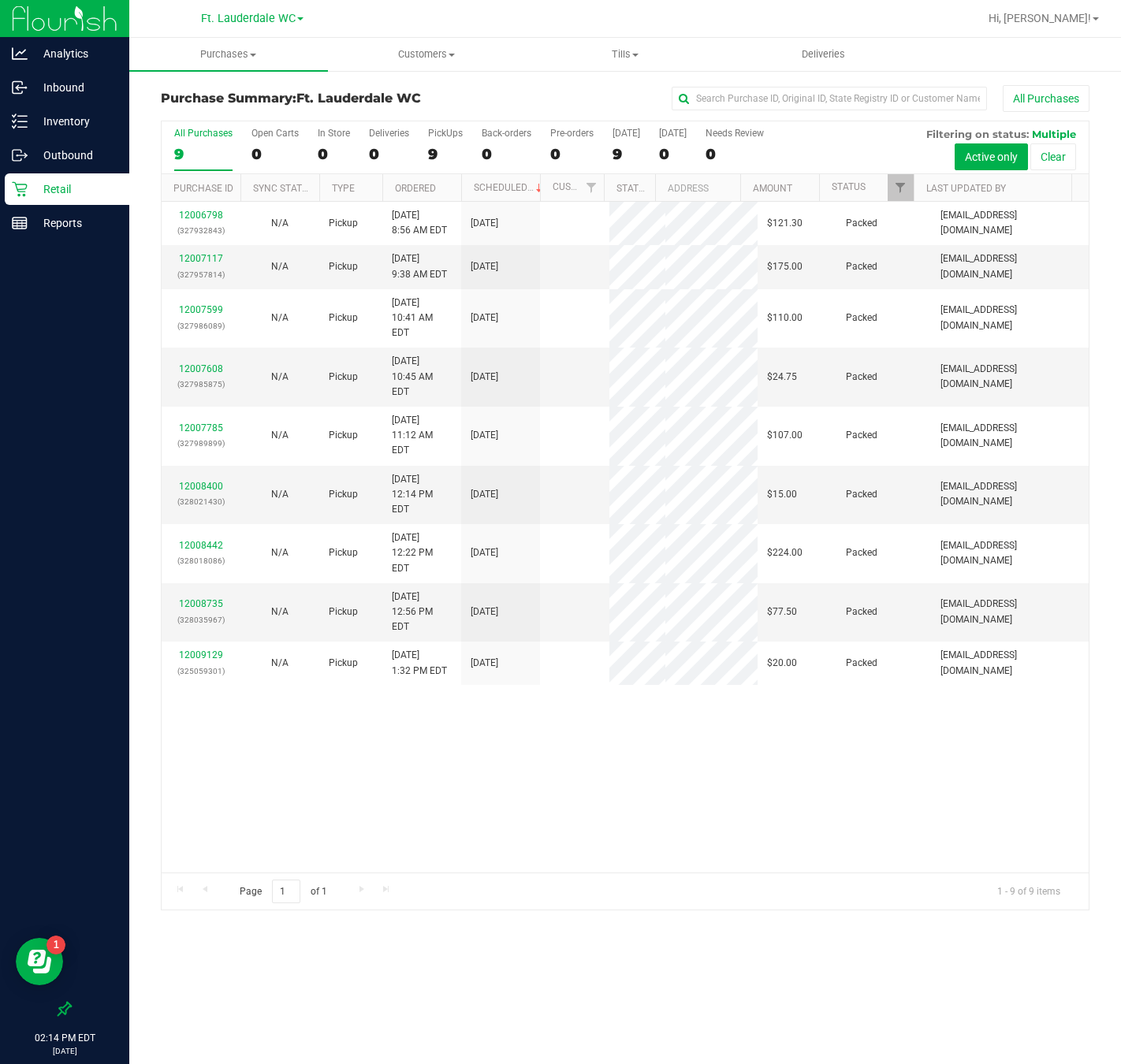
click at [445, 750] on div "12006798 (327932843) N/A Pickup 9/26/2025 8:56 AM EDT 9/26/2025 $121.30 Packed …" at bounding box center [625, 537] width 927 height 671
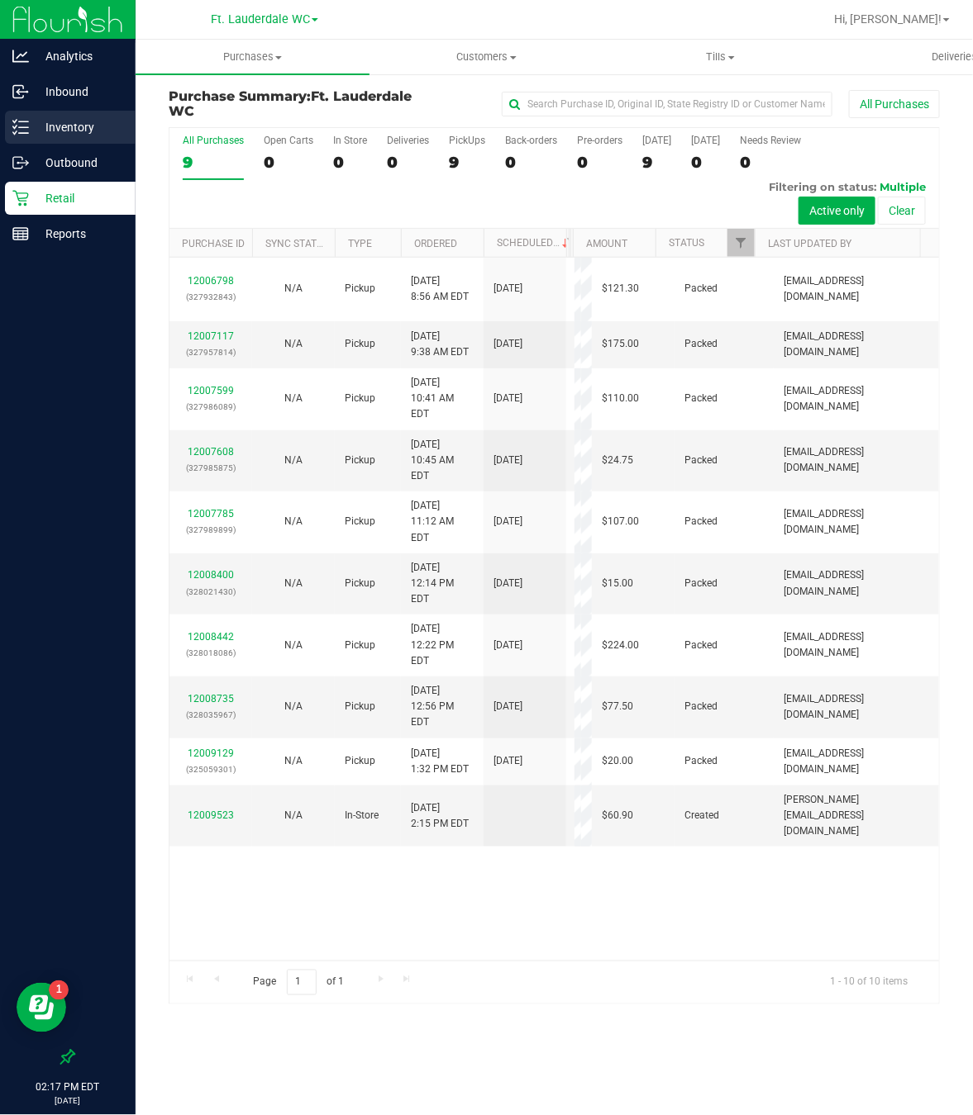
click at [20, 131] on icon at bounding box center [20, 127] width 17 height 17
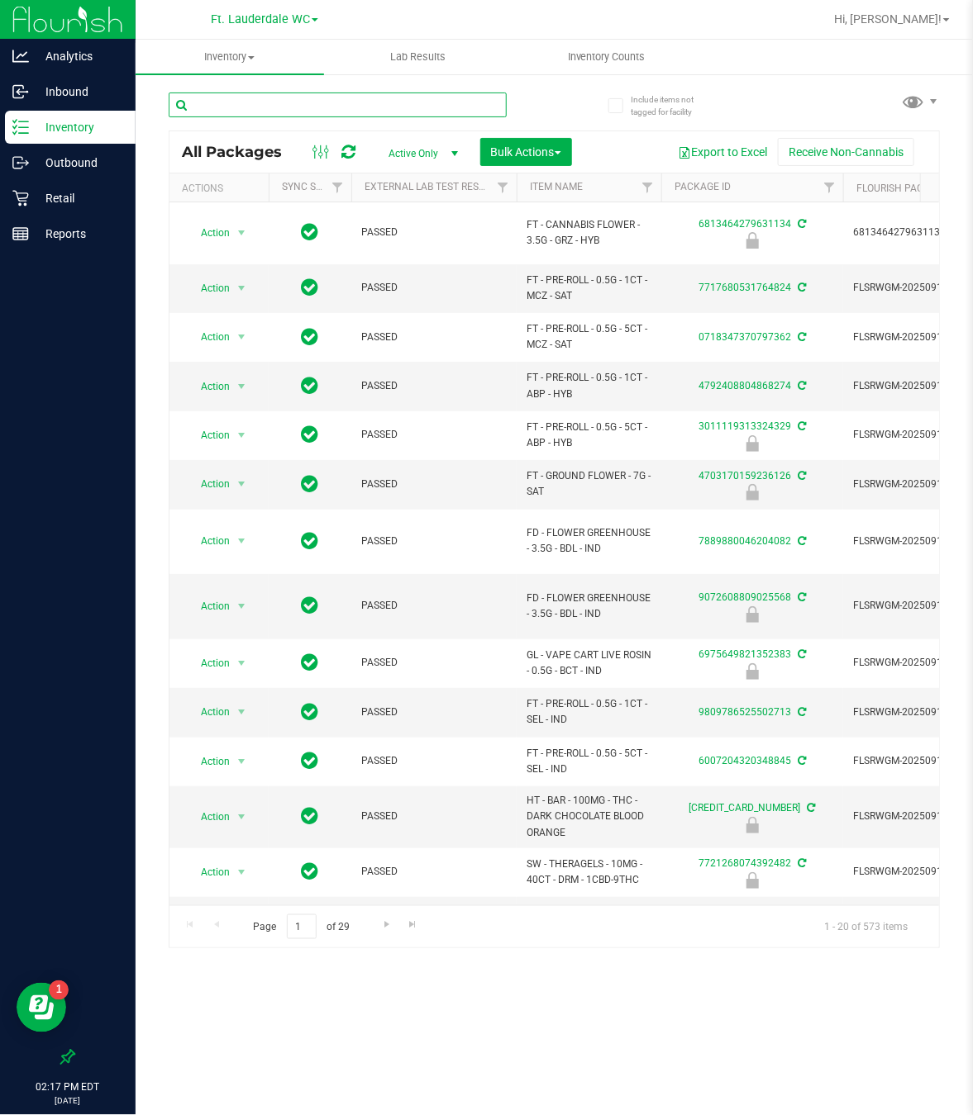
click at [239, 99] on input "text" at bounding box center [338, 105] width 338 height 25
type input "wbv"
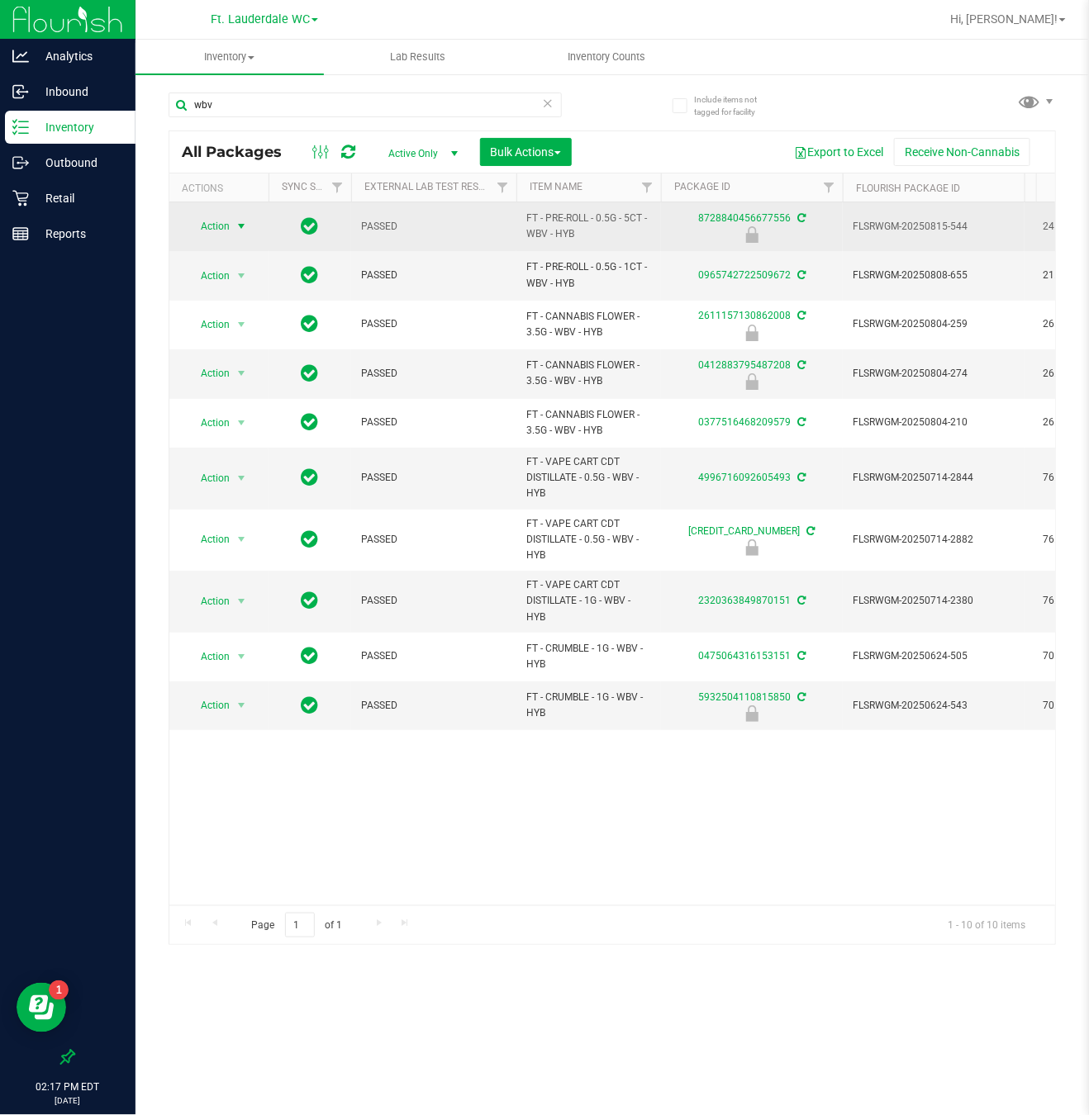
click at [221, 226] on span "Action" at bounding box center [208, 226] width 45 height 23
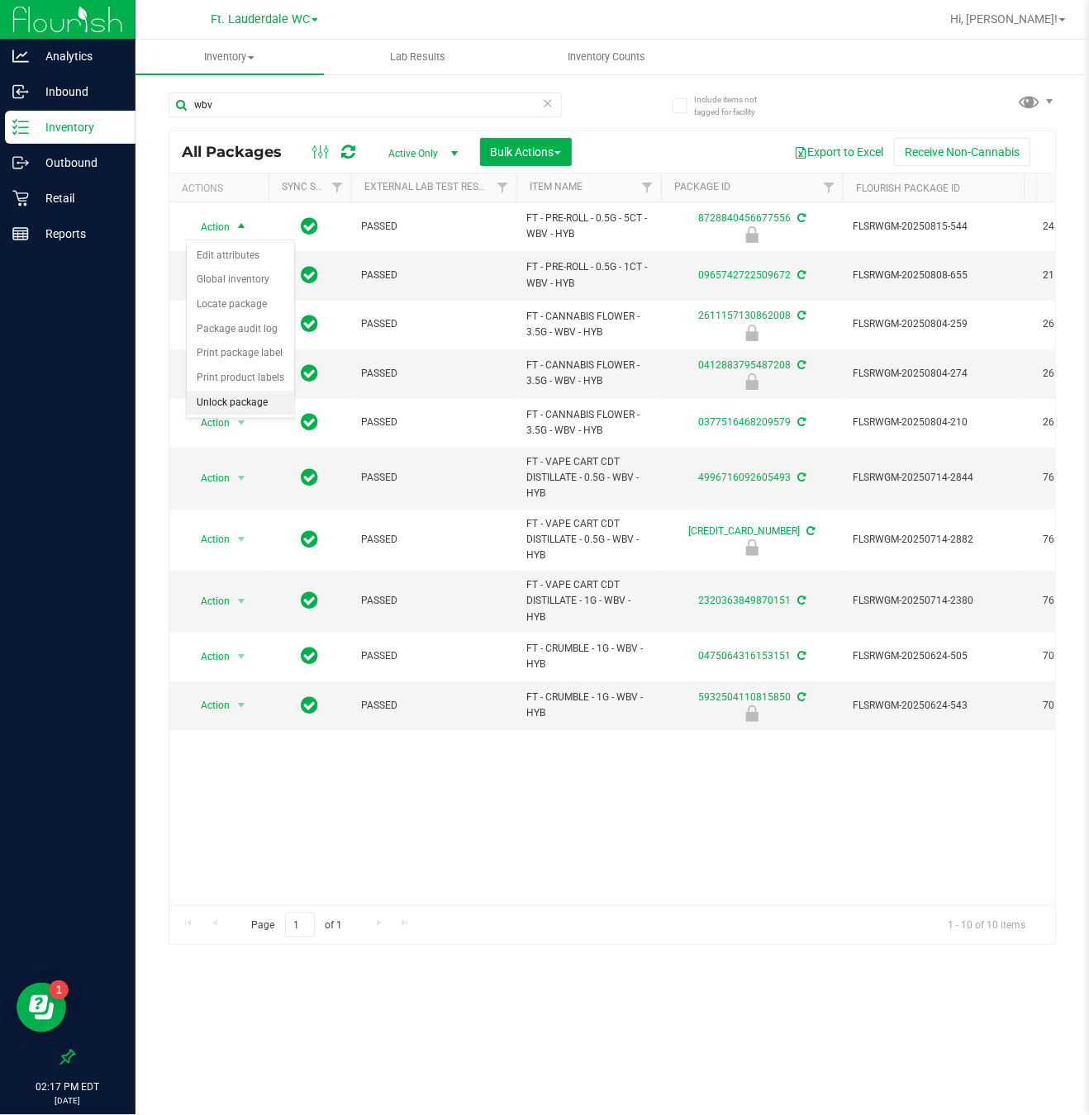
click at [261, 407] on li "Unlock package" at bounding box center [240, 403] width 107 height 25
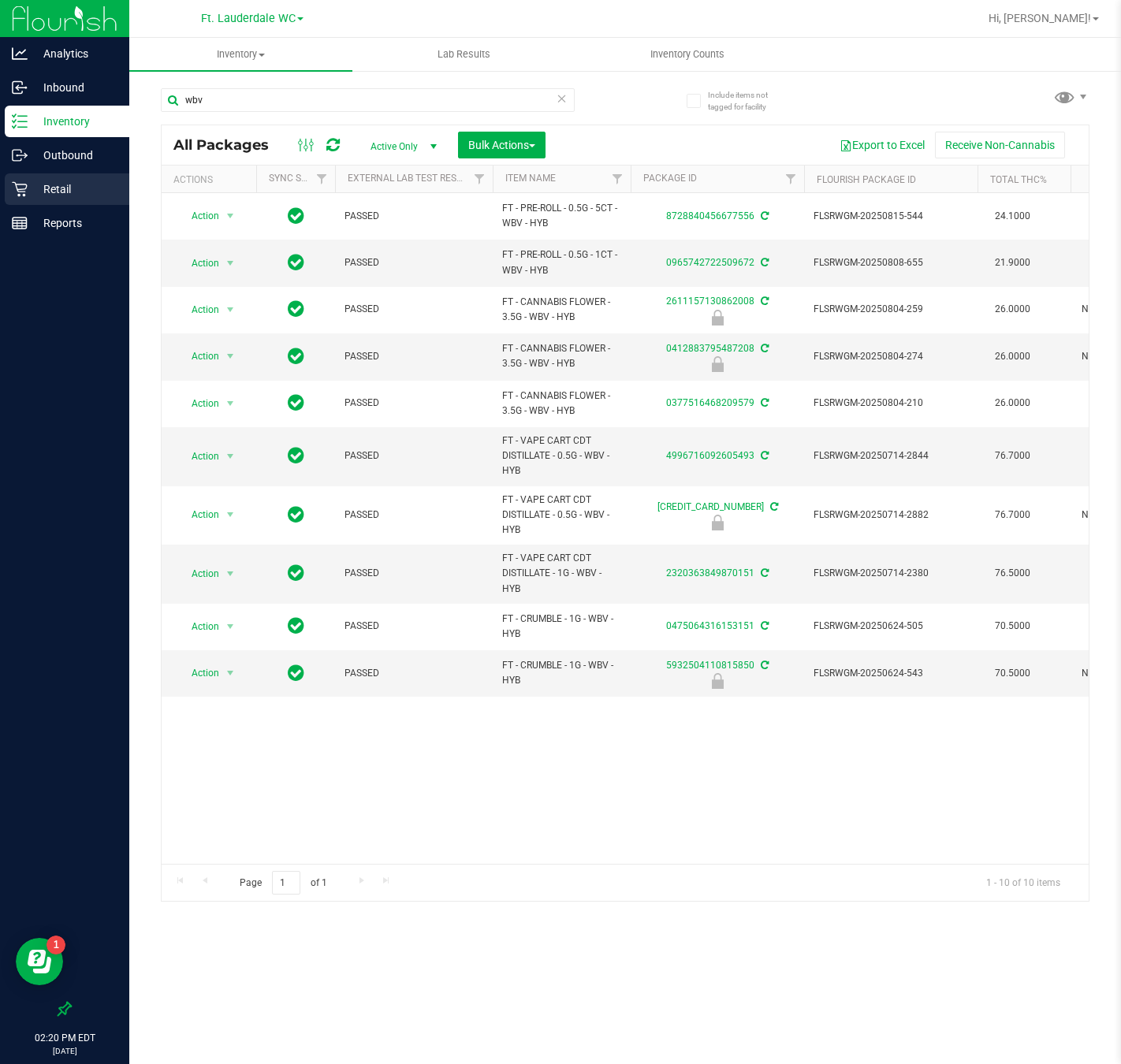
click at [62, 189] on p "Retail" at bounding box center [74, 189] width 94 height 19
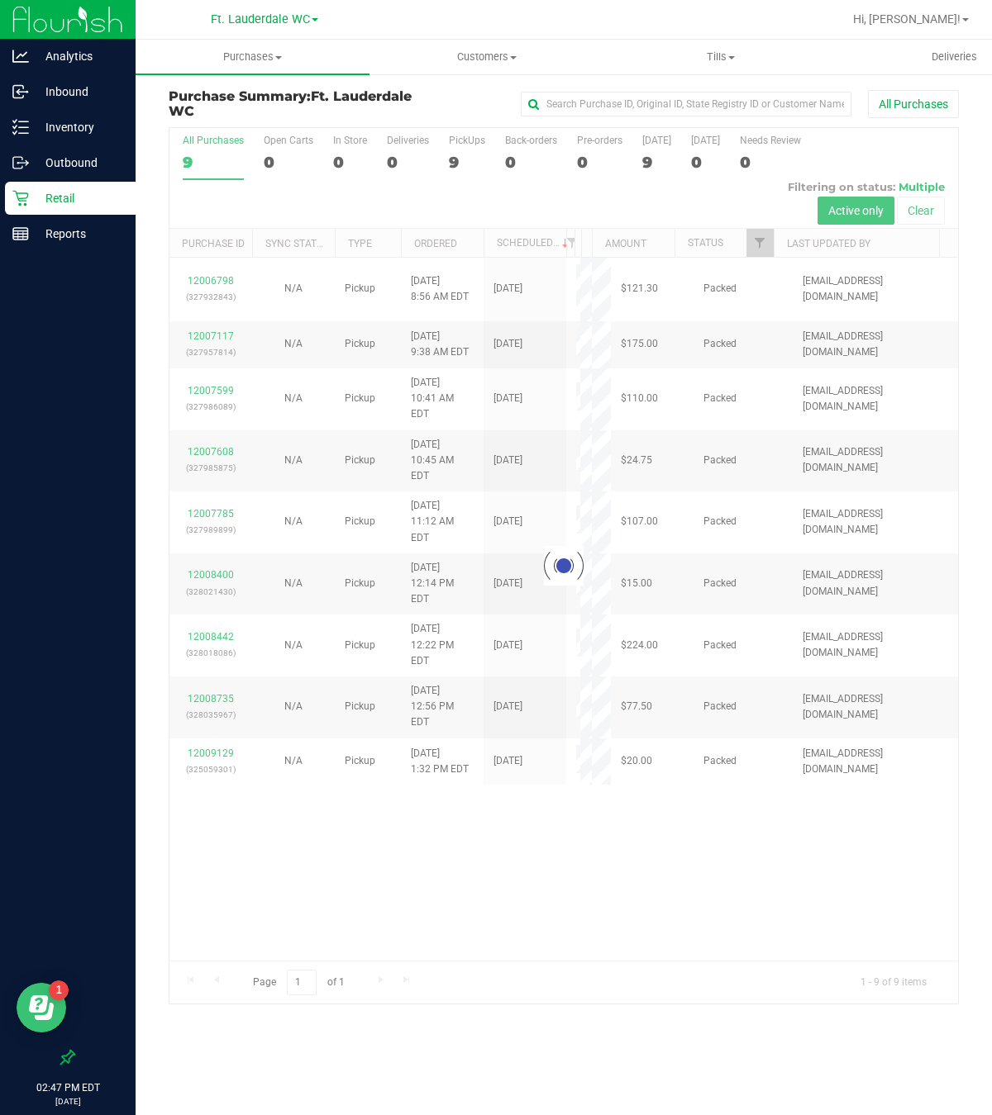
click at [55, 1002] on button "Open Resource Center" at bounding box center [42, 1008] width 50 height 50
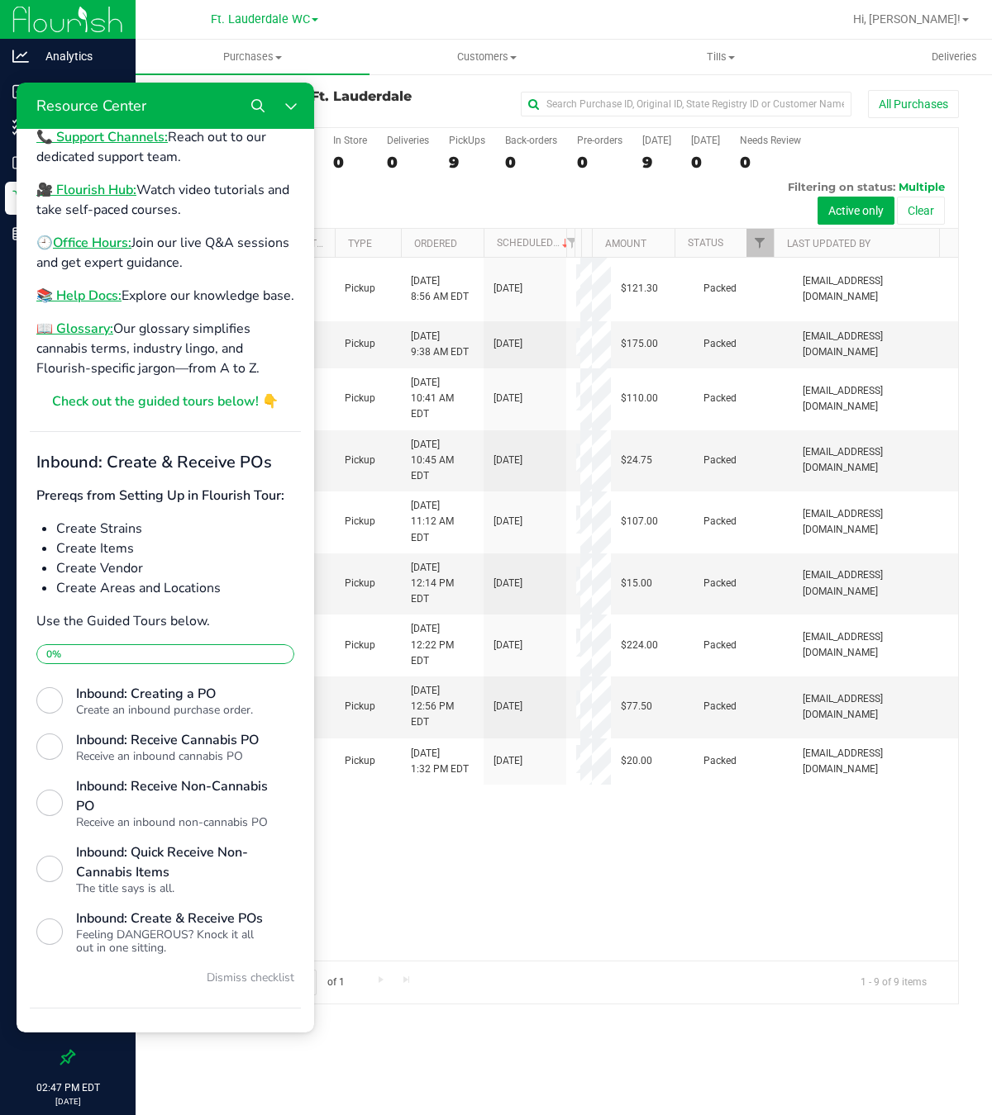
scroll to position [268, 0]
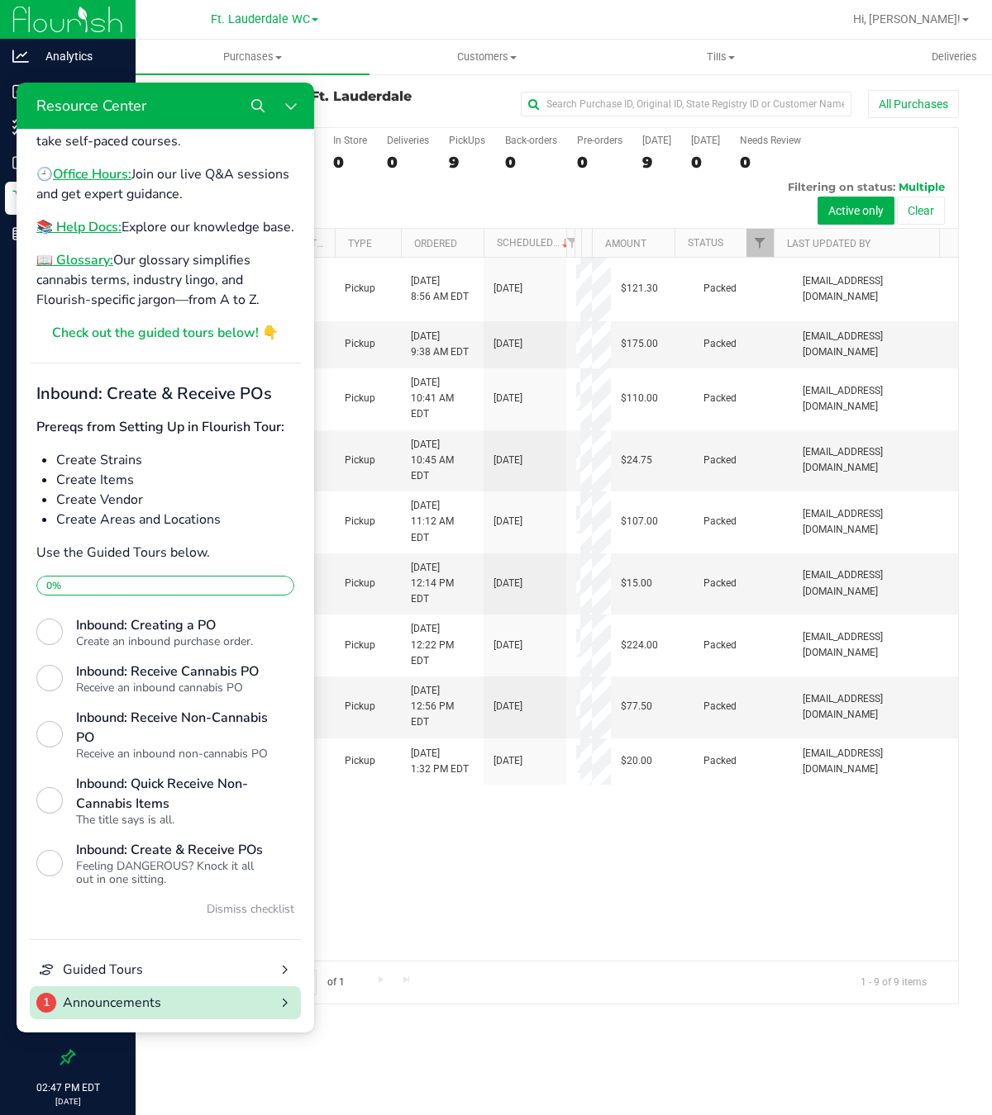
click at [145, 993] on div "Announcements" at bounding box center [165, 1003] width 205 height 20
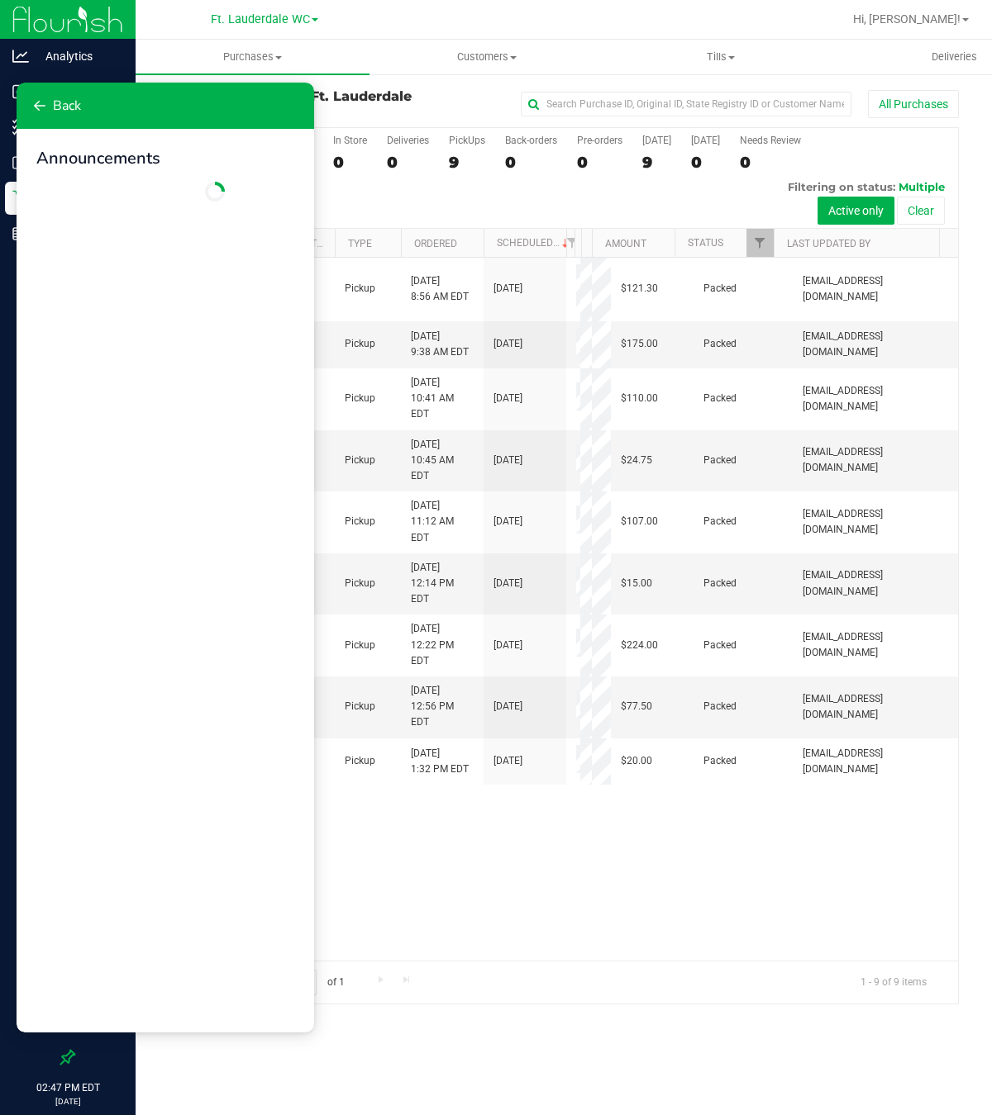
scroll to position [0, 0]
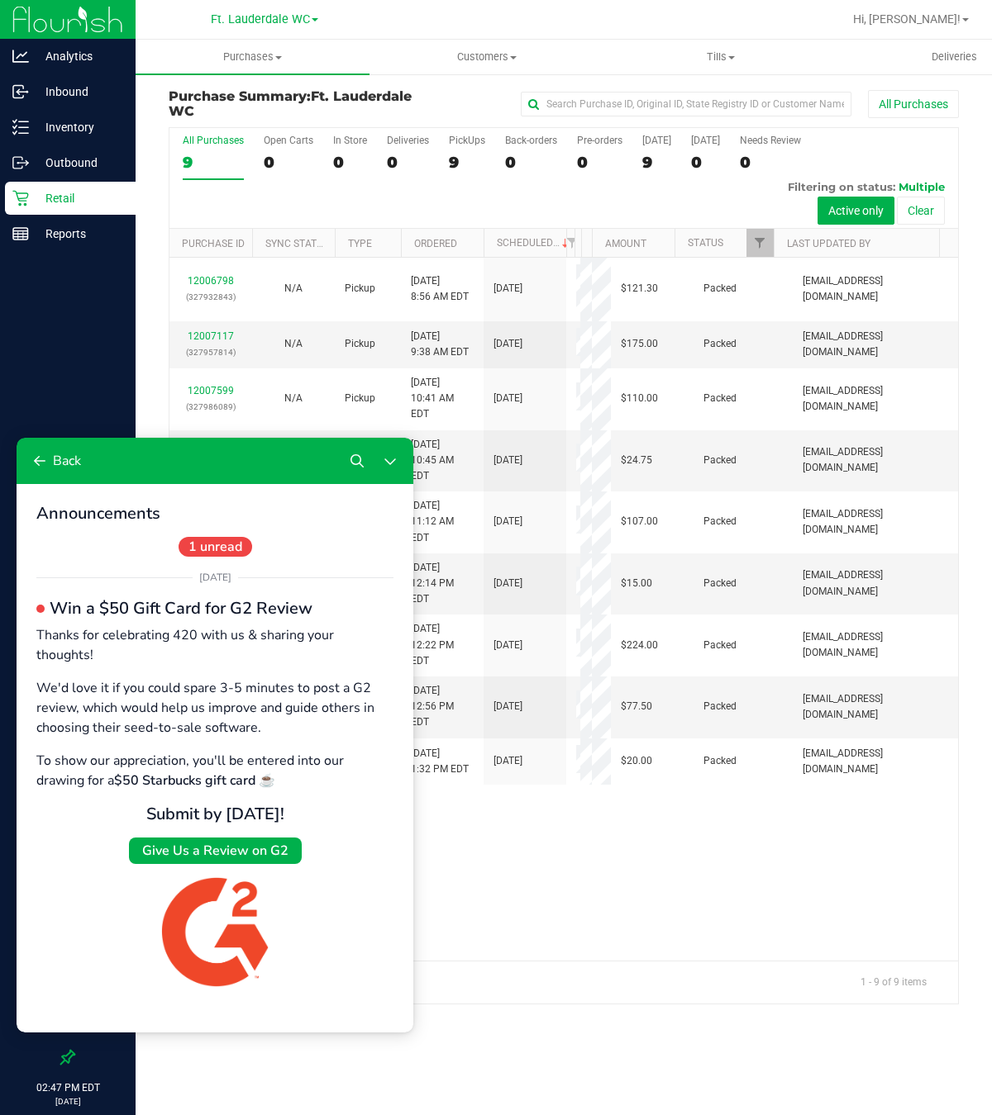
click at [212, 547] on div "1 unread" at bounding box center [215, 547] width 74 height 20
click at [233, 841] on div "Give Us a Review on G2" at bounding box center [215, 851] width 146 height 20
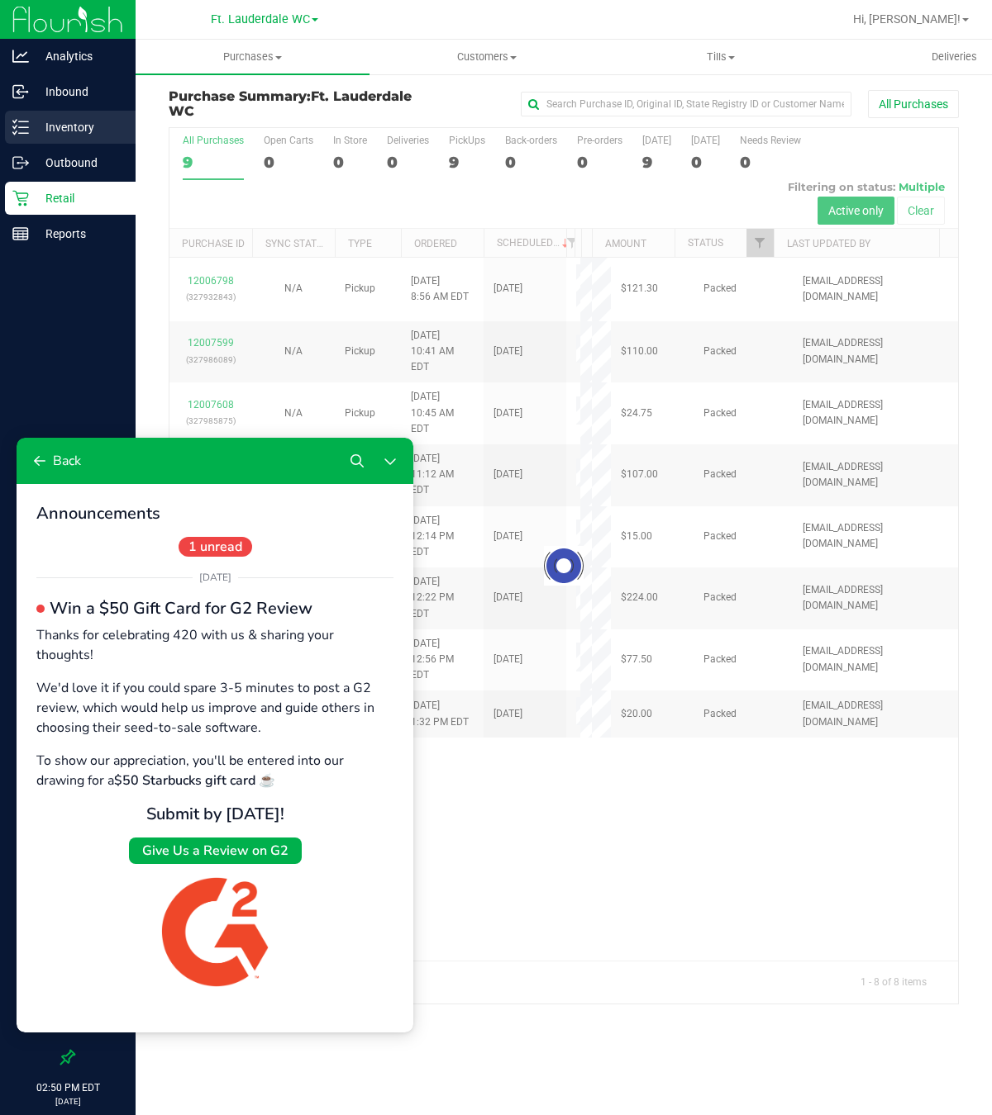
click at [78, 122] on p "Inventory" at bounding box center [78, 127] width 99 height 20
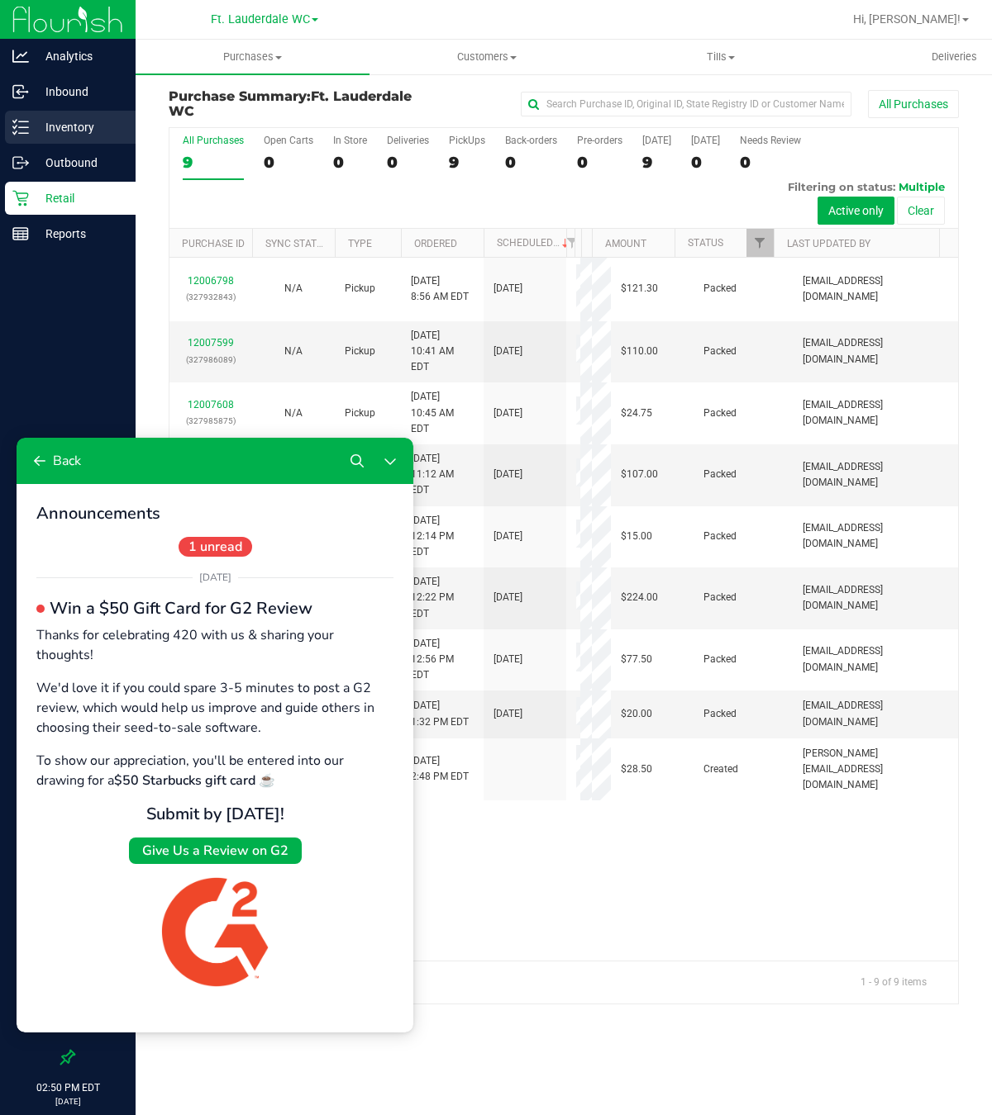
click at [16, 124] on icon at bounding box center [20, 127] width 17 height 17
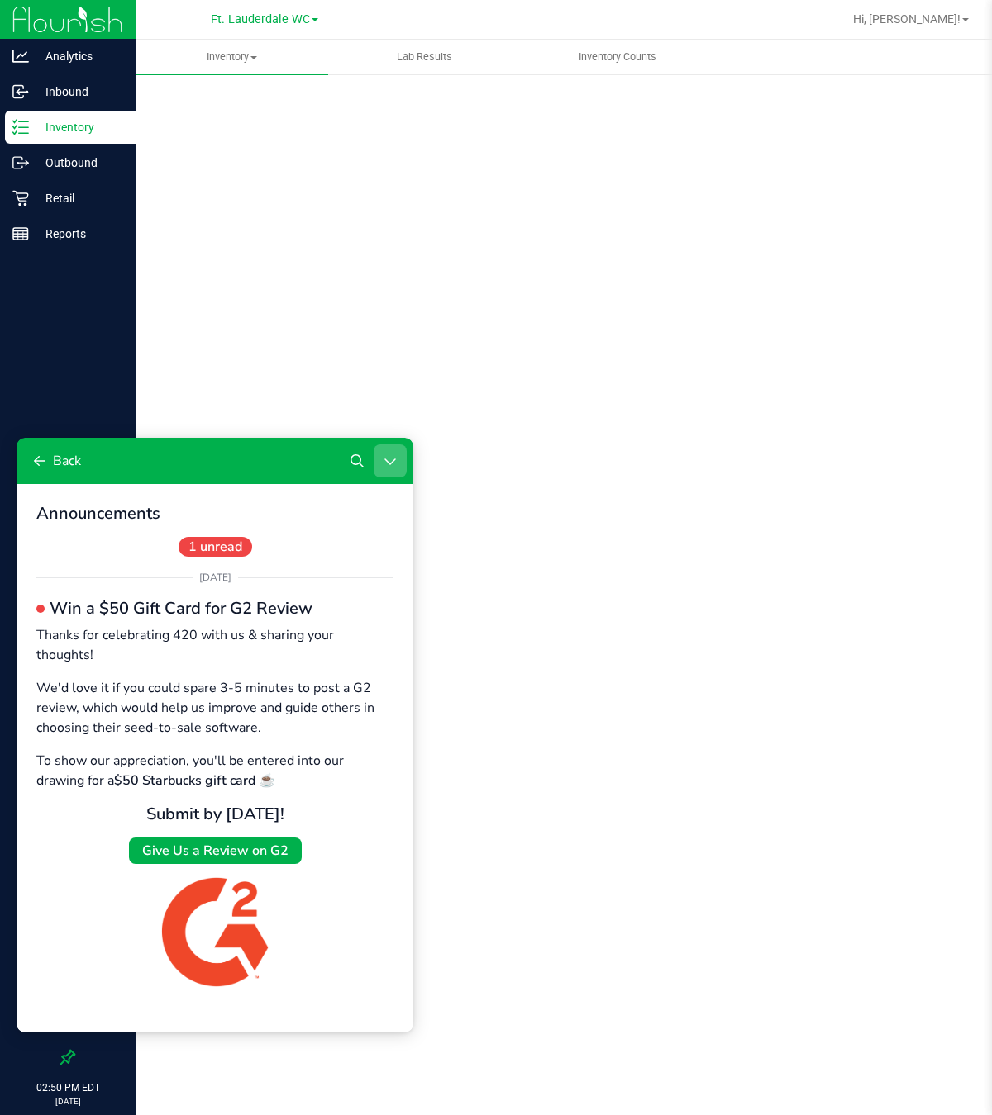
click at [402, 452] on button "Close Resource Center" at bounding box center [389, 461] width 33 height 33
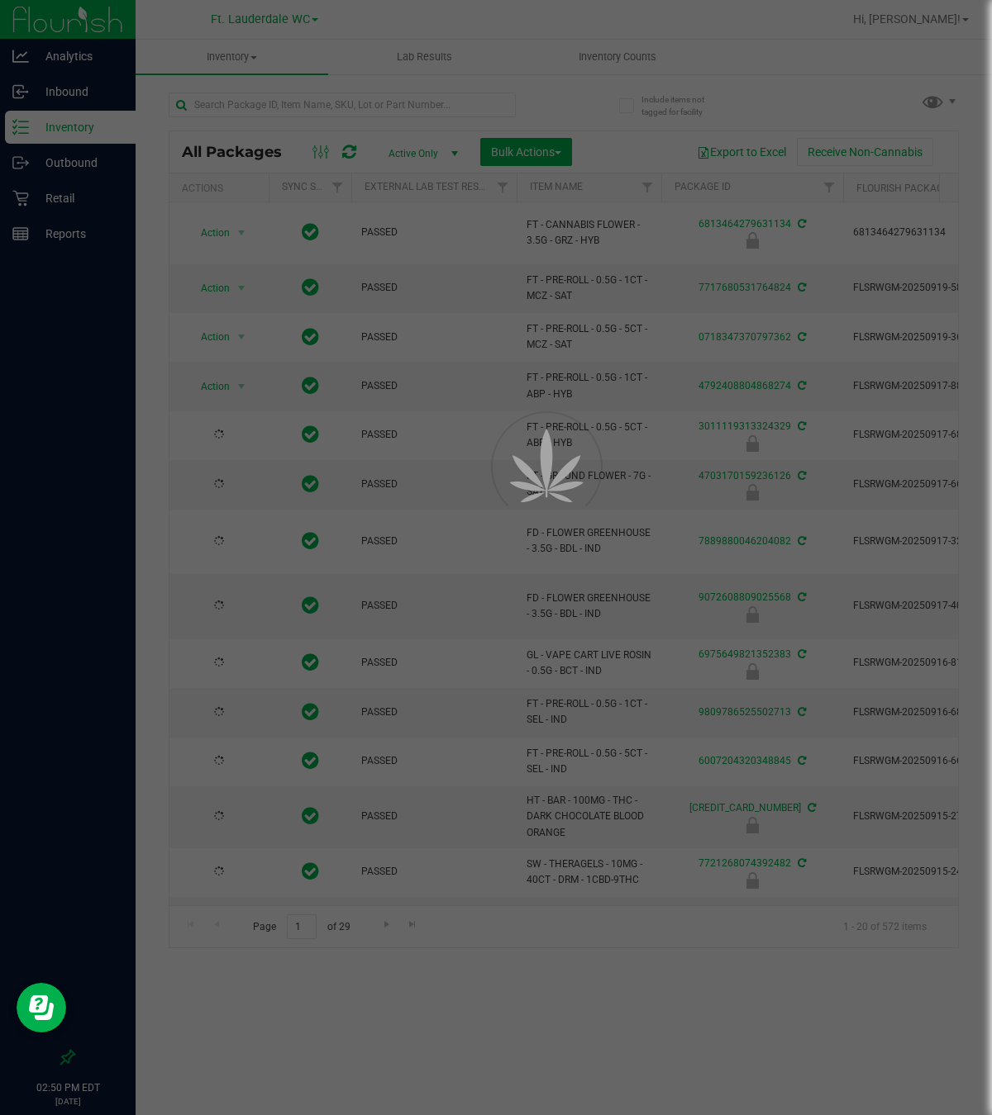
click at [274, 109] on div at bounding box center [496, 557] width 992 height 1115
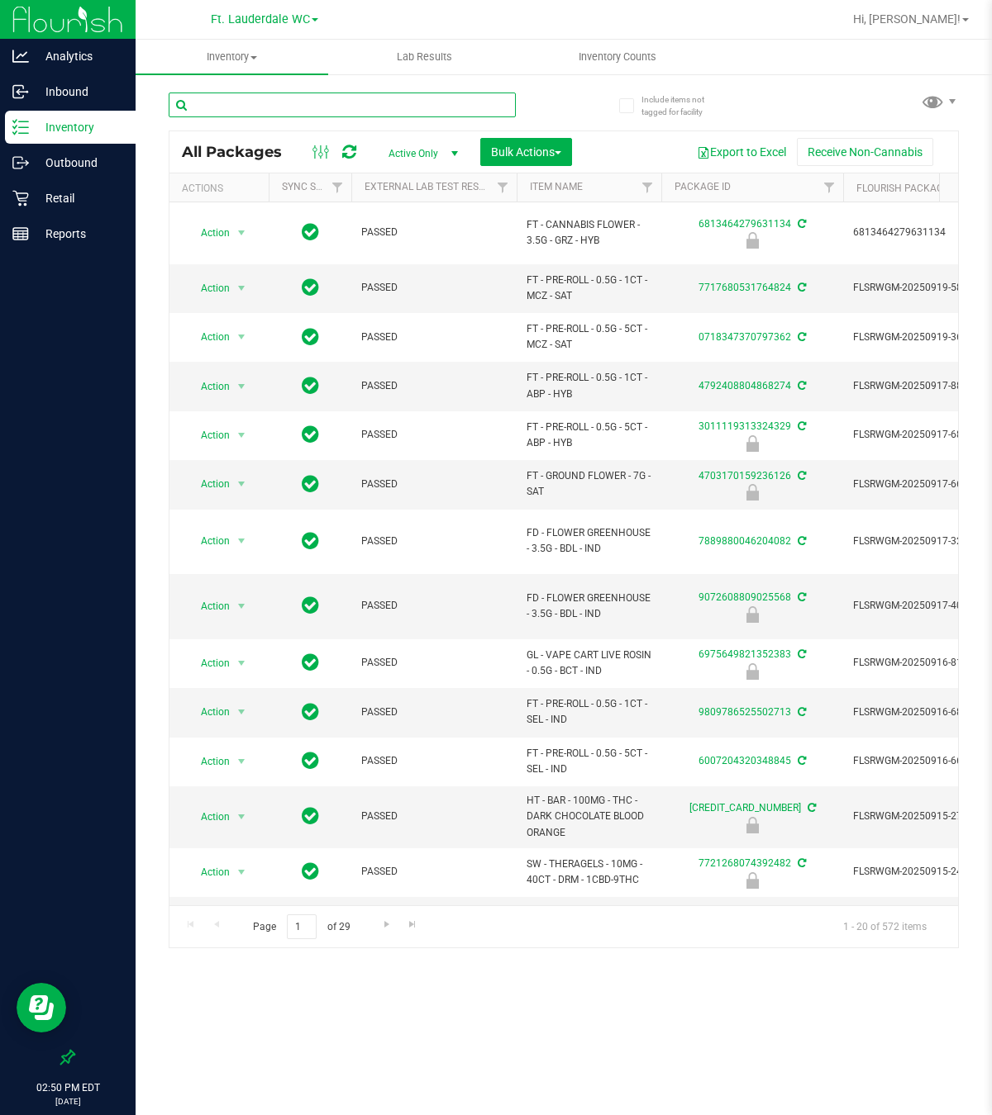
click at [274, 102] on input "text" at bounding box center [342, 105] width 347 height 25
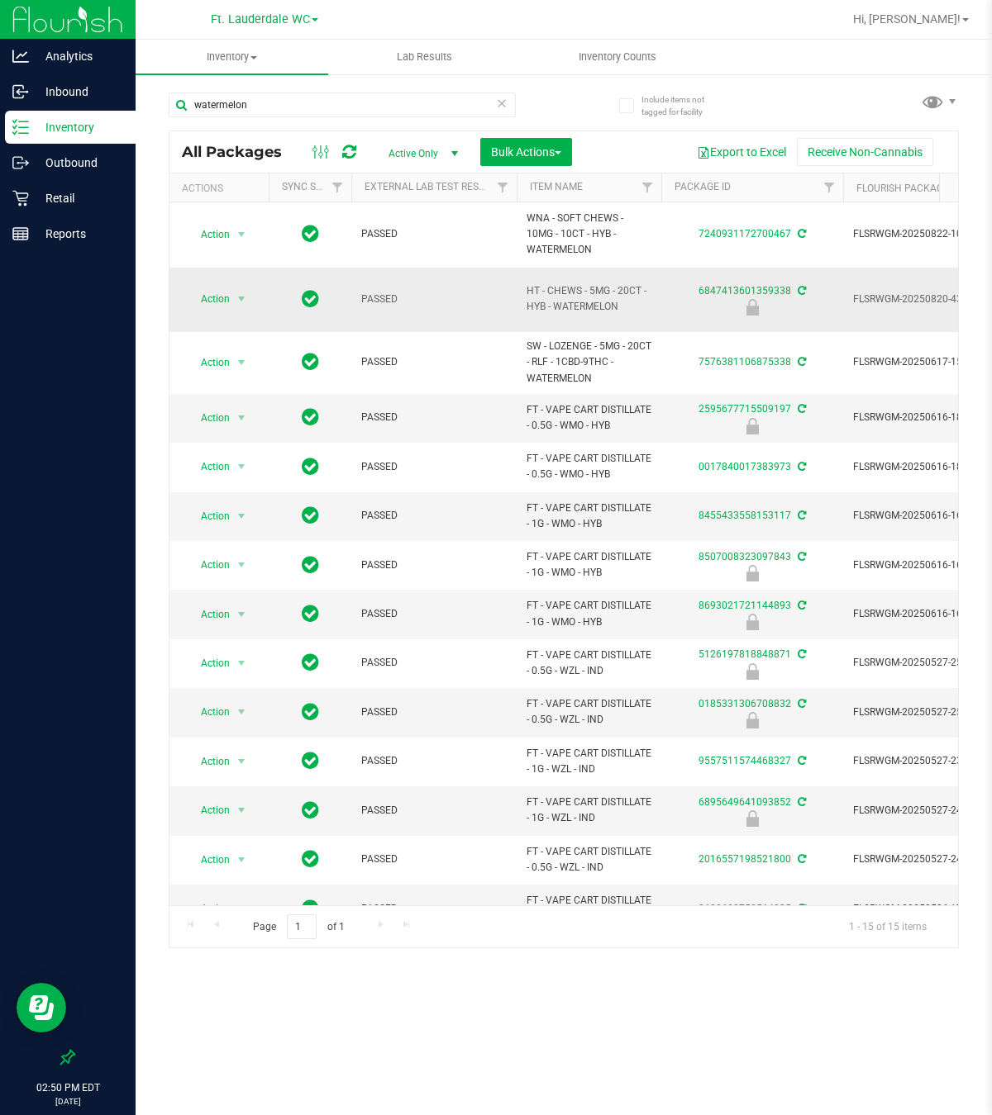
click at [550, 306] on span "HT - CHEWS - 5MG - 20CT - HYB - WATERMELON" at bounding box center [588, 298] width 125 height 31
copy tr "HT - CHEWS - 5MG - 20CT - HYB - WATERMELON"
drag, startPoint x: 245, startPoint y: 97, endPoint x: 45, endPoint y: 74, distance: 201.2
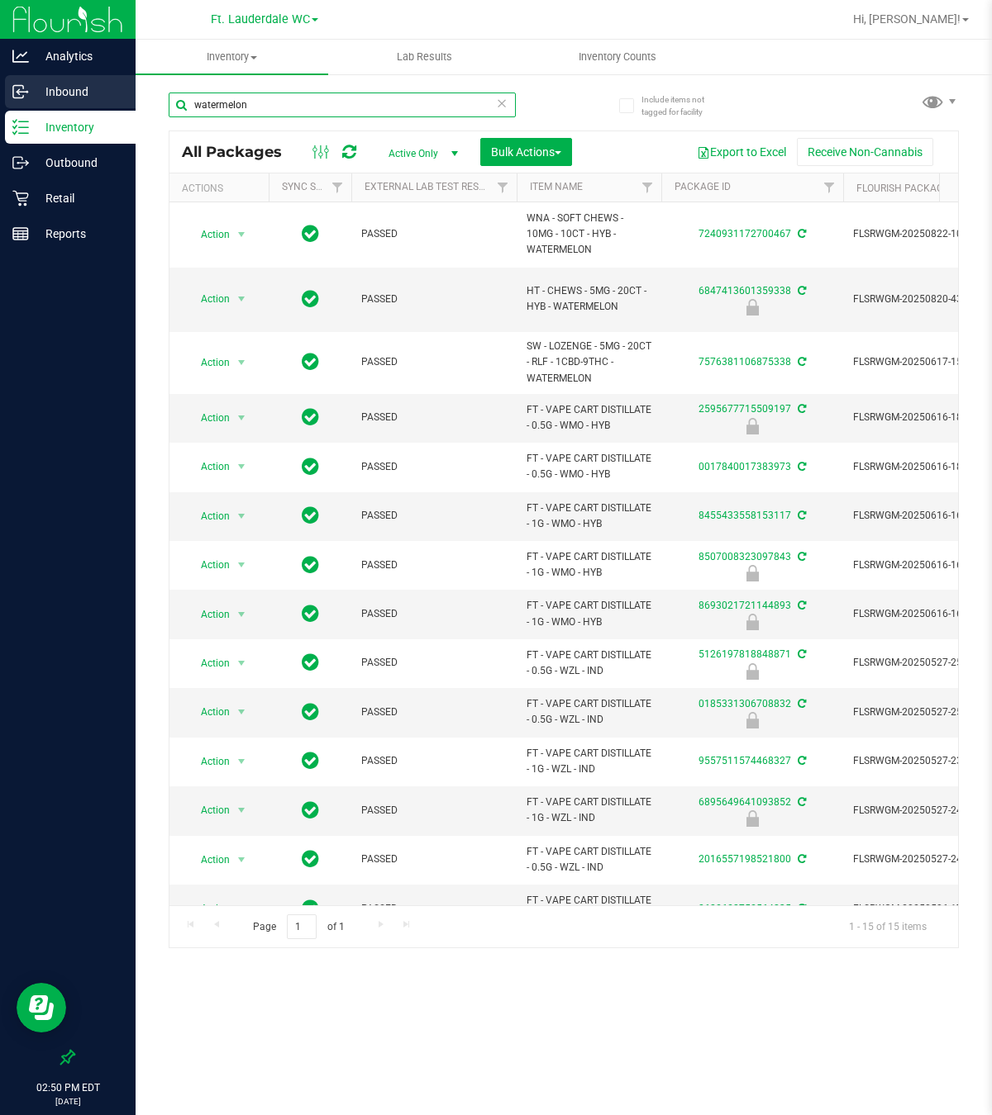
click at [45, 74] on div "Analytics Inbound Inventory Outbound Retail Reports 02:50 PM EDT 09/26/2025 09/…" at bounding box center [496, 557] width 992 height 1115
paste input "HT - CHEWS - 5MG - 20CT - HYB - WATERMELON"
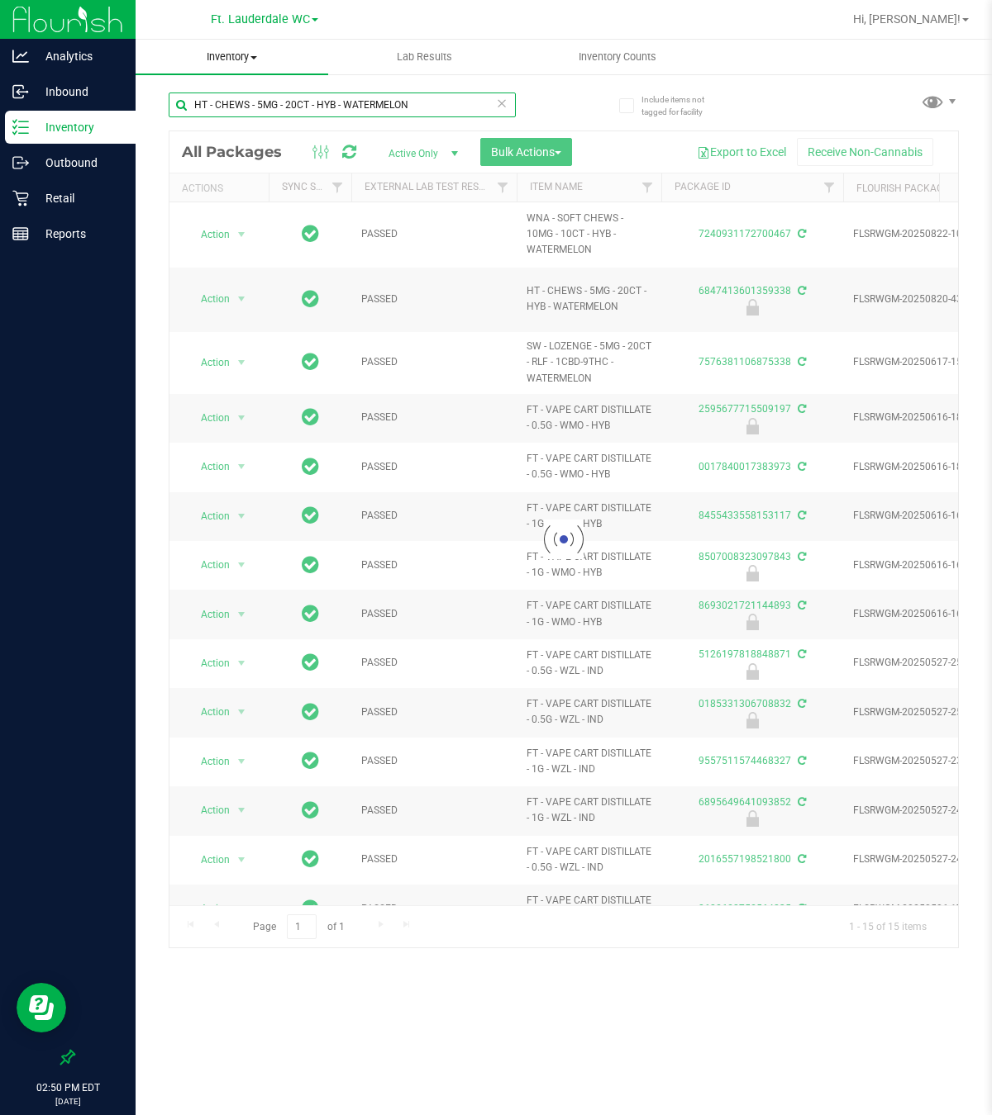
drag, startPoint x: 454, startPoint y: 107, endPoint x: 317, endPoint y: 64, distance: 143.5
click at [317, 64] on inventory "Inventory All packages All inventory Waste log Create inventory Lab Results Inv…" at bounding box center [564, 308] width 856 height 537
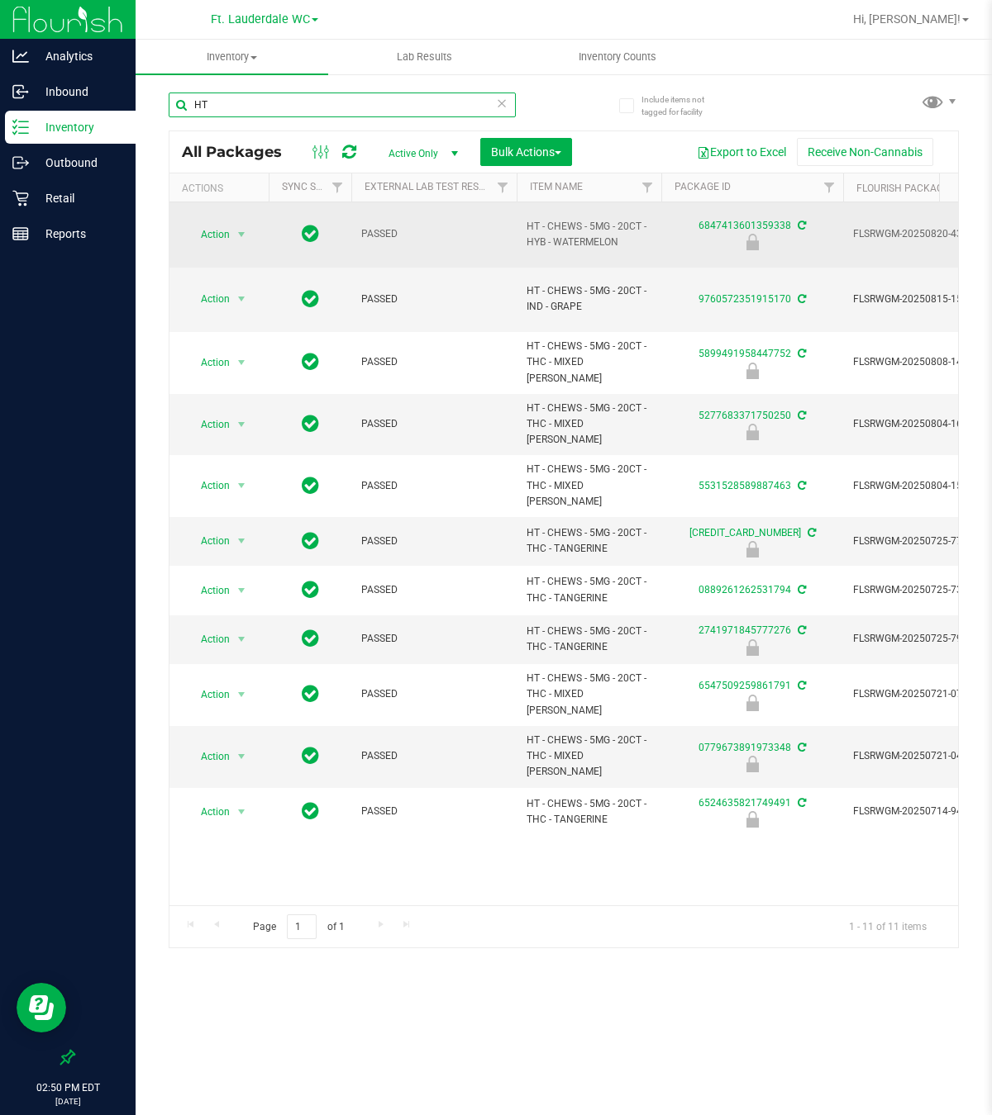
type input "H"
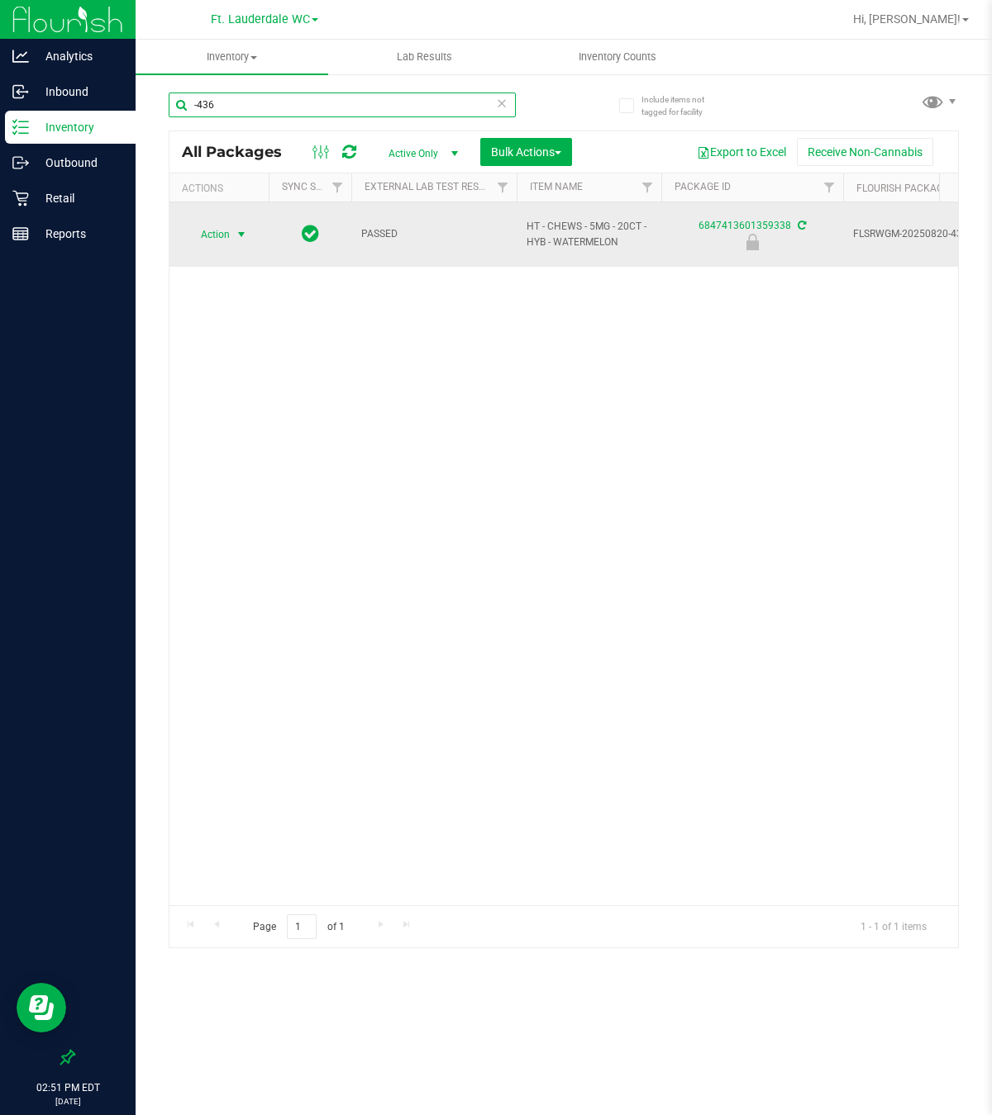
type input "-436"
click at [226, 241] on span "Action" at bounding box center [208, 234] width 45 height 23
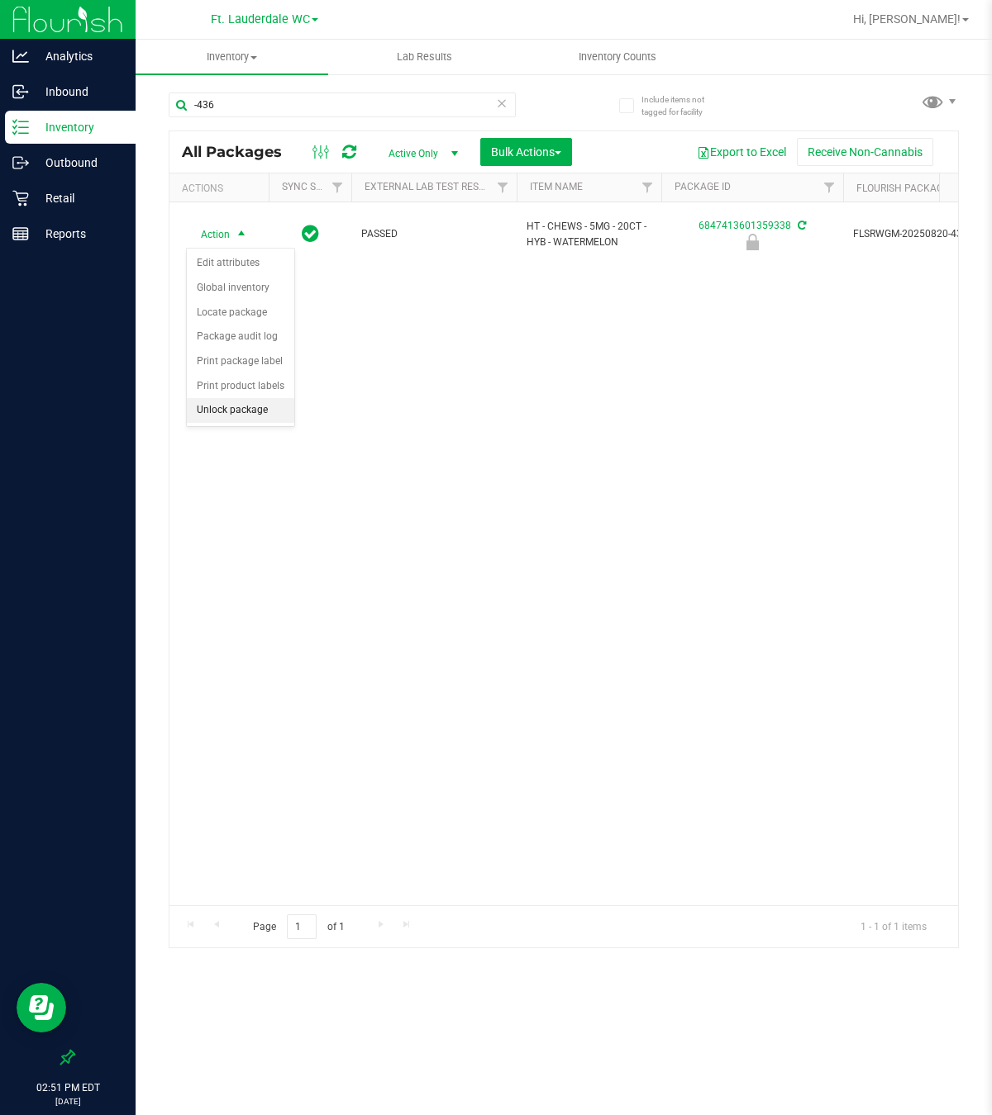
click at [241, 412] on li "Unlock package" at bounding box center [240, 410] width 107 height 25
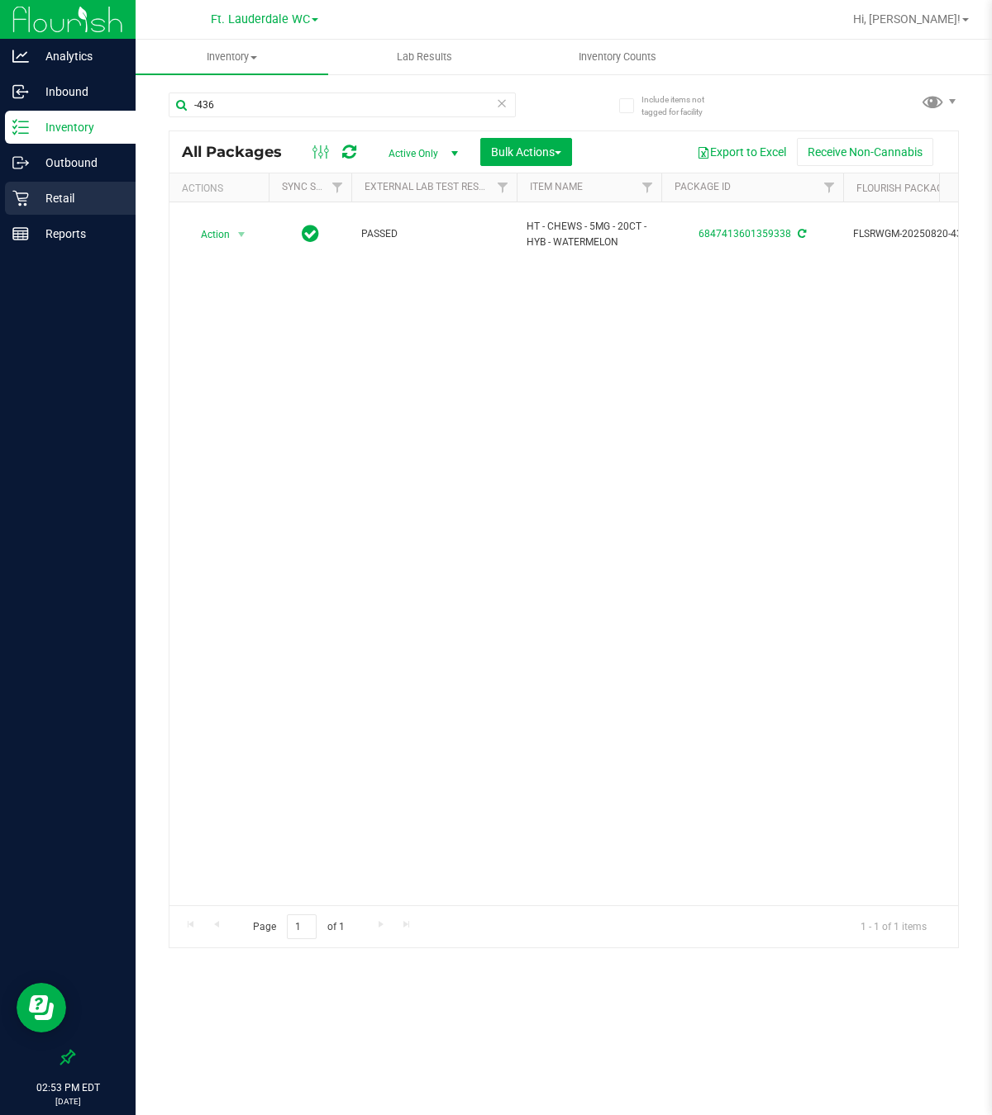
click at [102, 204] on p "Retail" at bounding box center [78, 198] width 99 height 20
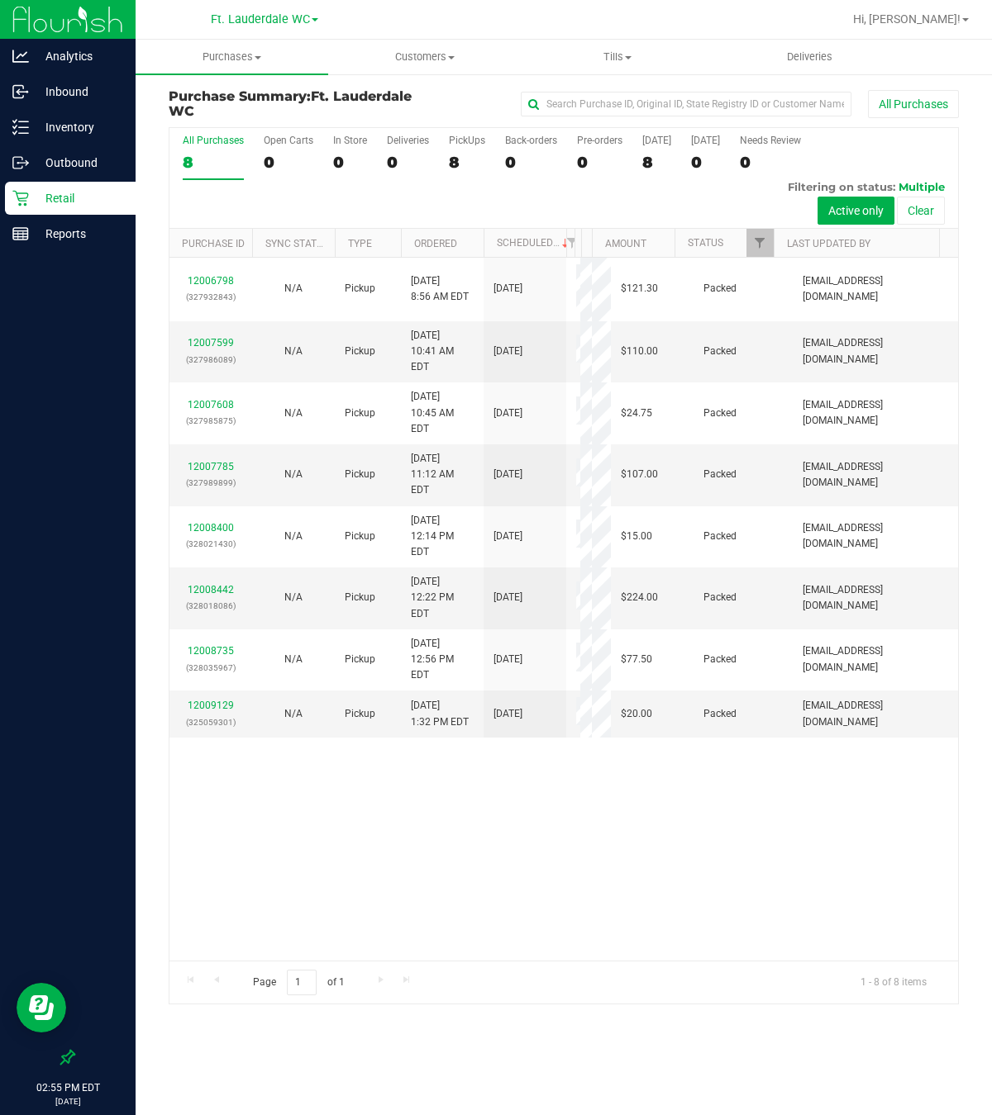
click at [493, 752] on div "12006798 (327932843) N/A Pickup [DATE] 8:56 AM EDT 9/26/2025 $121.30 Packed [EM…" at bounding box center [563, 609] width 788 height 703
click at [445, 890] on div "12006798 (327932843) N/A Pickup [DATE] 8:56 AM EDT 9/26/2025 $121.30 Packed [EM…" at bounding box center [563, 609] width 788 height 703
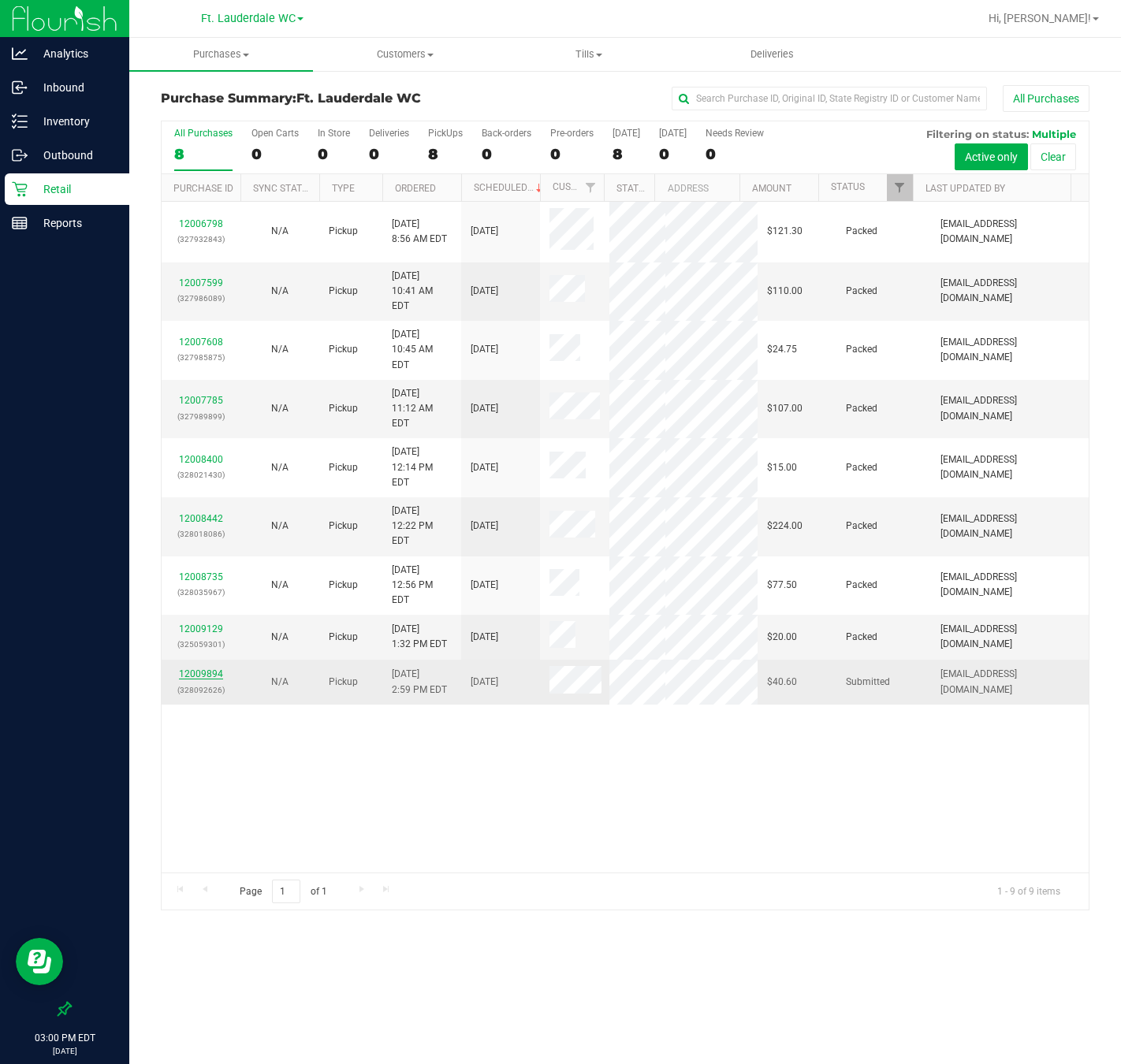
click at [203, 669] on link "12009894" at bounding box center [201, 675] width 44 height 11
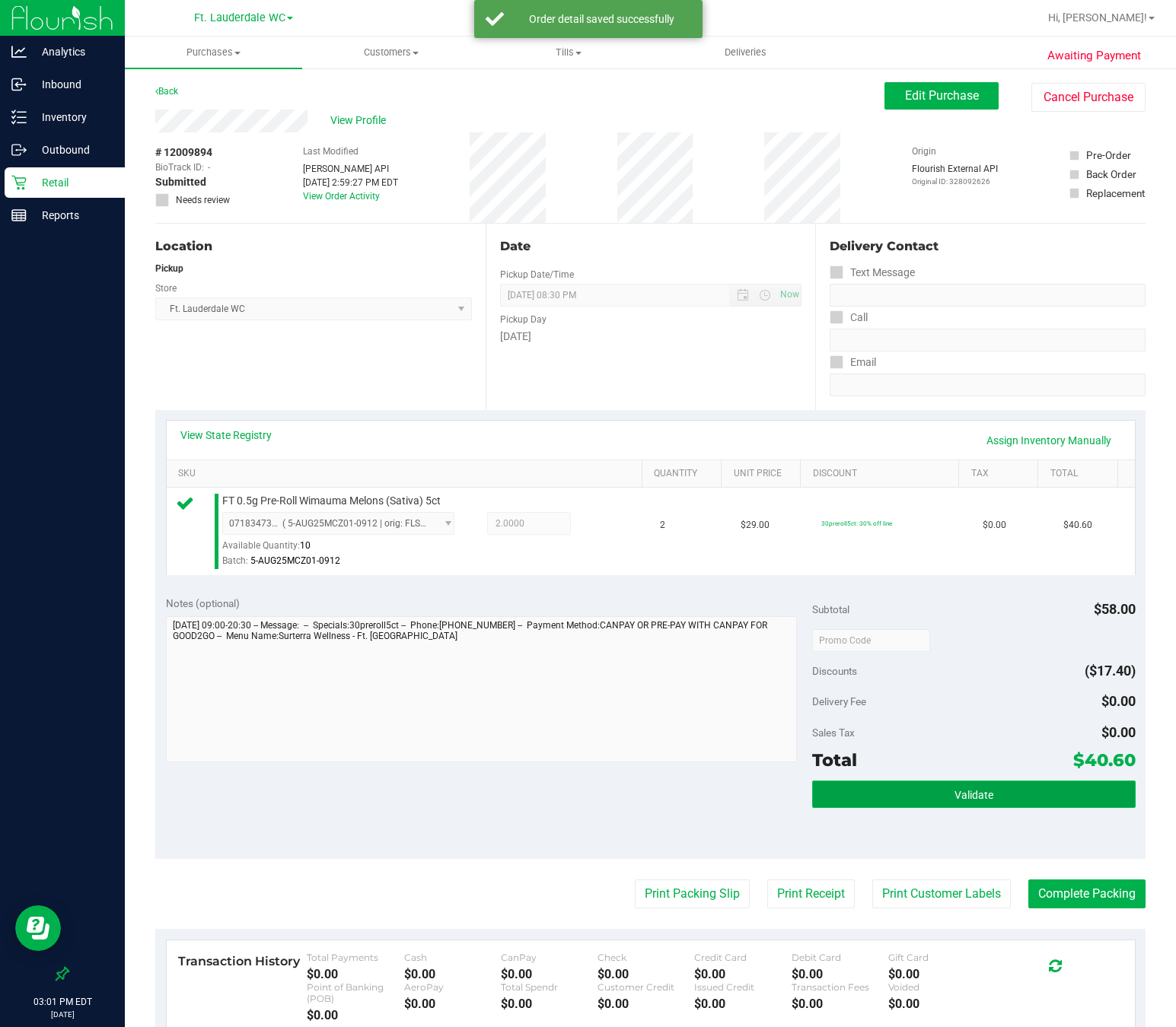
click at [913, 786] on button "Validate" at bounding box center [973, 795] width 323 height 28
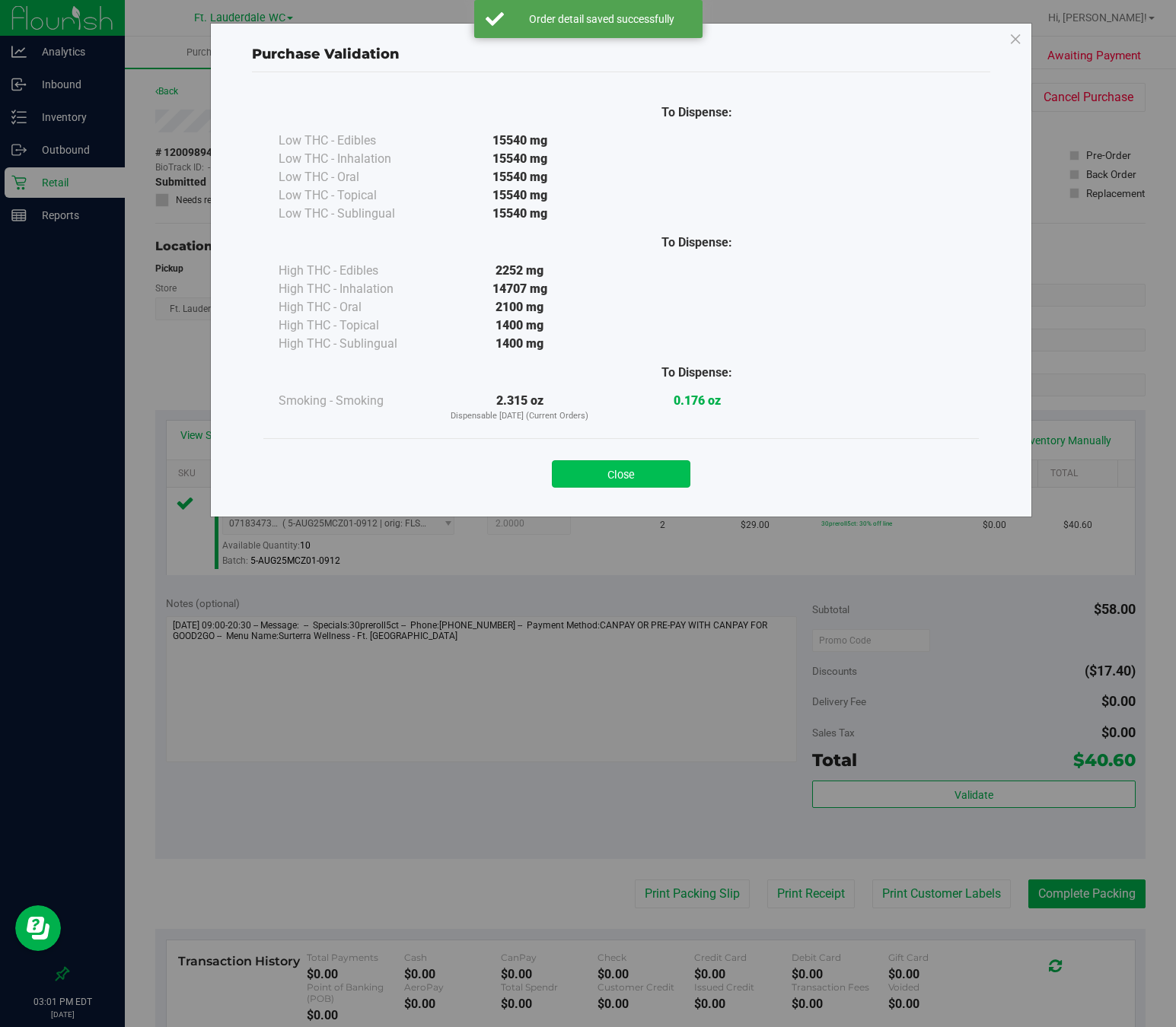
click at [633, 471] on button "Close" at bounding box center [621, 474] width 138 height 28
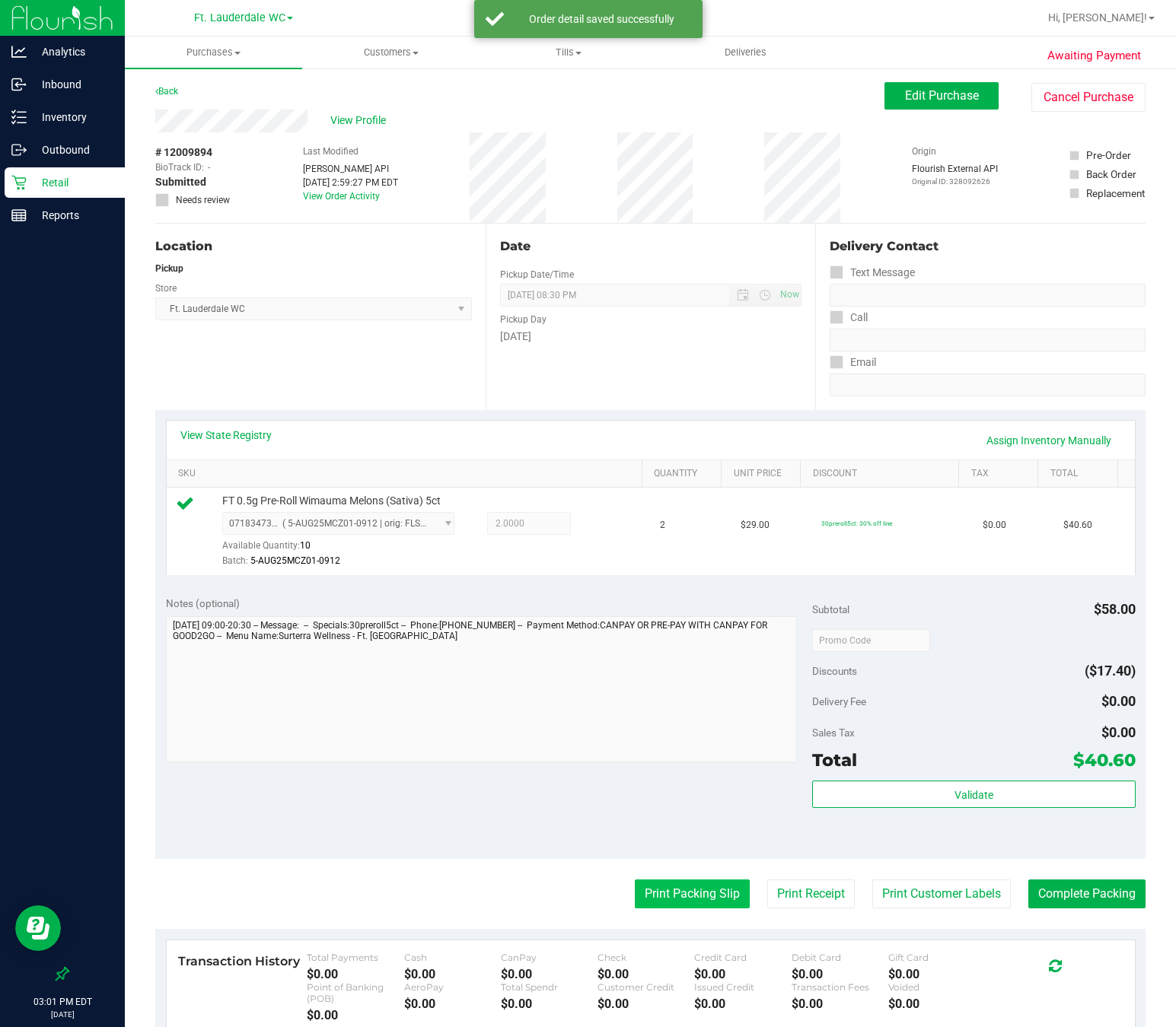
click at [664, 897] on button "Print Packing Slip" at bounding box center [692, 893] width 115 height 29
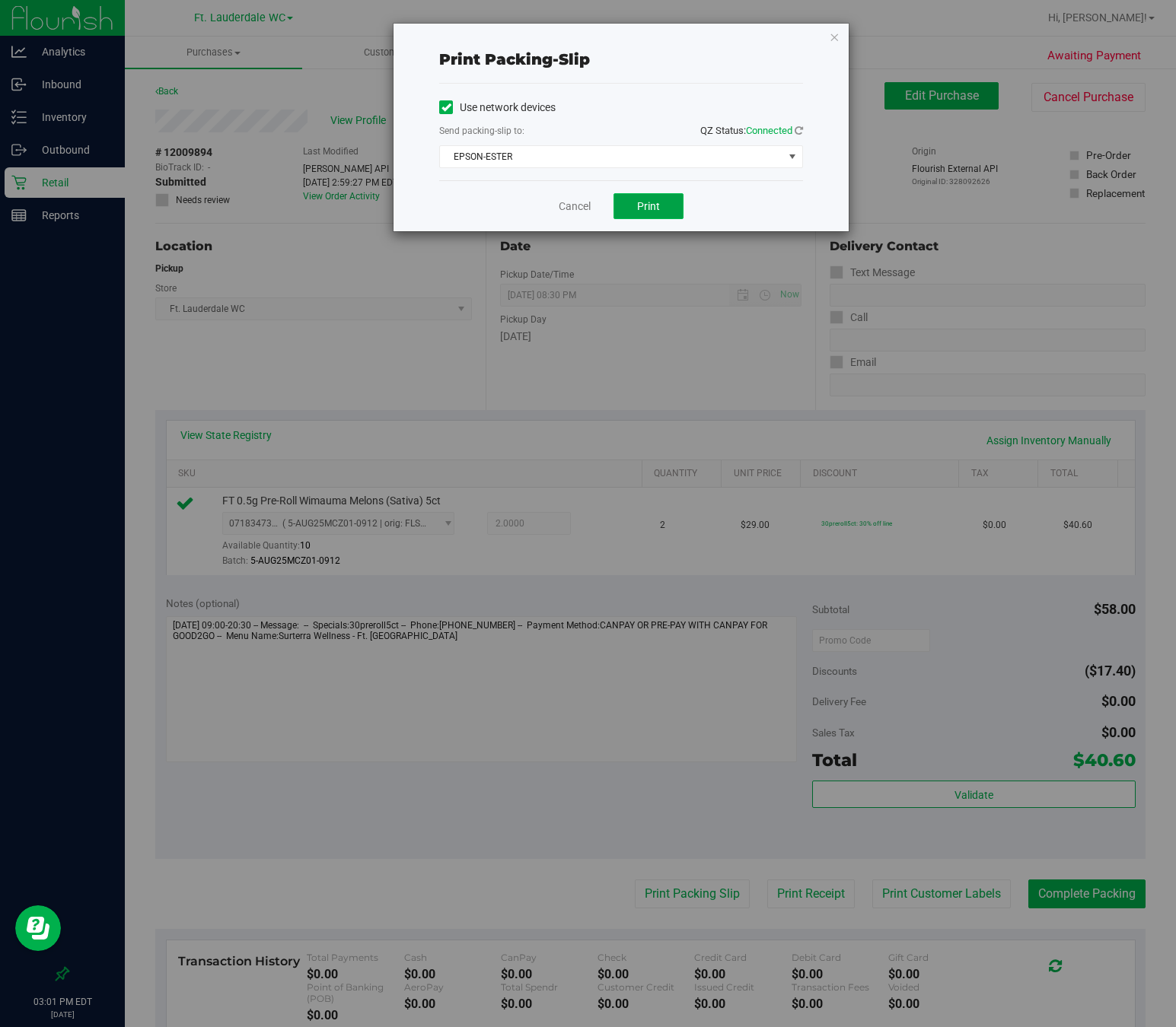
click at [664, 213] on button "Print" at bounding box center [648, 206] width 70 height 26
click at [565, 204] on link "Cancel" at bounding box center [574, 206] width 32 height 16
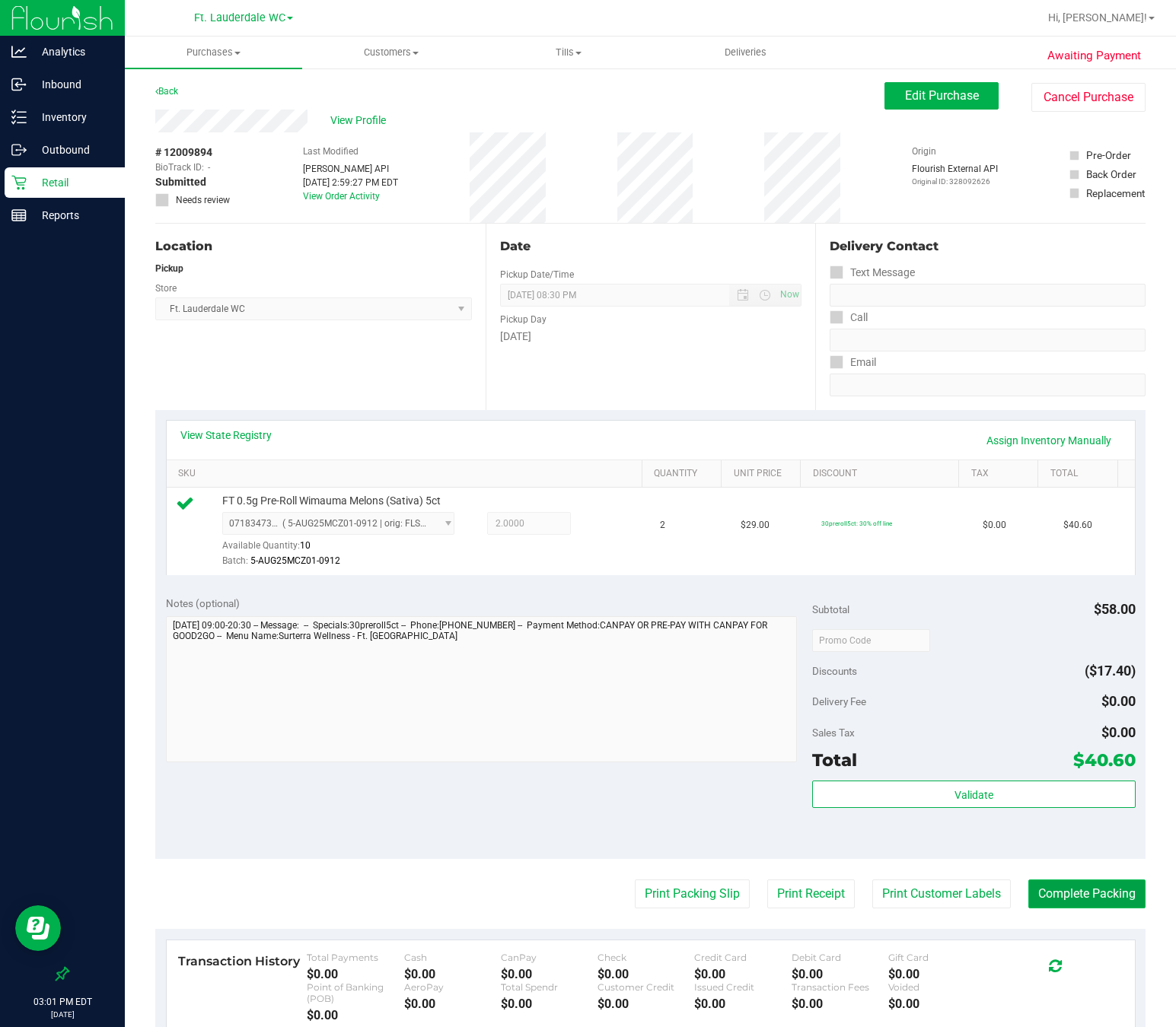
click at [913, 898] on button "Complete Packing" at bounding box center [1086, 893] width 117 height 29
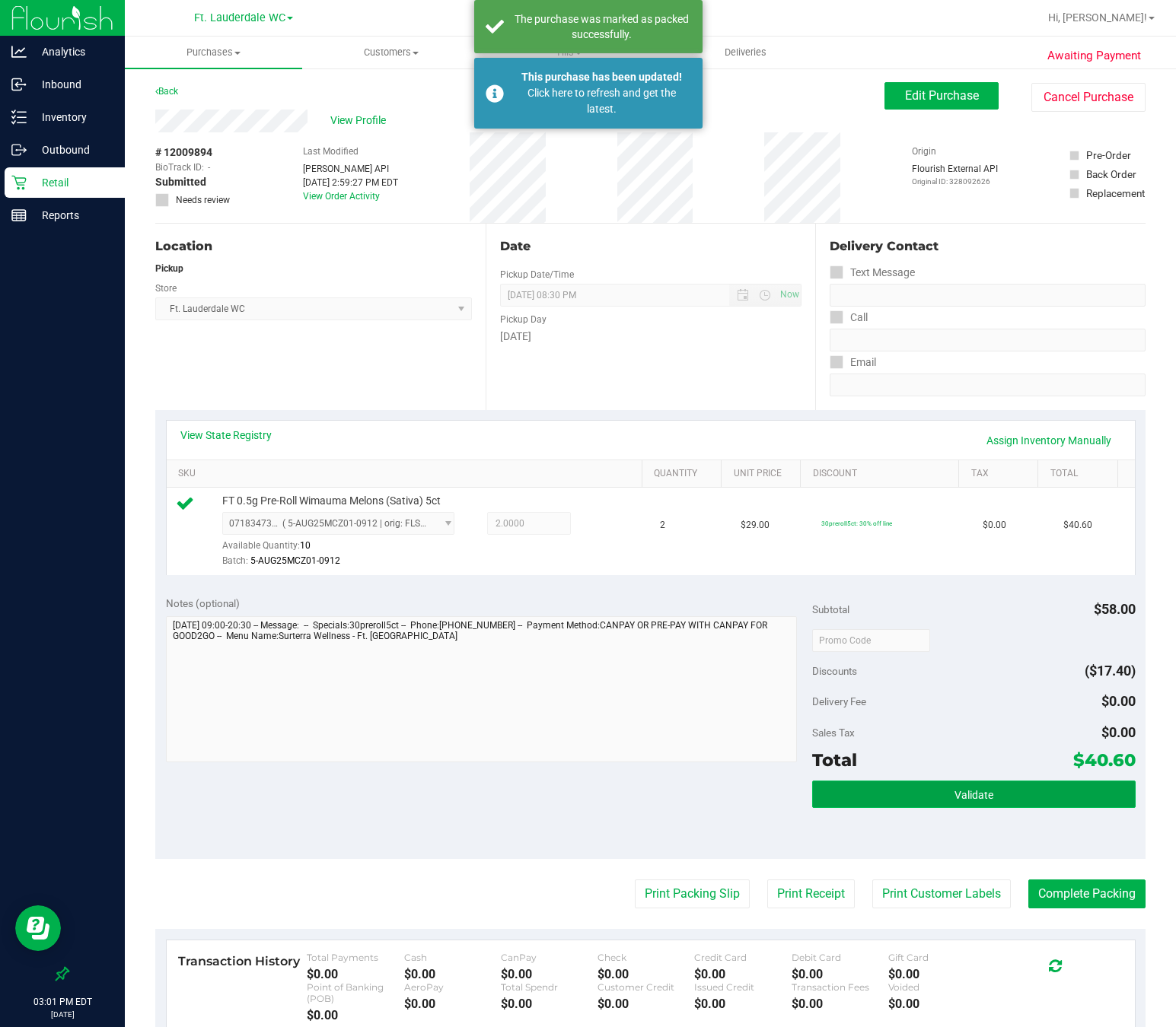
click at [913, 784] on button "Validate" at bounding box center [973, 795] width 323 height 28
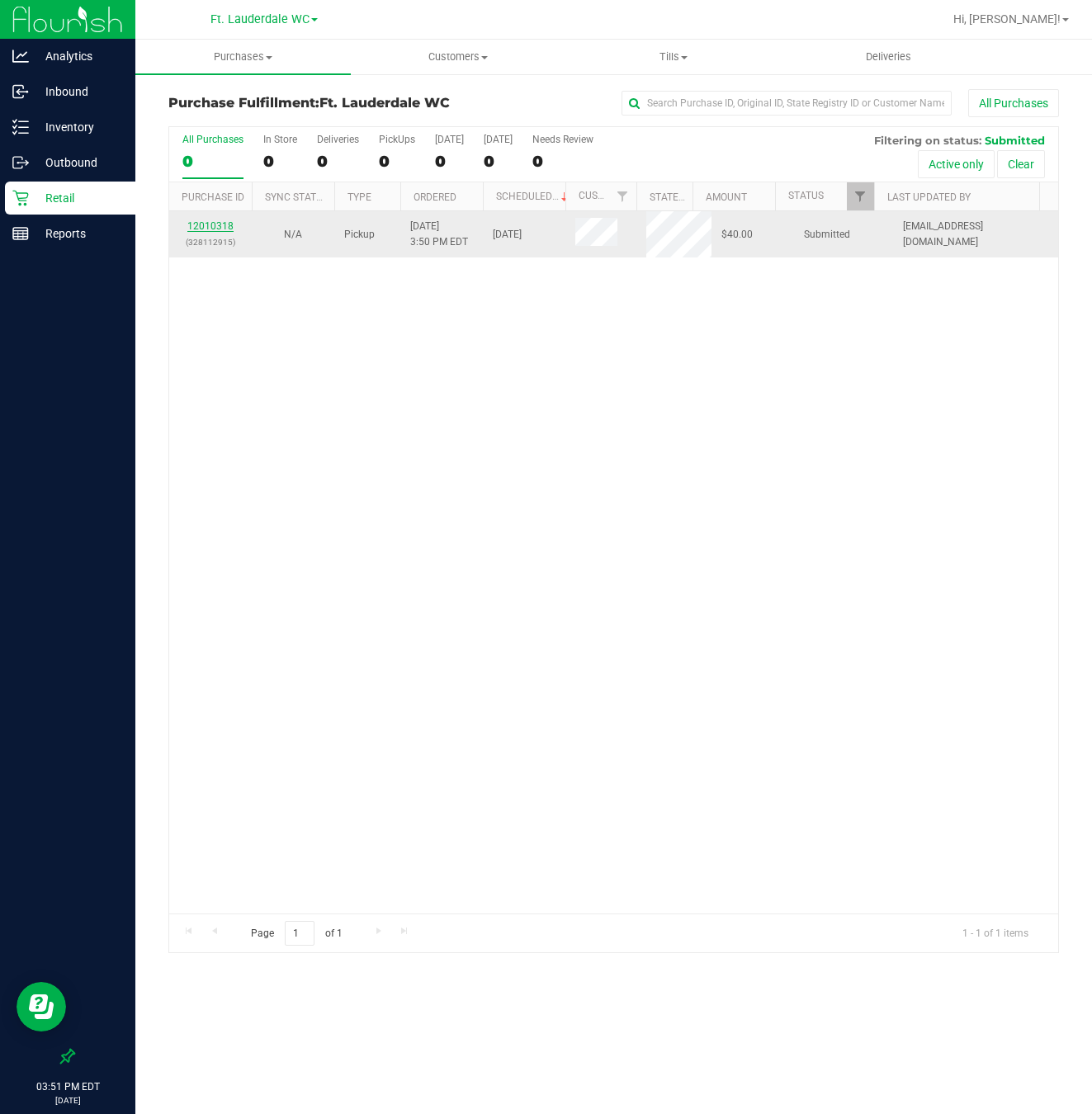
drag, startPoint x: 63, startPoint y: 626, endPoint x: 219, endPoint y: 224, distance: 431.2
click at [219, 224] on link "12010318" at bounding box center [211, 227] width 46 height 12
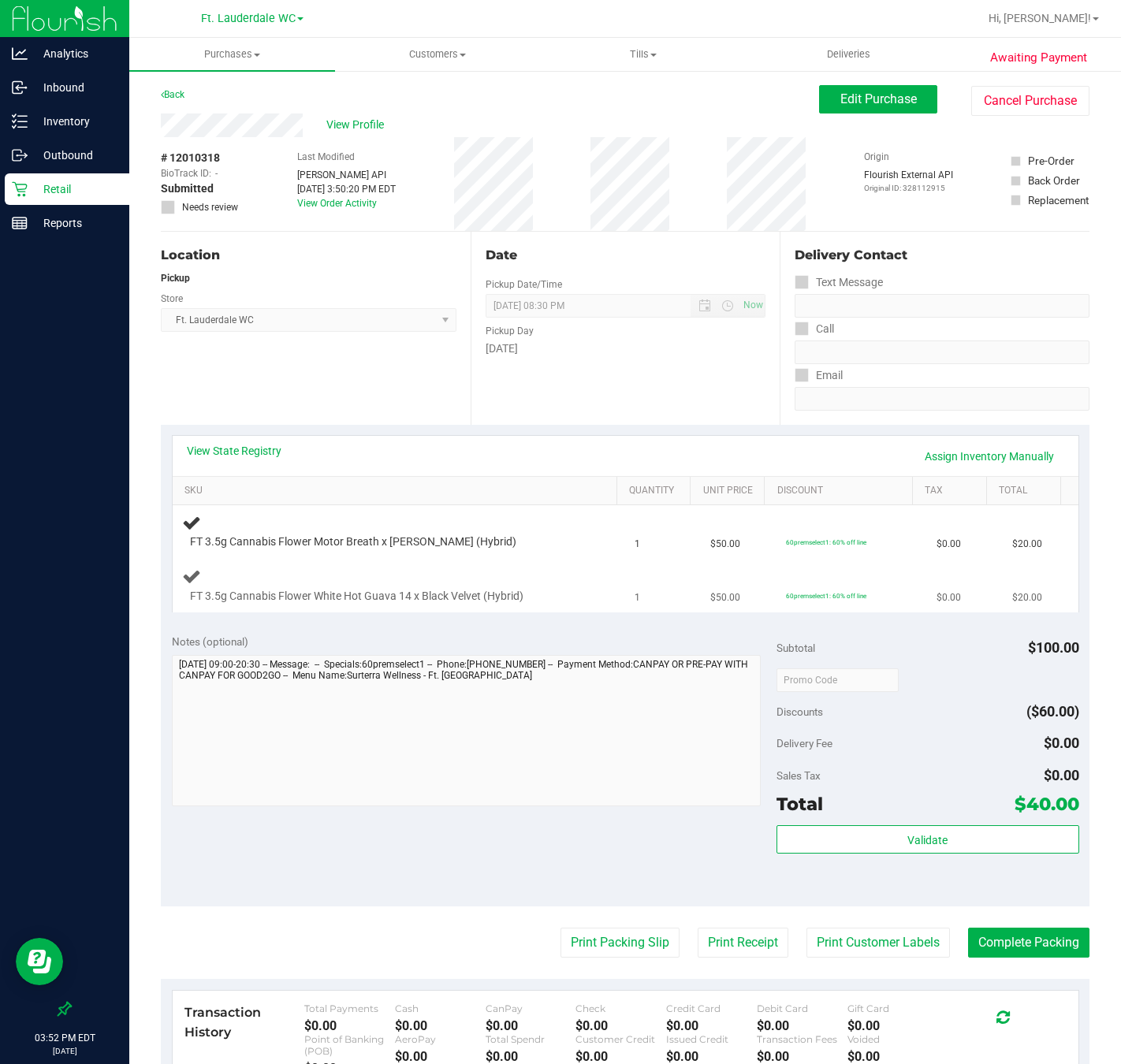
click at [603, 569] on td "FT 3.5g Cannabis Flower White Hot Guava 14 x Black Velvet (Hybrid)" at bounding box center [399, 585] width 453 height 52
click at [574, 574] on div "FT 3.5g Cannabis Flower White Hot Guava 14 x Black Velvet (Hybrid)" at bounding box center [399, 585] width 434 height 37
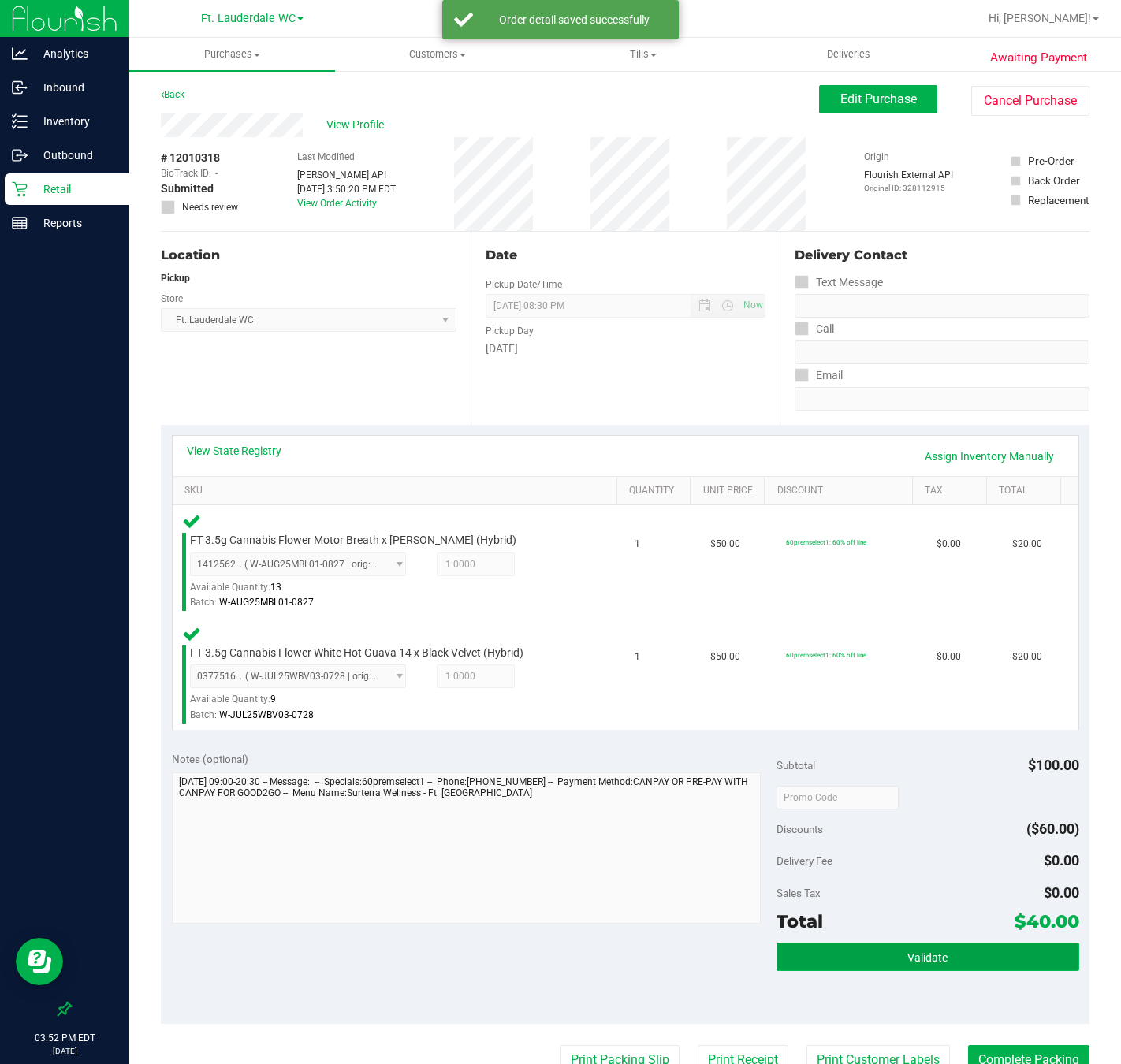
click at [927, 949] on button "Validate" at bounding box center [927, 957] width 302 height 29
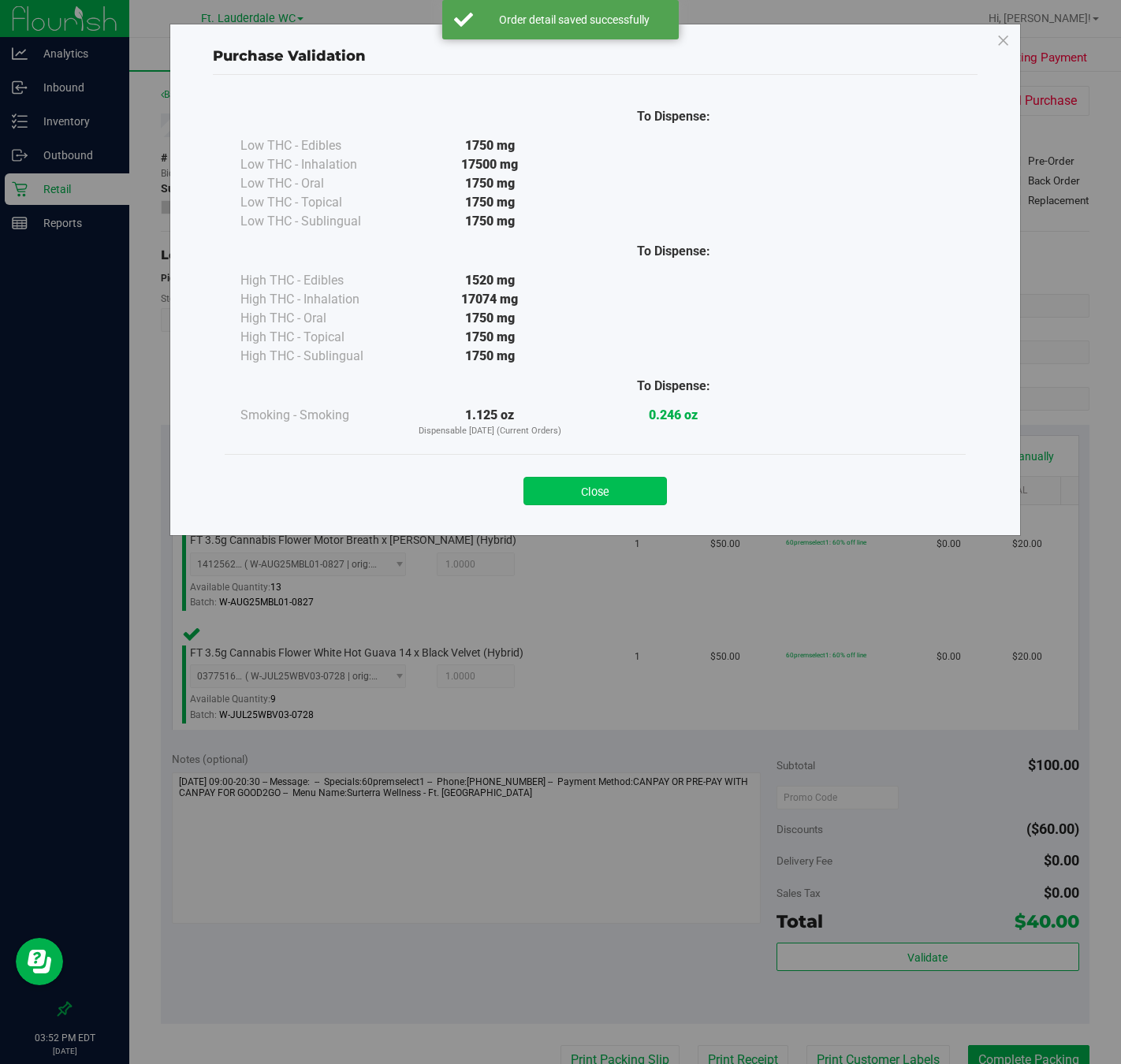
click at [613, 502] on button "Close" at bounding box center [595, 491] width 143 height 29
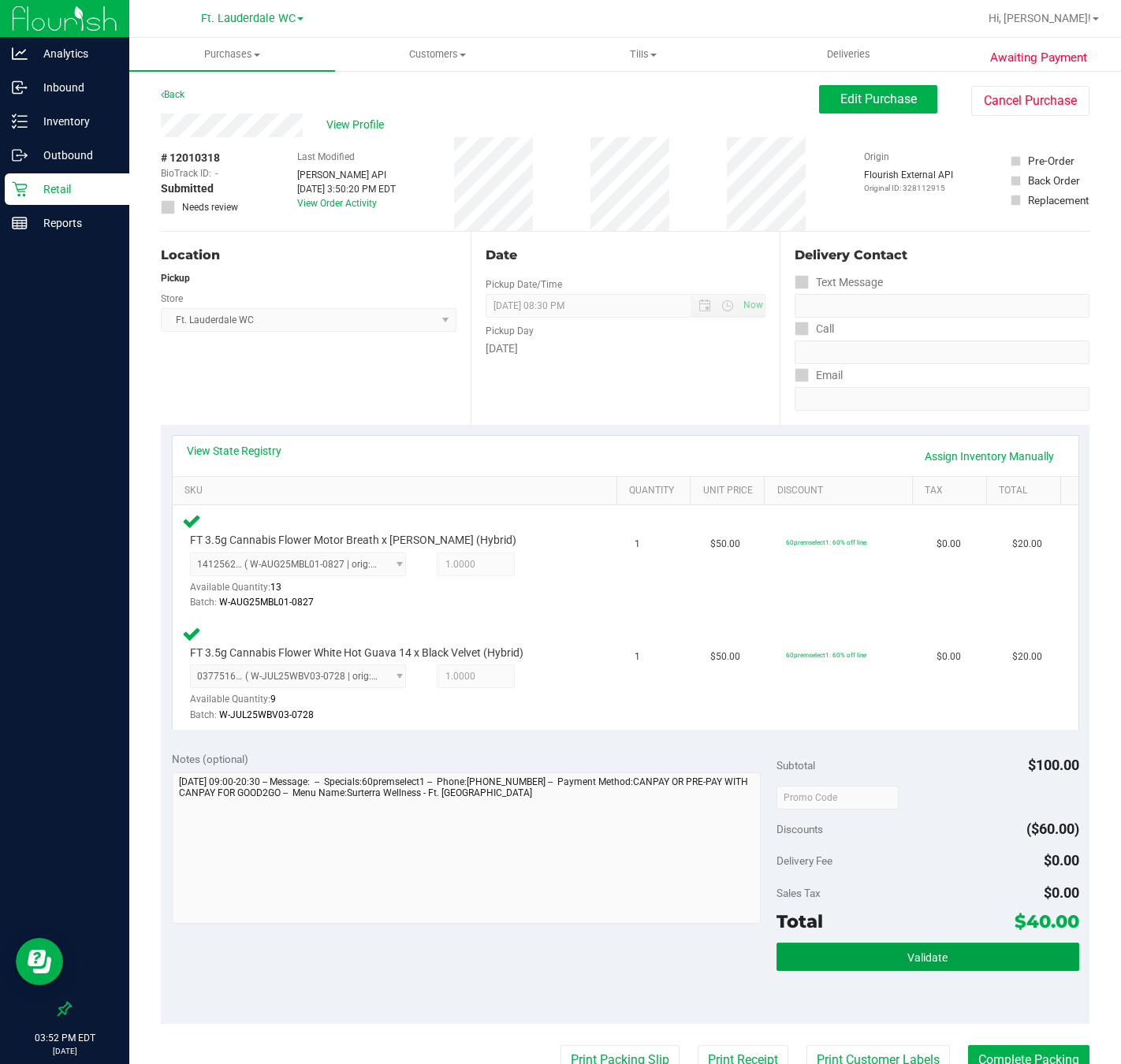
drag, startPoint x: 856, startPoint y: 969, endPoint x: 777, endPoint y: 854, distance: 139.5
click at [856, 968] on button "Validate" at bounding box center [927, 957] width 302 height 29
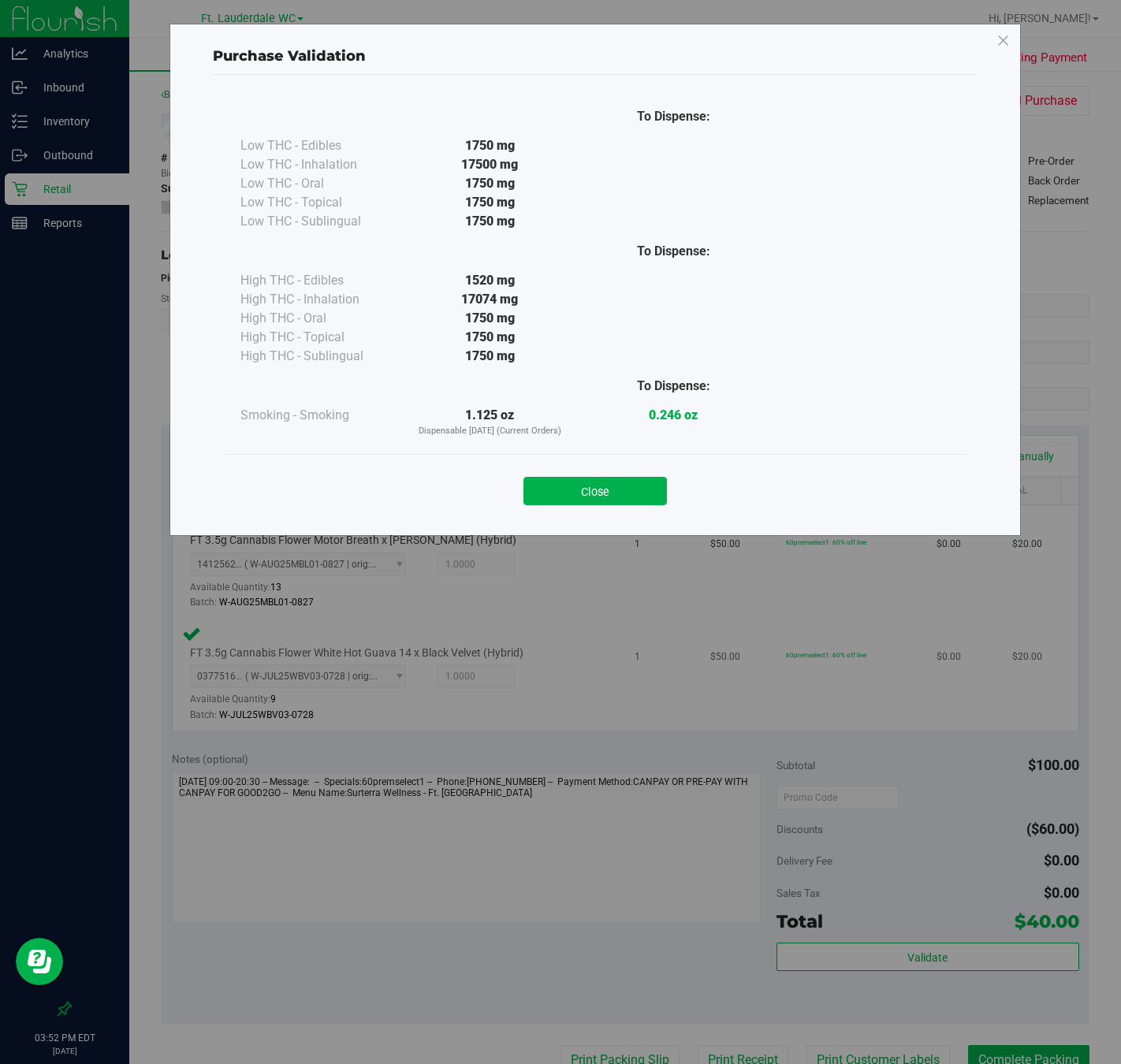
click at [601, 480] on button "Close" at bounding box center [595, 491] width 143 height 29
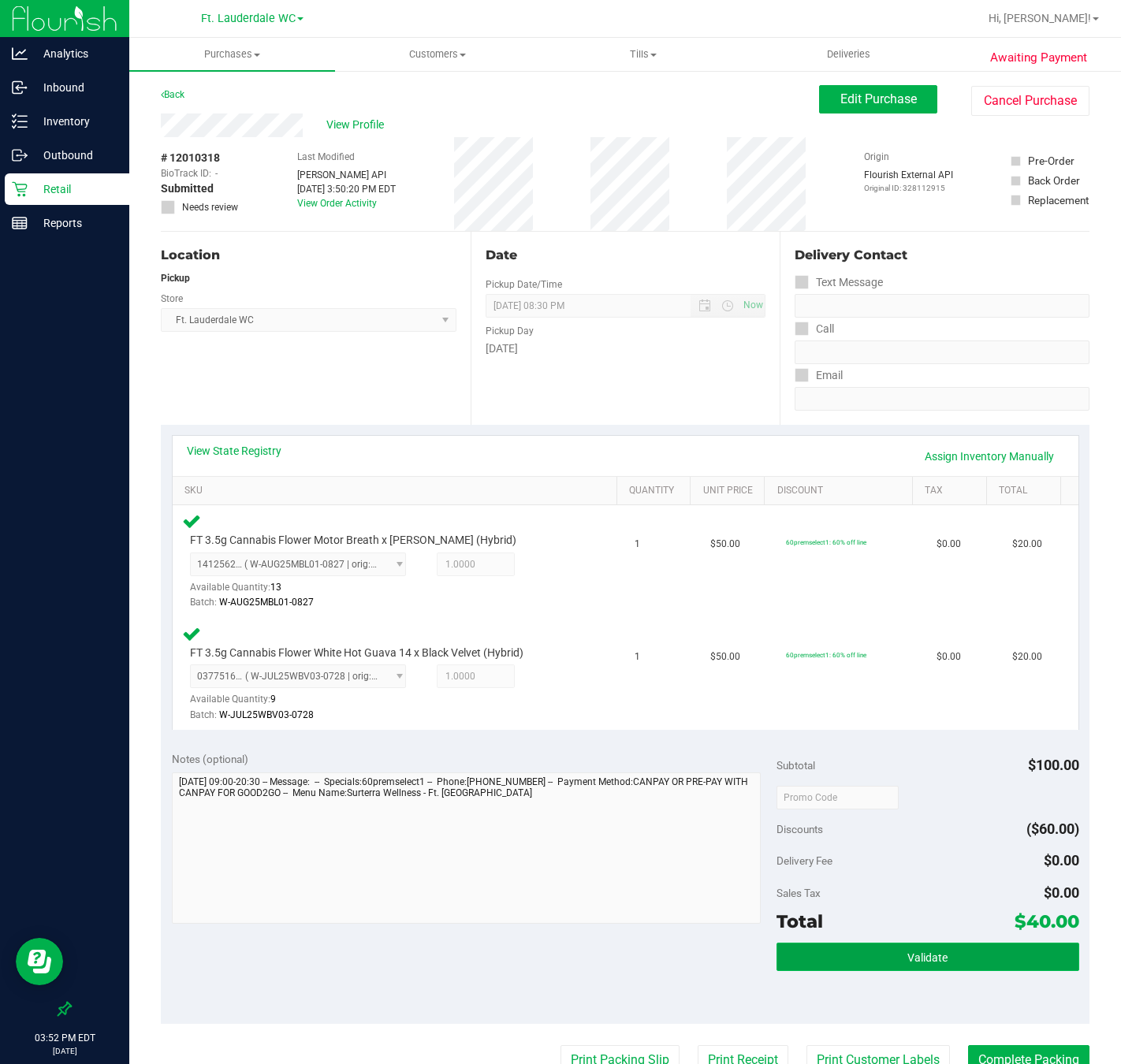
drag, startPoint x: 855, startPoint y: 951, endPoint x: 841, endPoint y: 951, distance: 14.0
click at [855, 951] on button "Validate" at bounding box center [927, 957] width 302 height 29
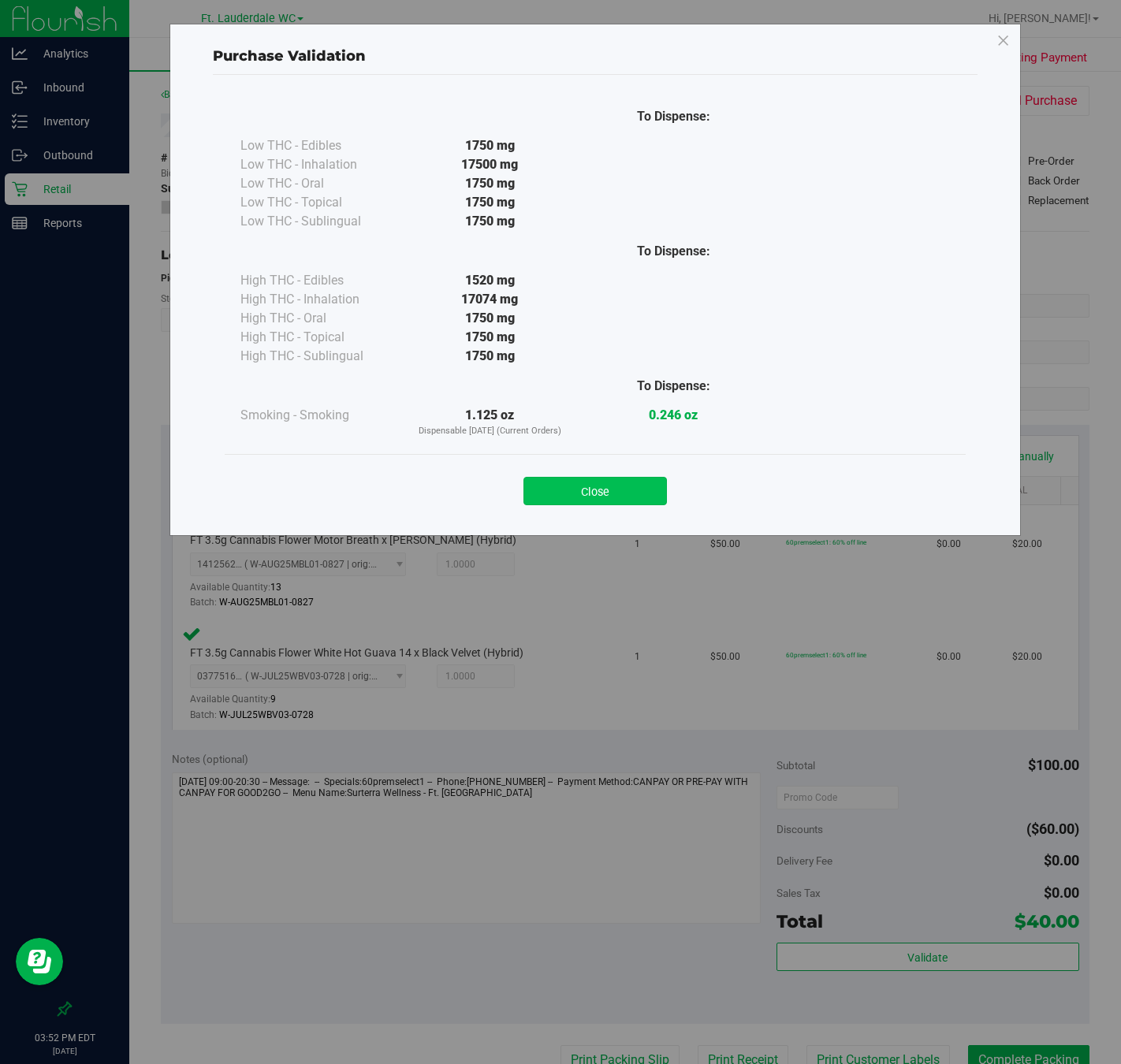
click at [598, 490] on button "Close" at bounding box center [595, 491] width 143 height 29
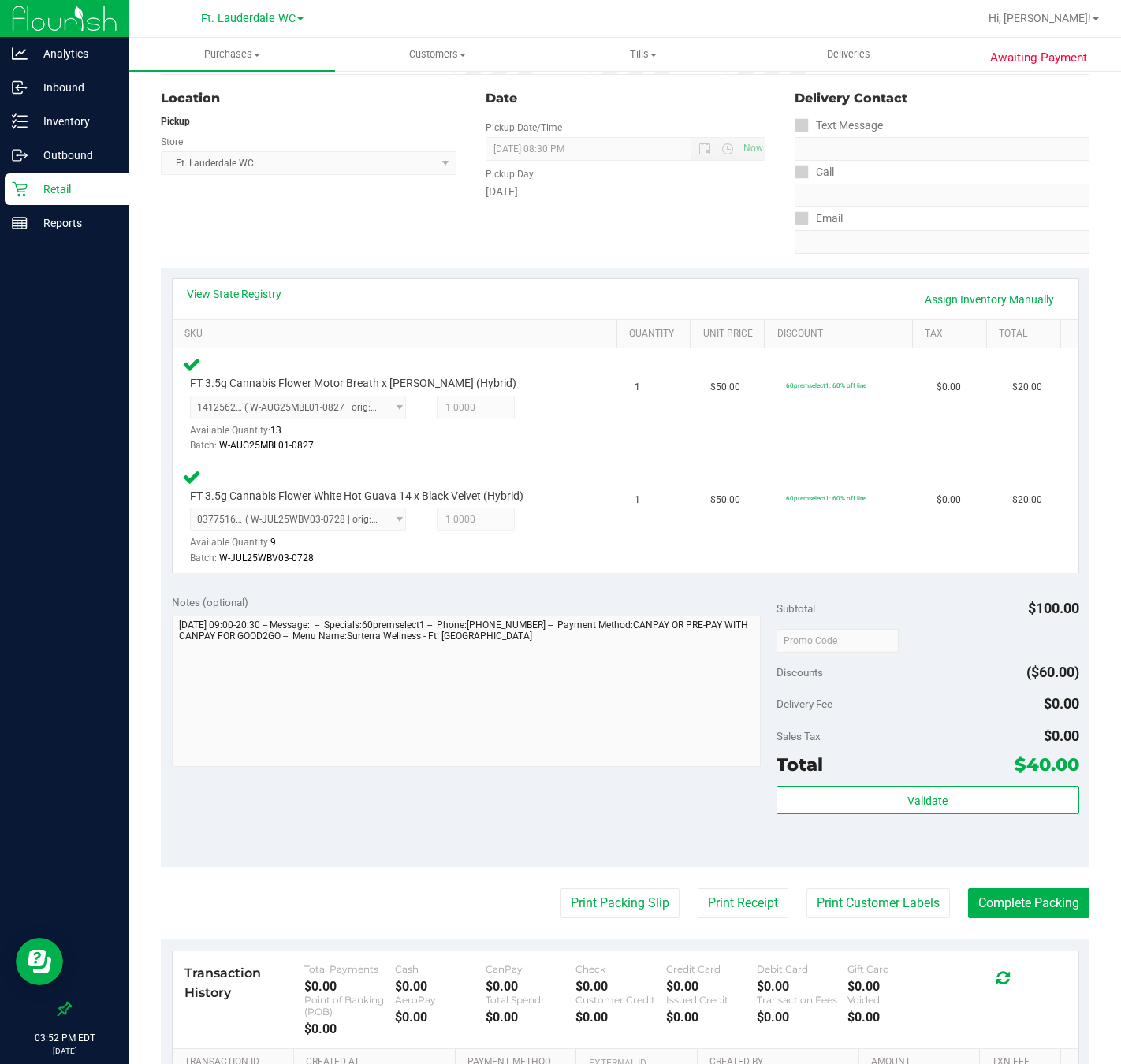
scroll to position [377, 0]
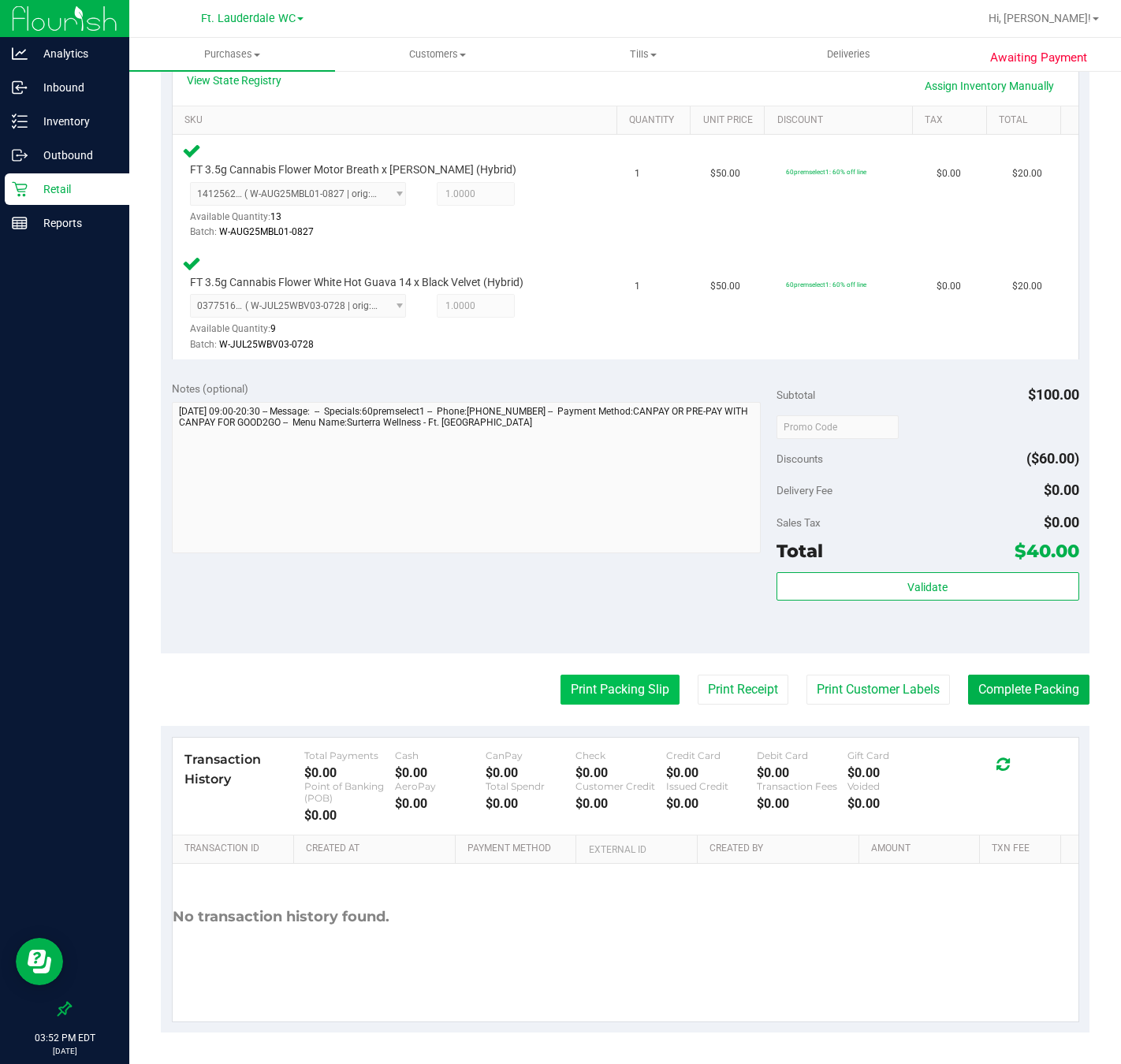
click at [578, 689] on button "Print Packing Slip" at bounding box center [619, 689] width 119 height 30
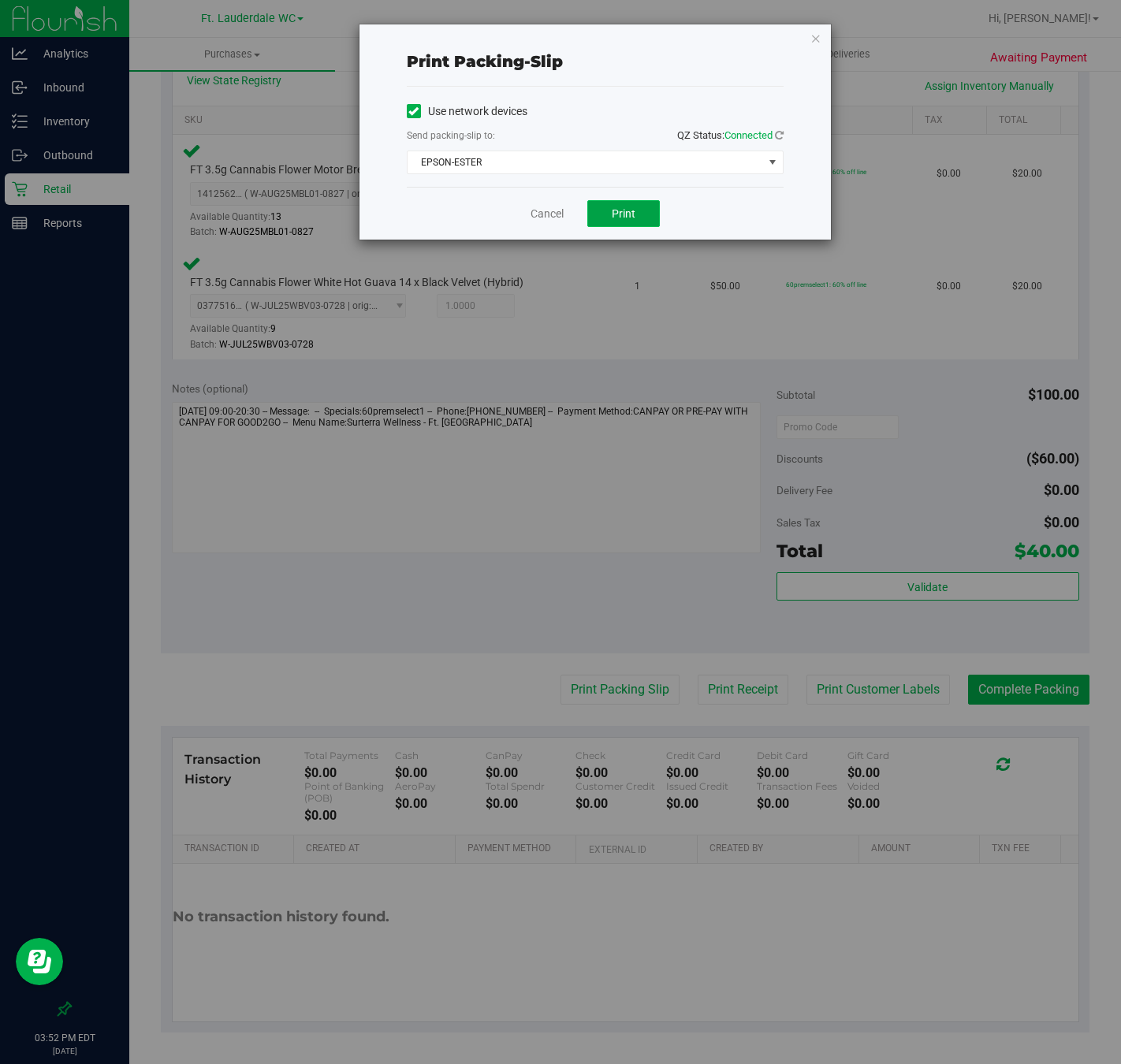
click at [615, 224] on button "Print" at bounding box center [624, 214] width 73 height 27
click at [535, 211] on link "Cancel" at bounding box center [547, 214] width 33 height 16
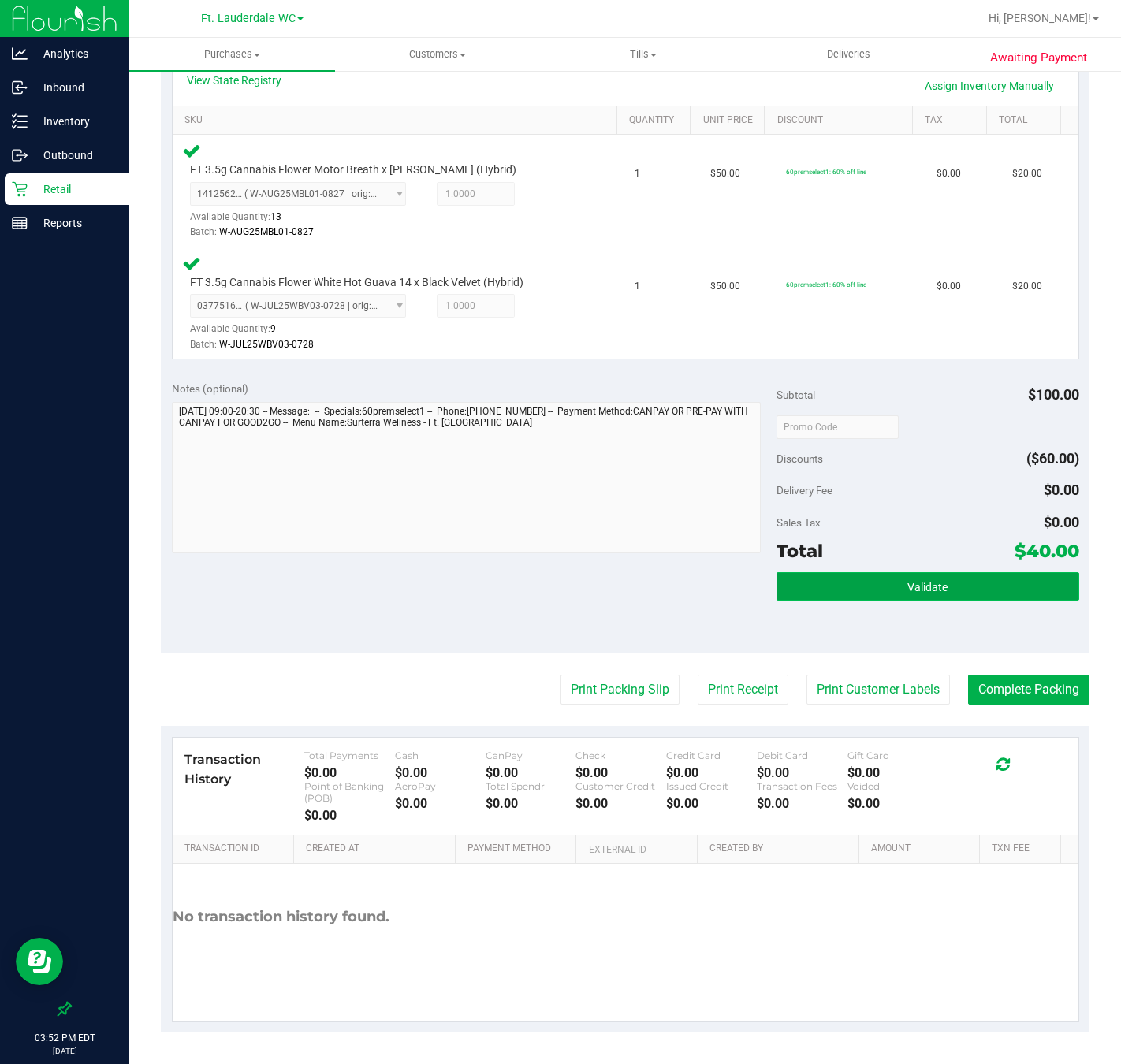
click at [927, 579] on button "Validate" at bounding box center [927, 587] width 302 height 29
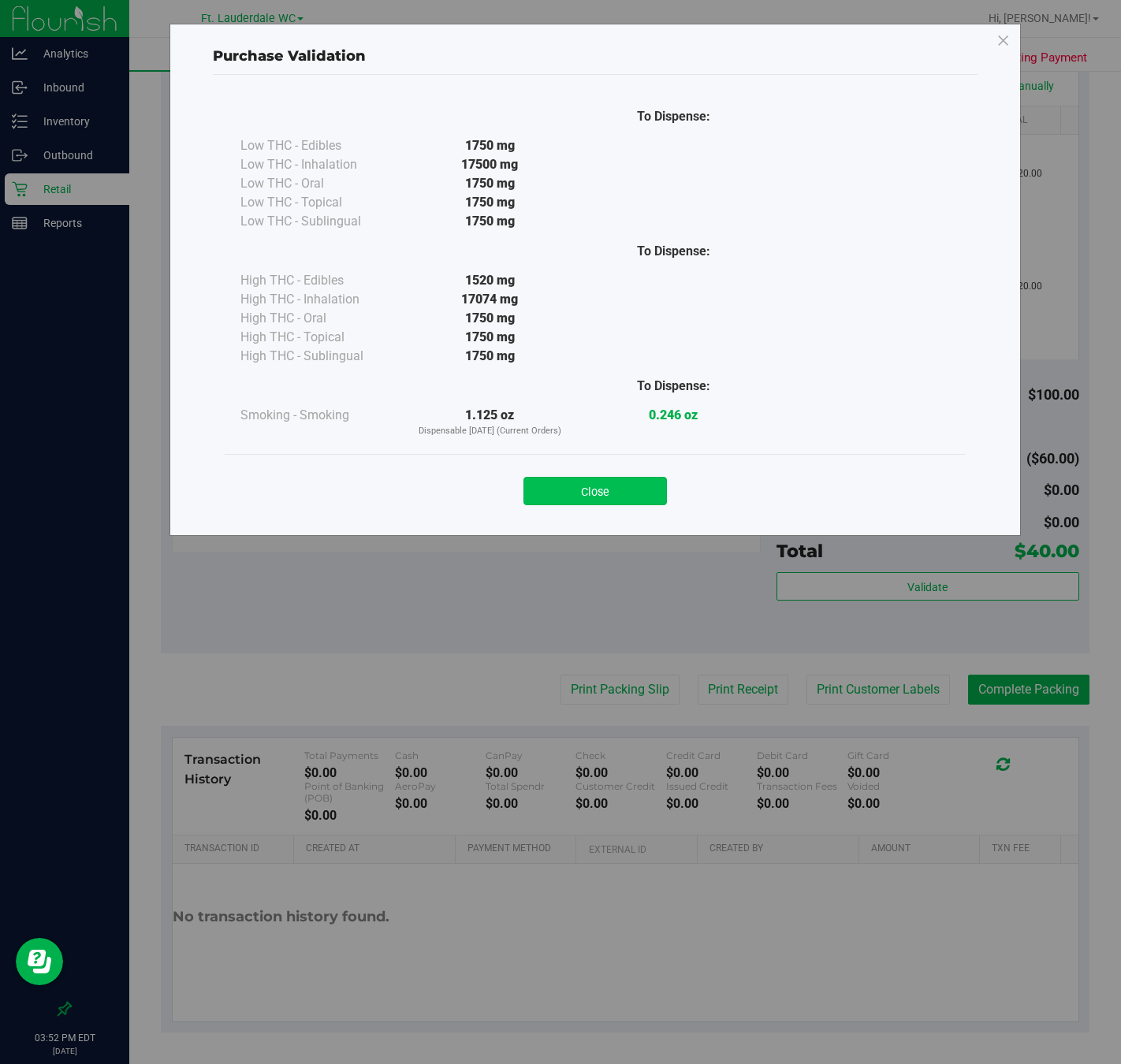
click at [606, 479] on button "Close" at bounding box center [595, 491] width 143 height 29
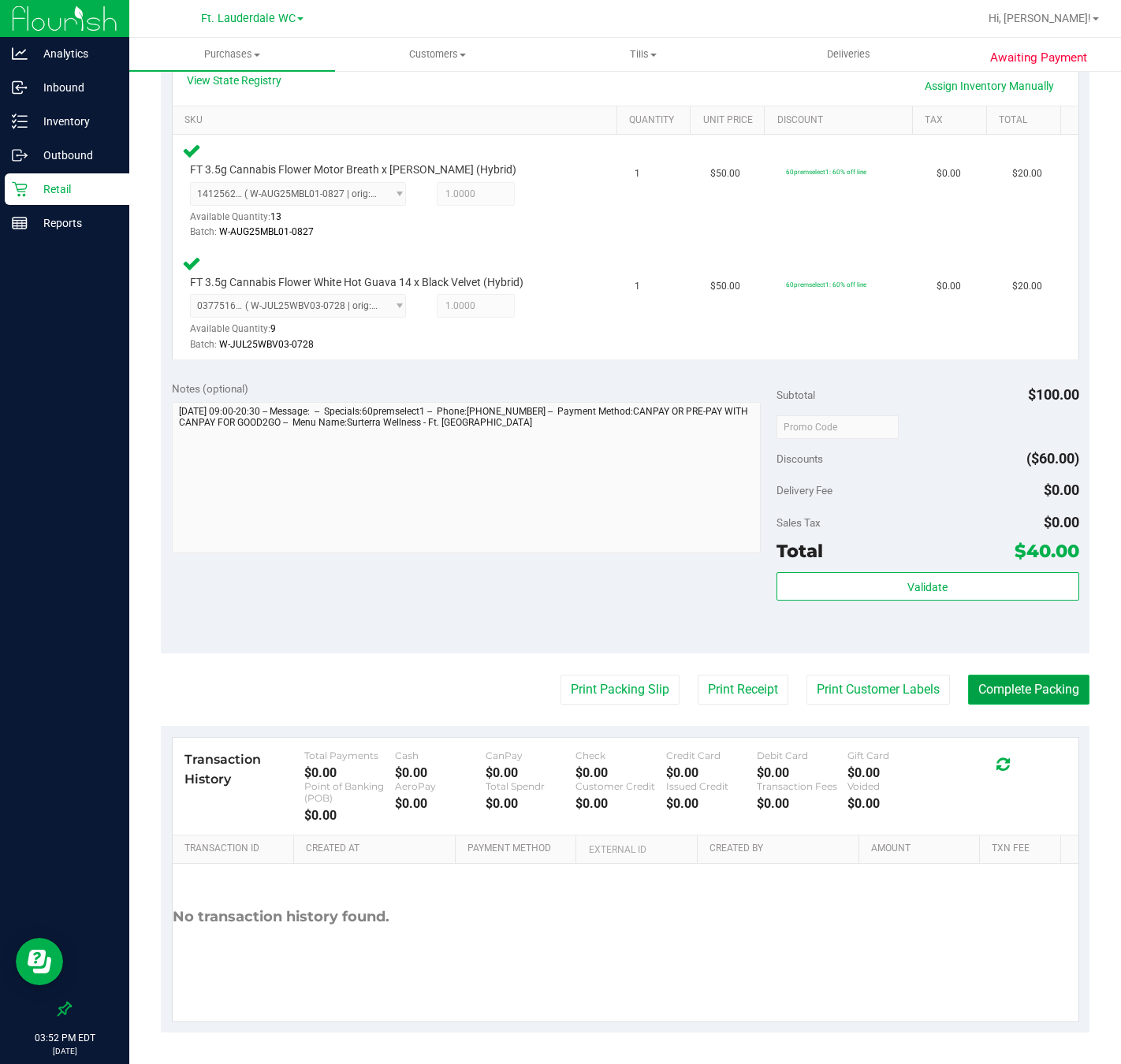
click at [927, 688] on button "Complete Packing" at bounding box center [1028, 689] width 121 height 30
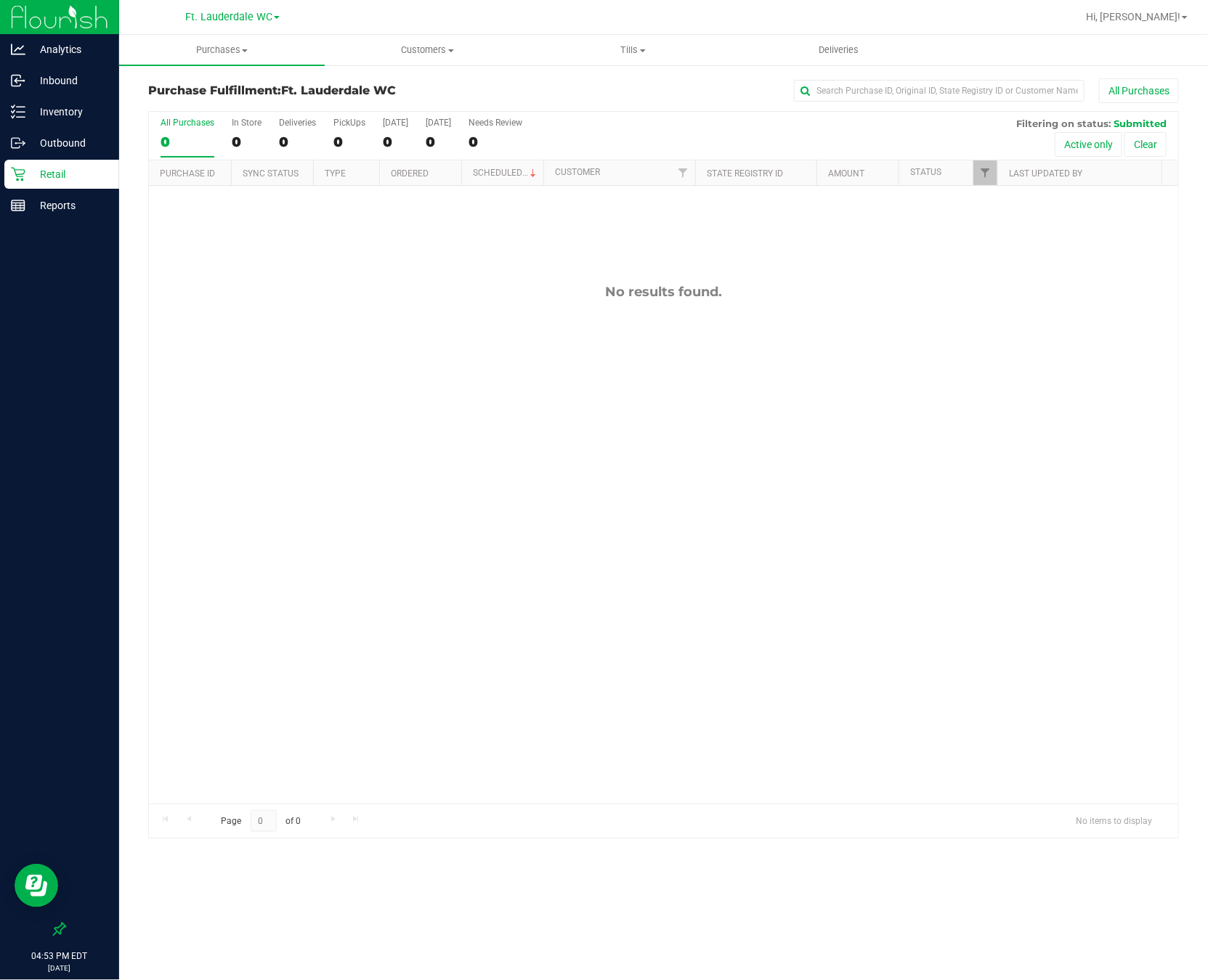
click at [753, 445] on div "No results found." at bounding box center [663, 544] width 1030 height 716
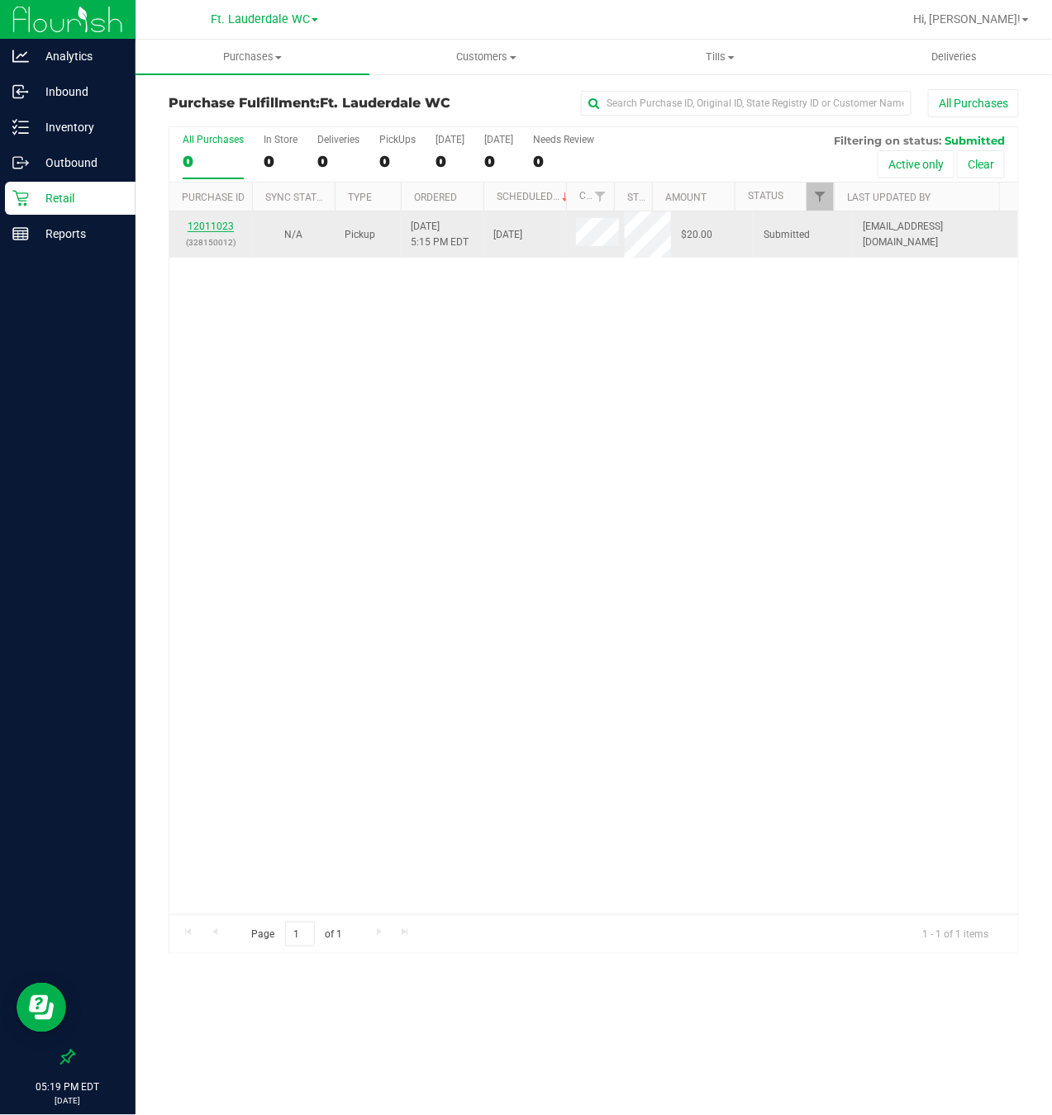
click at [207, 226] on link "12011023" at bounding box center [211, 227] width 46 height 12
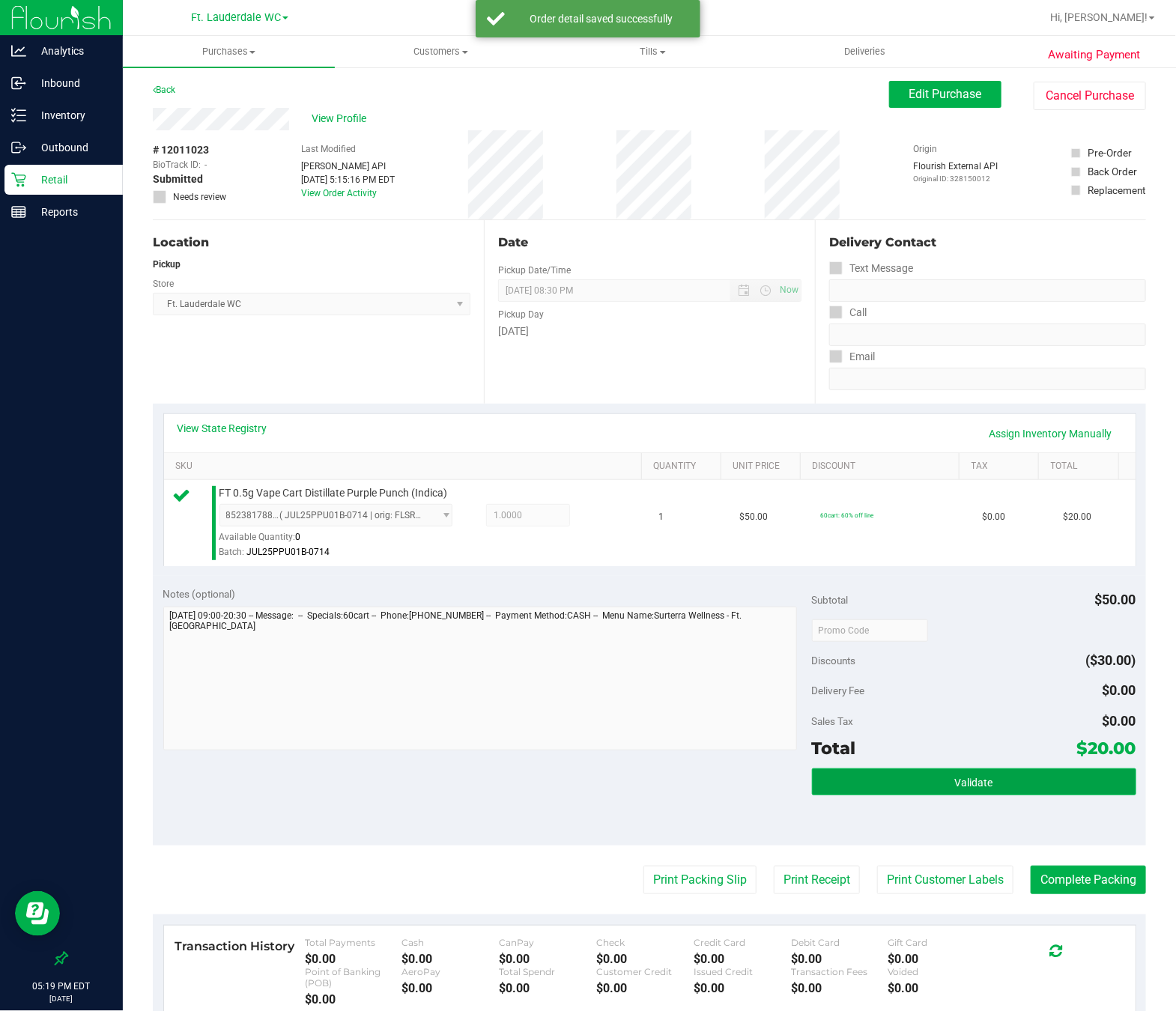
click at [1042, 774] on button "Validate" at bounding box center [975, 783] width 325 height 27
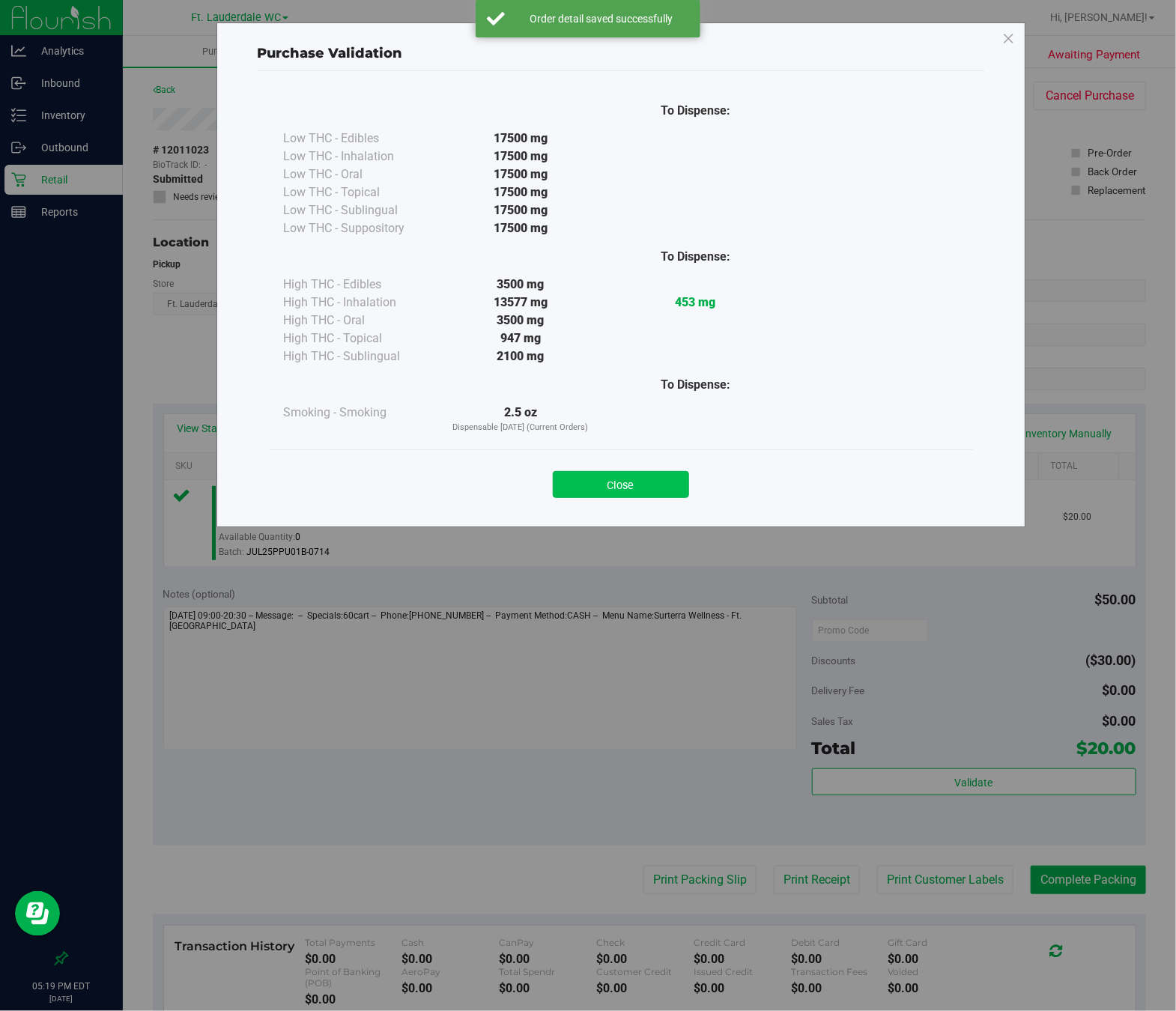
click at [657, 472] on button "Close" at bounding box center [621, 485] width 136 height 27
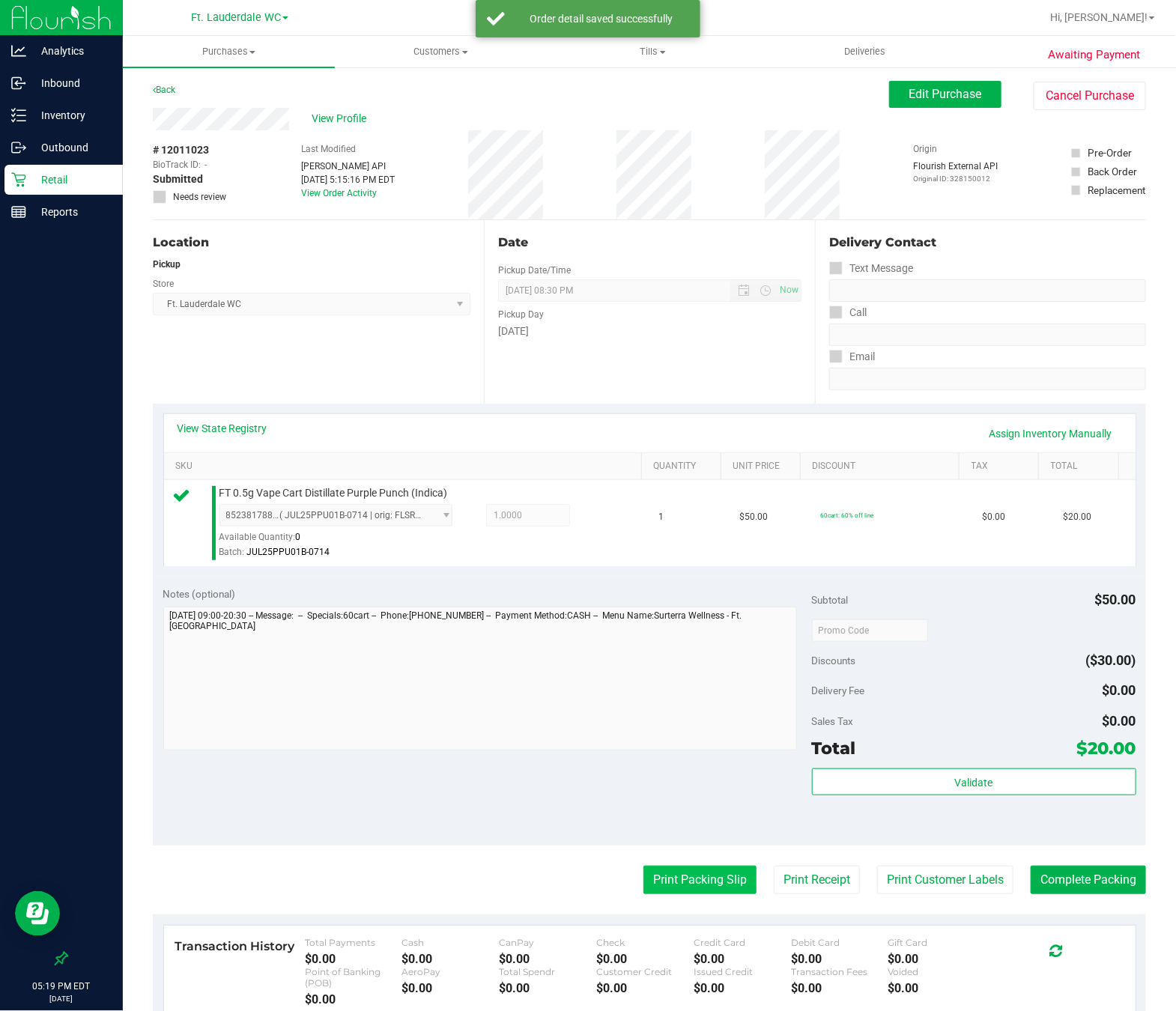
click at [692, 883] on button "Print Packing Slip" at bounding box center [700, 880] width 113 height 28
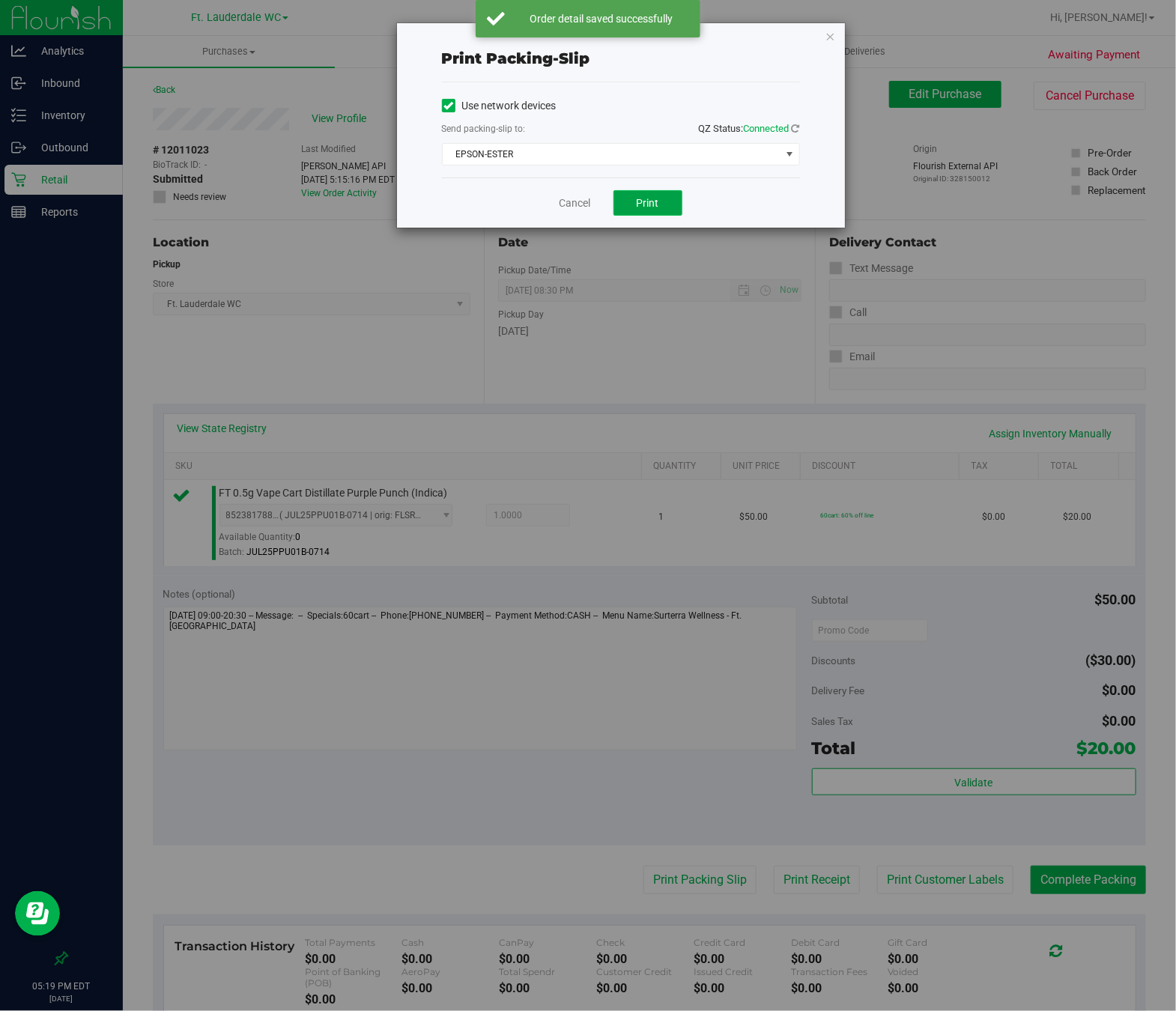
click at [646, 209] on span "Print" at bounding box center [647, 202] width 23 height 12
click at [567, 209] on link "Cancel" at bounding box center [575, 203] width 32 height 15
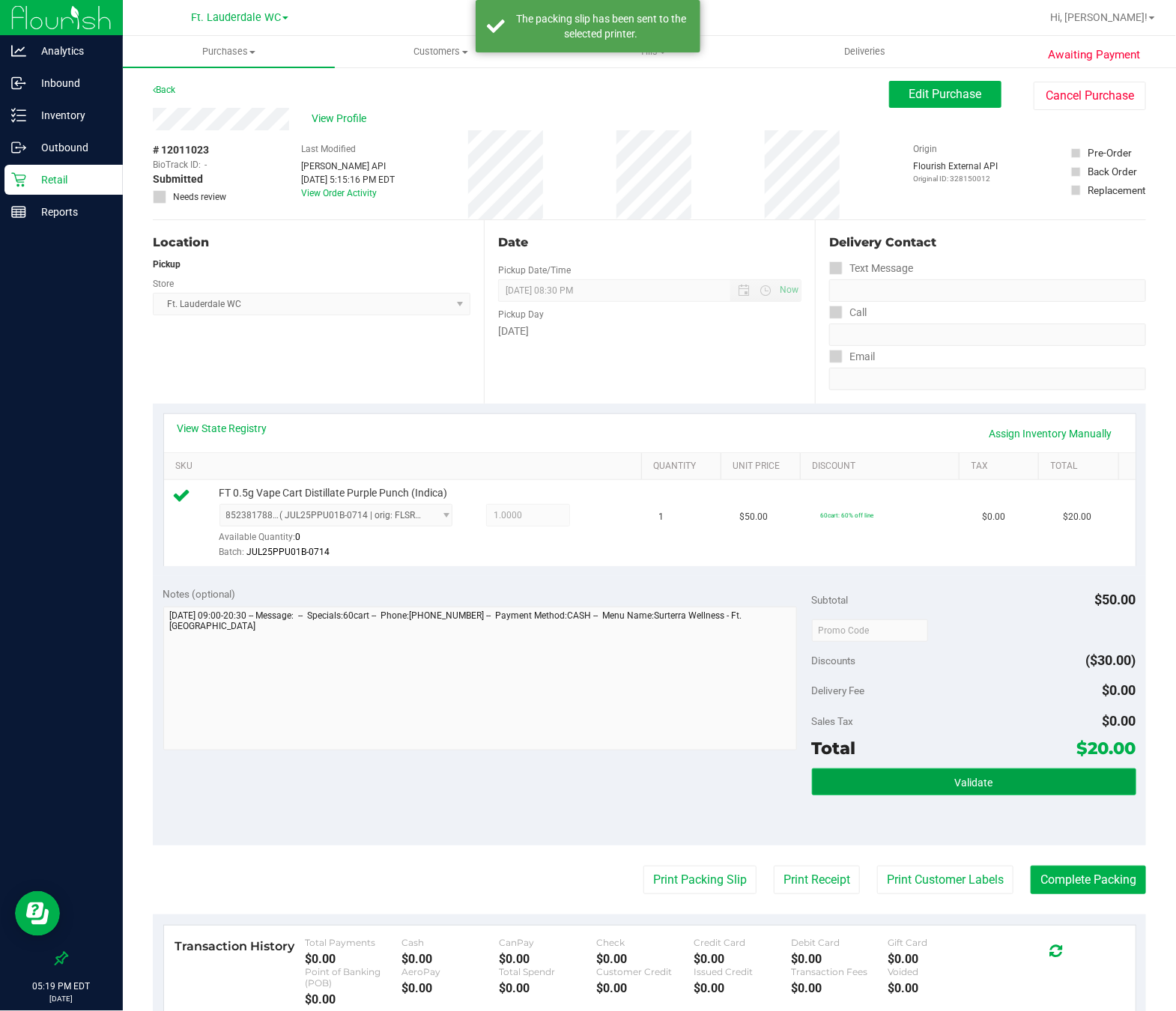
click at [994, 783] on button "Validate" at bounding box center [975, 783] width 325 height 27
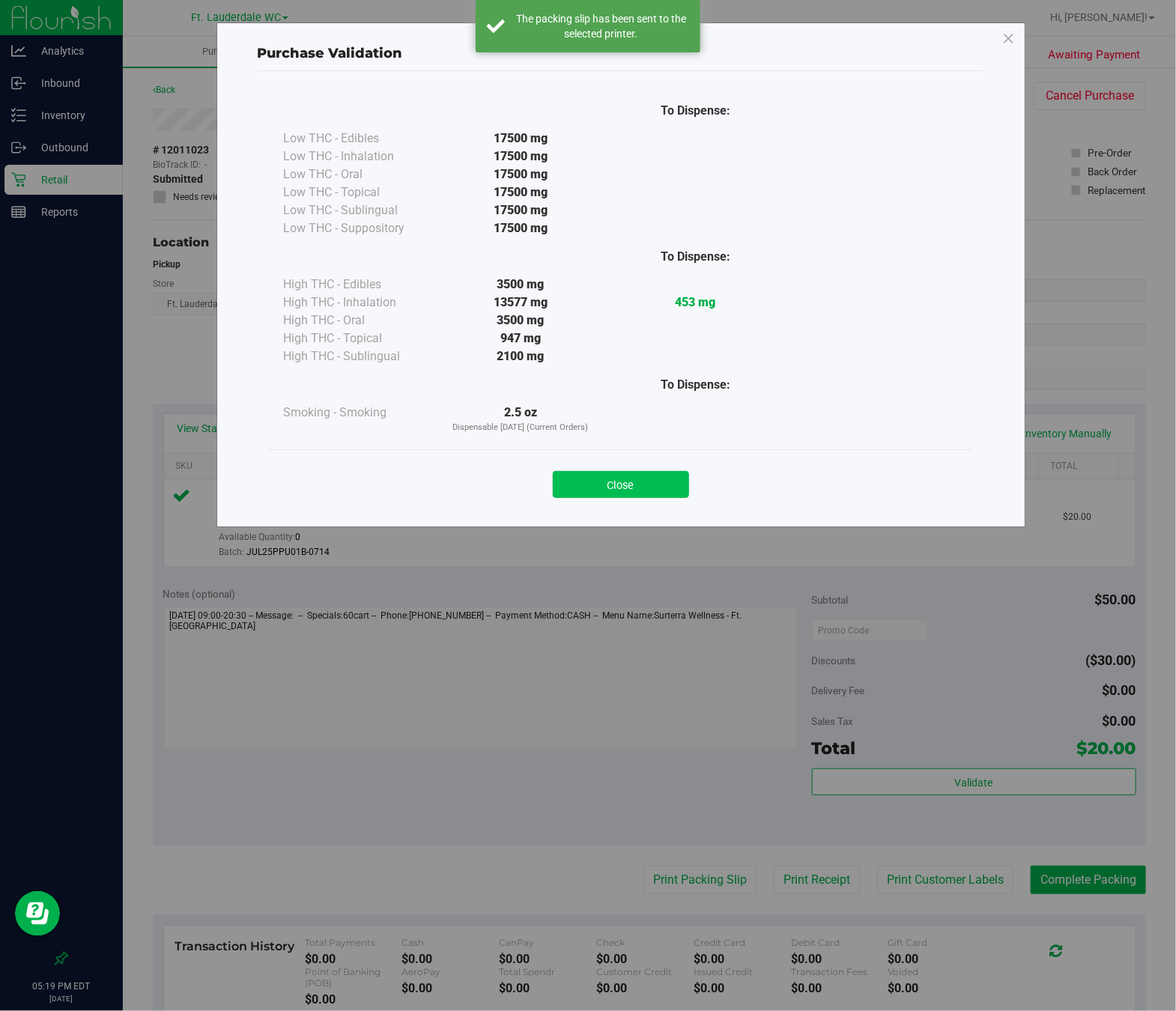
click at [620, 477] on button "Close" at bounding box center [621, 485] width 136 height 27
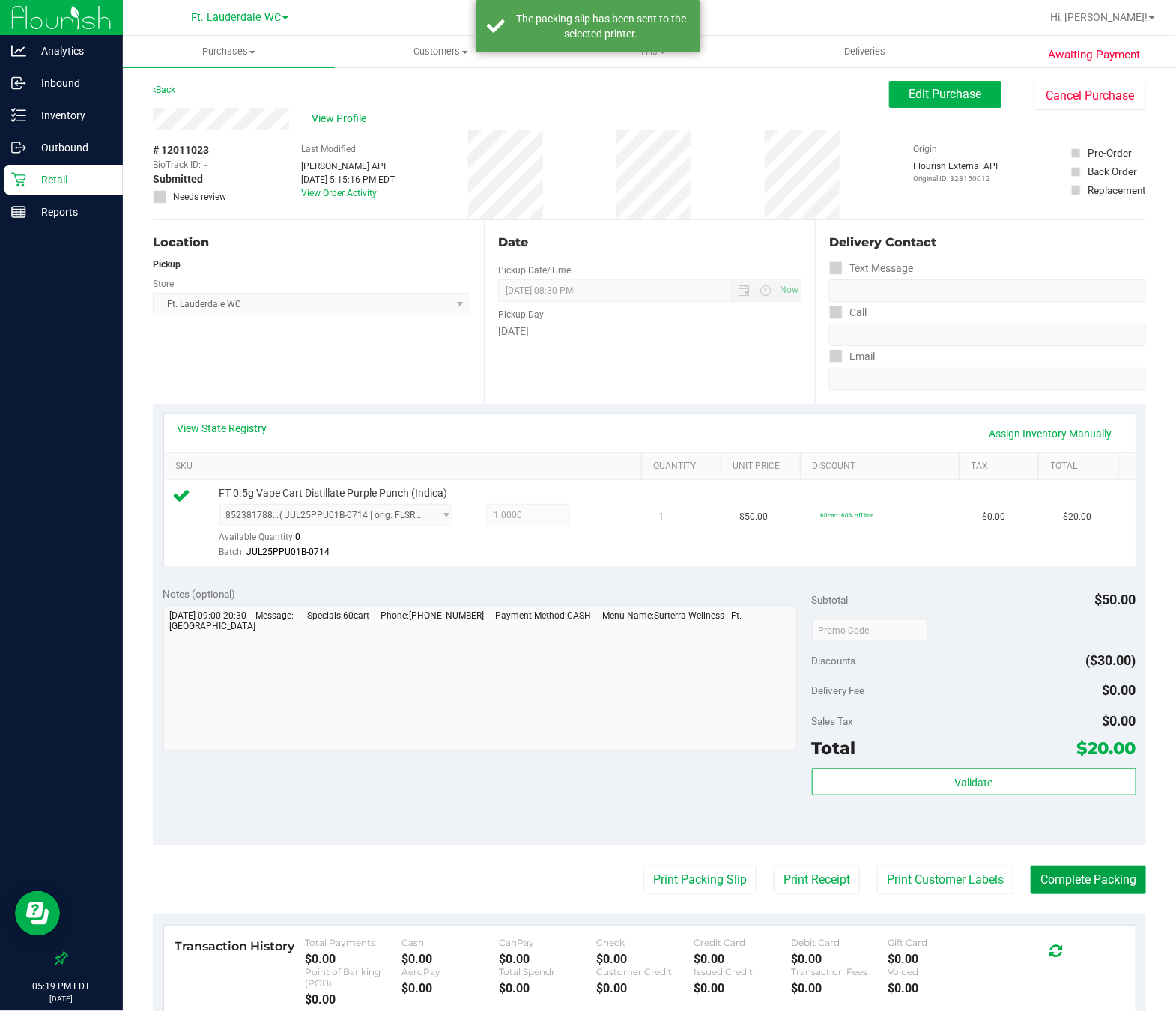
click at [1064, 889] on button "Complete Packing" at bounding box center [1088, 880] width 115 height 28
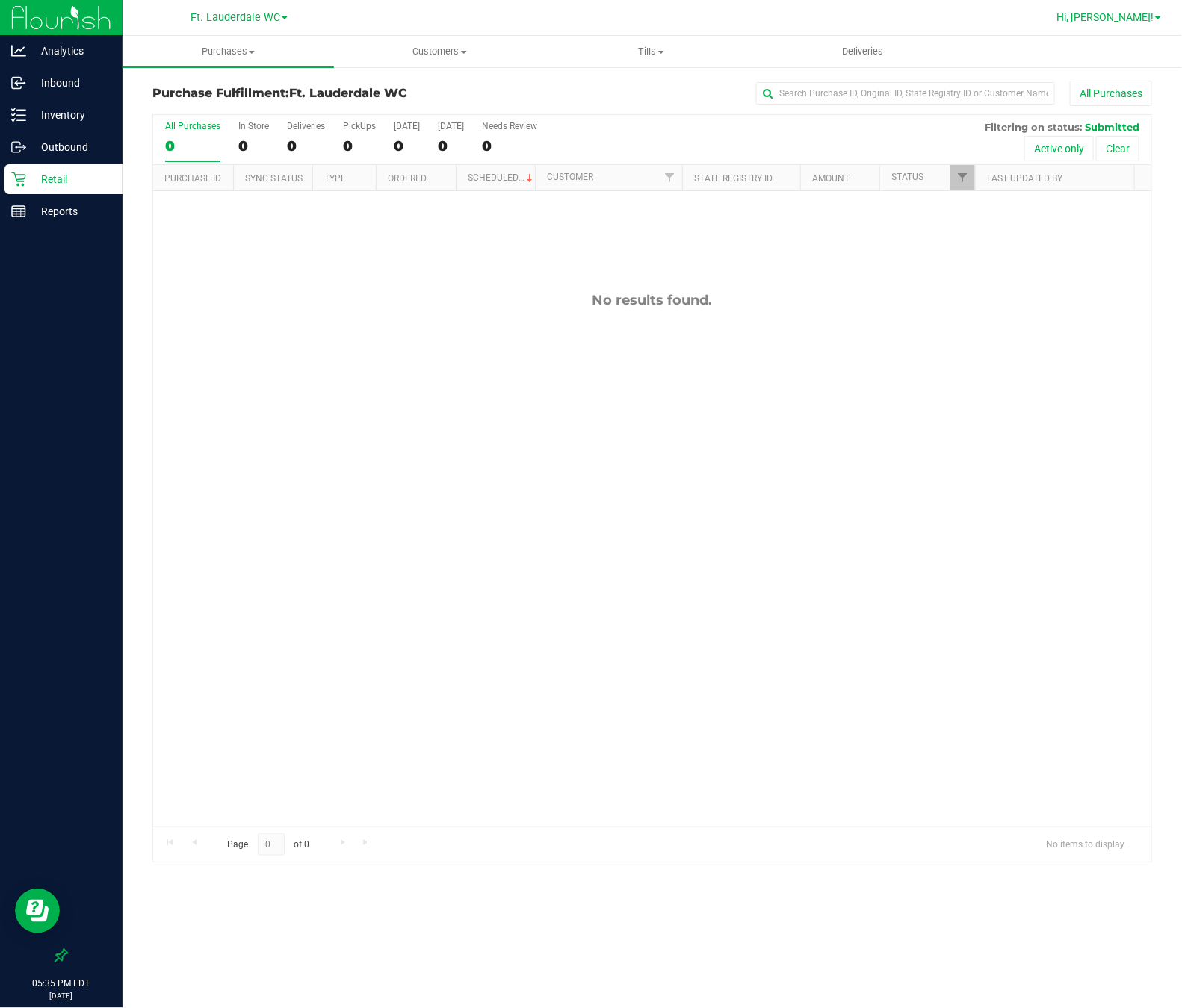
click at [1062, 24] on link "Hi, [PERSON_NAME]!" at bounding box center [1109, 17] width 117 height 15
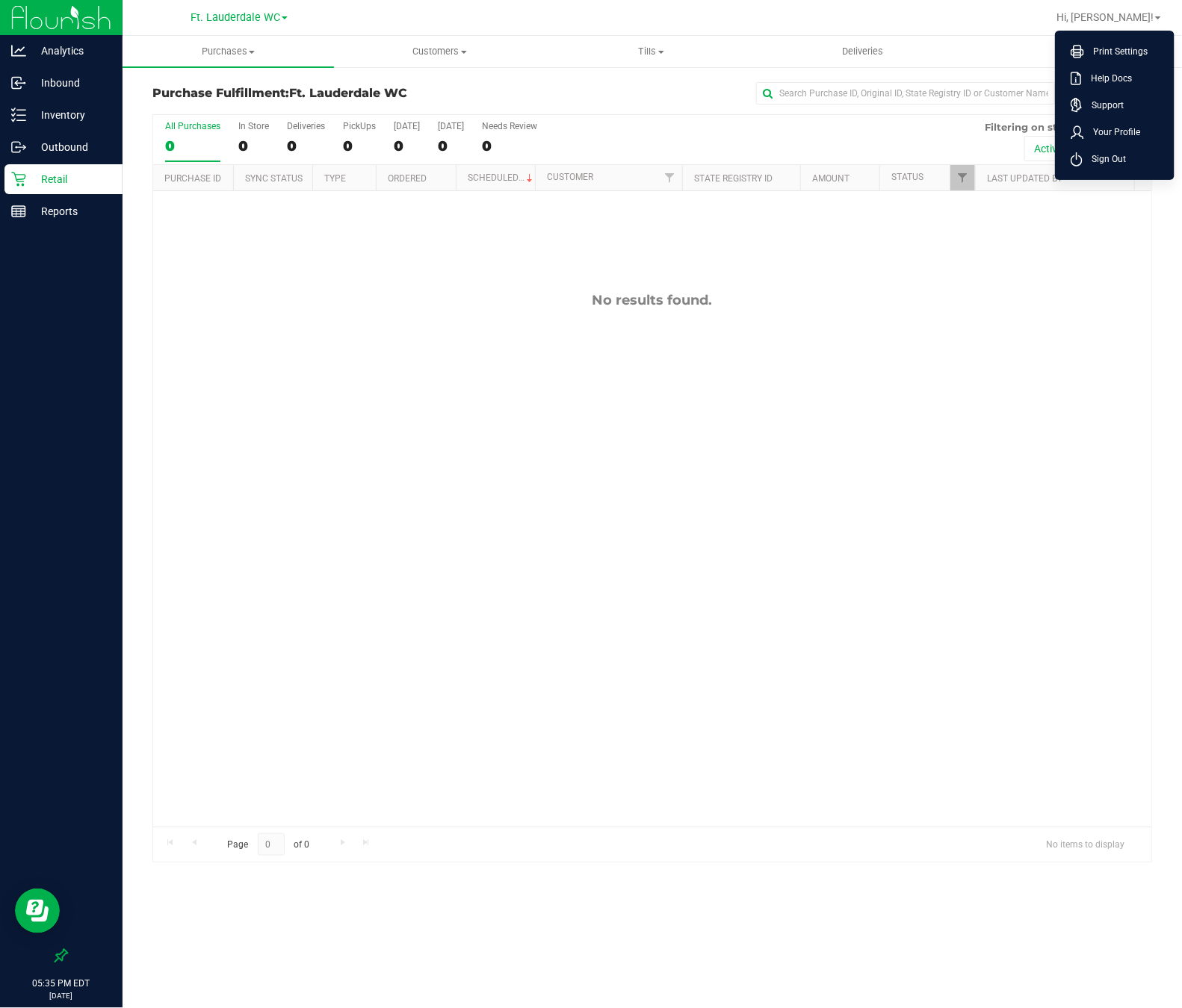
click at [1062, 347] on div "No results found." at bounding box center [652, 560] width 998 height 737
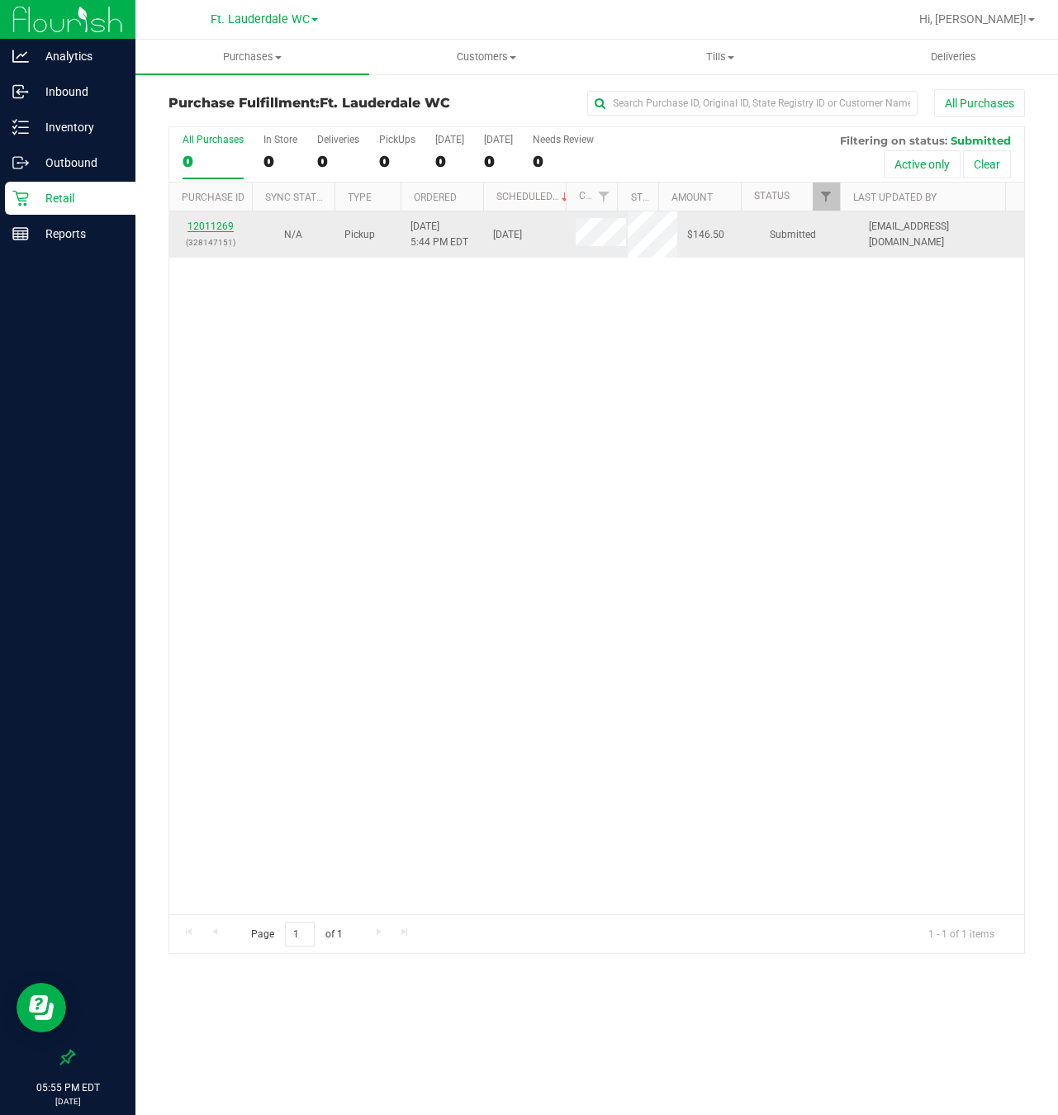
click at [203, 229] on link "12011269" at bounding box center [211, 227] width 46 height 12
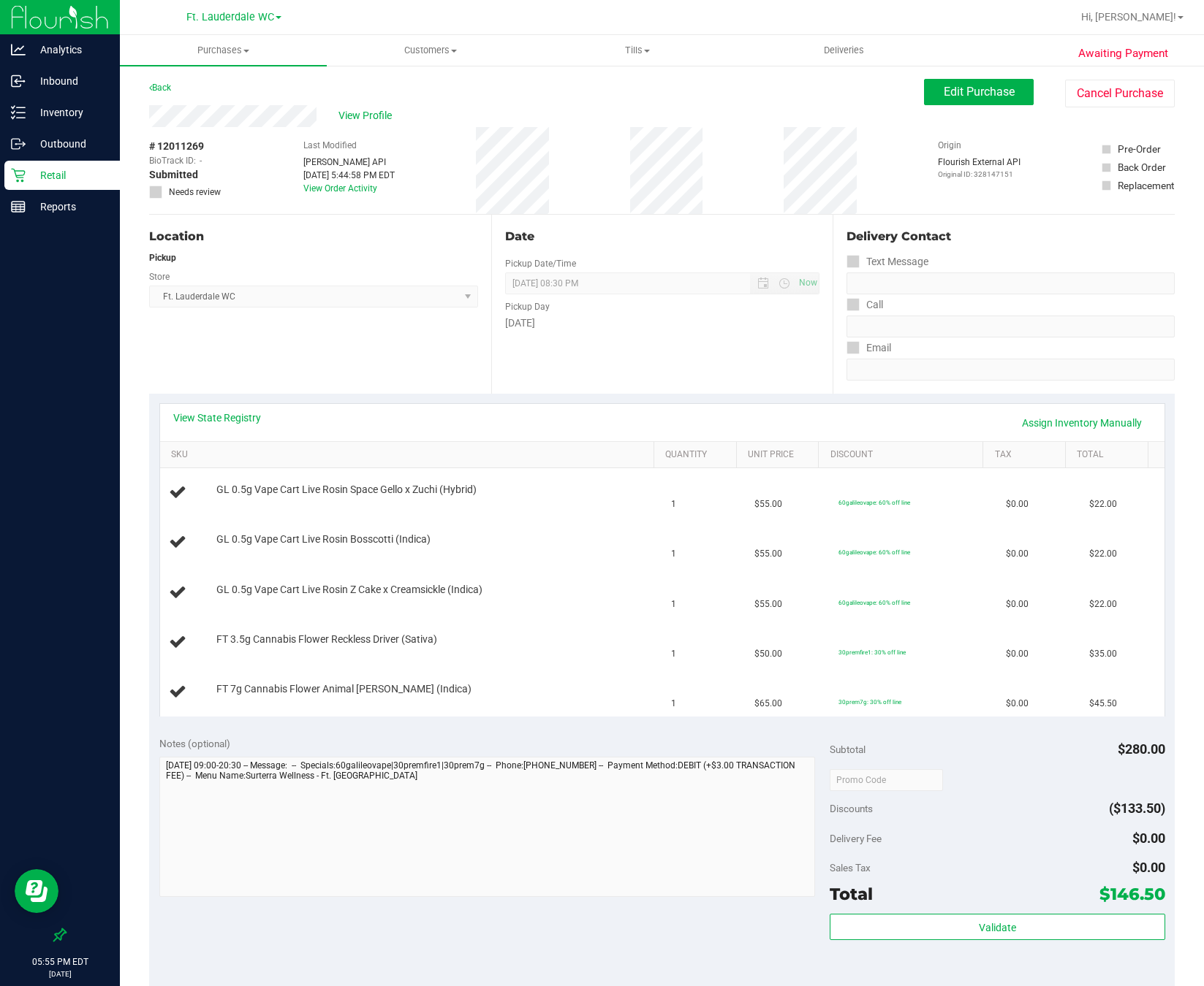
click at [35, 166] on p "Retail" at bounding box center [69, 175] width 88 height 18
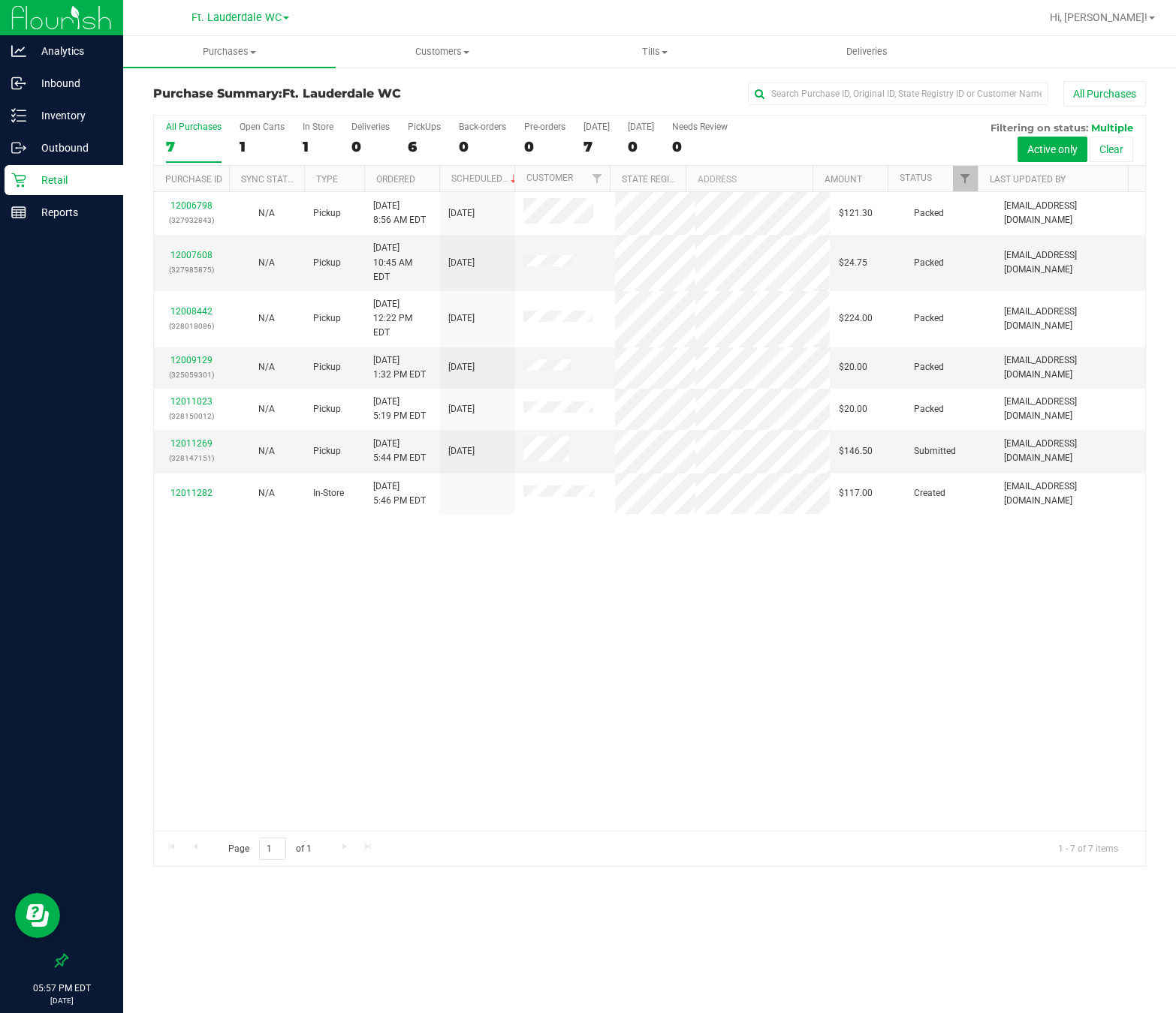
drag, startPoint x: 21, startPoint y: 659, endPoint x: 71, endPoint y: 673, distance: 51.9
click at [97, 673] on div at bounding box center [62, 588] width 124 height 717
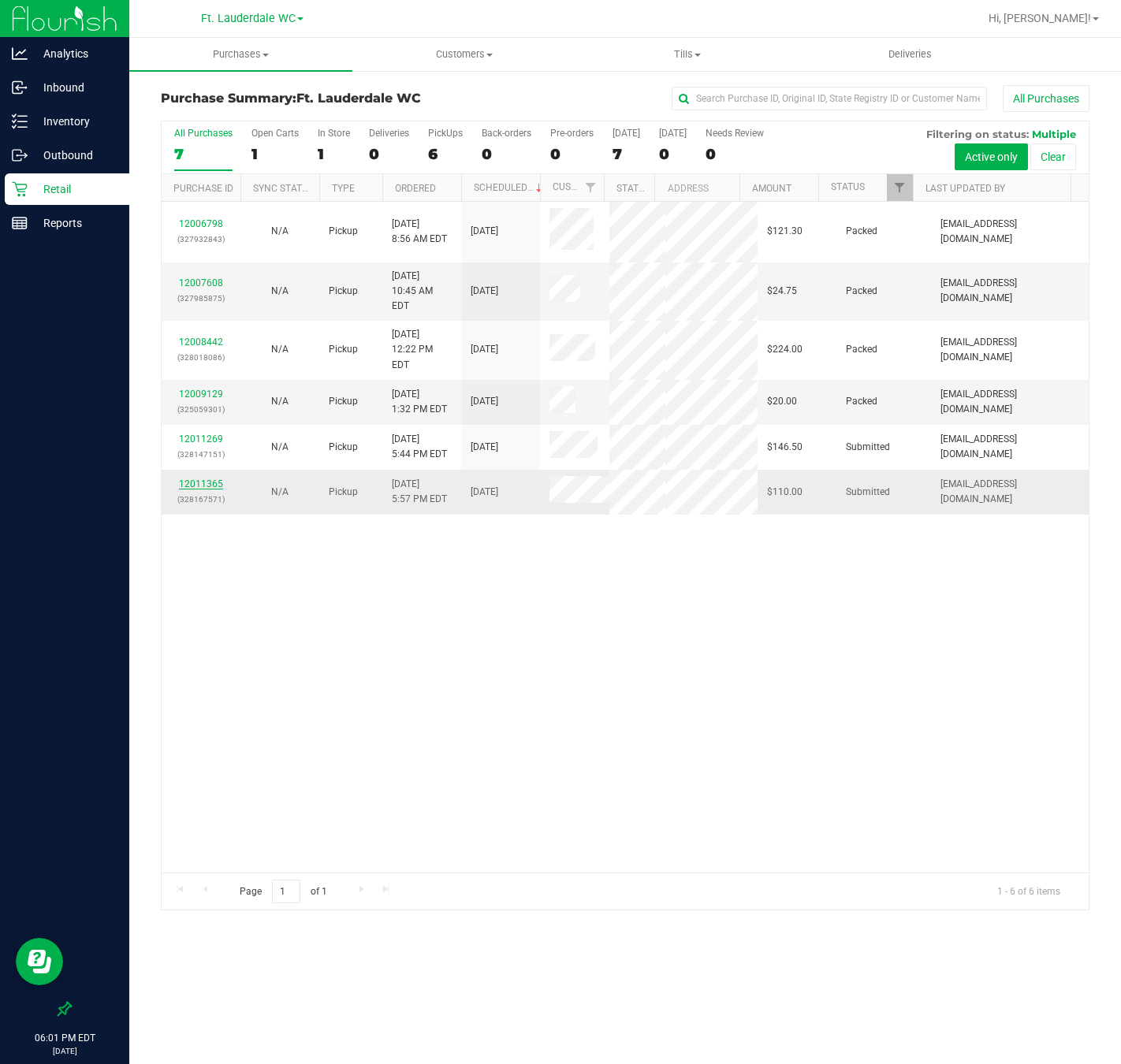
click at [195, 490] on link "12011365" at bounding box center [201, 485] width 44 height 11
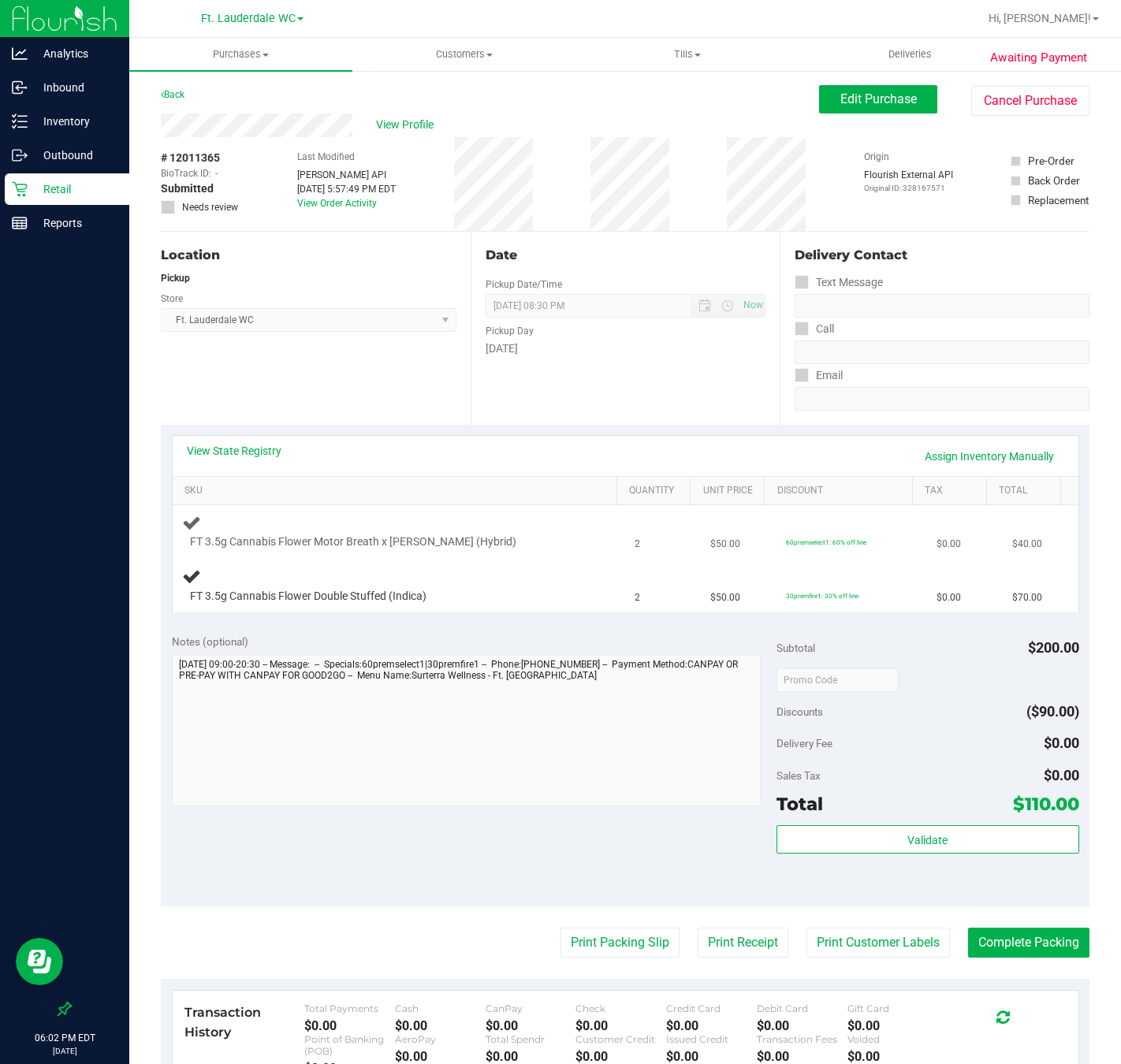
click at [438, 529] on div "FT 3.5g Cannabis Flower Motor Breath x [PERSON_NAME] (Hybrid)" at bounding box center [399, 532] width 434 height 37
click at [532, 542] on div "FT 3.5g Cannabis Flower Motor Breath x [PERSON_NAME] (Hybrid)" at bounding box center [381, 542] width 398 height 16
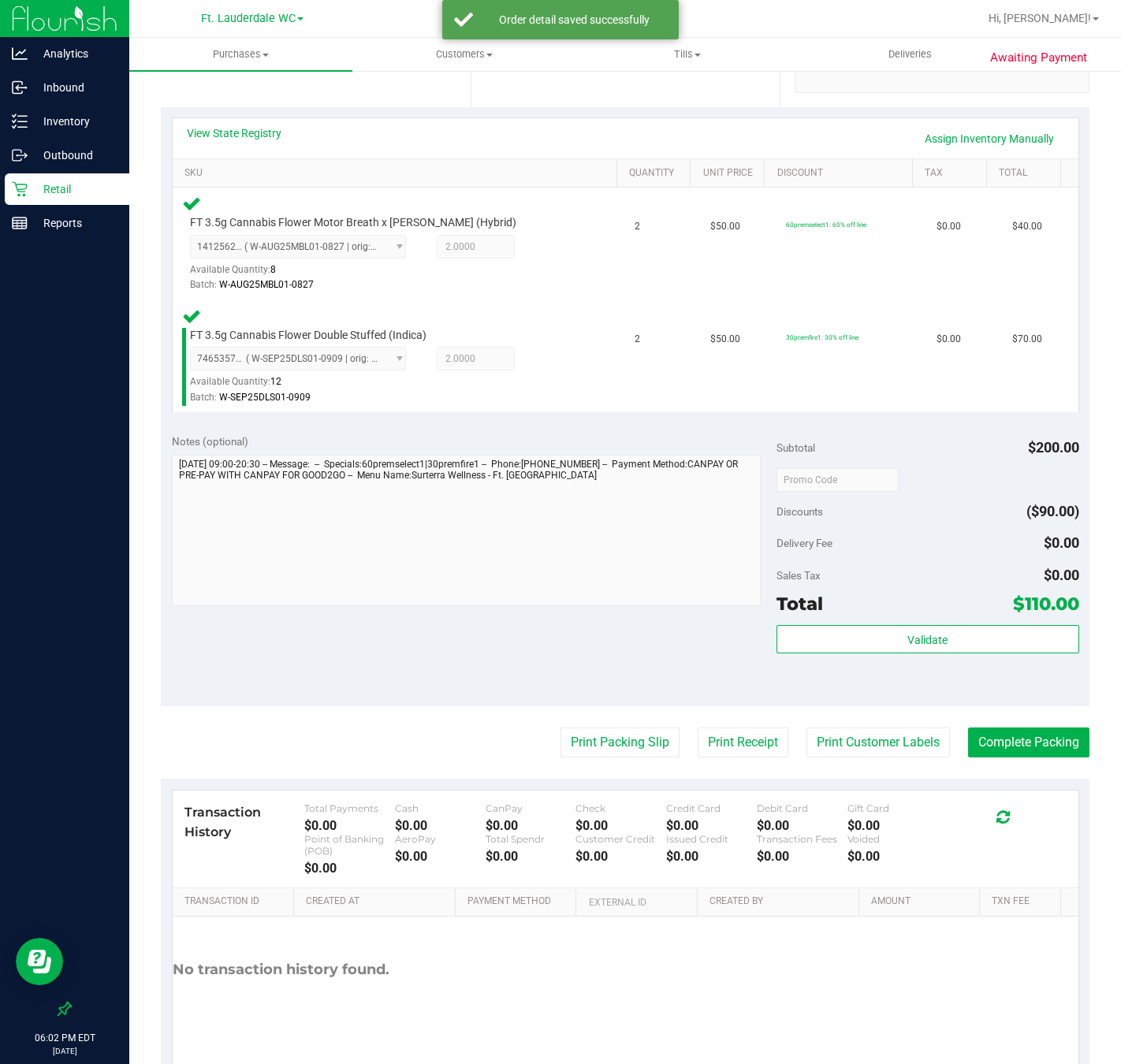
scroll to position [377, 0]
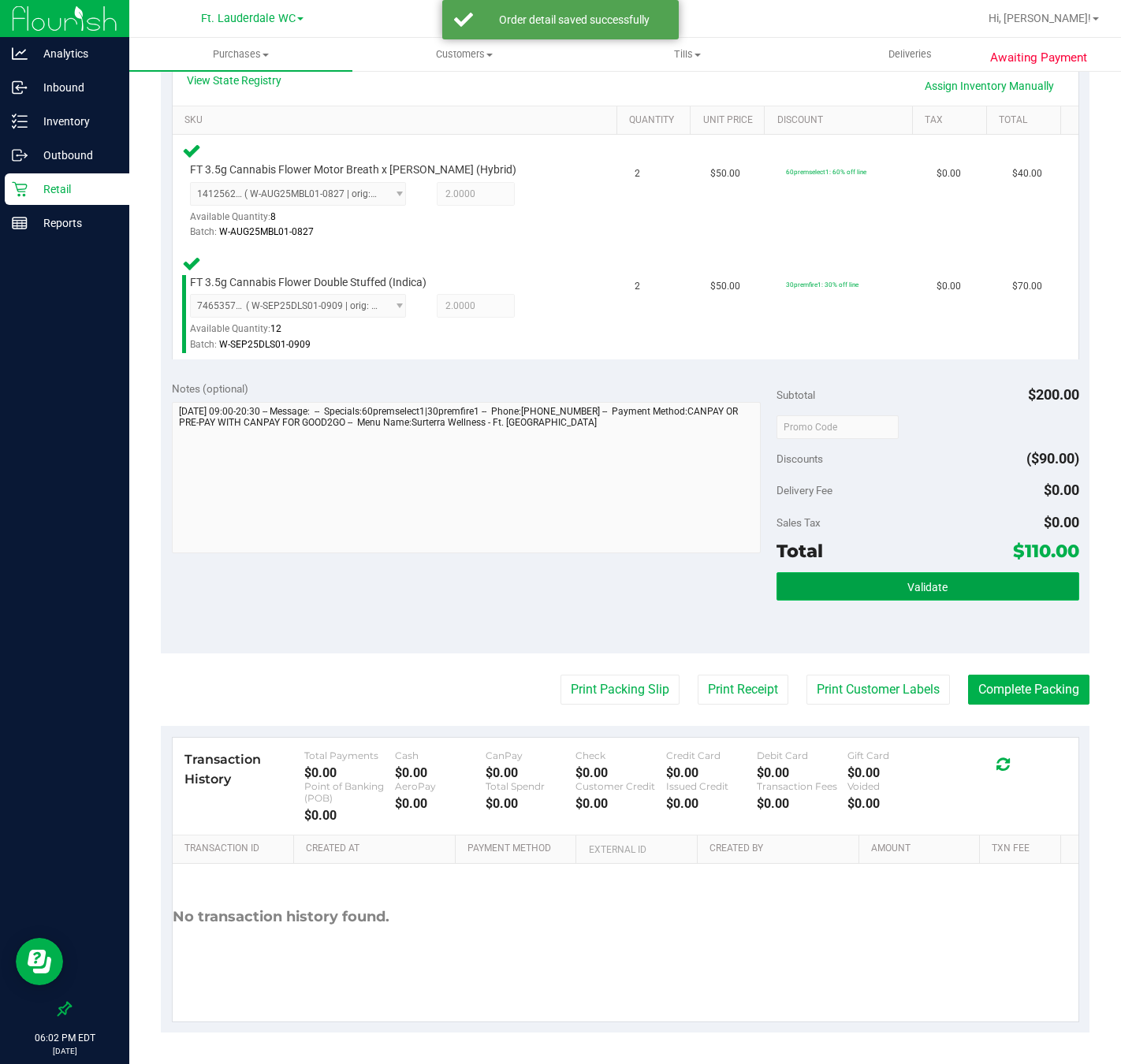
click at [946, 588] on button "Validate" at bounding box center [927, 587] width 302 height 29
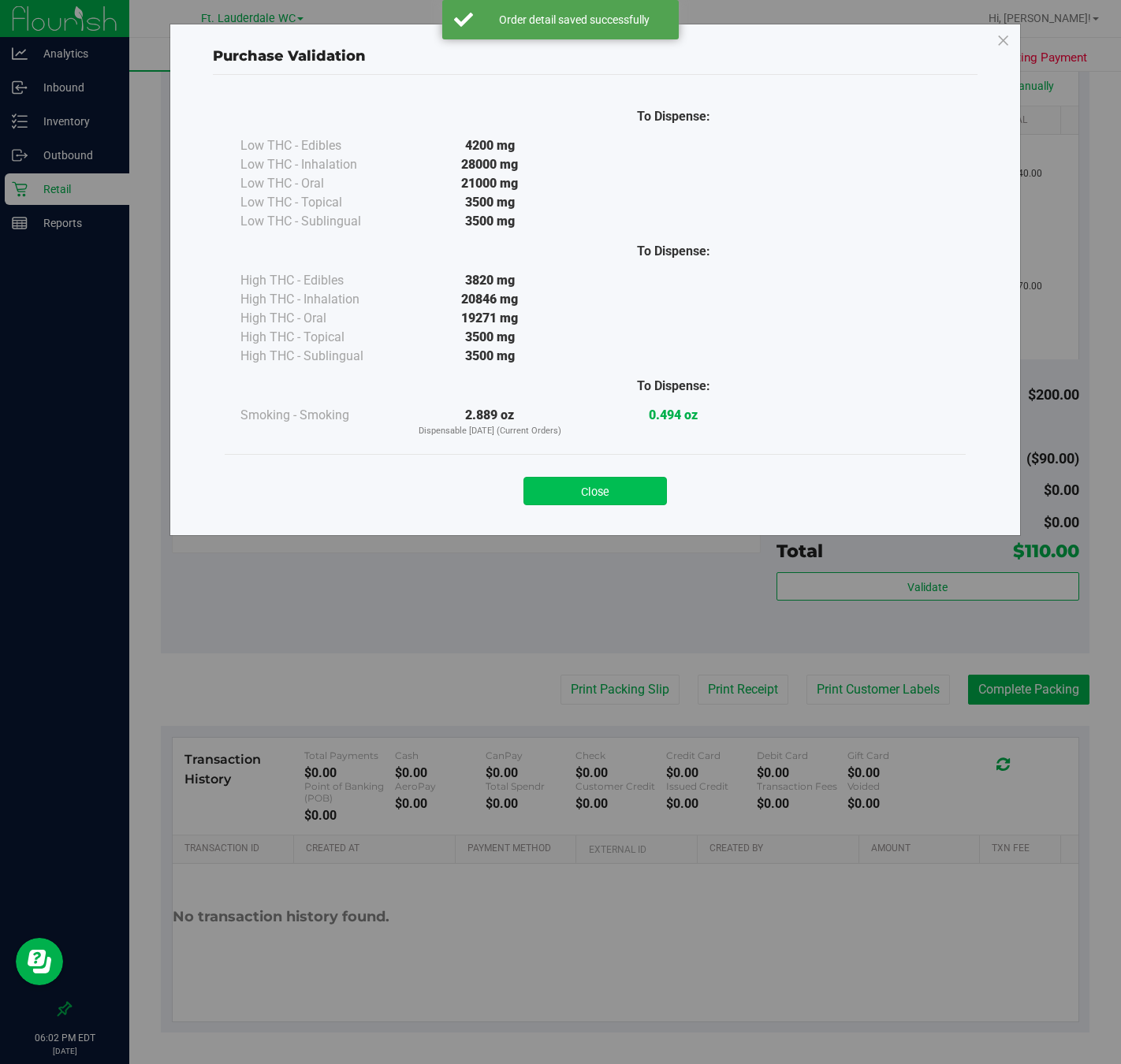
click at [611, 492] on button "Close" at bounding box center [595, 491] width 143 height 29
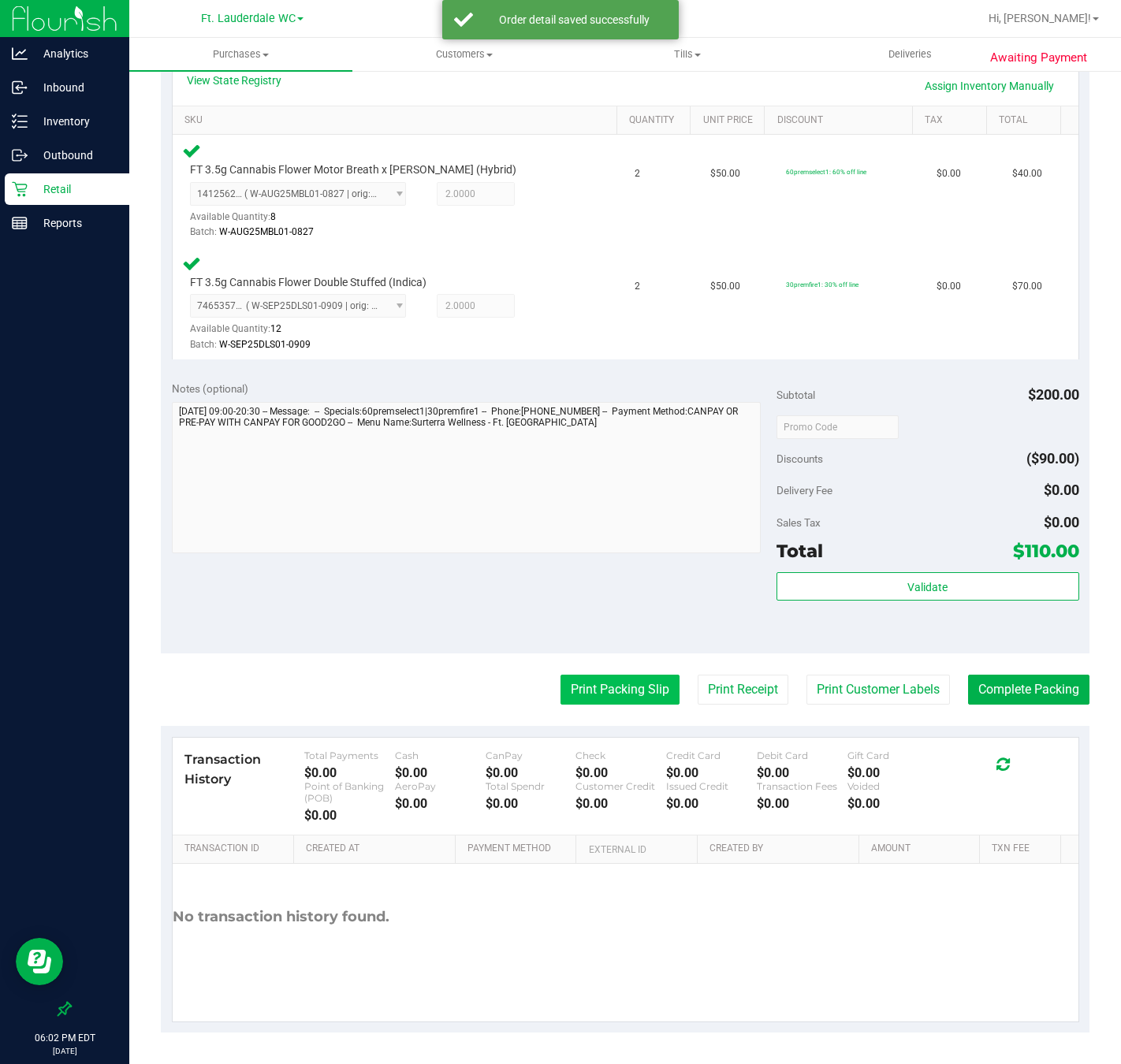
click at [615, 686] on button "Print Packing Slip" at bounding box center [619, 689] width 119 height 30
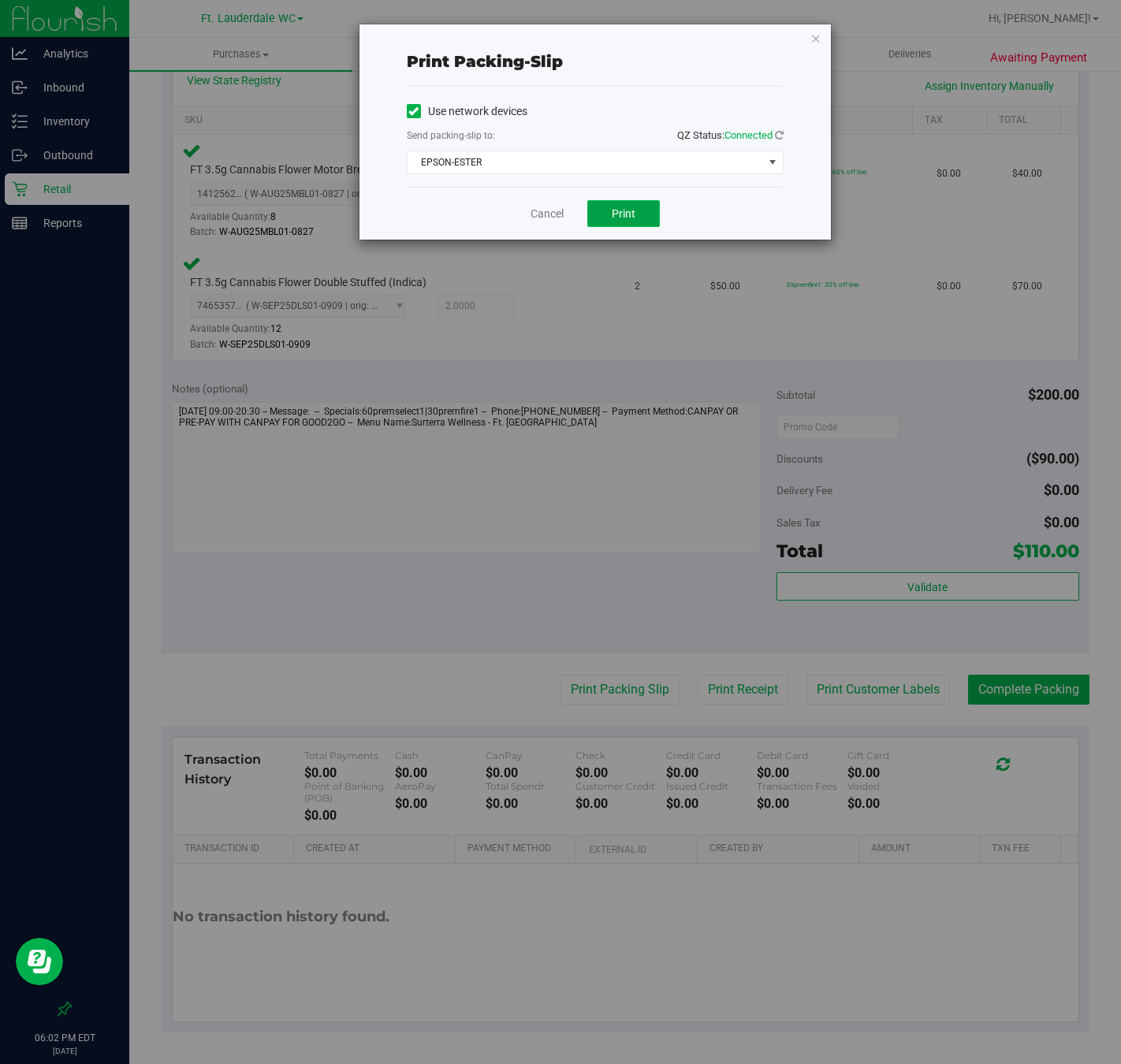
click at [620, 220] on span "Print" at bounding box center [623, 213] width 24 height 12
click at [550, 218] on link "Cancel" at bounding box center [547, 214] width 33 height 16
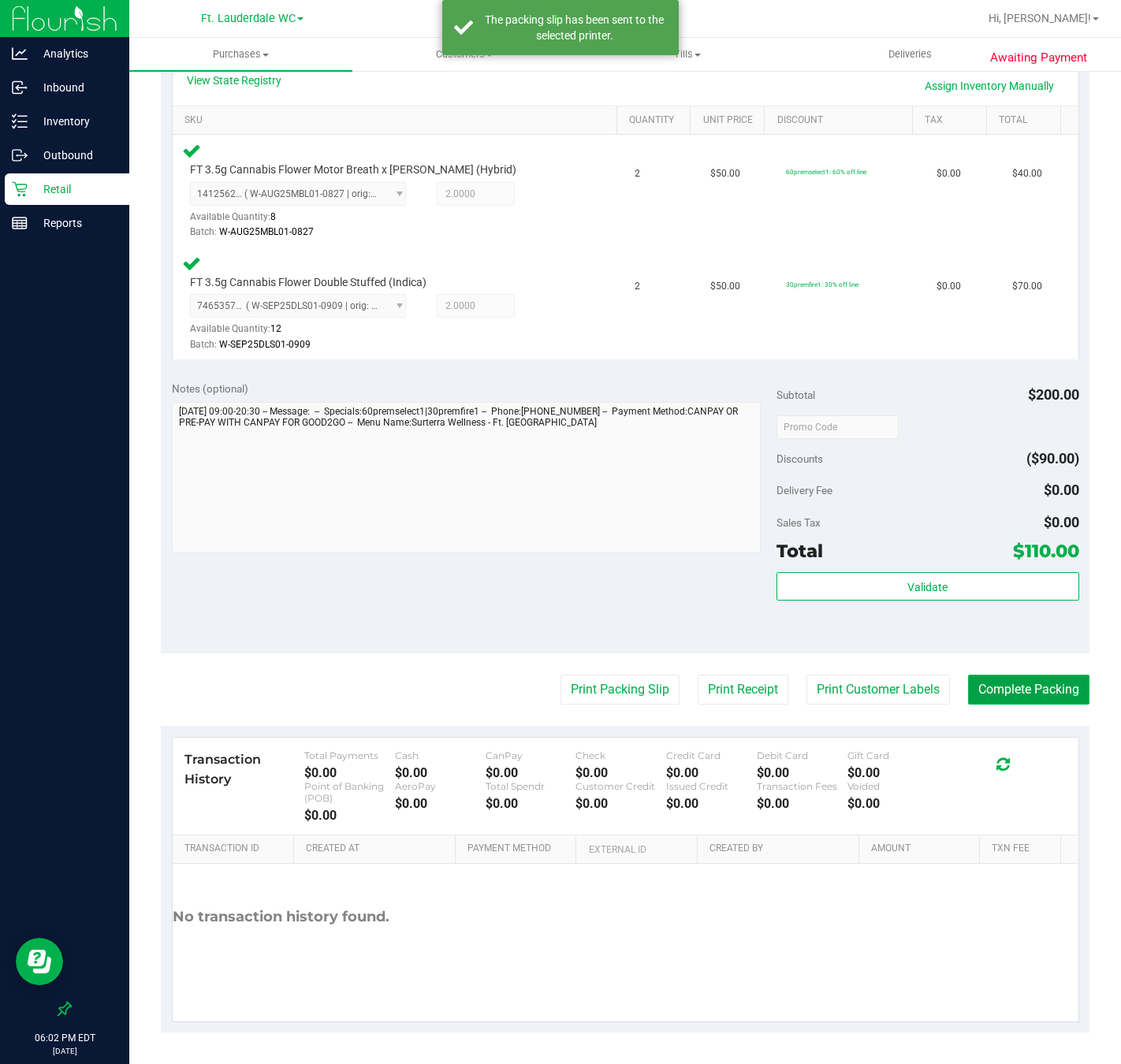
click at [1031, 684] on button "Complete Packing" at bounding box center [1028, 689] width 121 height 30
